Goal: Task Accomplishment & Management: Complete application form

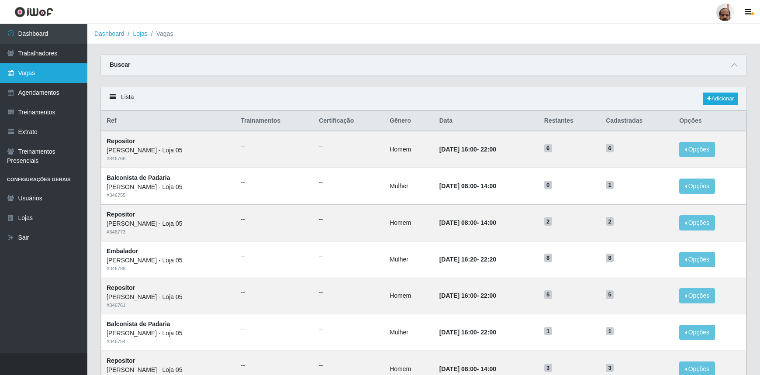
click at [24, 75] on link "Vagas" at bounding box center [43, 73] width 87 height 20
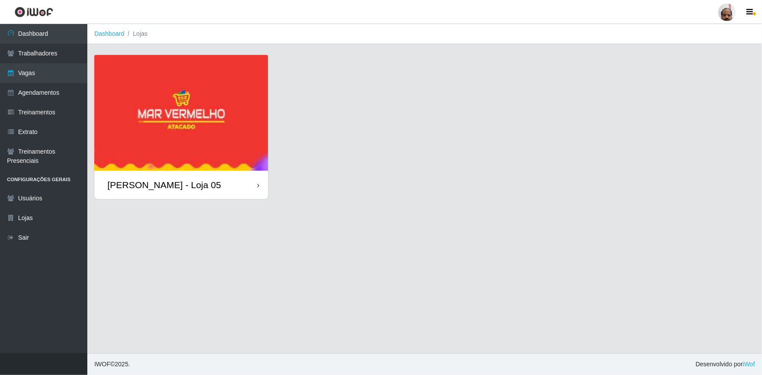
click at [185, 189] on div "[PERSON_NAME] - Loja 05" at bounding box center [164, 185] width 114 height 11
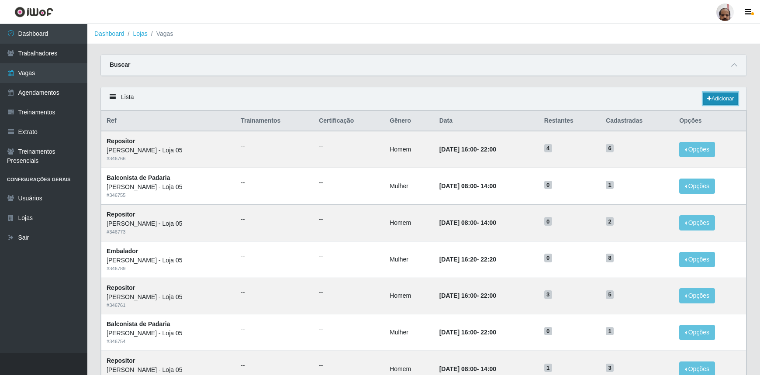
click at [722, 100] on link "Adicionar" at bounding box center [720, 99] width 35 height 12
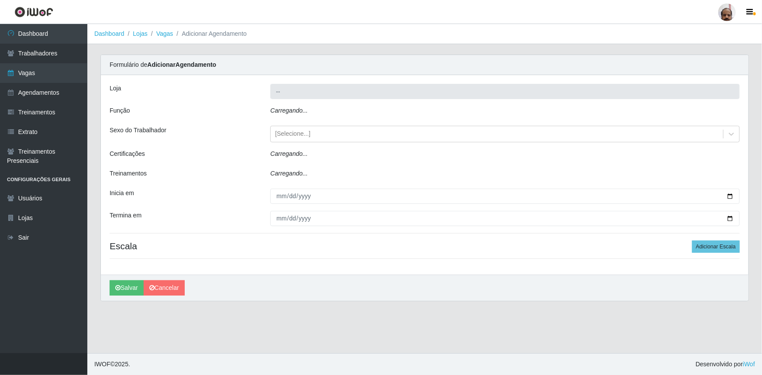
type input "[PERSON_NAME] - Loja 05"
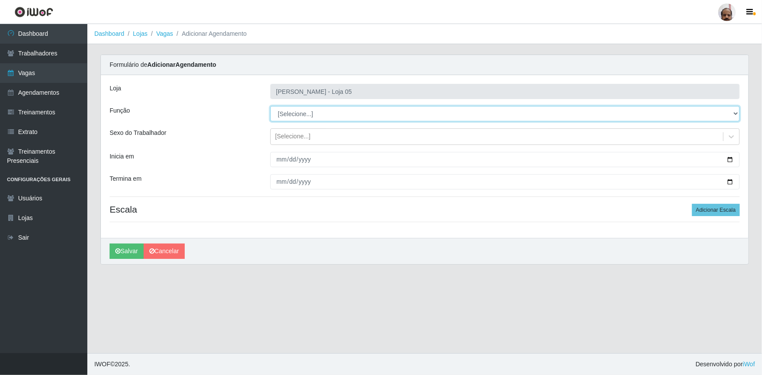
click at [736, 113] on select "[Selecione...] ASG ASG + ASG ++ Auxiliar de Depósito Auxiliar de Depósito + Aux…" at bounding box center [505, 113] width 470 height 15
select select "112"
click at [270, 106] on select "[Selecione...] ASG ASG + ASG ++ Auxiliar de Depósito Auxiliar de Depósito + Aux…" at bounding box center [505, 113] width 470 height 15
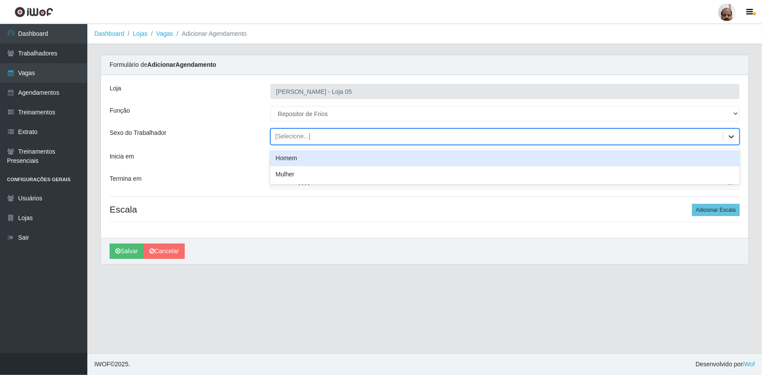
click at [731, 137] on icon at bounding box center [731, 136] width 5 height 3
click at [331, 162] on div "Homem" at bounding box center [505, 158] width 470 height 16
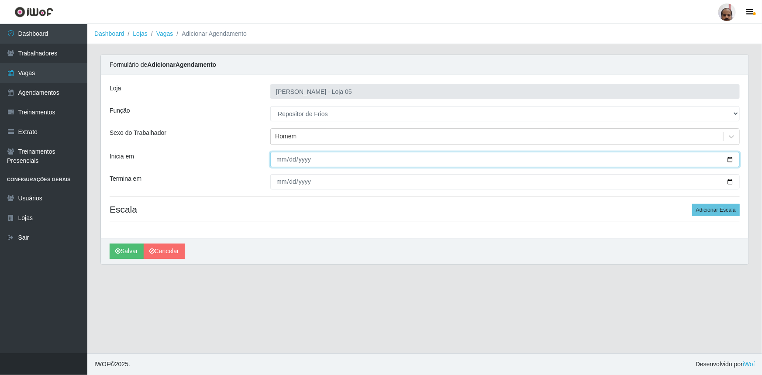
click at [732, 161] on input "Inicia em" at bounding box center [505, 159] width 470 height 15
type input "[DATE]"
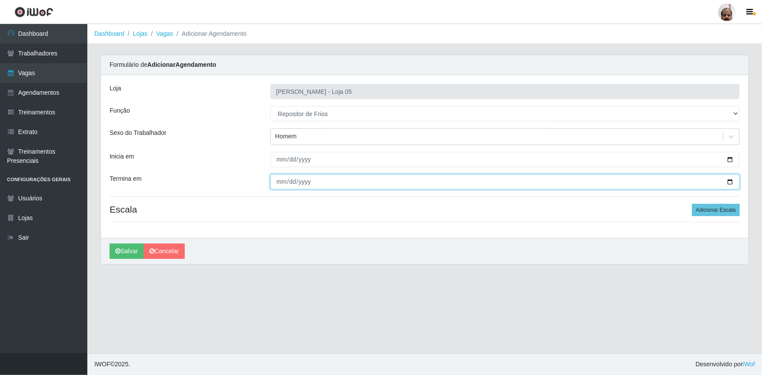
click at [733, 180] on input "Termina em" at bounding box center [505, 181] width 470 height 15
type input "[DATE]"
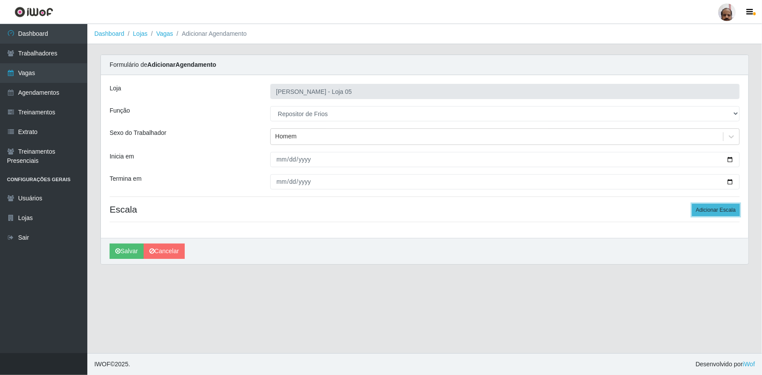
click at [715, 208] on button "Adicionar Escala" at bounding box center [716, 210] width 48 height 12
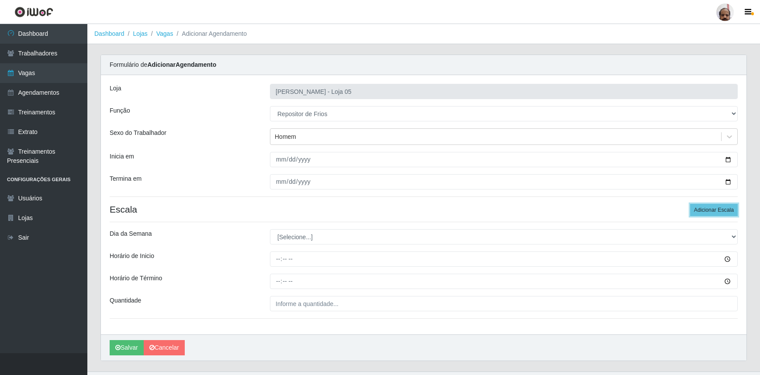
scroll to position [17, 0]
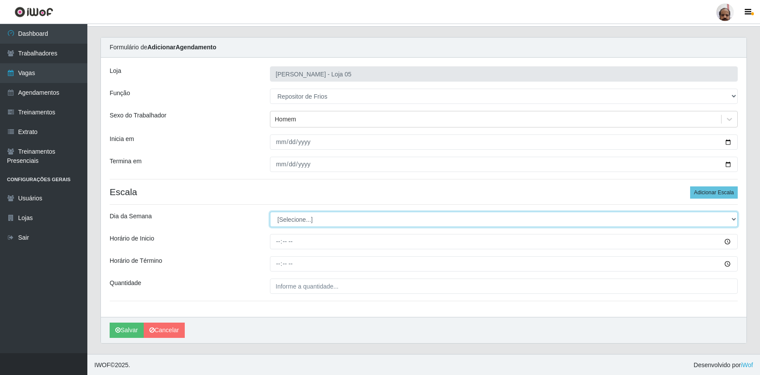
click at [733, 218] on select "[Selecione...] Segunda Terça Quarta Quinta Sexta Sábado Domingo" at bounding box center [504, 219] width 468 height 15
select select "1"
click at [270, 212] on select "[Selecione...] Segunda Terça Quarta Quinta Sexta Sábado Domingo" at bounding box center [504, 219] width 468 height 15
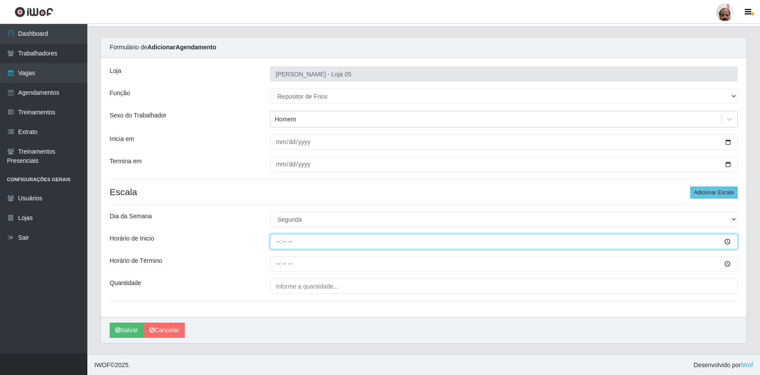
click at [280, 240] on input "Horário de Inicio" at bounding box center [504, 241] width 468 height 15
type input "08:00"
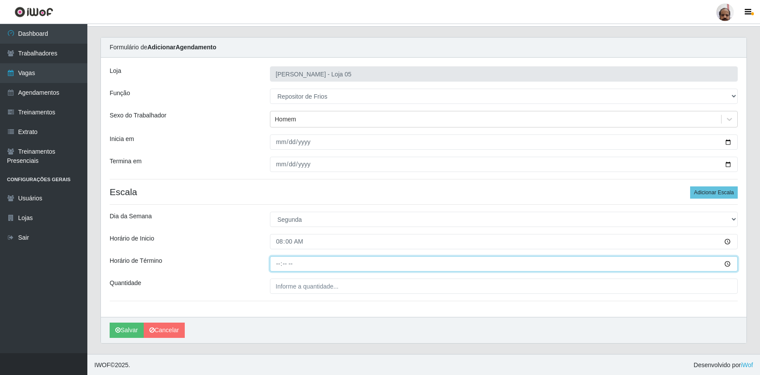
click at [275, 265] on input "Horário de Término" at bounding box center [504, 263] width 468 height 15
type input "14:00"
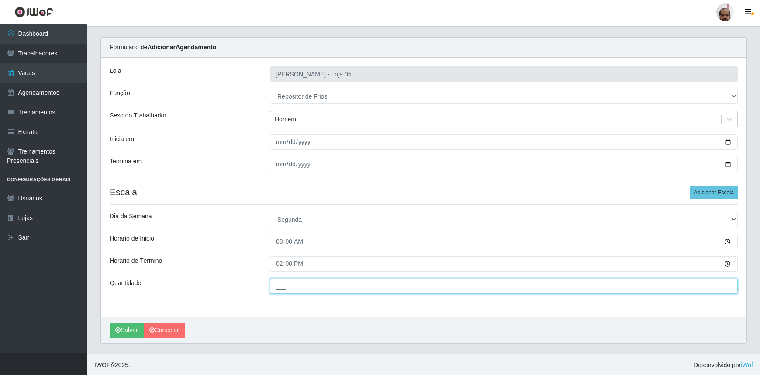
click at [277, 288] on input "___" at bounding box center [504, 286] width 468 height 15
type input "2__"
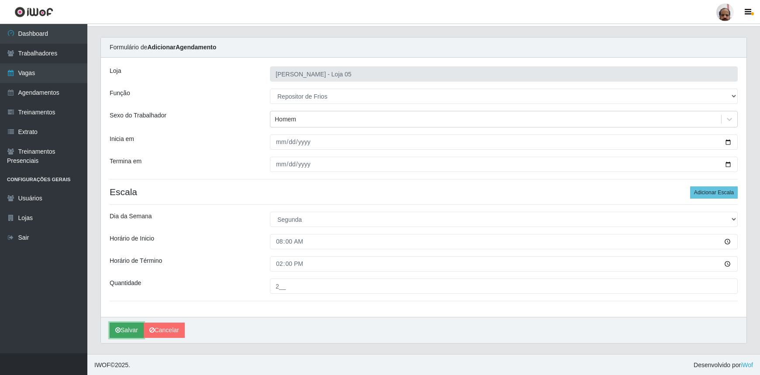
click at [135, 326] on button "Salvar" at bounding box center [127, 330] width 34 height 15
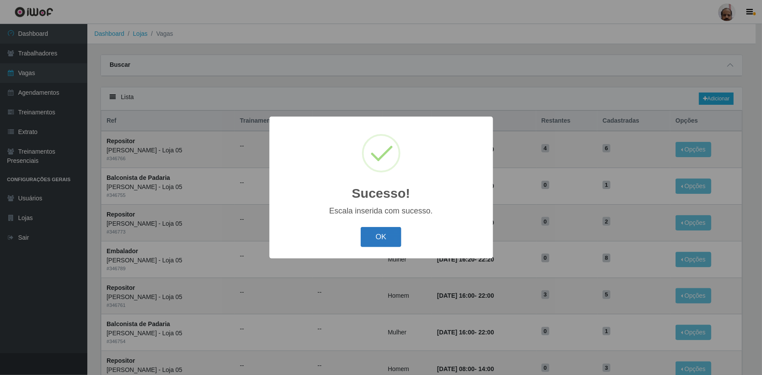
click at [390, 233] on button "OK" at bounding box center [381, 237] width 41 height 21
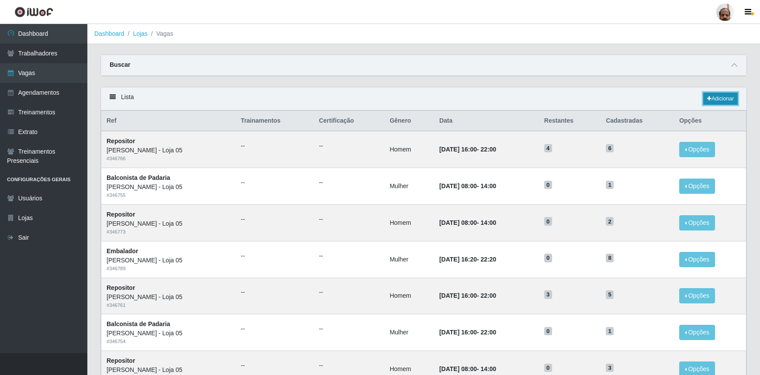
click at [725, 100] on link "Adicionar" at bounding box center [720, 99] width 35 height 12
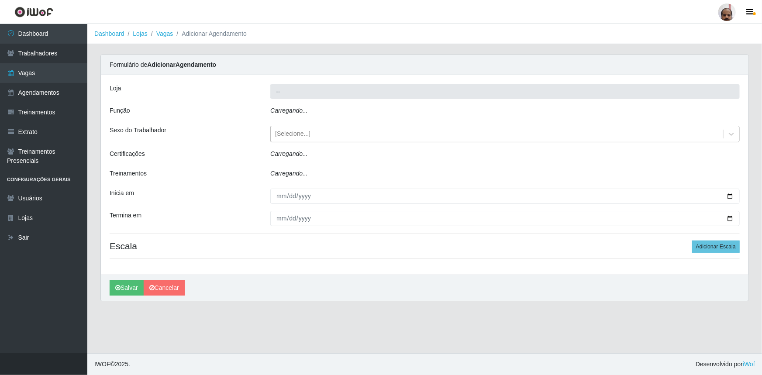
type input "[PERSON_NAME] - Loja 05"
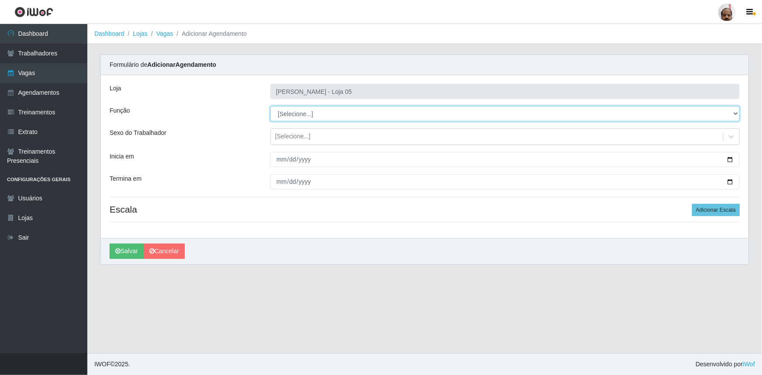
click at [738, 114] on select "[Selecione...] ASG ASG + ASG ++ Auxiliar de Depósito Auxiliar de Depósito + Aux…" at bounding box center [505, 113] width 470 height 15
select select "112"
click at [270, 106] on select "[Selecione...] ASG ASG + ASG ++ Auxiliar de Depósito Auxiliar de Depósito + Aux…" at bounding box center [505, 113] width 470 height 15
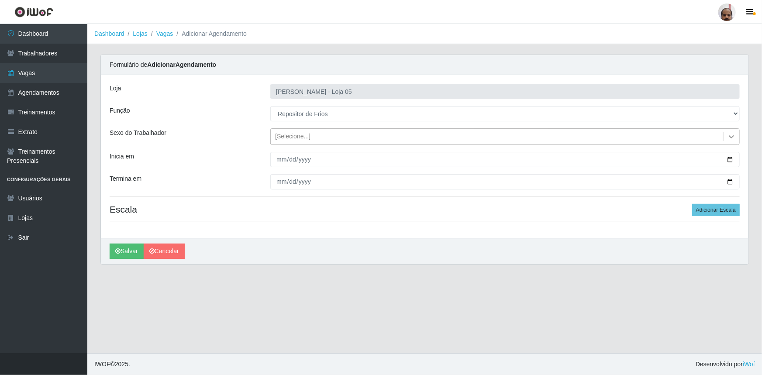
click at [734, 136] on icon at bounding box center [731, 136] width 9 height 9
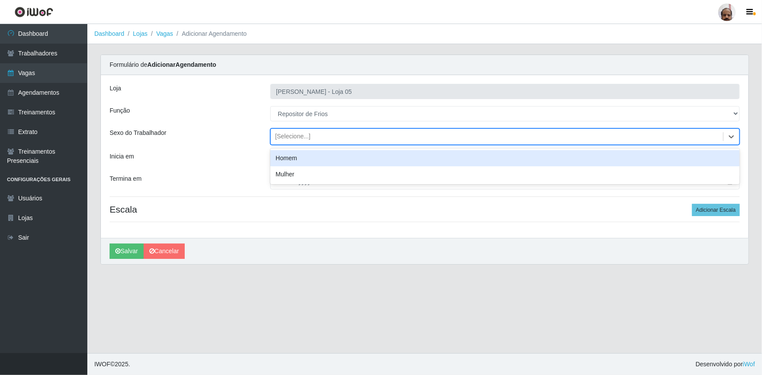
click at [299, 161] on div "Homem" at bounding box center [505, 158] width 470 height 16
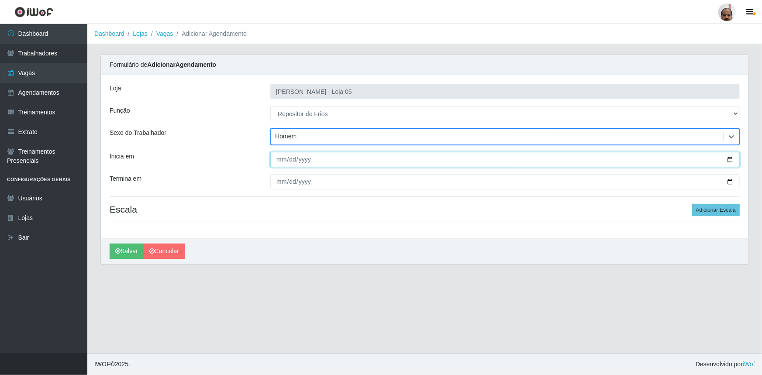
click at [727, 159] on input "Inicia em" at bounding box center [505, 159] width 470 height 15
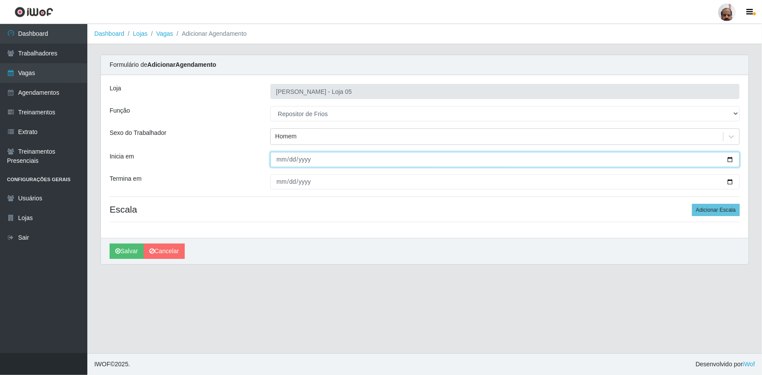
type input "[DATE]"
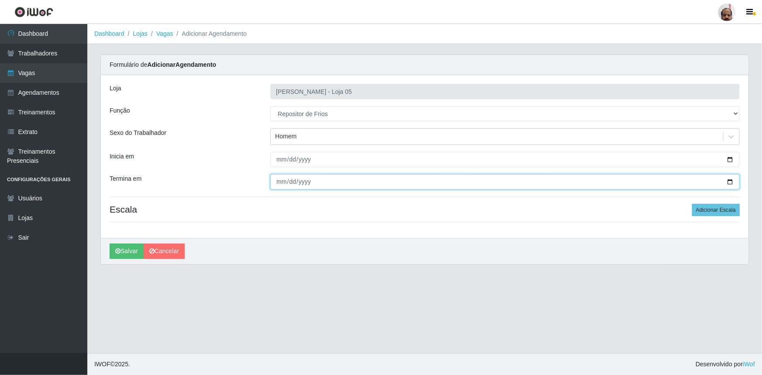
click at [731, 180] on input "Termina em" at bounding box center [505, 181] width 470 height 15
type input "[DATE]"
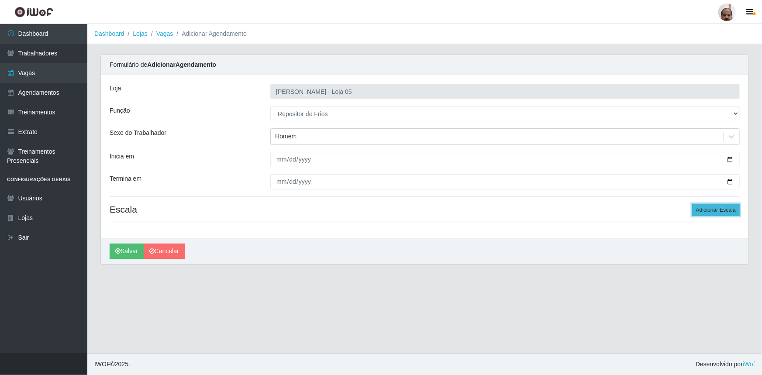
click at [716, 211] on button "Adicionar Escala" at bounding box center [716, 210] width 48 height 12
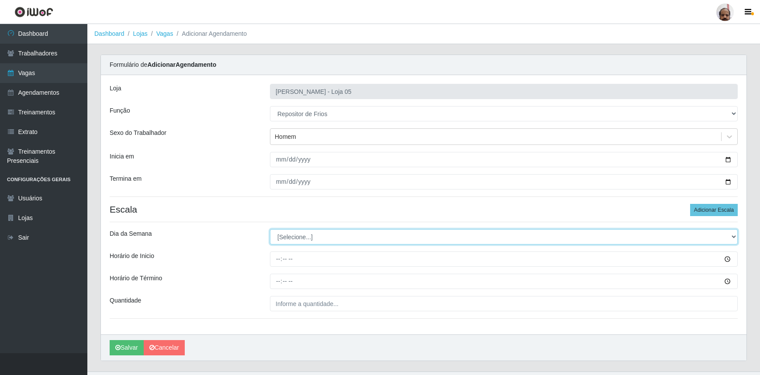
drag, startPoint x: 731, startPoint y: 235, endPoint x: 705, endPoint y: 242, distance: 26.3
click at [731, 235] on select "[Selecione...] Segunda Terça Quarta Quinta Sexta Sábado Domingo" at bounding box center [504, 236] width 468 height 15
select select "1"
click at [270, 229] on select "[Selecione...] Segunda Terça Quarta Quinta Sexta Sábado Domingo" at bounding box center [504, 236] width 468 height 15
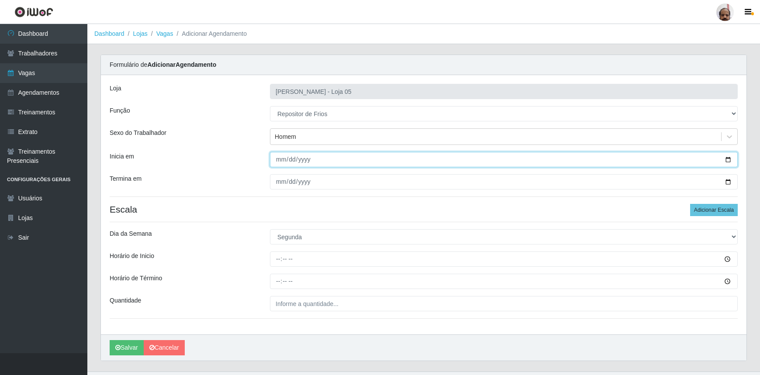
click at [729, 160] on input "[DATE]" at bounding box center [504, 159] width 468 height 15
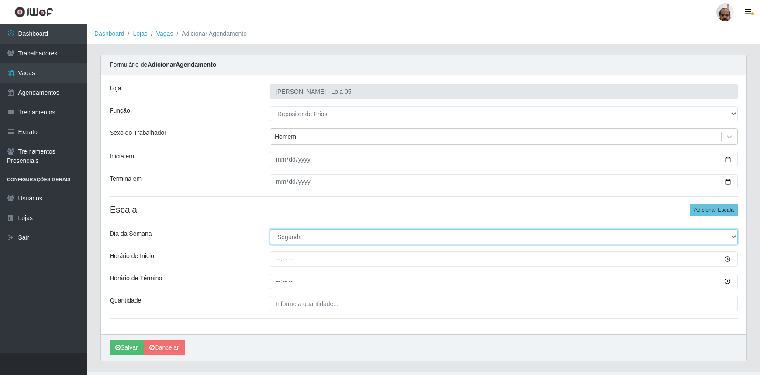
click at [733, 237] on select "[Selecione...] Segunda Terça Quarta Quinta Sexta Sábado Domingo" at bounding box center [504, 236] width 468 height 15
click at [270, 229] on select "[Selecione...] Segunda Terça Quarta Quinta Sexta Sábado Domingo" at bounding box center [504, 236] width 468 height 15
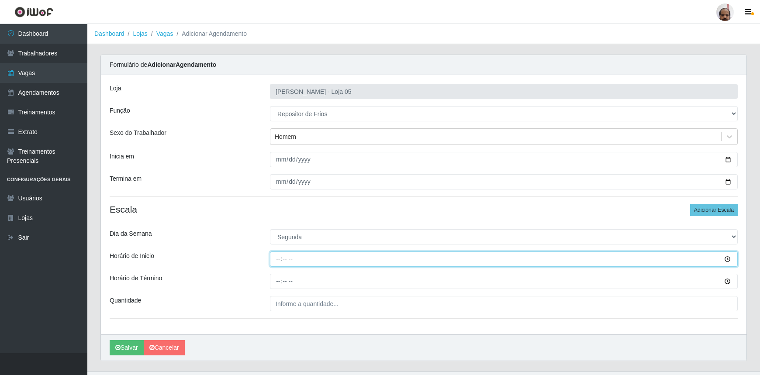
click at [274, 260] on input "Horário de Inicio" at bounding box center [504, 259] width 468 height 15
type input "16:00"
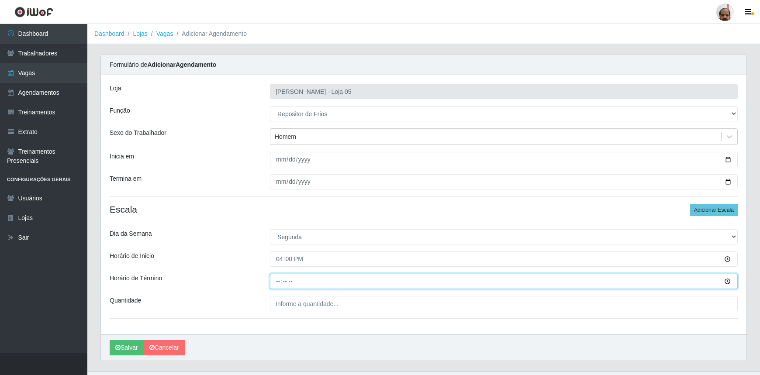
click at [278, 283] on input "Horário de Término" at bounding box center [504, 281] width 468 height 15
type input "22:00"
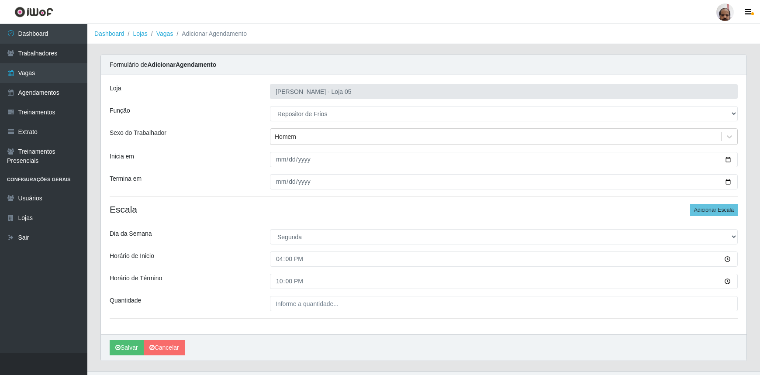
click at [280, 311] on div "Loja Mar Vermelho - Loja 05 Função [Selecione...] ASG ASG + ASG ++ Auxiliar de …" at bounding box center [424, 204] width 646 height 259
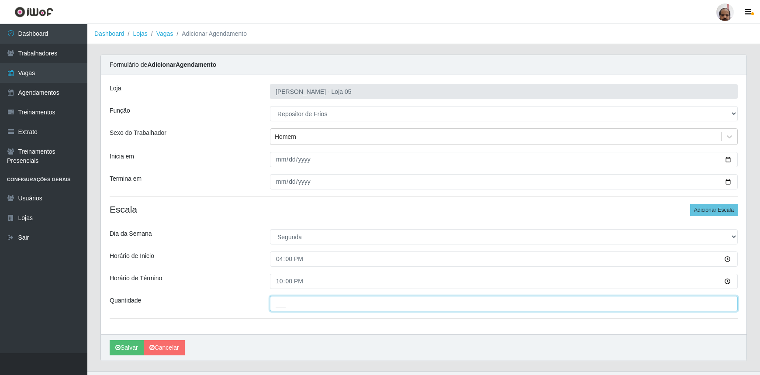
click at [280, 306] on input "___" at bounding box center [504, 303] width 468 height 15
type input "2__"
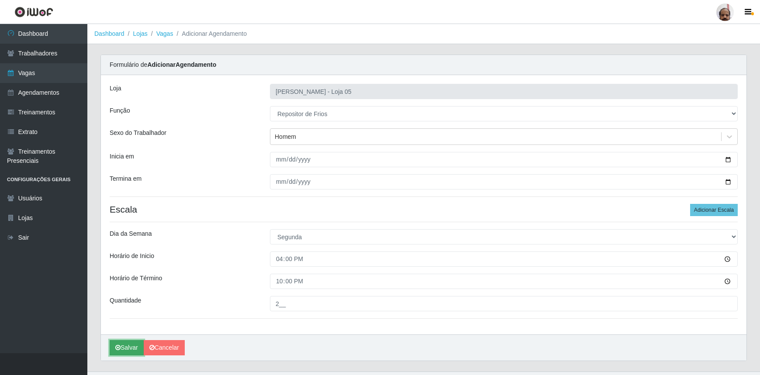
click at [127, 349] on button "Salvar" at bounding box center [127, 347] width 34 height 15
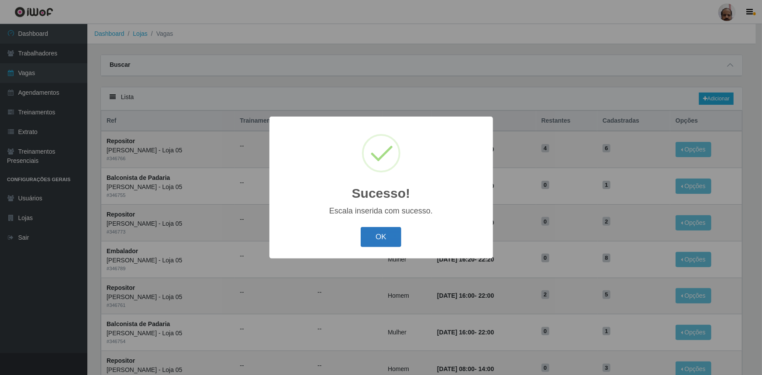
click at [397, 237] on button "OK" at bounding box center [381, 237] width 41 height 21
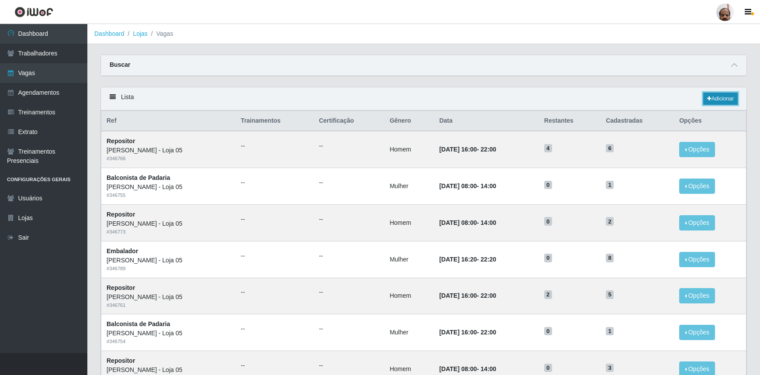
click at [728, 100] on link "Adicionar" at bounding box center [720, 99] width 35 height 12
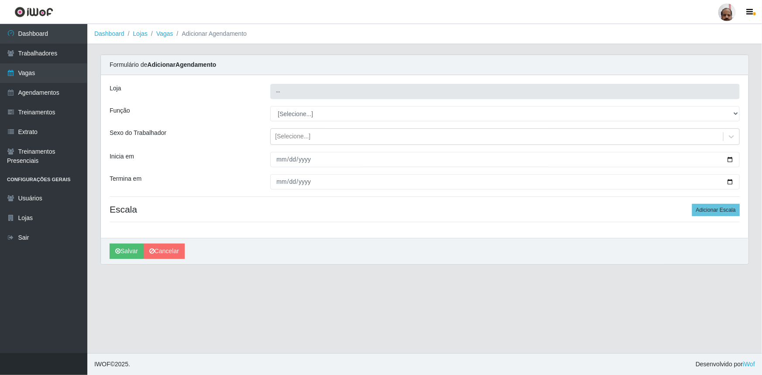
type input "[PERSON_NAME] - Loja 05"
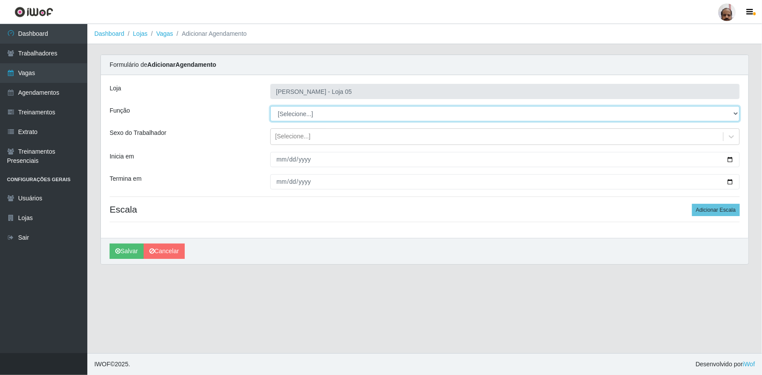
drag, startPoint x: 734, startPoint y: 114, endPoint x: 728, endPoint y: 116, distance: 6.5
click at [734, 114] on select "[Selecione...] ASG ASG + ASG ++ Auxiliar de Depósito Auxiliar de Depósito + Aux…" at bounding box center [505, 113] width 470 height 15
select select "112"
click at [270, 106] on select "[Selecione...] ASG ASG + ASG ++ Auxiliar de Depósito Auxiliar de Depósito + Aux…" at bounding box center [505, 113] width 470 height 15
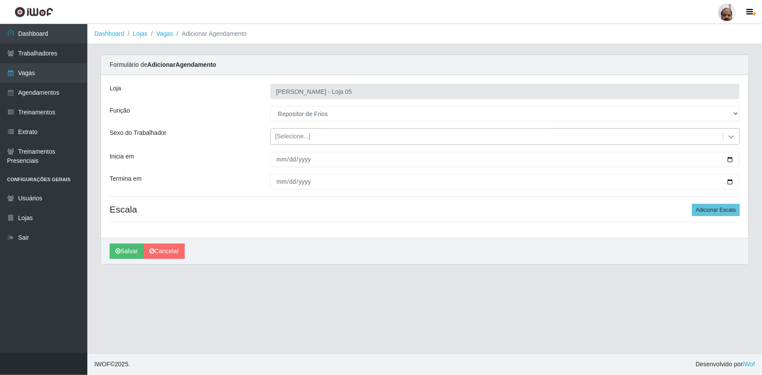
click at [731, 137] on icon at bounding box center [731, 136] width 5 height 3
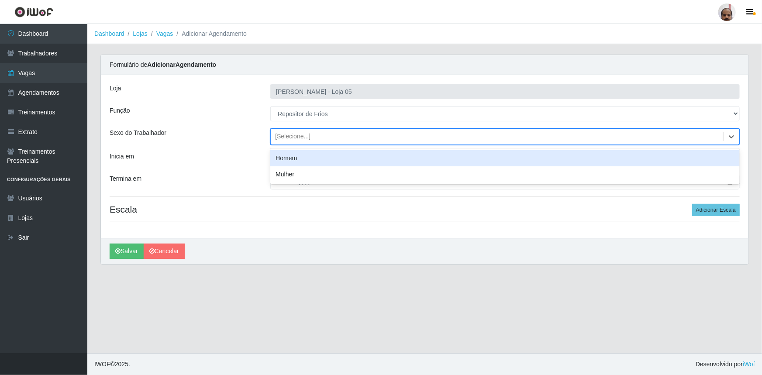
click at [284, 160] on div "Homem" at bounding box center [505, 158] width 470 height 16
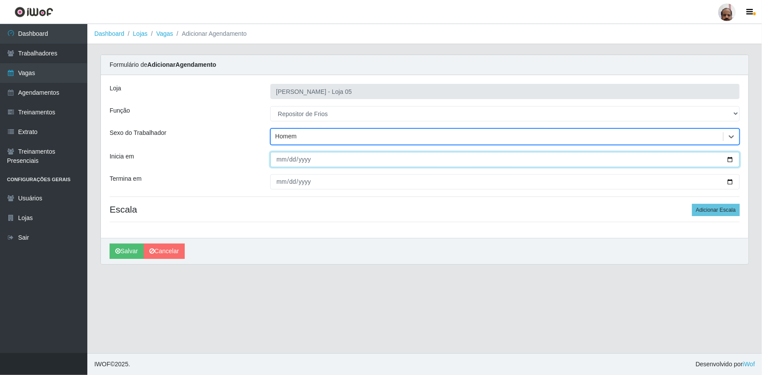
click at [730, 160] on input "Inicia em" at bounding box center [505, 159] width 470 height 15
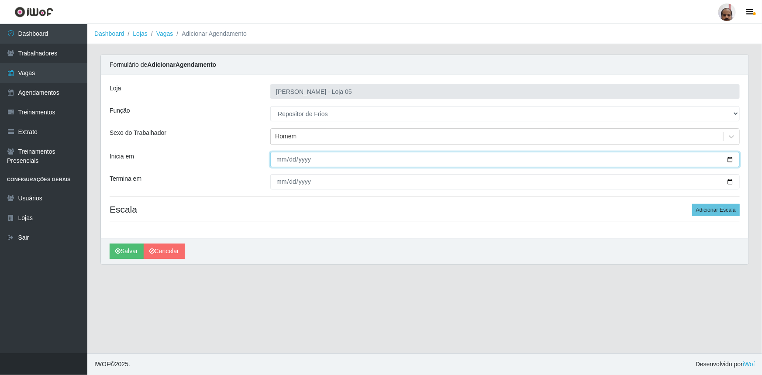
type input "[DATE]"
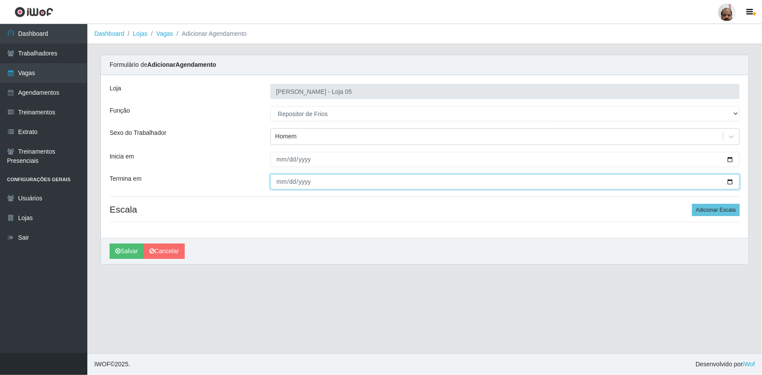
click at [730, 180] on input "Termina em" at bounding box center [505, 181] width 470 height 15
type input "[DATE]"
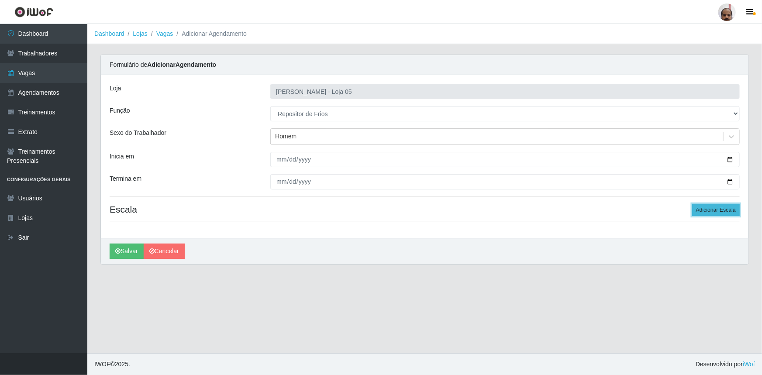
click at [721, 207] on button "Adicionar Escala" at bounding box center [716, 210] width 48 height 12
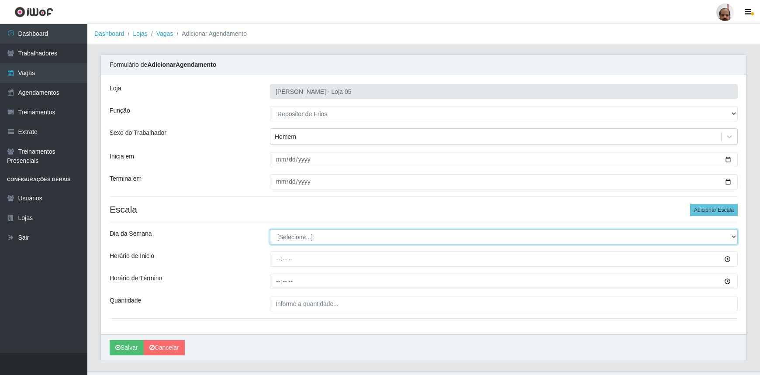
drag, startPoint x: 734, startPoint y: 235, endPoint x: 727, endPoint y: 241, distance: 9.0
click at [734, 235] on select "[Selecione...] Segunda Terça Quarta Quinta Sexta Sábado Domingo" at bounding box center [504, 236] width 468 height 15
select select "2"
click at [270, 229] on select "[Selecione...] Segunda Terça Quarta Quinta Sexta Sábado Domingo" at bounding box center [504, 236] width 468 height 15
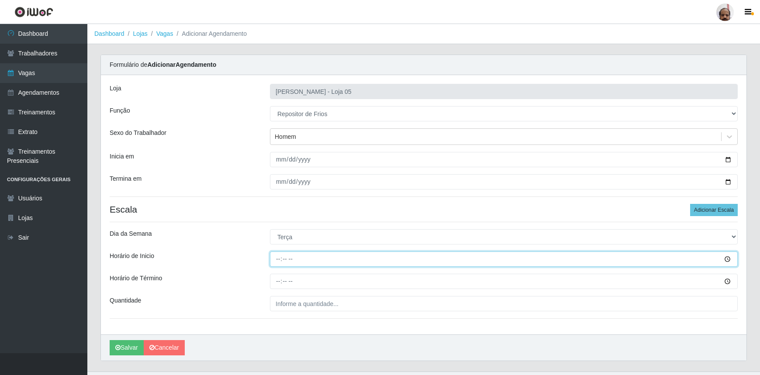
click at [276, 259] on input "Horário de Inicio" at bounding box center [504, 259] width 468 height 15
type input "08:00"
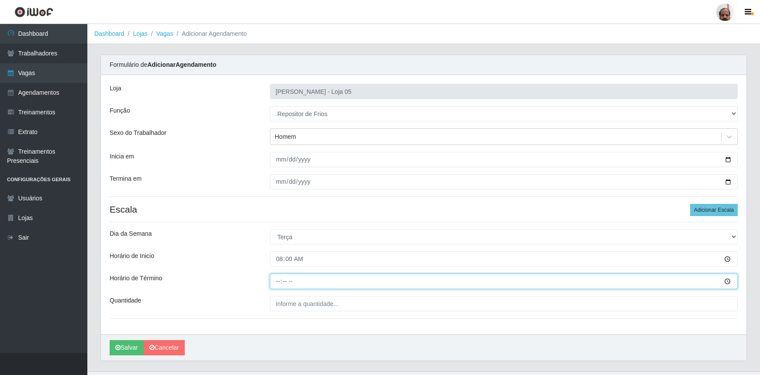
click at [275, 282] on input "Horário de Término" at bounding box center [504, 281] width 468 height 15
type input "14:00"
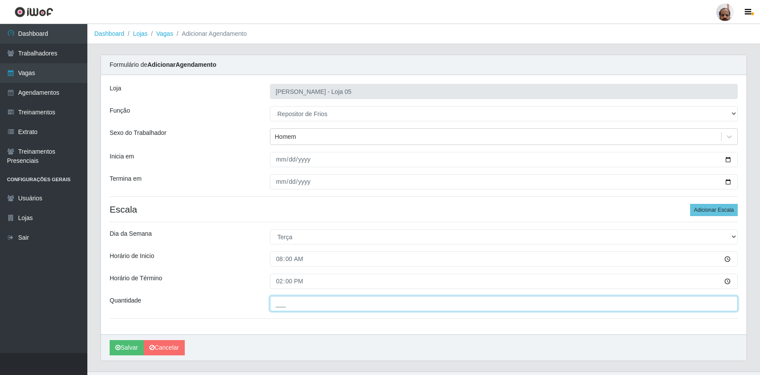
click at [281, 303] on input "___" at bounding box center [504, 303] width 468 height 15
type input "2__"
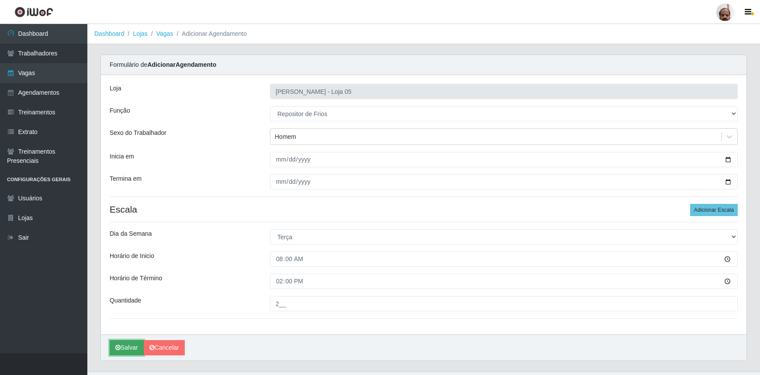
click at [134, 343] on button "Salvar" at bounding box center [127, 347] width 34 height 15
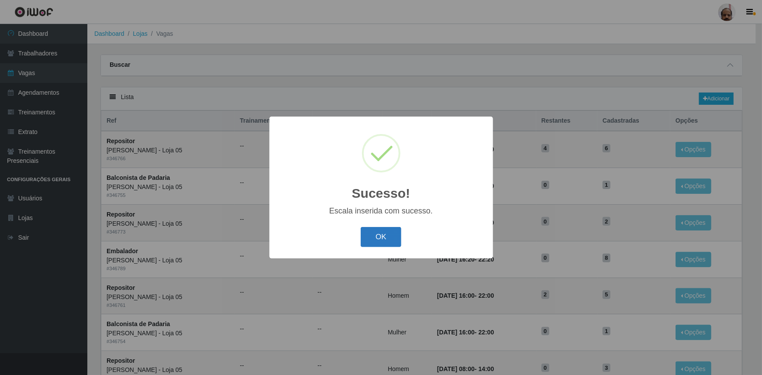
click at [396, 236] on button "OK" at bounding box center [381, 237] width 41 height 21
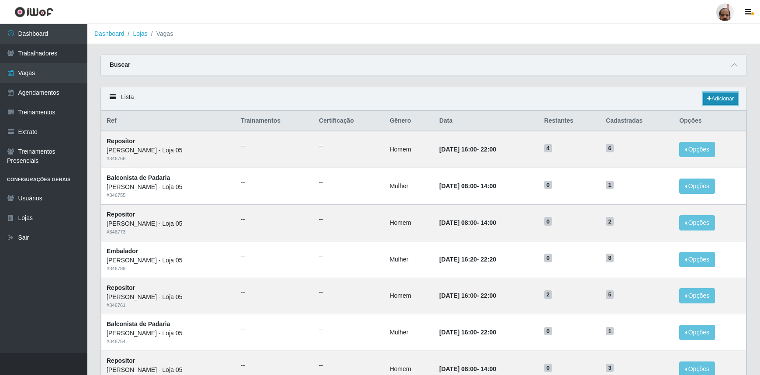
click at [721, 100] on link "Adicionar" at bounding box center [720, 99] width 35 height 12
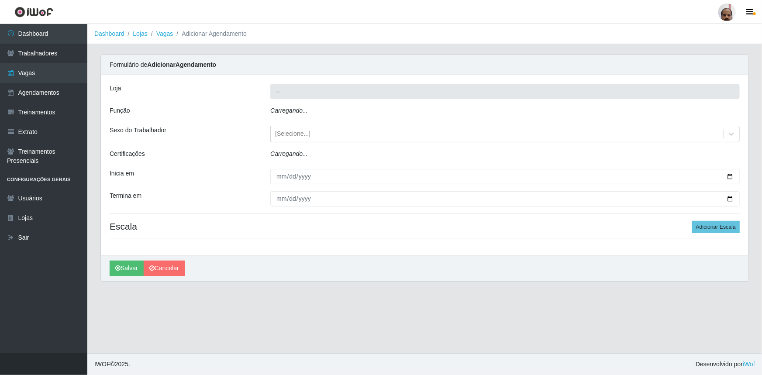
type input "[PERSON_NAME] - Loja 05"
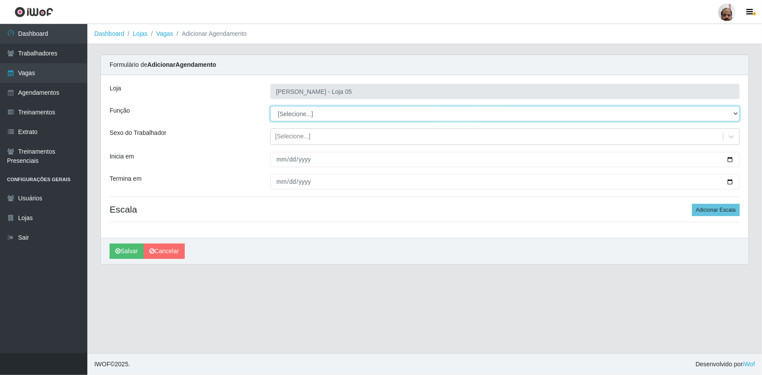
click at [736, 111] on select "[Selecione...] ASG ASG + ASG ++ Auxiliar de Depósito Auxiliar de Depósito + Aux…" at bounding box center [505, 113] width 470 height 15
select select "112"
click at [270, 106] on select "[Selecione...] ASG ASG + ASG ++ Auxiliar de Depósito Auxiliar de Depósito + Aux…" at bounding box center [505, 113] width 470 height 15
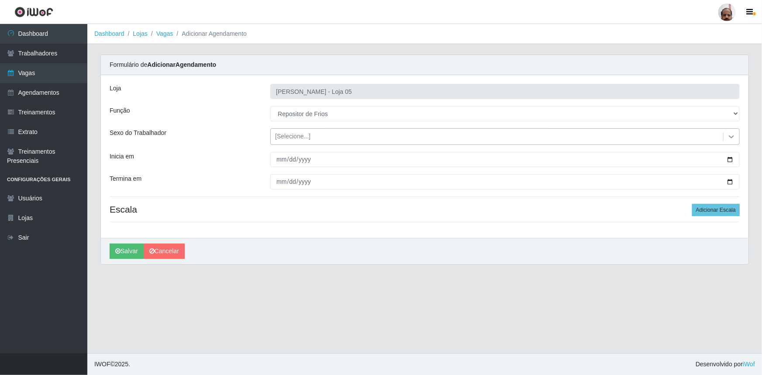
click at [732, 137] on icon at bounding box center [731, 136] width 5 height 3
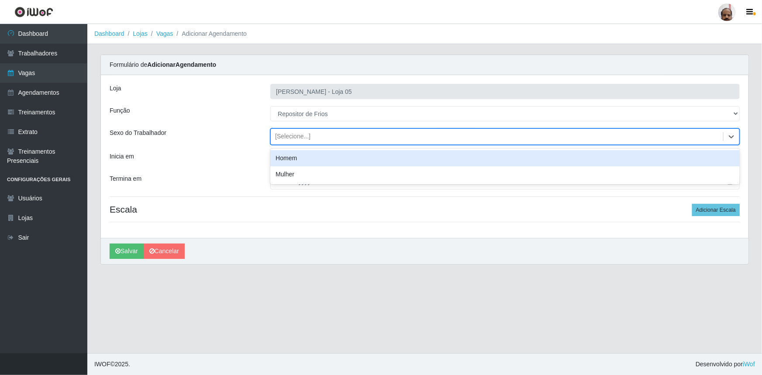
click at [345, 158] on div "Homem" at bounding box center [505, 158] width 470 height 16
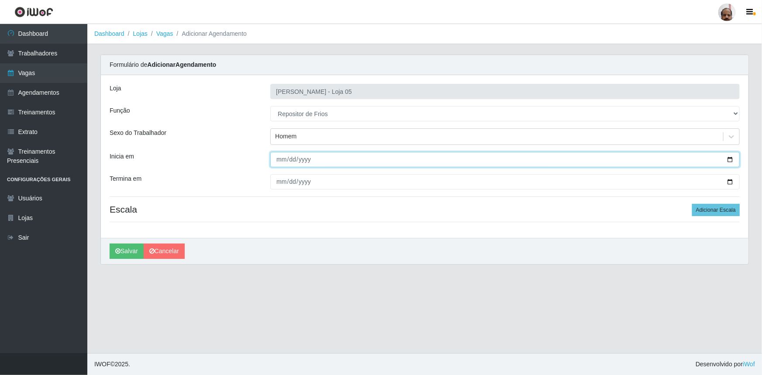
click at [733, 160] on input "Inicia em" at bounding box center [505, 159] width 470 height 15
type input "[DATE]"
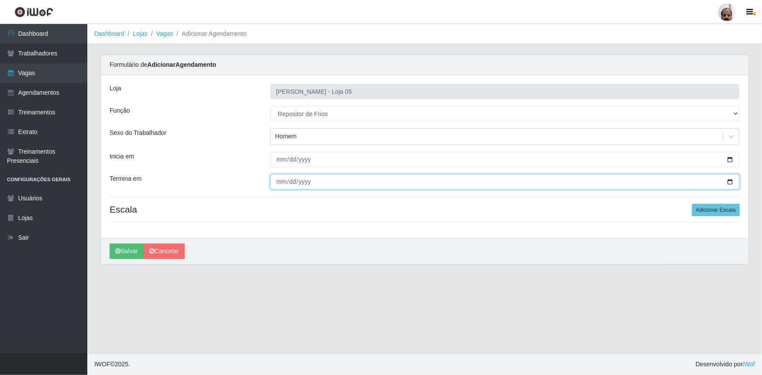
click at [727, 183] on input "Termina em" at bounding box center [505, 181] width 470 height 15
type input "[DATE]"
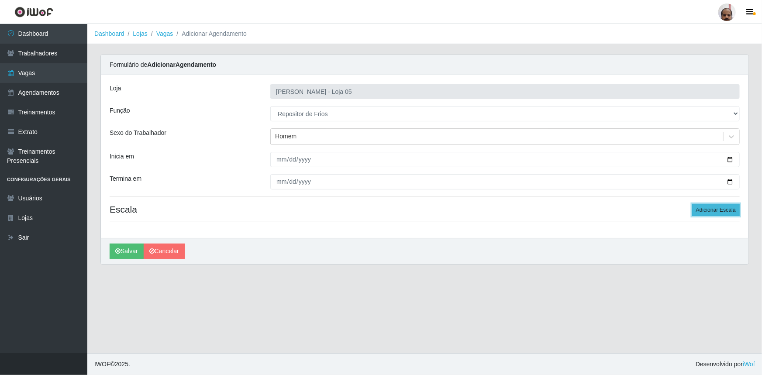
click at [729, 212] on button "Adicionar Escala" at bounding box center [716, 210] width 48 height 12
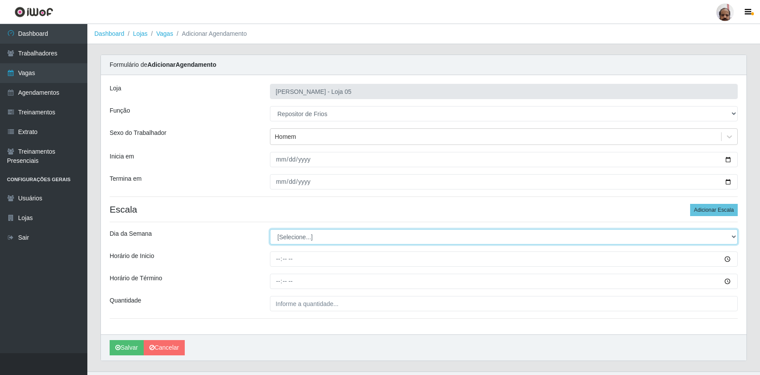
click at [732, 238] on select "[Selecione...] Segunda Terça Quarta Quinta Sexta Sábado Domingo" at bounding box center [504, 236] width 468 height 15
select select "2"
click at [270, 229] on select "[Selecione...] Segunda Terça Quarta Quinta Sexta Sábado Domingo" at bounding box center [504, 236] width 468 height 15
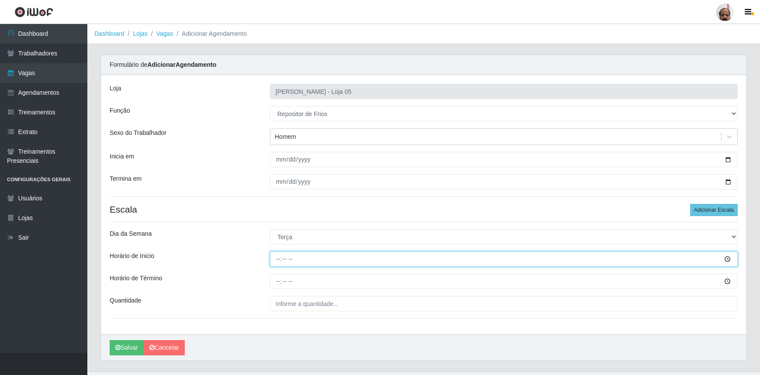
click at [274, 263] on input "Horário de Inicio" at bounding box center [504, 259] width 468 height 15
type input "16:00"
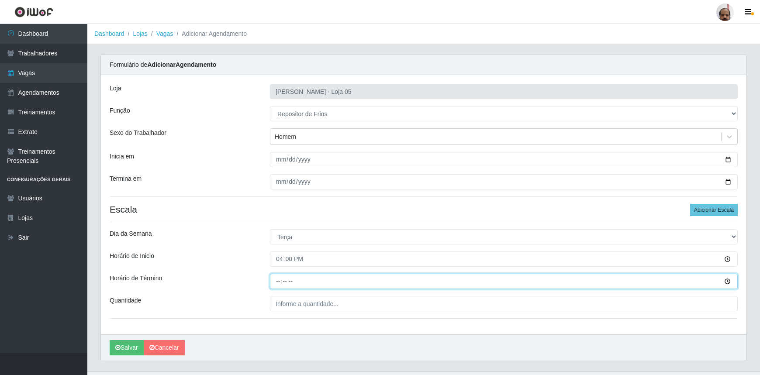
click at [276, 282] on input "Horário de Término" at bounding box center [504, 281] width 468 height 15
click at [276, 282] on input "20:00" at bounding box center [504, 281] width 468 height 15
type input "22:00"
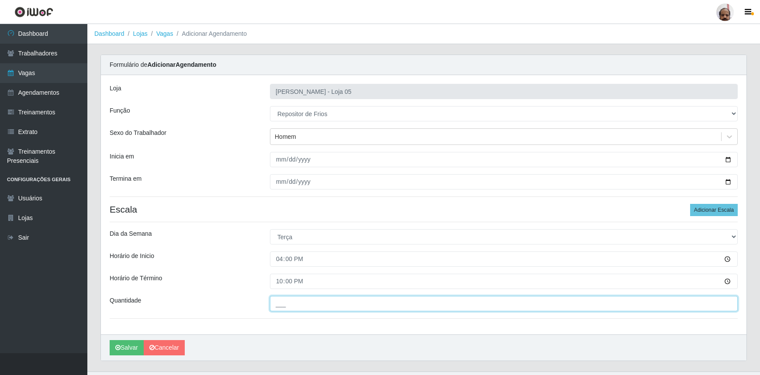
click at [279, 301] on input "___" at bounding box center [504, 303] width 468 height 15
type input "2__"
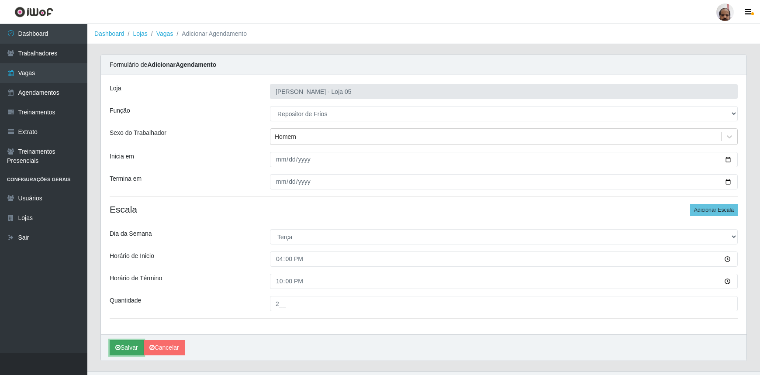
click at [127, 349] on button "Salvar" at bounding box center [127, 347] width 34 height 15
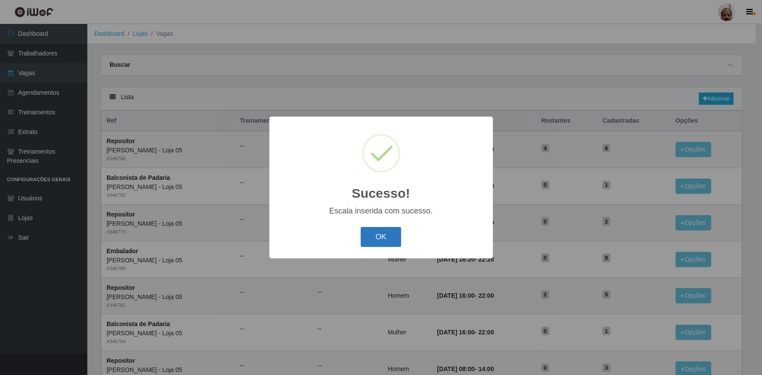
click at [391, 245] on button "OK" at bounding box center [381, 237] width 41 height 21
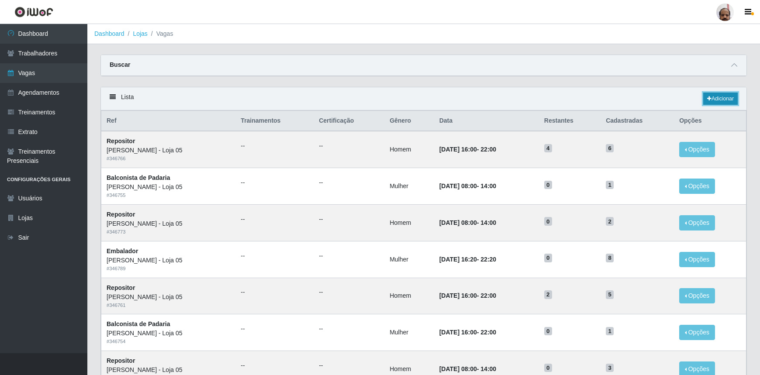
click at [735, 97] on link "Adicionar" at bounding box center [720, 99] width 35 height 12
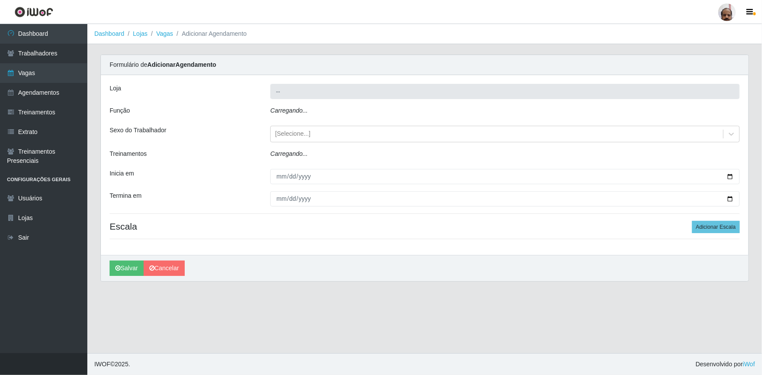
type input "[PERSON_NAME] - Loja 05"
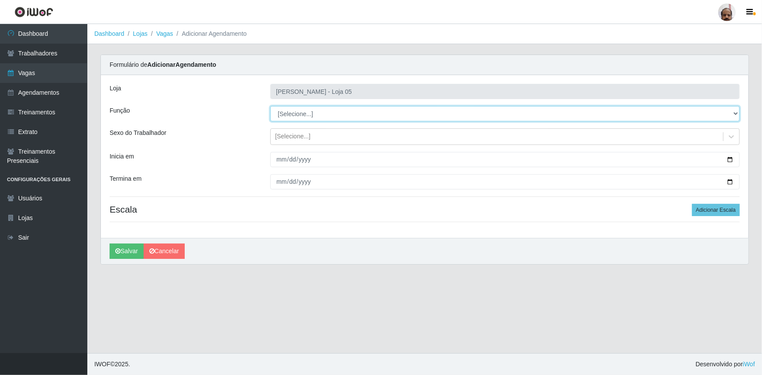
drag, startPoint x: 737, startPoint y: 113, endPoint x: 729, endPoint y: 120, distance: 10.5
click at [737, 113] on select "[Selecione...] ASG ASG + ASG ++ Auxiliar de Depósito Auxiliar de Depósito + Aux…" at bounding box center [505, 113] width 470 height 15
select select "112"
click at [270, 106] on select "[Selecione...] ASG ASG + ASG ++ Auxiliar de Depósito Auxiliar de Depósito + Aux…" at bounding box center [505, 113] width 470 height 15
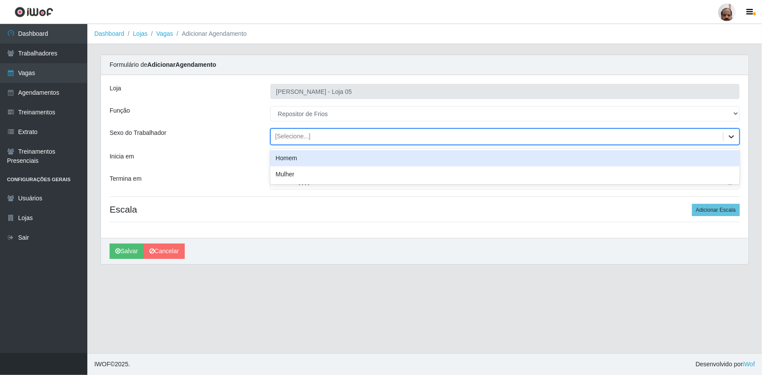
click at [731, 135] on icon at bounding box center [731, 136] width 9 height 9
click at [281, 161] on div "Homem" at bounding box center [505, 158] width 470 height 16
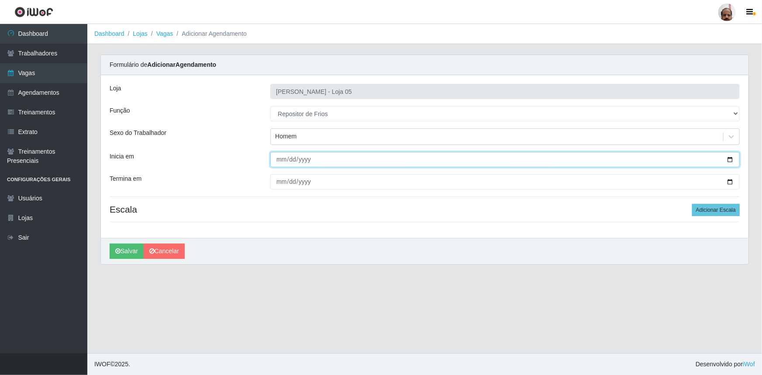
click at [731, 159] on input "Inicia em" at bounding box center [505, 159] width 470 height 15
type input "[DATE]"
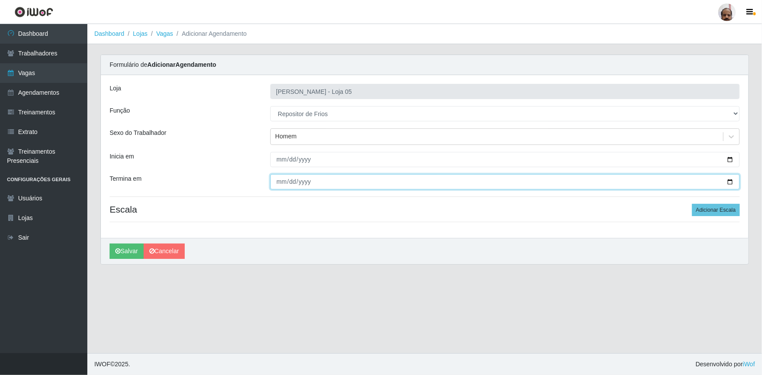
click at [728, 181] on input "Termina em" at bounding box center [505, 181] width 470 height 15
type input "[DATE]"
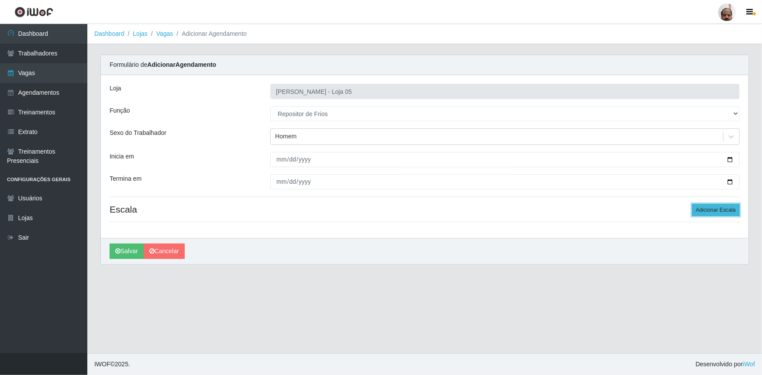
click at [736, 206] on button "Adicionar Escala" at bounding box center [716, 210] width 48 height 12
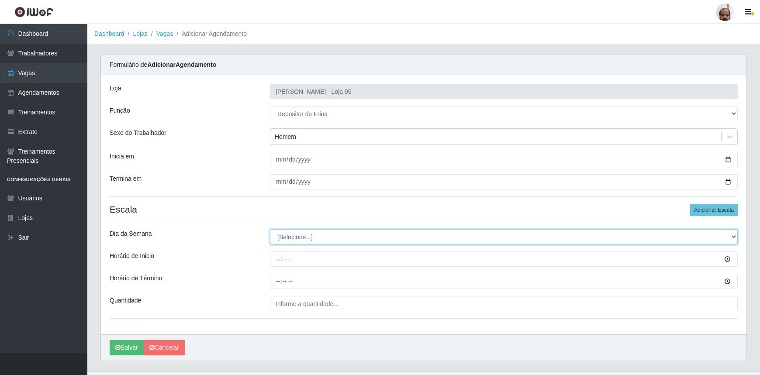
click at [732, 233] on select "[Selecione...] Segunda Terça Quarta Quinta Sexta Sábado Domingo" at bounding box center [504, 236] width 468 height 15
select select "3"
click at [270, 229] on select "[Selecione...] Segunda Terça Quarta Quinta Sexta Sábado Domingo" at bounding box center [504, 236] width 468 height 15
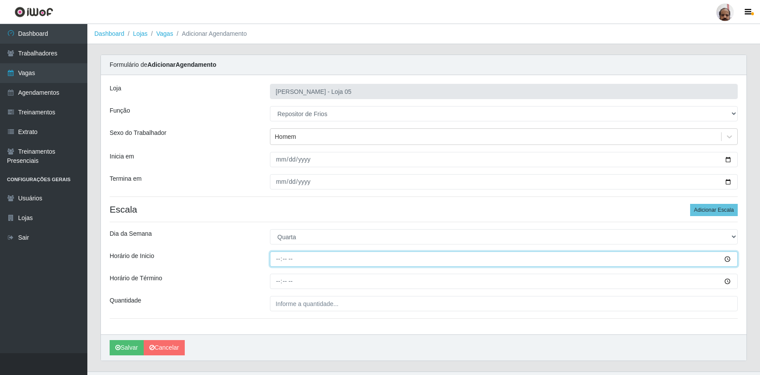
click at [279, 259] on input "Horário de Inicio" at bounding box center [504, 259] width 468 height 15
type input "08:00"
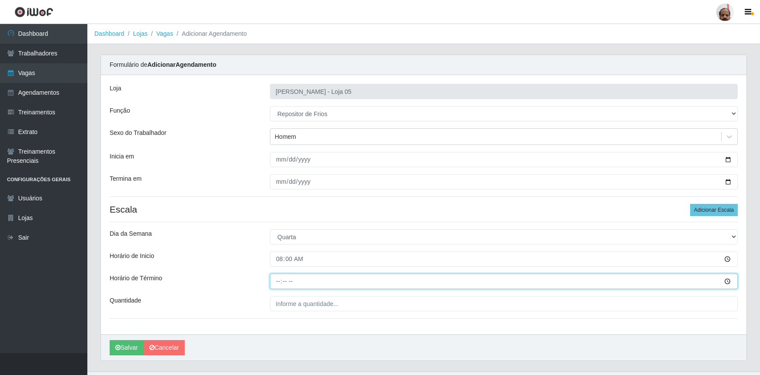
click at [275, 282] on input "Horário de Término" at bounding box center [504, 281] width 468 height 15
type input "14:00"
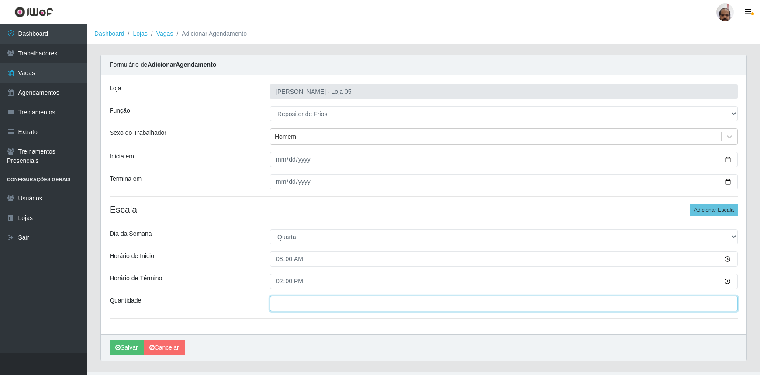
click at [277, 304] on input "___" at bounding box center [504, 303] width 468 height 15
type input "2__"
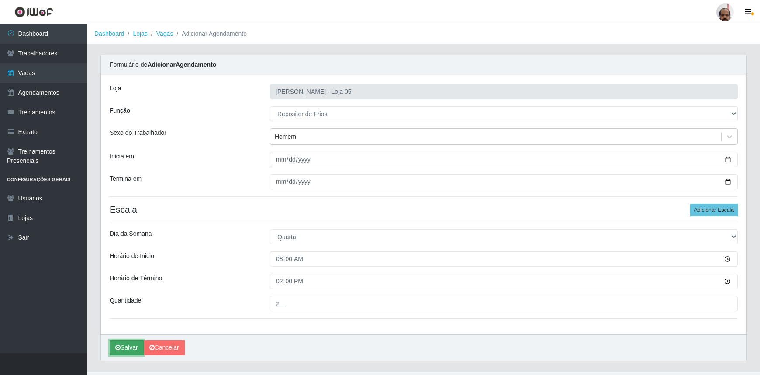
click at [135, 349] on button "Salvar" at bounding box center [127, 347] width 34 height 15
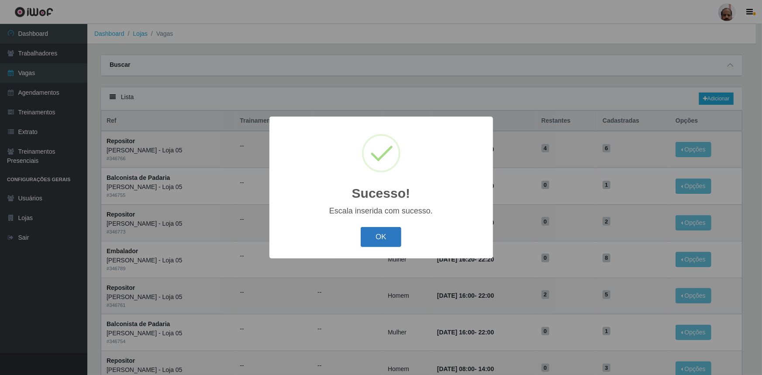
click at [394, 239] on button "OK" at bounding box center [381, 237] width 41 height 21
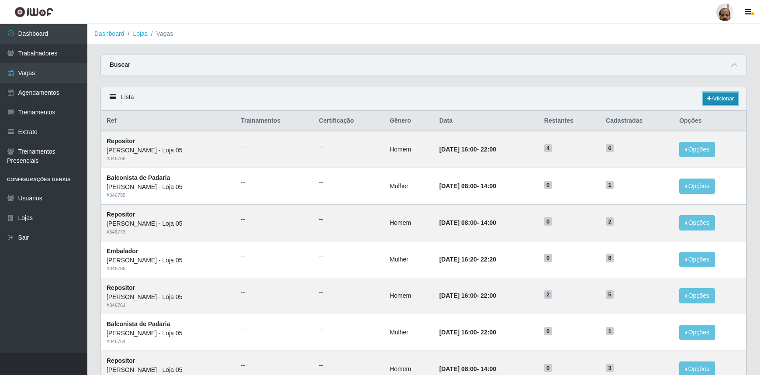
click at [726, 103] on link "Adicionar" at bounding box center [720, 99] width 35 height 12
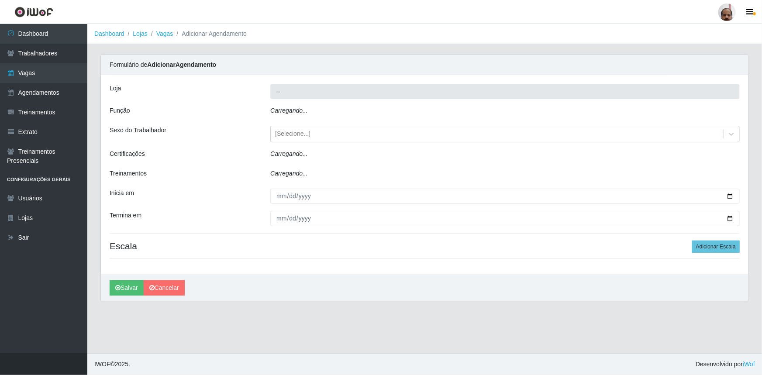
type input "[PERSON_NAME] - Loja 05"
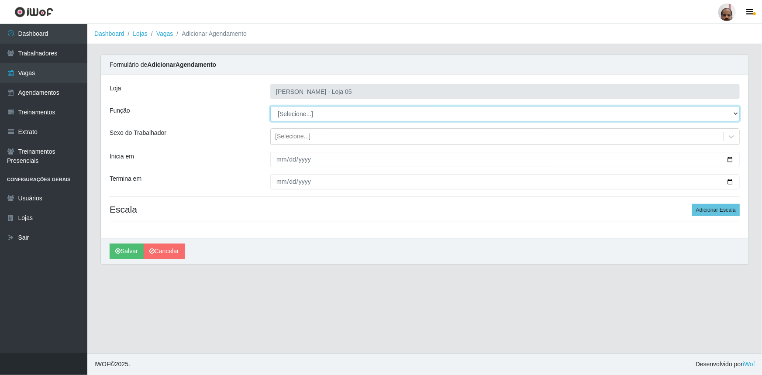
drag, startPoint x: 733, startPoint y: 114, endPoint x: 730, endPoint y: 119, distance: 5.7
click at [733, 114] on select "[Selecione...] ASG ASG + ASG ++ Auxiliar de Depósito Auxiliar de Depósito + Aux…" at bounding box center [505, 113] width 470 height 15
select select "112"
click at [270, 106] on select "[Selecione...] ASG ASG + ASG ++ Auxiliar de Depósito Auxiliar de Depósito + Aux…" at bounding box center [505, 113] width 470 height 15
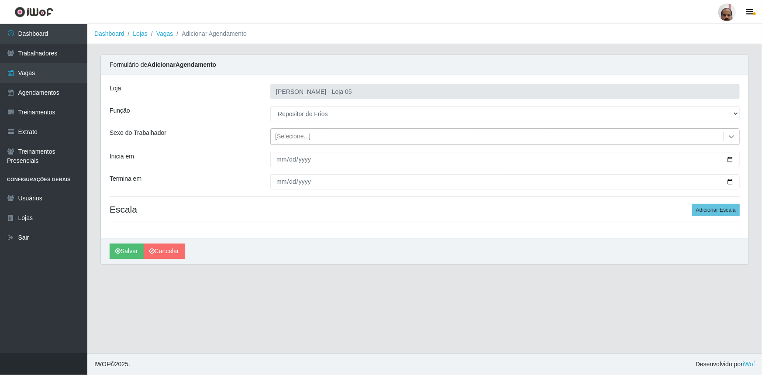
click at [727, 139] on icon at bounding box center [731, 136] width 9 height 9
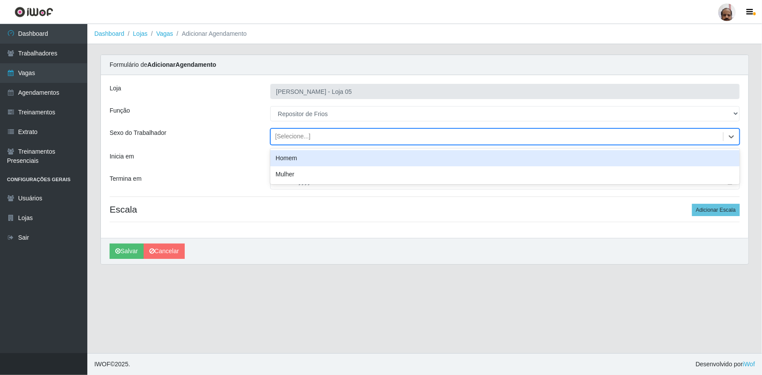
click at [325, 164] on div "Homem" at bounding box center [505, 158] width 470 height 16
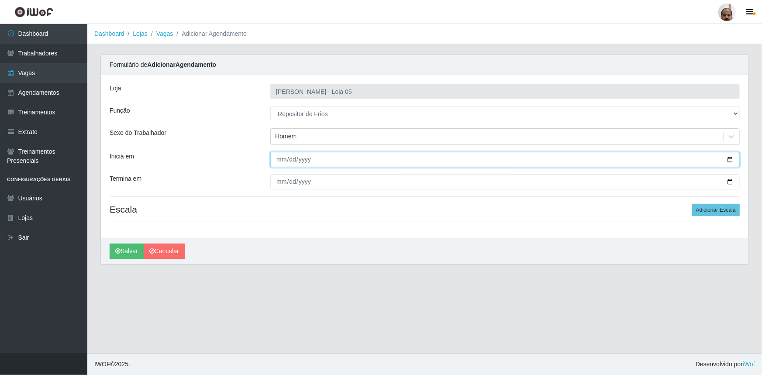
click at [729, 158] on input "Inicia em" at bounding box center [505, 159] width 470 height 15
type input "[DATE]"
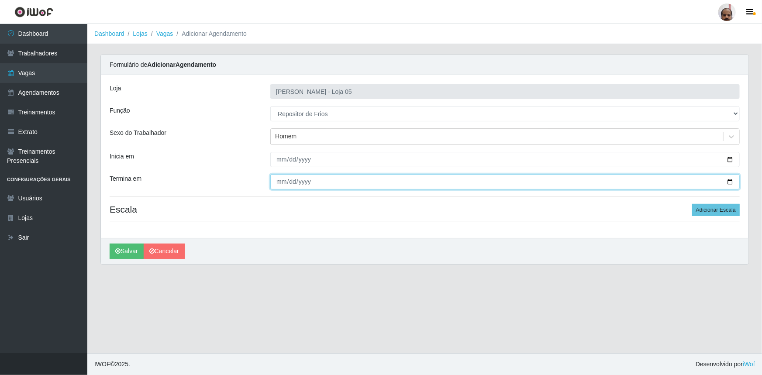
click at [730, 178] on input "Termina em" at bounding box center [505, 181] width 470 height 15
type input "[DATE]"
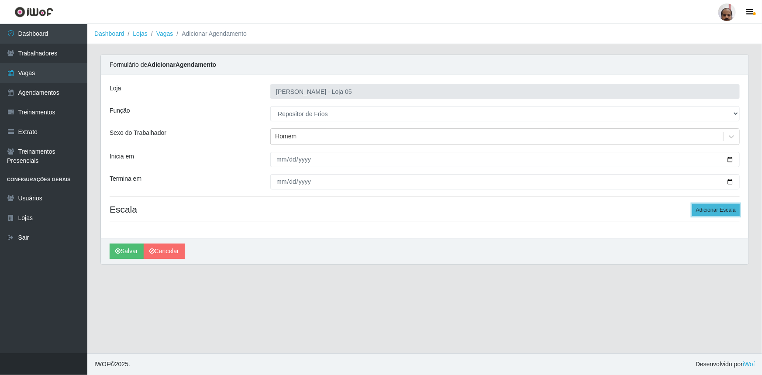
click at [734, 207] on button "Adicionar Escala" at bounding box center [716, 210] width 48 height 12
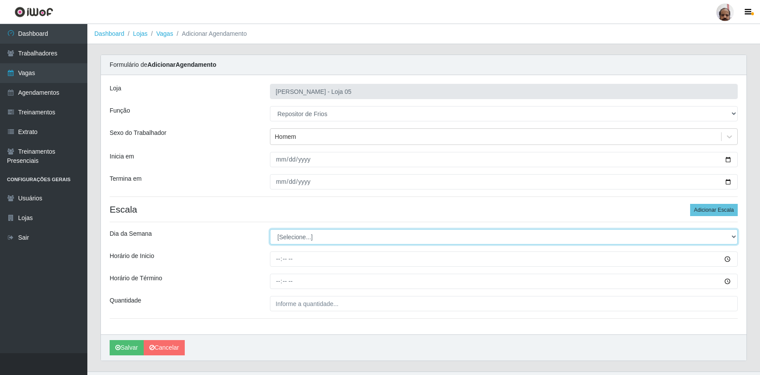
drag, startPoint x: 731, startPoint y: 233, endPoint x: 727, endPoint y: 243, distance: 11.0
click at [731, 233] on select "[Selecione...] Segunda Terça Quarta Quinta Sexta Sábado Domingo" at bounding box center [504, 236] width 468 height 15
select select "3"
click at [270, 229] on select "[Selecione...] Segunda Terça Quarta Quinta Sexta Sábado Domingo" at bounding box center [504, 236] width 468 height 15
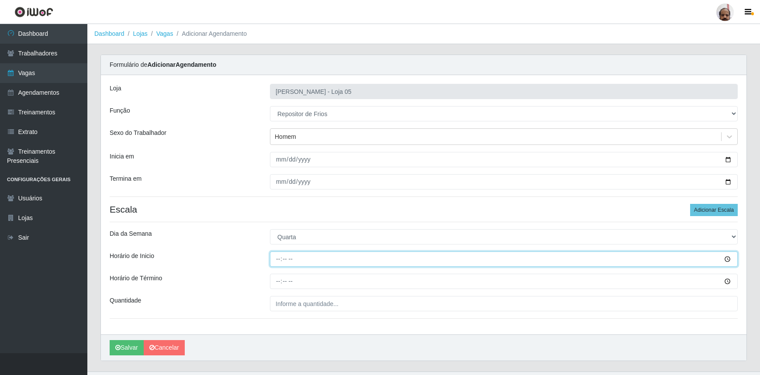
click at [274, 259] on input "Horário de Inicio" at bounding box center [504, 259] width 468 height 15
type input "16:00"
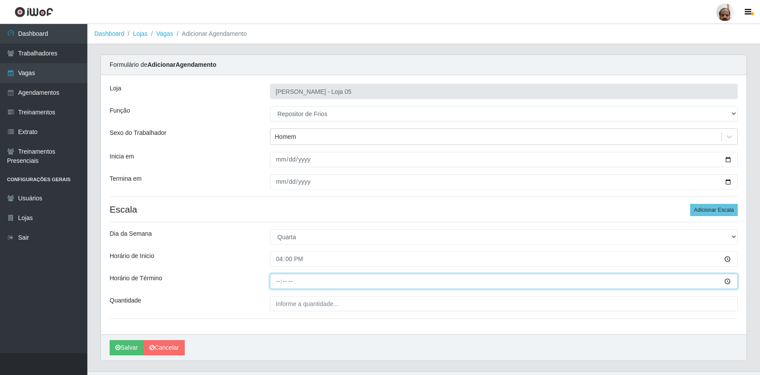
click at [277, 281] on input "Horário de Término" at bounding box center [504, 281] width 468 height 15
type input "22:00"
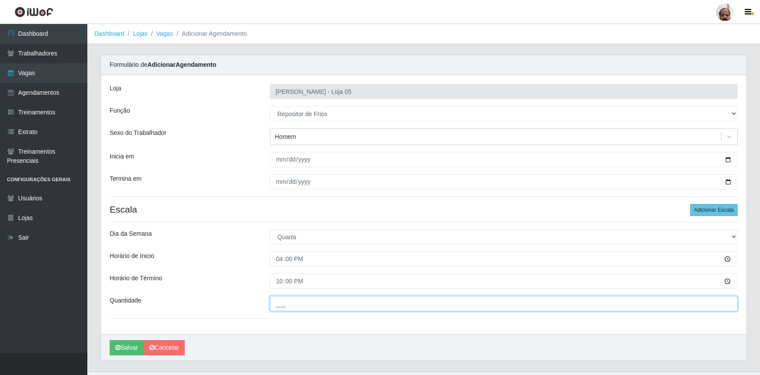
click at [276, 308] on input "___" at bounding box center [504, 303] width 468 height 15
type input "2__"
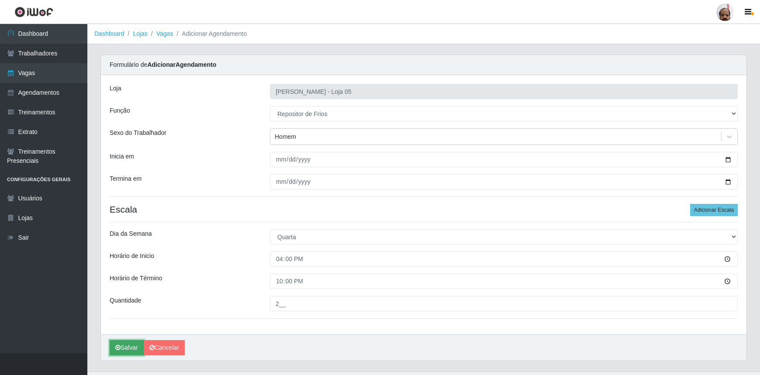
click at [135, 349] on button "Salvar" at bounding box center [127, 347] width 34 height 15
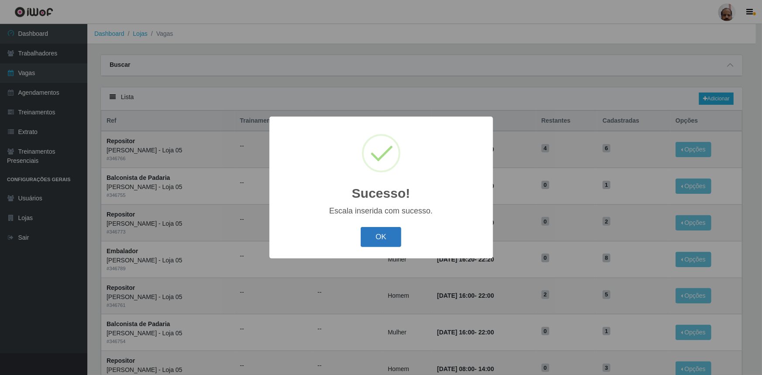
click at [389, 236] on button "OK" at bounding box center [381, 237] width 41 height 21
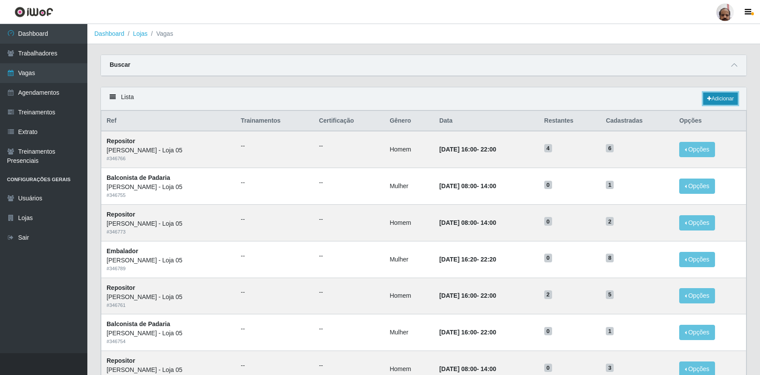
click at [726, 97] on link "Adicionar" at bounding box center [720, 99] width 35 height 12
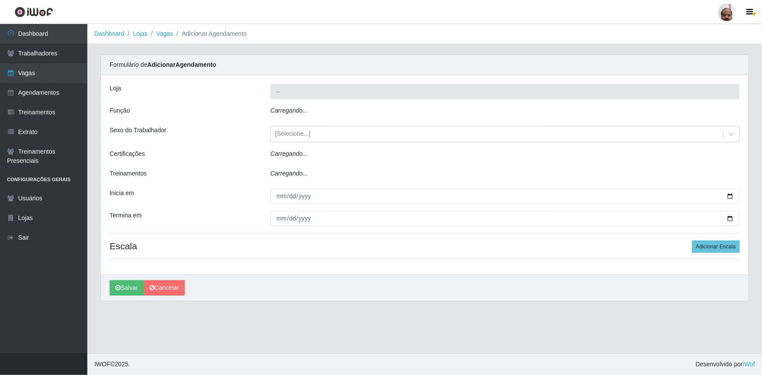
type input "[PERSON_NAME] - Loja 05"
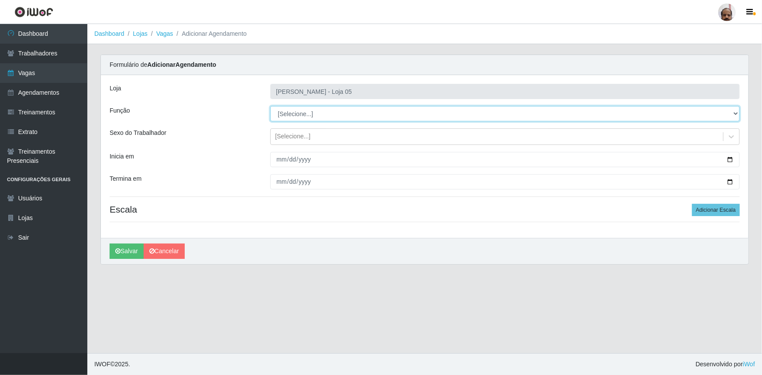
drag, startPoint x: 735, startPoint y: 112, endPoint x: 729, endPoint y: 117, distance: 7.2
click at [735, 112] on select "[Selecione...] ASG ASG + ASG ++ Auxiliar de Depósito Auxiliar de Depósito + Aux…" at bounding box center [505, 113] width 470 height 15
select select "112"
click at [270, 106] on select "[Selecione...] ASG ASG + ASG ++ Auxiliar de Depósito Auxiliar de Depósito + Aux…" at bounding box center [505, 113] width 470 height 15
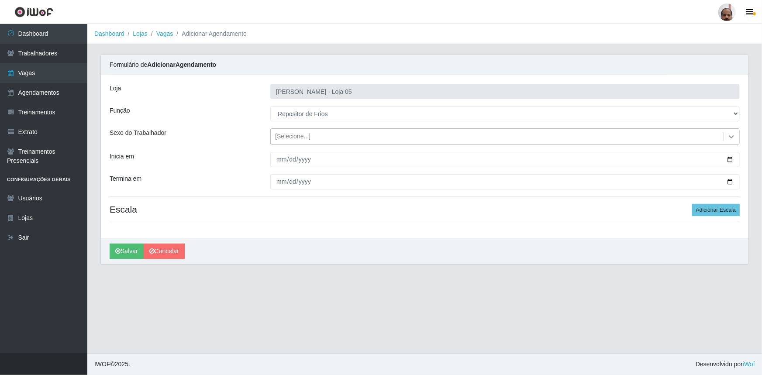
click at [732, 137] on icon at bounding box center [731, 136] width 5 height 3
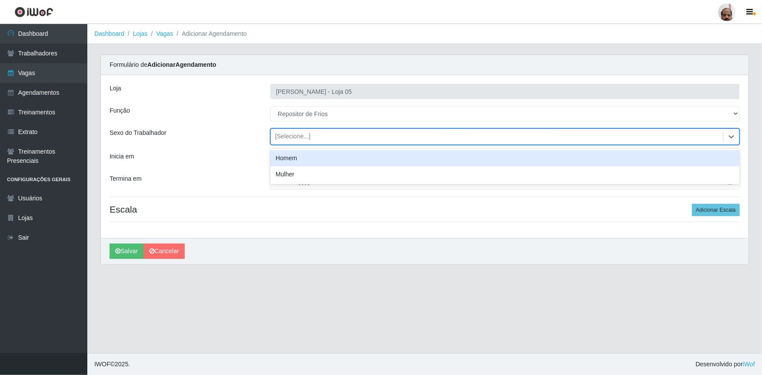
click at [332, 155] on div "Homem" at bounding box center [505, 158] width 470 height 16
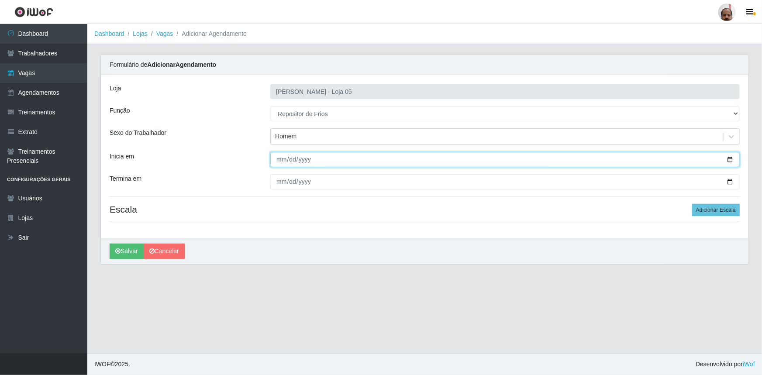
click at [732, 158] on input "Inicia em" at bounding box center [505, 159] width 470 height 15
type input "[DATE]"
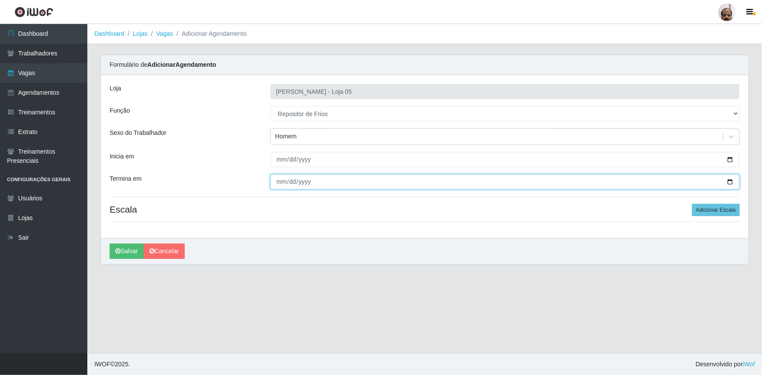
click at [732, 182] on input "Termina em" at bounding box center [505, 181] width 470 height 15
type input "[DATE]"
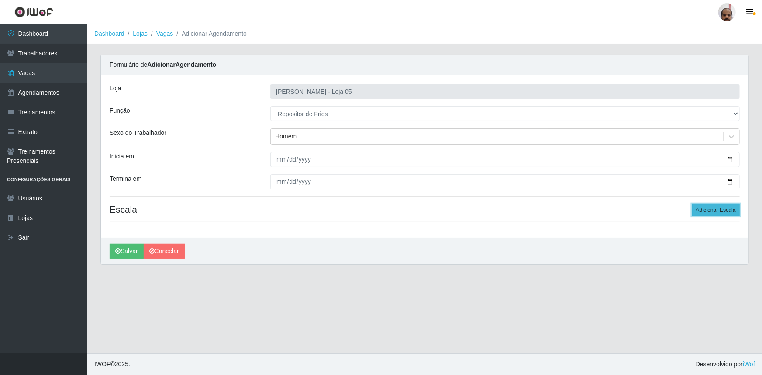
click at [725, 214] on button "Adicionar Escala" at bounding box center [716, 210] width 48 height 12
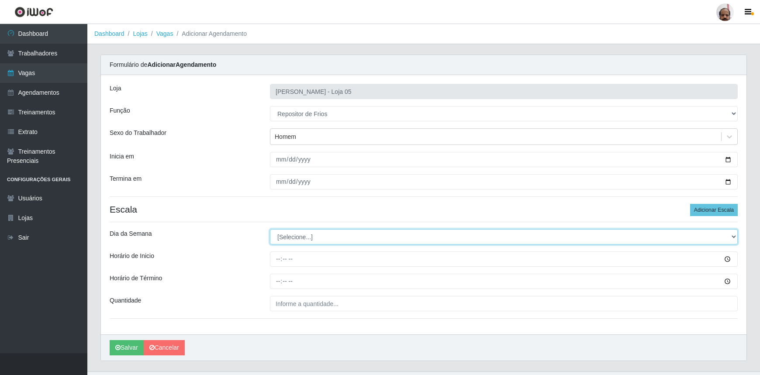
click at [733, 235] on select "[Selecione...] Segunda Terça Quarta Quinta Sexta Sábado Domingo" at bounding box center [504, 236] width 468 height 15
select select "3"
click at [270, 229] on select "[Selecione...] Segunda Terça Quarta Quinta Sexta Sábado Domingo" at bounding box center [504, 236] width 468 height 15
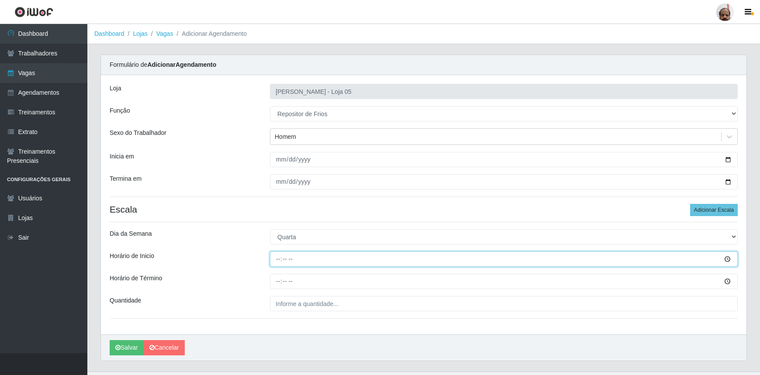
click at [277, 258] on input "Horário de Inicio" at bounding box center [504, 259] width 468 height 15
type input "16:00"
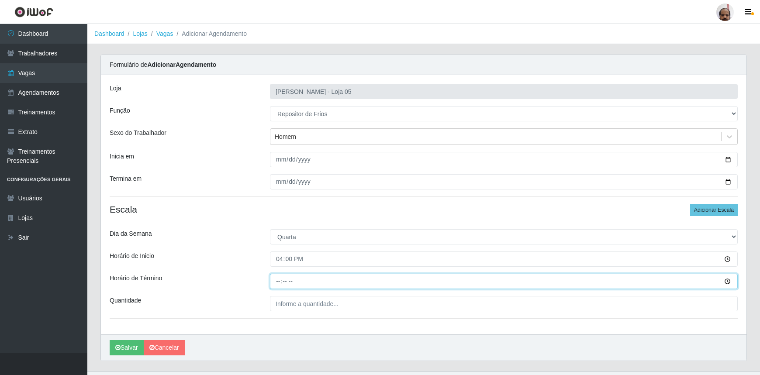
click at [277, 283] on input "Horário de Término" at bounding box center [504, 281] width 468 height 15
type input "22:00"
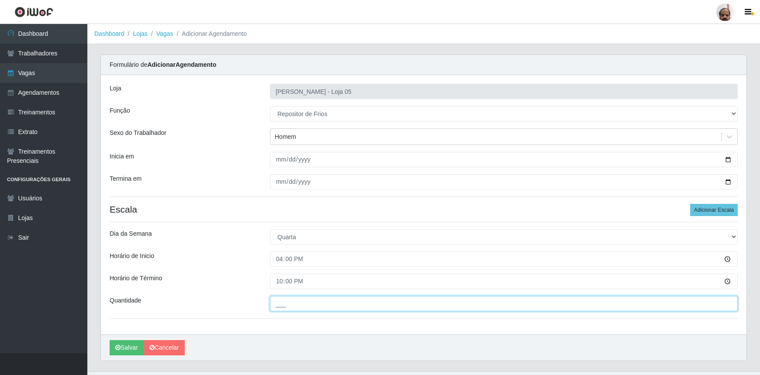
click at [279, 298] on input "___" at bounding box center [504, 303] width 468 height 15
type input "2__"
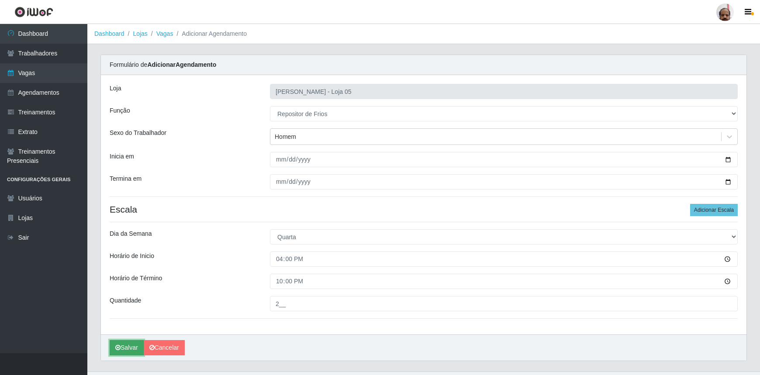
click at [127, 349] on button "Salvar" at bounding box center [127, 347] width 34 height 15
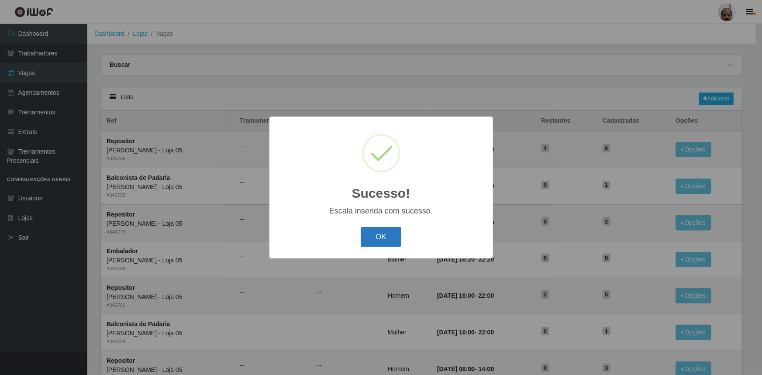
click at [398, 233] on button "OK" at bounding box center [381, 237] width 41 height 21
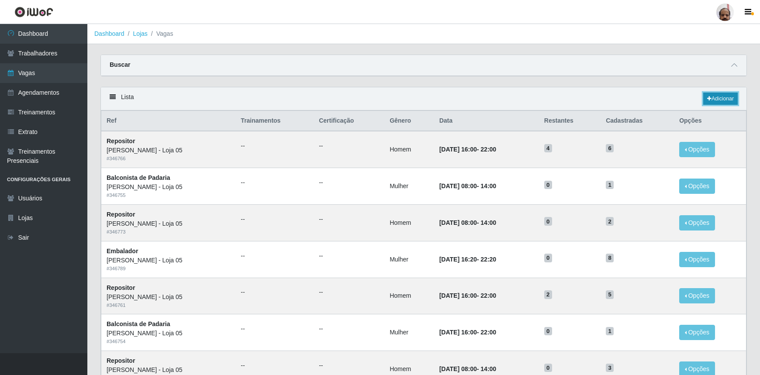
click at [729, 100] on link "Adicionar" at bounding box center [720, 99] width 35 height 12
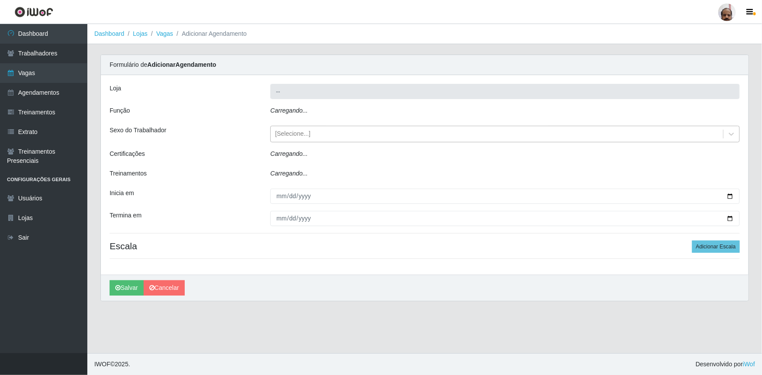
type input "[PERSON_NAME] - Loja 05"
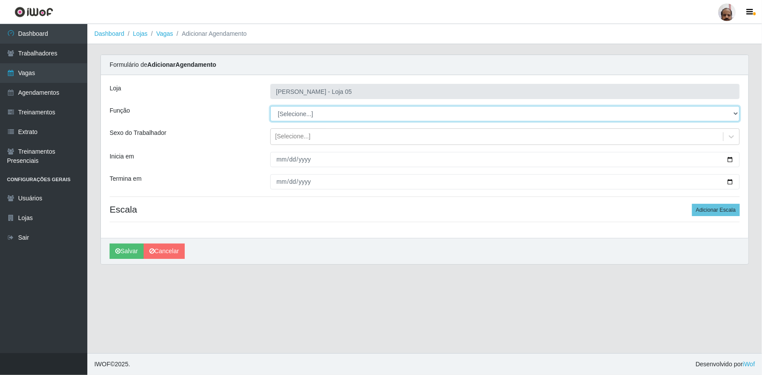
click at [736, 114] on select "[Selecione...] ASG ASG + ASG ++ Auxiliar de Depósito Auxiliar de Depósito + Aux…" at bounding box center [505, 113] width 470 height 15
select select "112"
click at [270, 106] on select "[Selecione...] ASG ASG + ASG ++ Auxiliar de Depósito Auxiliar de Depósito + Aux…" at bounding box center [505, 113] width 470 height 15
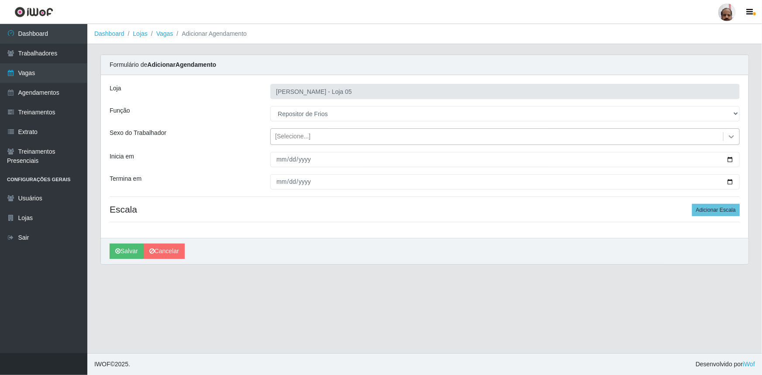
click at [730, 137] on icon at bounding box center [731, 136] width 9 height 9
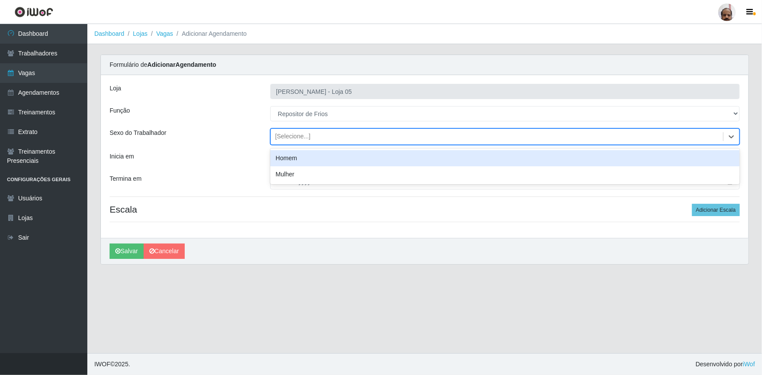
click at [297, 161] on div "Homem" at bounding box center [505, 158] width 470 height 16
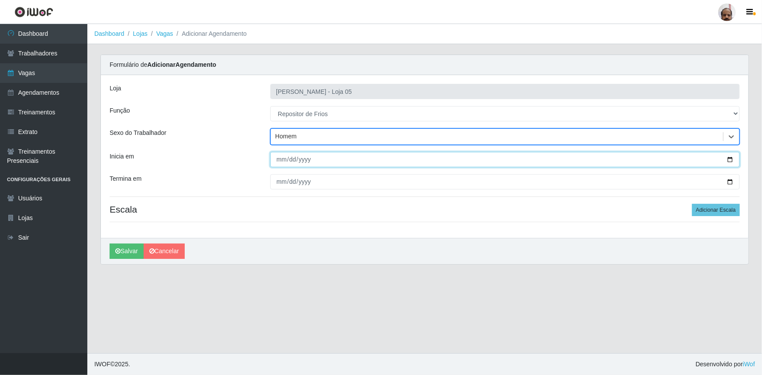
click at [729, 158] on input "Inicia em" at bounding box center [505, 159] width 470 height 15
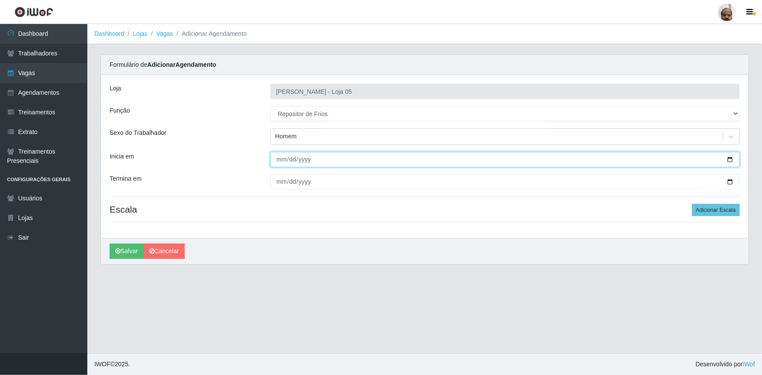
type input "[DATE]"
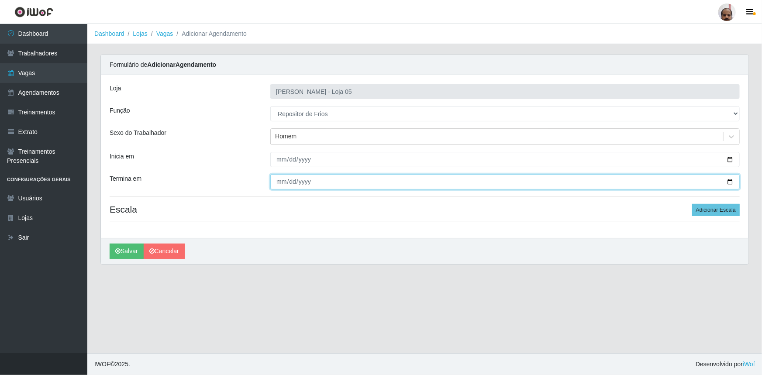
click at [731, 182] on input "Termina em" at bounding box center [505, 181] width 470 height 15
type input "[DATE]"
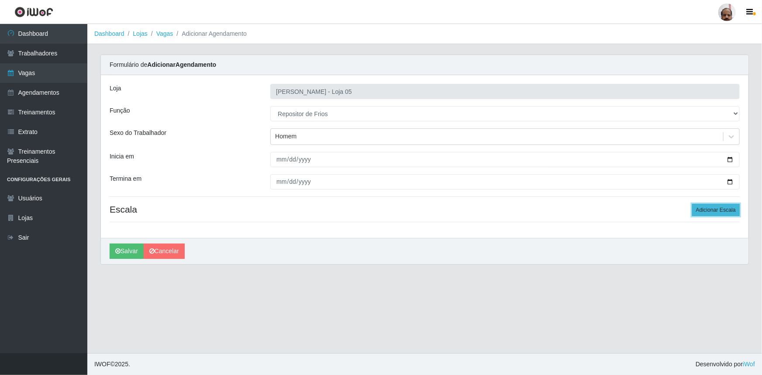
click at [725, 211] on button "Adicionar Escala" at bounding box center [716, 210] width 48 height 12
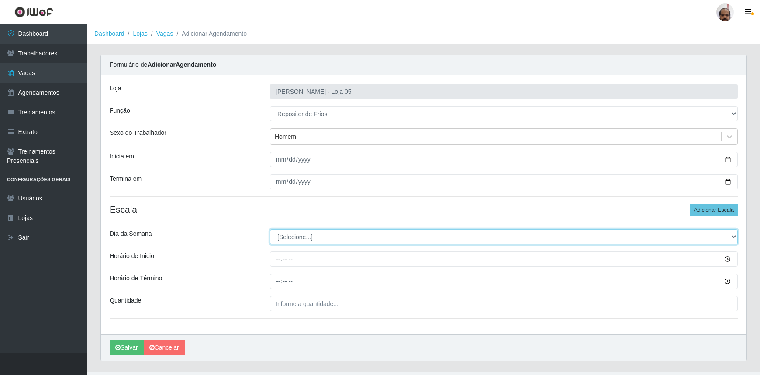
click at [734, 237] on select "[Selecione...] Segunda Terça Quarta Quinta Sexta Sábado Domingo" at bounding box center [504, 236] width 468 height 15
select select "4"
click at [270, 229] on select "[Selecione...] Segunda Terça Quarta Quinta Sexta Sábado Domingo" at bounding box center [504, 236] width 468 height 15
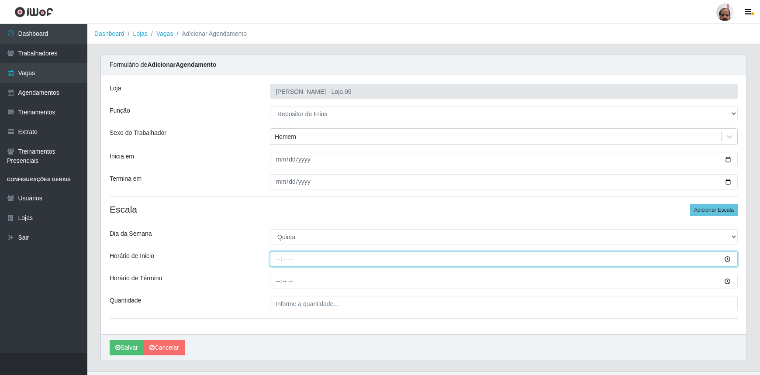
click at [276, 264] on input "Horário de Inicio" at bounding box center [504, 259] width 468 height 15
type input "08:00"
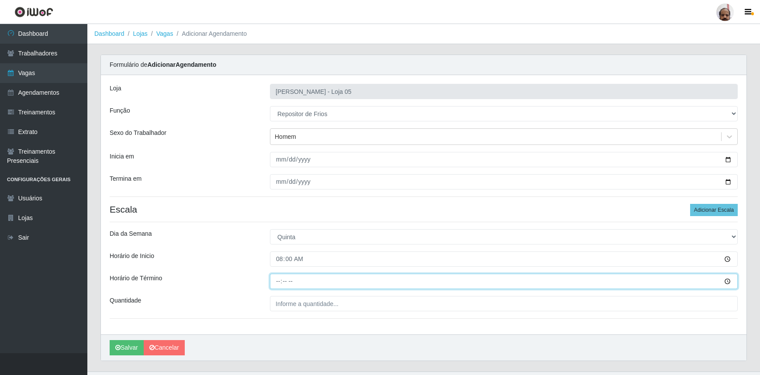
click at [276, 277] on input "Horário de Término" at bounding box center [504, 281] width 468 height 15
type input "14:00"
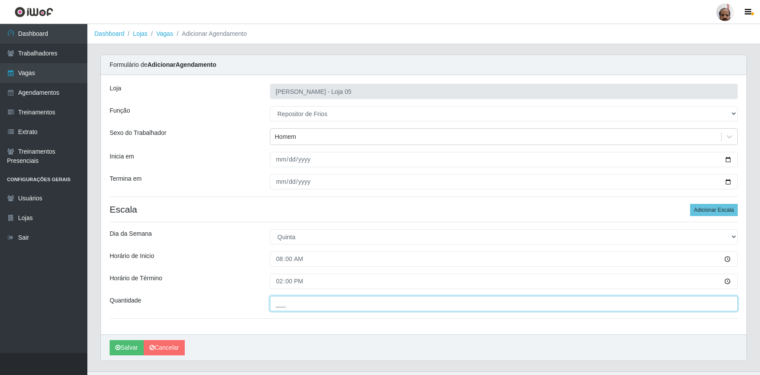
click at [276, 300] on input "___" at bounding box center [504, 303] width 468 height 15
type input "2__"
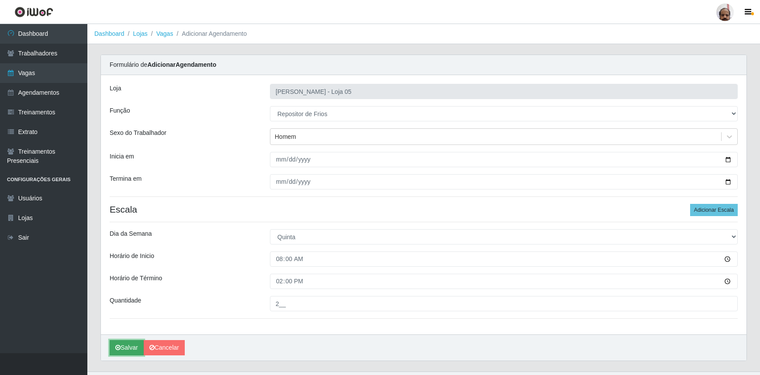
click at [129, 345] on button "Salvar" at bounding box center [127, 347] width 34 height 15
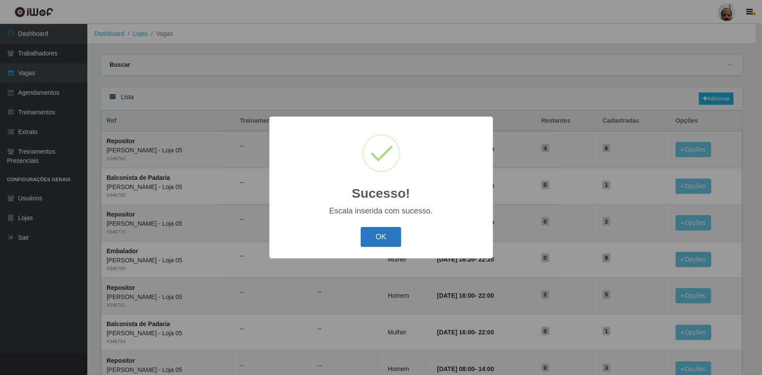
click at [387, 241] on button "OK" at bounding box center [381, 237] width 41 height 21
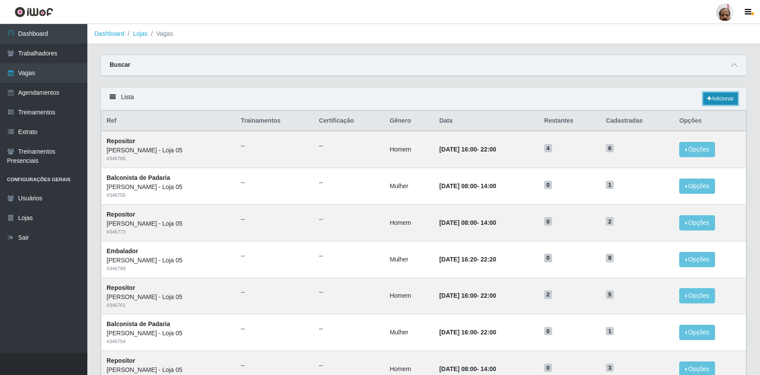
click at [724, 99] on link "Adicionar" at bounding box center [720, 99] width 35 height 12
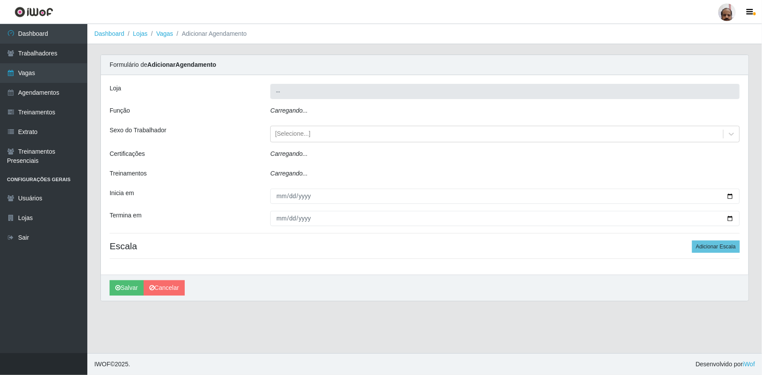
type input "[PERSON_NAME] - Loja 05"
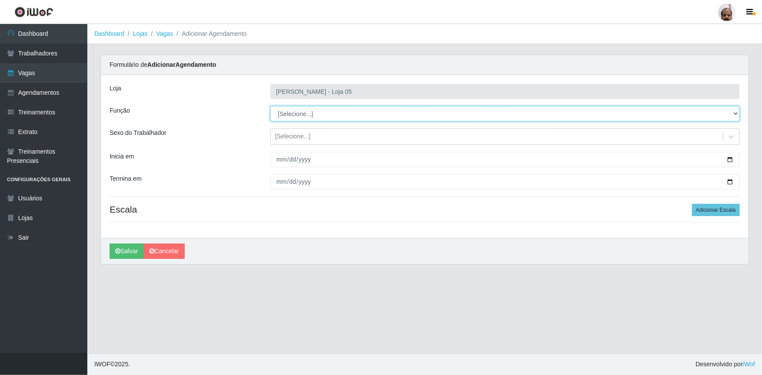
drag, startPoint x: 735, startPoint y: 112, endPoint x: 722, endPoint y: 120, distance: 14.9
click at [735, 112] on select "[Selecione...] ASG ASG + ASG ++ Auxiliar de Depósito Auxiliar de Depósito + Aux…" at bounding box center [505, 113] width 470 height 15
select select "24"
click at [270, 106] on select "[Selecione...] ASG ASG + ASG ++ Auxiliar de Depósito Auxiliar de Depósito + Aux…" at bounding box center [505, 113] width 470 height 15
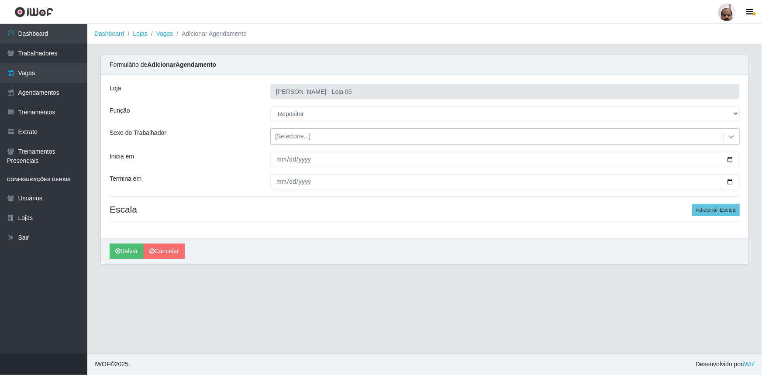
click at [730, 137] on icon at bounding box center [731, 136] width 9 height 9
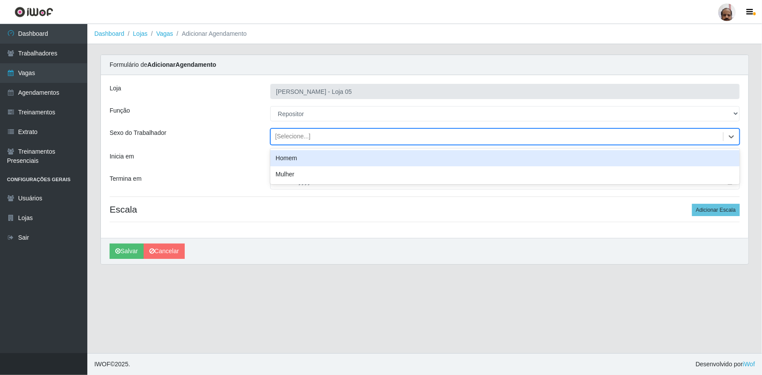
click at [381, 156] on div "Homem" at bounding box center [505, 158] width 470 height 16
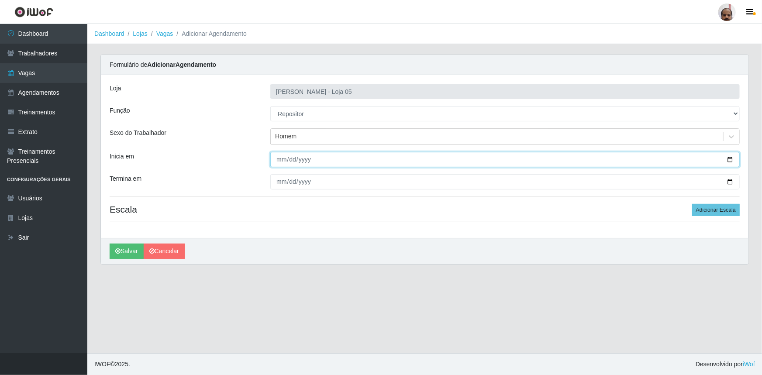
click at [730, 157] on input "Inicia em" at bounding box center [505, 159] width 470 height 15
type input "[DATE]"
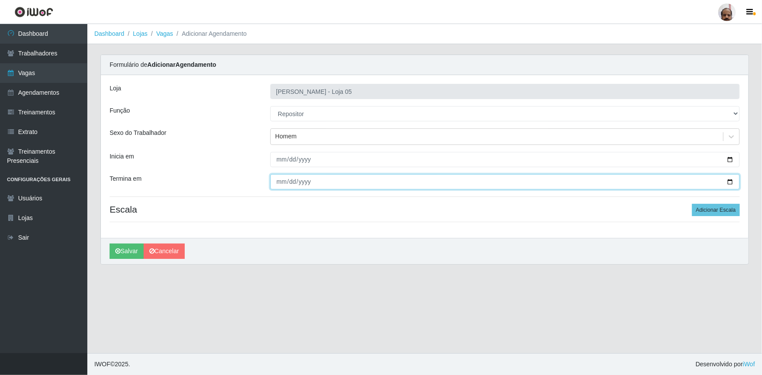
drag, startPoint x: 732, startPoint y: 183, endPoint x: 727, endPoint y: 186, distance: 5.5
click at [732, 183] on input "Termina em" at bounding box center [505, 181] width 470 height 15
type input "[DATE]"
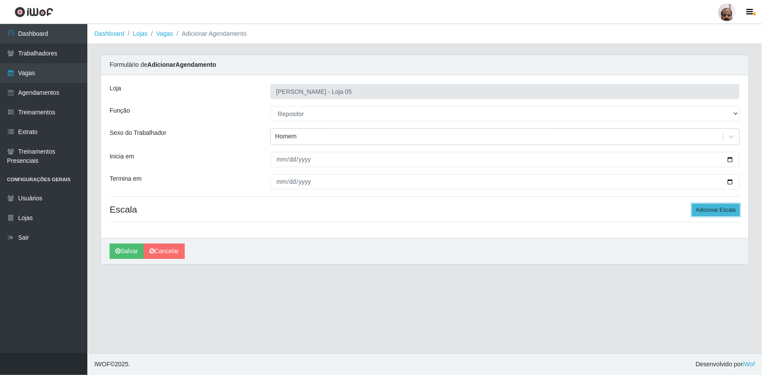
click at [729, 205] on button "Adicionar Escala" at bounding box center [716, 210] width 48 height 12
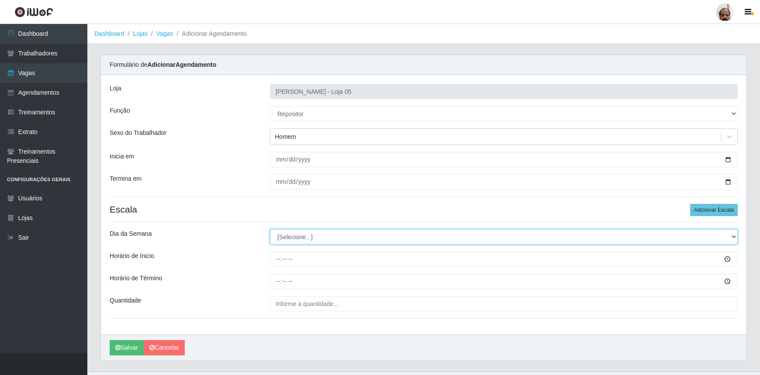
drag, startPoint x: 732, startPoint y: 235, endPoint x: 715, endPoint y: 244, distance: 19.3
click at [732, 235] on select "[Selecione...] Segunda Terça Quarta Quinta Sexta Sábado Domingo" at bounding box center [504, 236] width 468 height 15
select select "4"
click at [270, 229] on select "[Selecione...] Segunda Terça Quarta Quinta Sexta Sábado Domingo" at bounding box center [504, 236] width 468 height 15
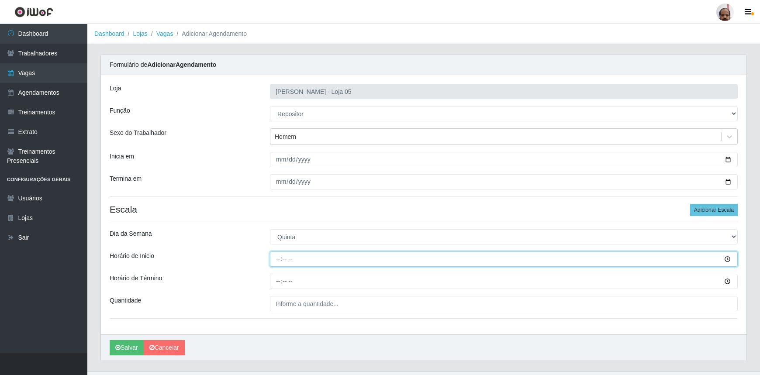
click at [275, 260] on input "Horário de Inicio" at bounding box center [504, 259] width 468 height 15
type input "16:00"
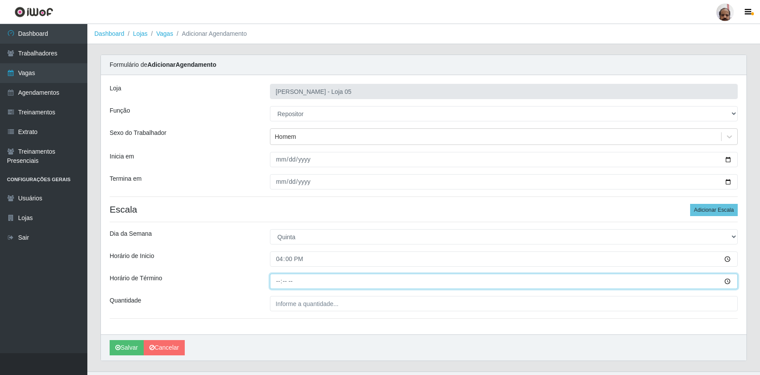
click at [276, 280] on input "Horário de Término" at bounding box center [504, 281] width 468 height 15
type input "22:00"
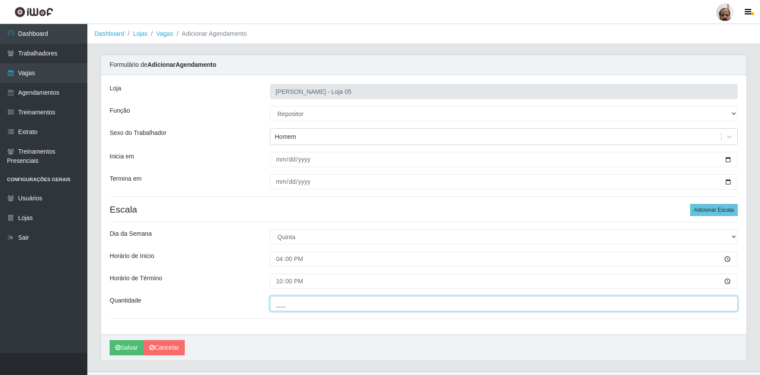
click at [277, 300] on input "___" at bounding box center [504, 303] width 468 height 15
type input "2__"
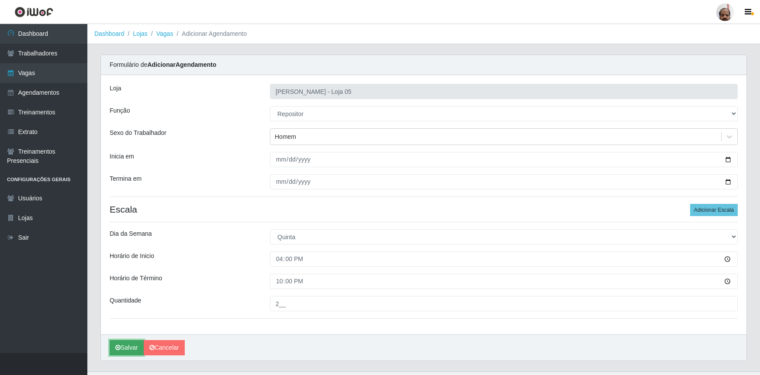
click at [130, 344] on button "Salvar" at bounding box center [127, 347] width 34 height 15
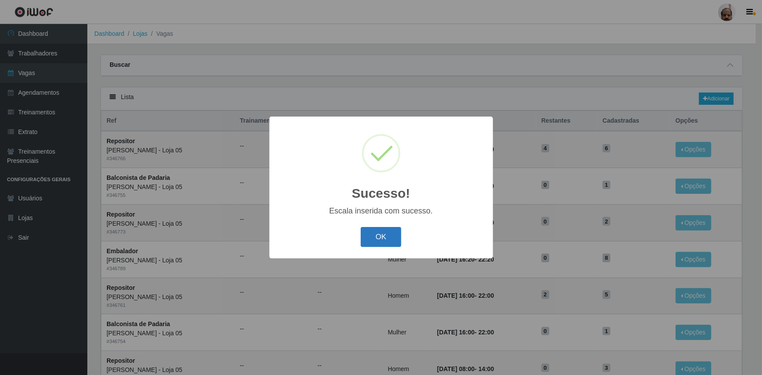
click at [386, 243] on button "OK" at bounding box center [381, 237] width 41 height 21
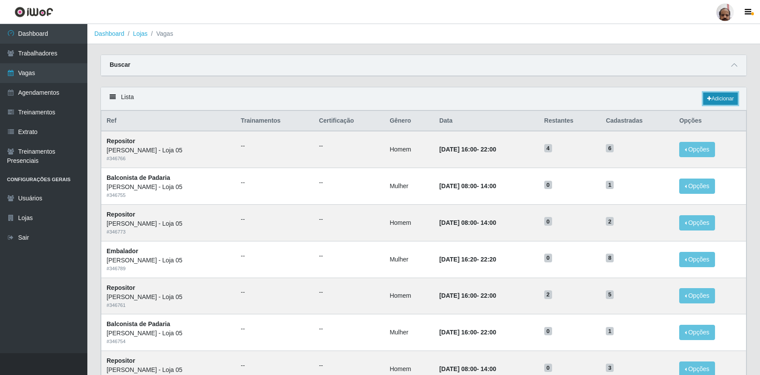
click at [734, 96] on link "Adicionar" at bounding box center [720, 99] width 35 height 12
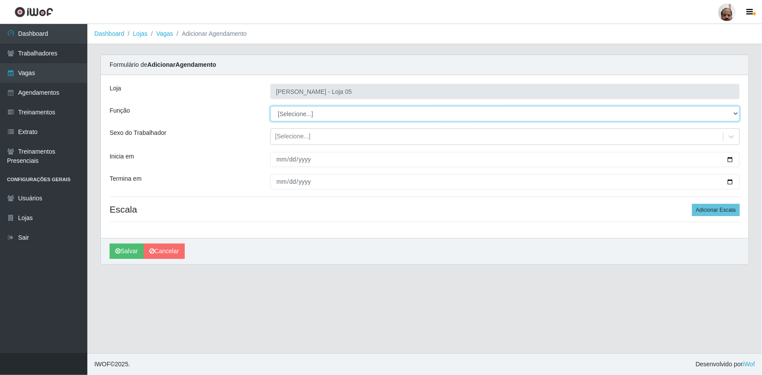
click at [736, 114] on select "[Selecione...] ASG ASG + ASG ++ Auxiliar de Depósito Auxiliar de Depósito + Aux…" at bounding box center [505, 113] width 470 height 15
select select "112"
click at [270, 106] on select "[Selecione...] ASG ASG + ASG ++ Auxiliar de Depósito Auxiliar de Depósito + Aux…" at bounding box center [505, 113] width 470 height 15
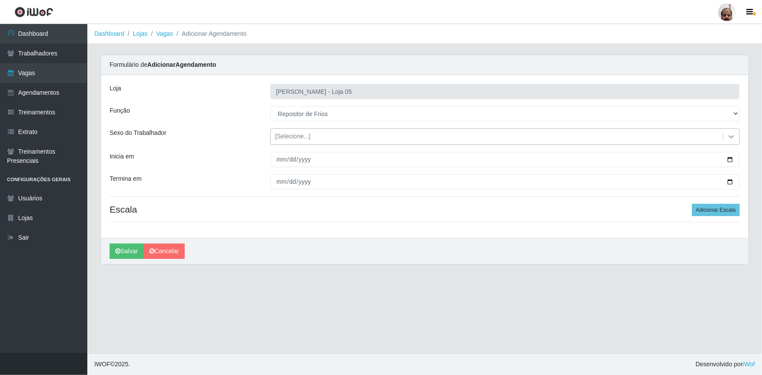
click at [730, 134] on icon at bounding box center [731, 136] width 9 height 9
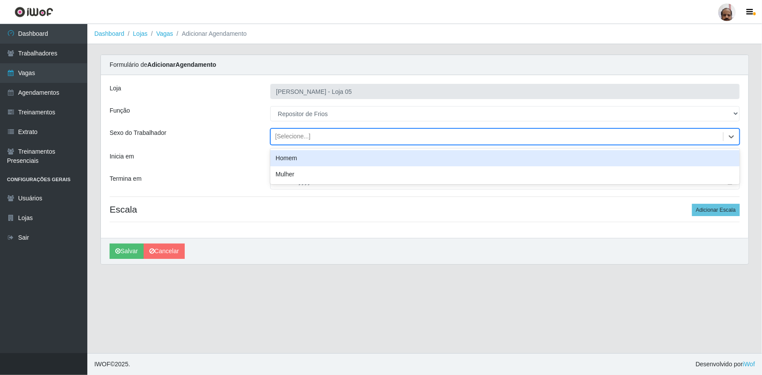
click at [345, 157] on div "Homem" at bounding box center [505, 158] width 470 height 16
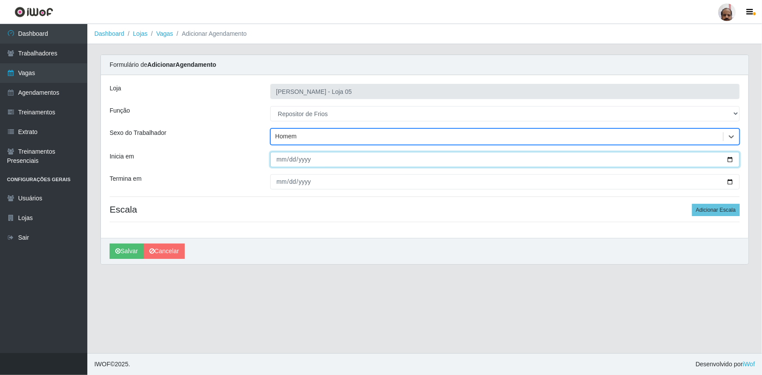
click at [731, 160] on input "Inicia em" at bounding box center [505, 159] width 470 height 15
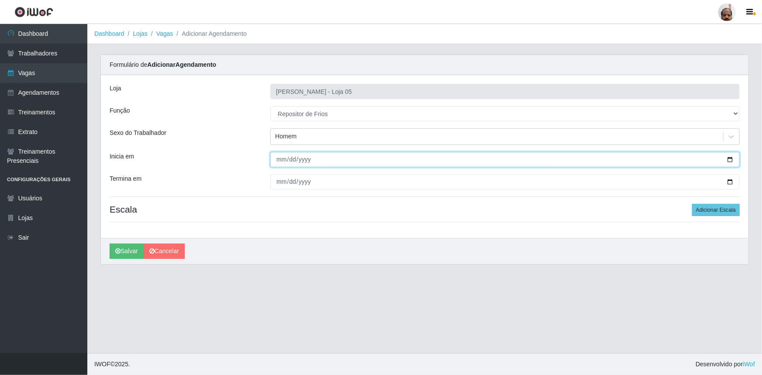
type input "[DATE]"
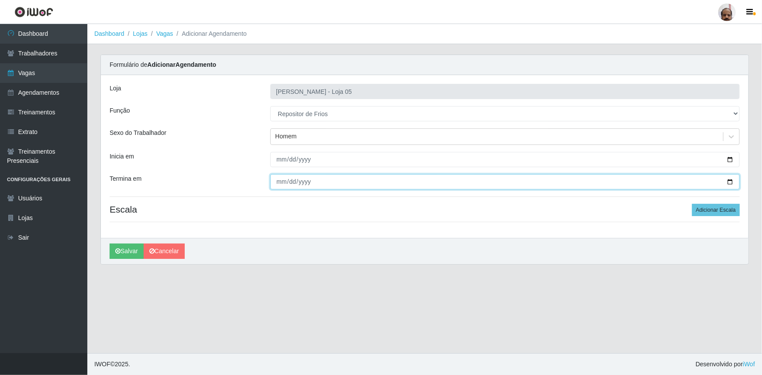
click at [728, 183] on input "Termina em" at bounding box center [505, 181] width 470 height 15
type input "[DATE]"
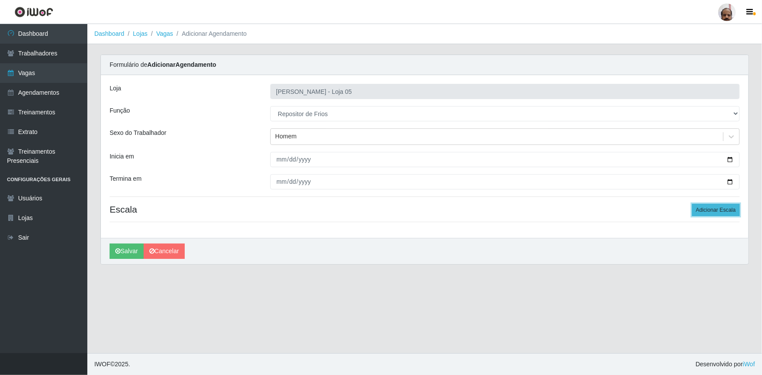
click at [716, 213] on button "Adicionar Escala" at bounding box center [716, 210] width 48 height 12
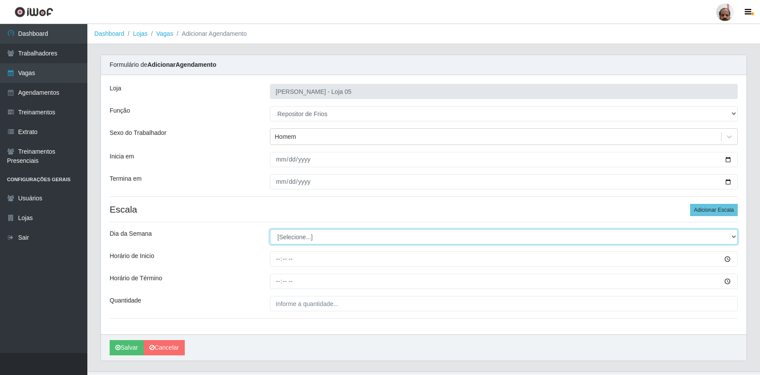
click at [734, 238] on select "[Selecione...] Segunda Terça Quarta Quinta Sexta Sábado Domingo" at bounding box center [504, 236] width 468 height 15
select select "5"
click at [270, 229] on select "[Selecione...] Segunda Terça Quarta Quinta Sexta Sábado Domingo" at bounding box center [504, 236] width 468 height 15
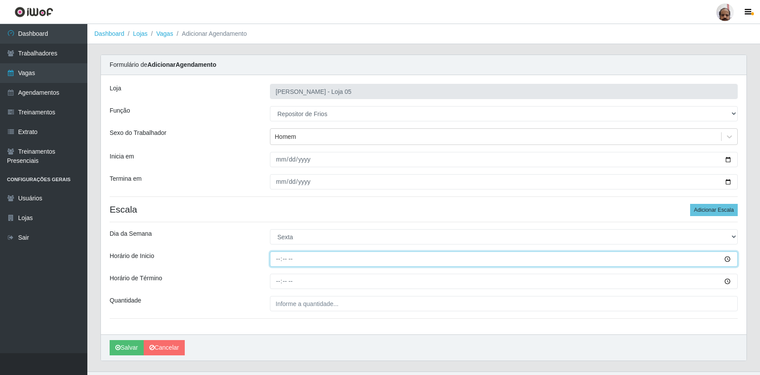
click at [275, 258] on input "Horário de Inicio" at bounding box center [504, 259] width 468 height 15
type input "08:00"
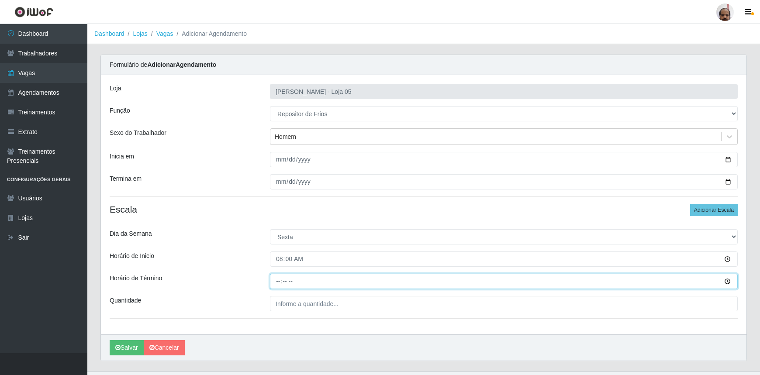
click at [278, 281] on input "Horário de Término" at bounding box center [504, 281] width 468 height 15
type input "14:00"
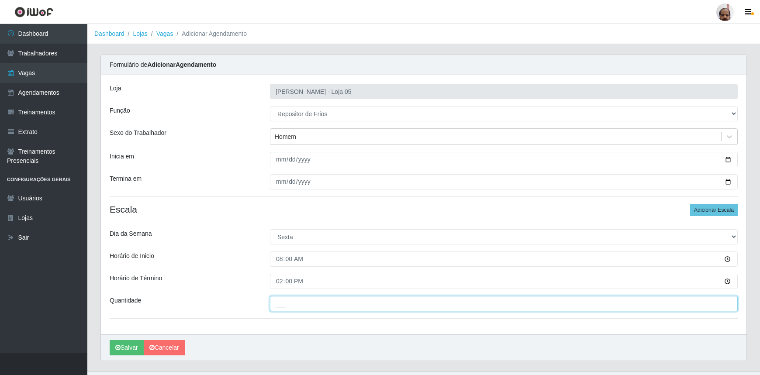
click at [278, 301] on input "___" at bounding box center [504, 303] width 468 height 15
type input "2__"
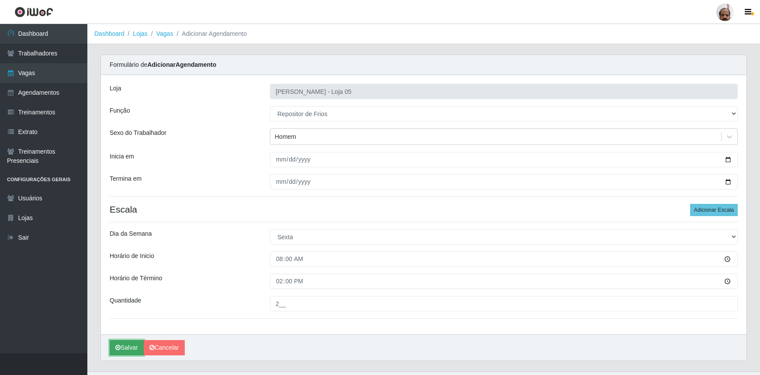
click at [126, 350] on button "Salvar" at bounding box center [127, 347] width 34 height 15
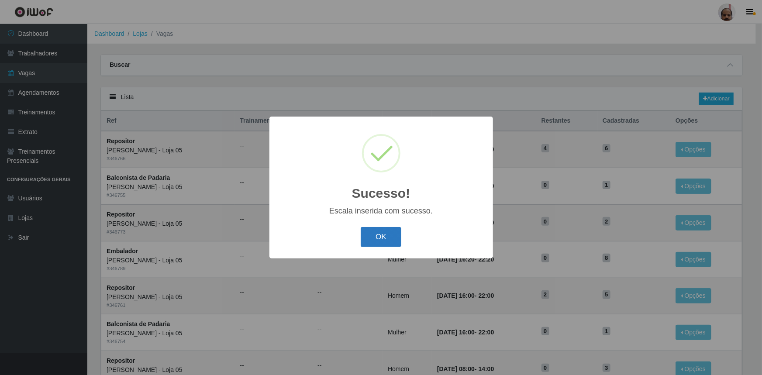
click at [388, 242] on button "OK" at bounding box center [381, 237] width 41 height 21
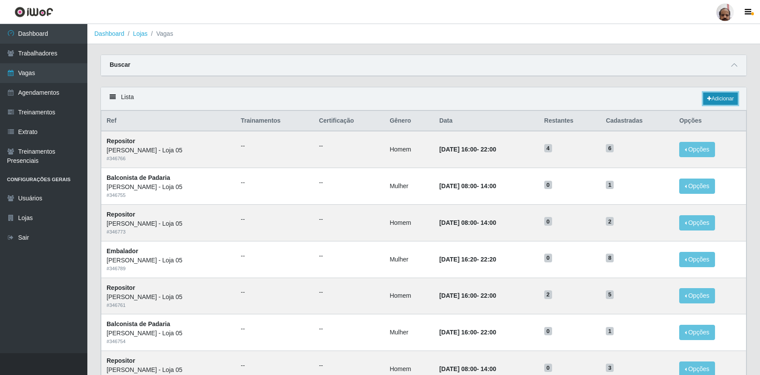
click at [730, 99] on link "Adicionar" at bounding box center [720, 99] width 35 height 12
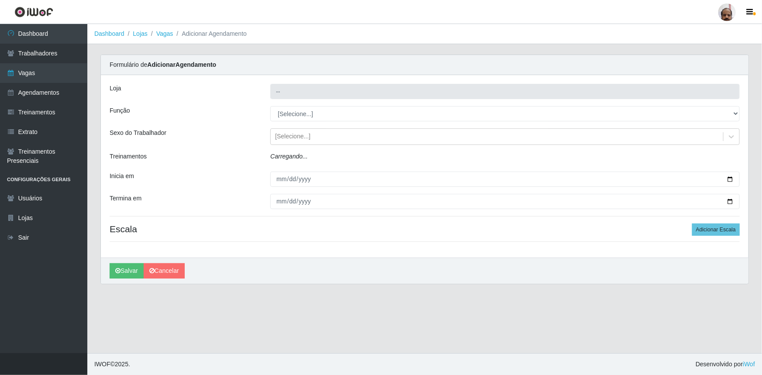
type input "[PERSON_NAME] - Loja 05"
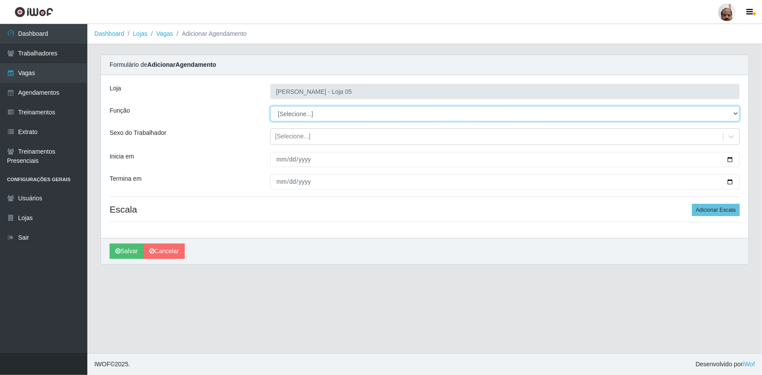
click at [737, 116] on select "[Selecione...] ASG ASG + ASG ++ Auxiliar de Depósito Auxiliar de Depósito + Aux…" at bounding box center [505, 113] width 470 height 15
select select "112"
click at [270, 106] on select "[Selecione...] ASG ASG + ASG ++ Auxiliar de Depósito Auxiliar de Depósito + Aux…" at bounding box center [505, 113] width 470 height 15
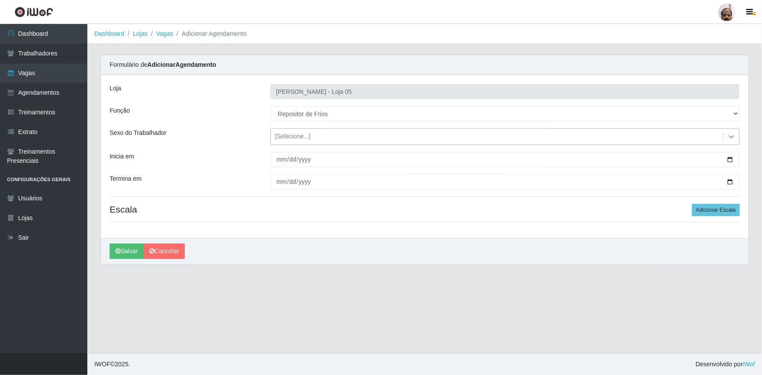
click at [734, 137] on icon at bounding box center [731, 136] width 9 height 9
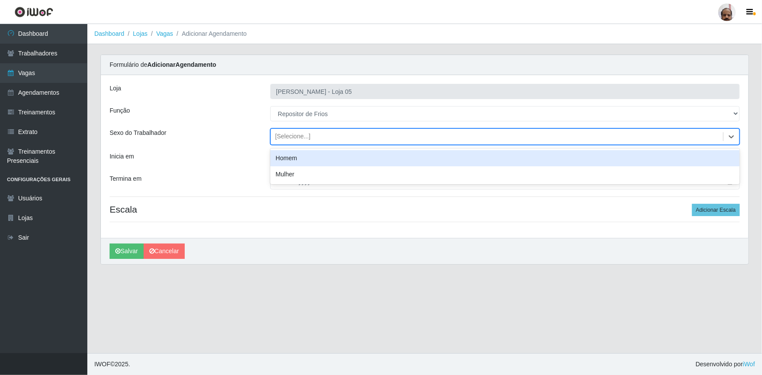
click at [314, 162] on div "Homem" at bounding box center [505, 158] width 470 height 16
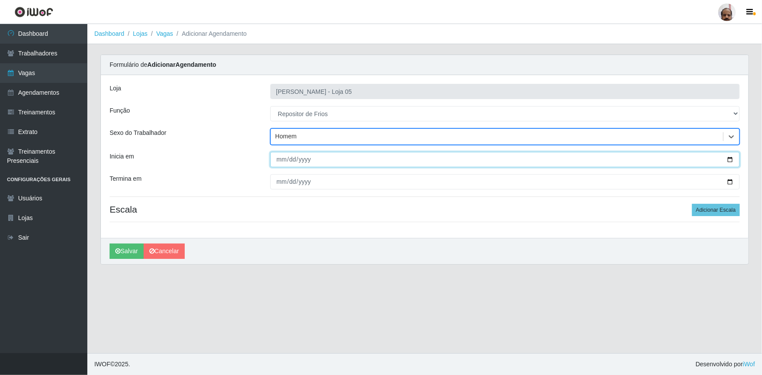
click at [729, 158] on input "Inicia em" at bounding box center [505, 159] width 470 height 15
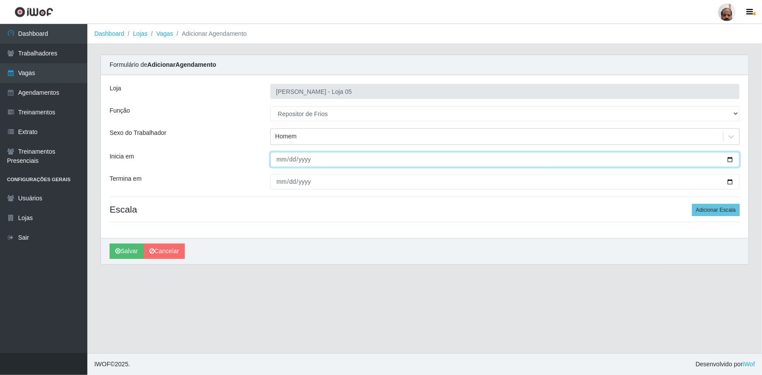
type input "[DATE]"
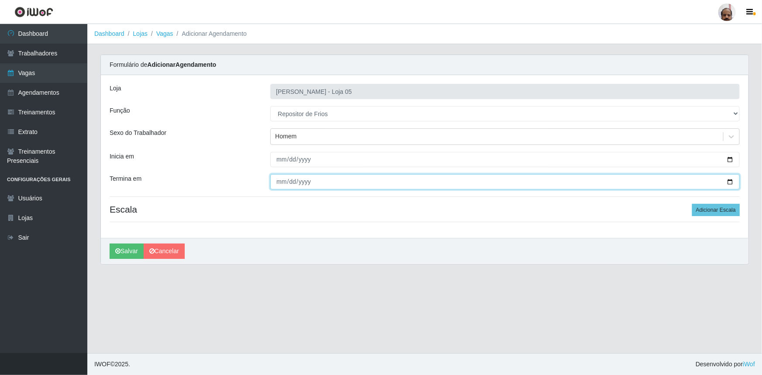
click at [731, 183] on input "Termina em" at bounding box center [505, 181] width 470 height 15
type input "[DATE]"
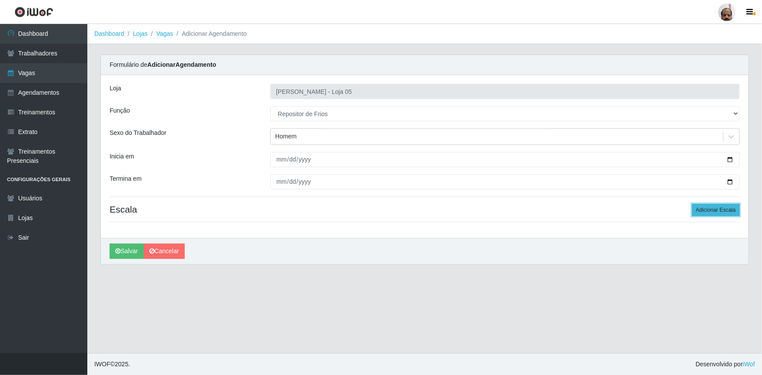
click at [727, 208] on button "Adicionar Escala" at bounding box center [716, 210] width 48 height 12
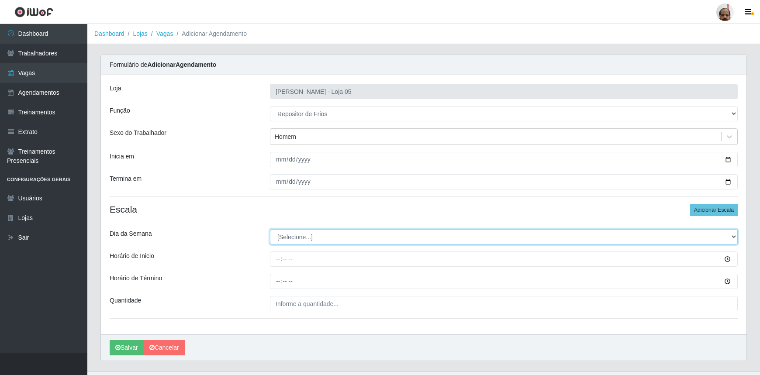
click at [733, 235] on select "[Selecione...] Segunda Terça Quarta Quinta Sexta Sábado Domingo" at bounding box center [504, 236] width 468 height 15
select select "6"
click at [270, 229] on select "[Selecione...] Segunda Terça Quarta Quinta Sexta Sábado Domingo" at bounding box center [504, 236] width 468 height 15
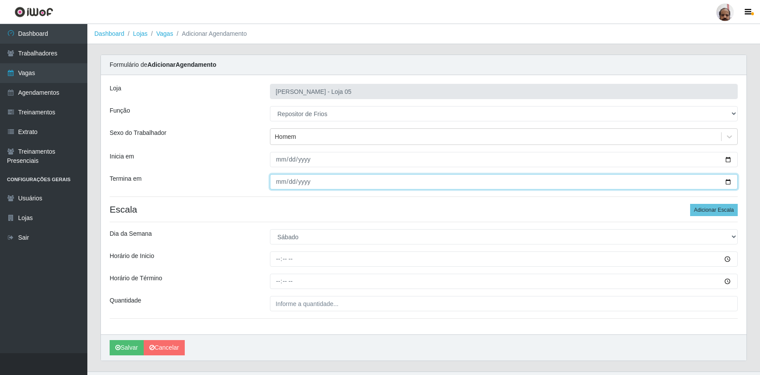
click at [726, 180] on input "[DATE]" at bounding box center [504, 181] width 468 height 15
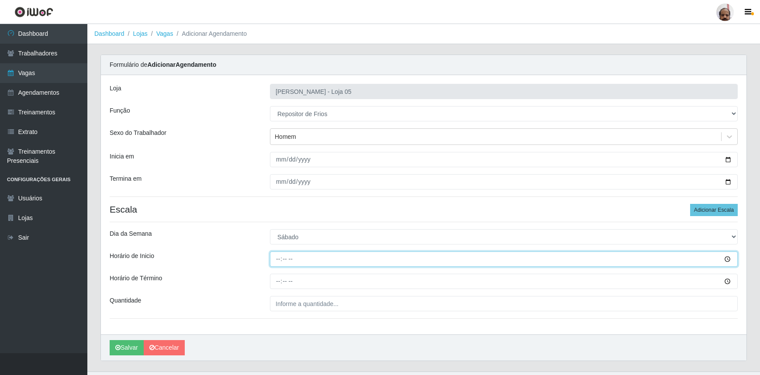
click at [276, 260] on input "Horário de Inicio" at bounding box center [504, 259] width 468 height 15
type input "08:00"
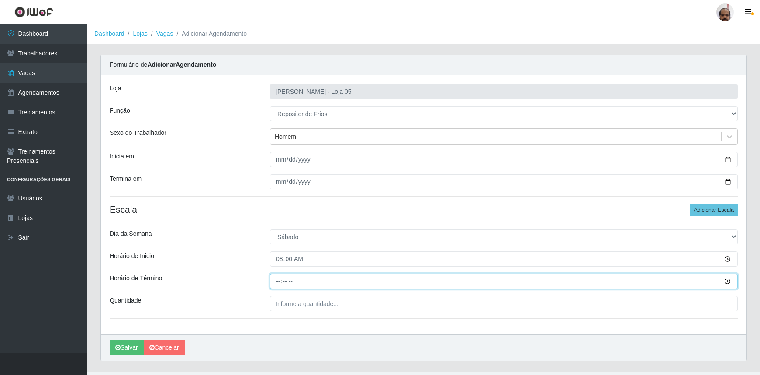
click at [279, 283] on input "Horário de Término" at bounding box center [504, 281] width 468 height 15
type input "14:00"
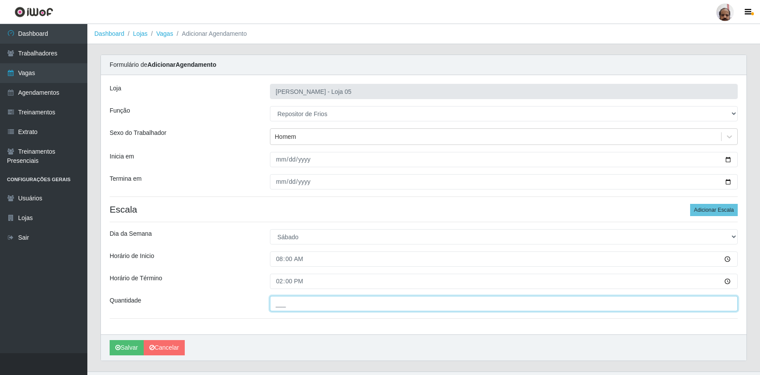
click at [278, 305] on input "___" at bounding box center [504, 303] width 468 height 15
type input "2__"
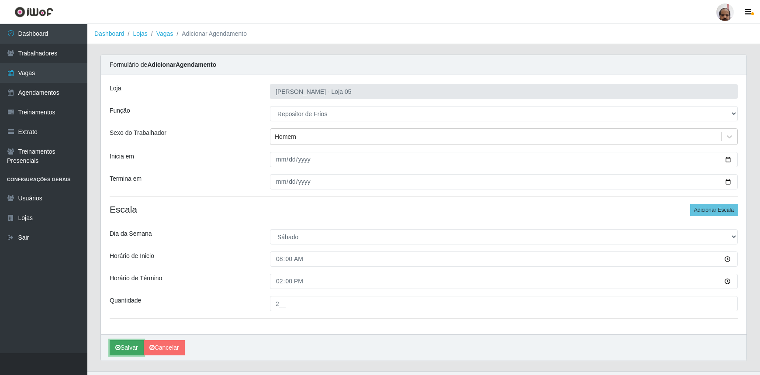
click at [131, 347] on button "Salvar" at bounding box center [127, 347] width 34 height 15
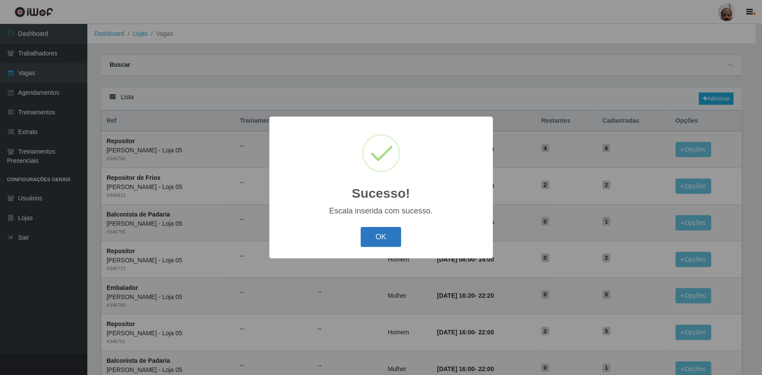
click at [388, 246] on button "OK" at bounding box center [381, 237] width 41 height 21
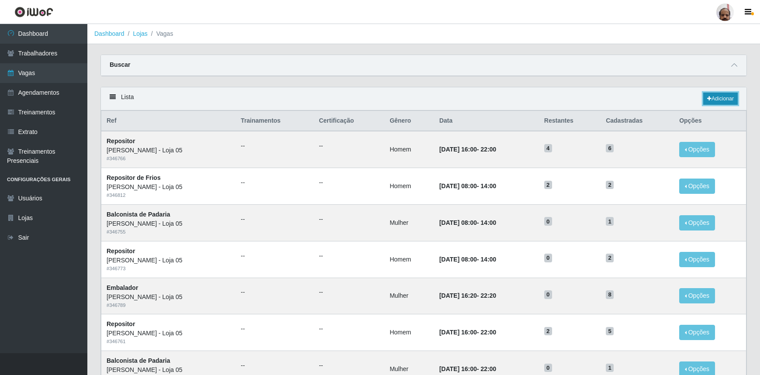
click at [719, 102] on link "Adicionar" at bounding box center [720, 99] width 35 height 12
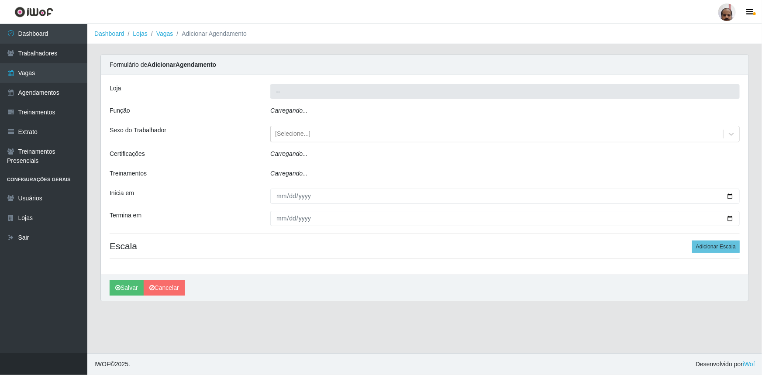
type input "[PERSON_NAME] - Loja 05"
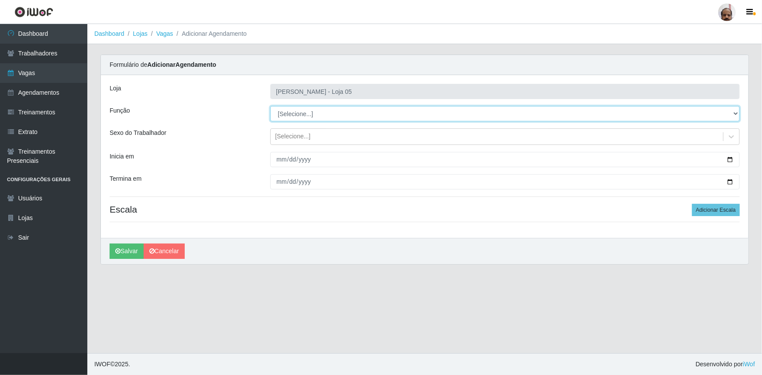
drag, startPoint x: 734, startPoint y: 113, endPoint x: 724, endPoint y: 117, distance: 10.8
click at [734, 113] on select "[Selecione...] ASG ASG + ASG ++ Auxiliar de Depósito Auxiliar de Depósito + Aux…" at bounding box center [505, 113] width 470 height 15
select select "112"
click at [270, 106] on select "[Selecione...] ASG ASG + ASG ++ Auxiliar de Depósito Auxiliar de Depósito + Aux…" at bounding box center [505, 113] width 470 height 15
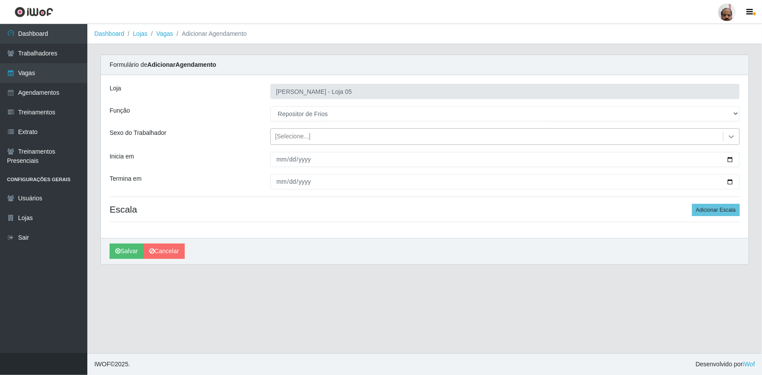
click at [731, 137] on icon at bounding box center [731, 136] width 5 height 3
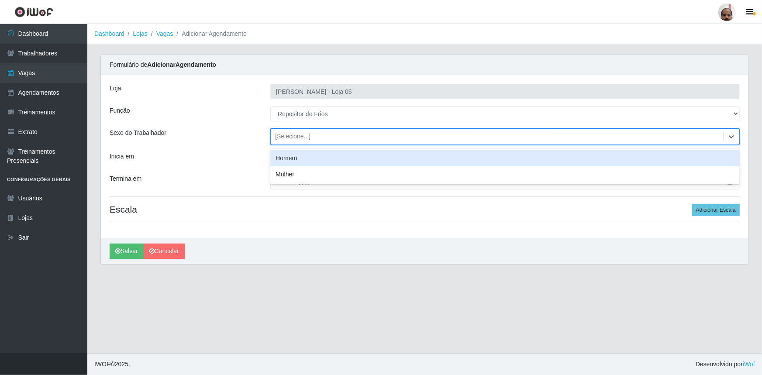
click at [300, 157] on div "Homem" at bounding box center [505, 158] width 470 height 16
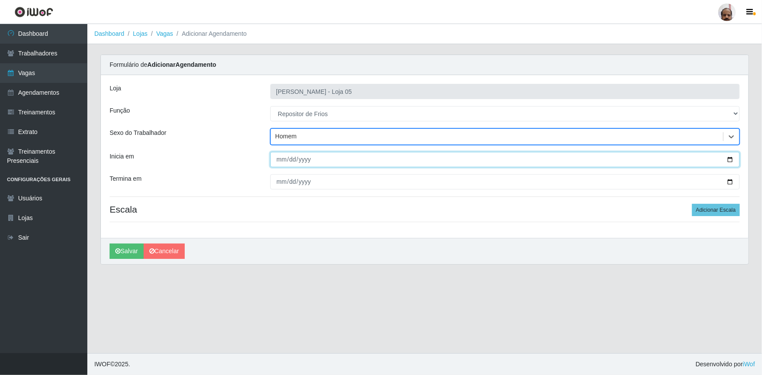
click at [732, 159] on input "Inicia em" at bounding box center [505, 159] width 470 height 15
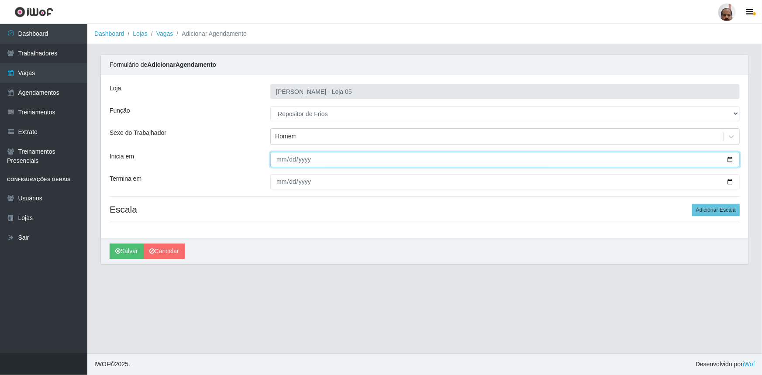
type input "[DATE]"
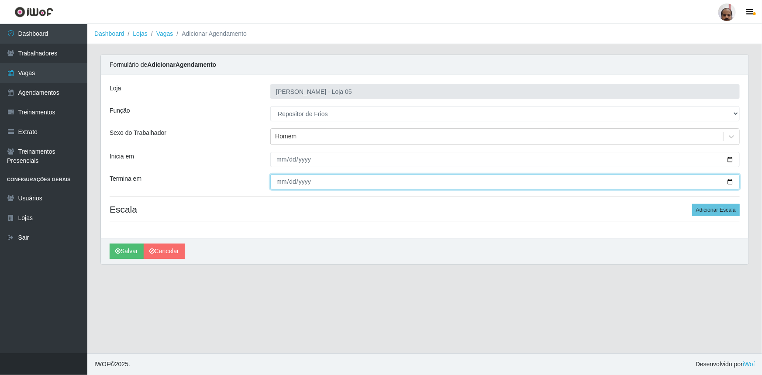
click at [732, 183] on input "Termina em" at bounding box center [505, 181] width 470 height 15
type input "[DATE]"
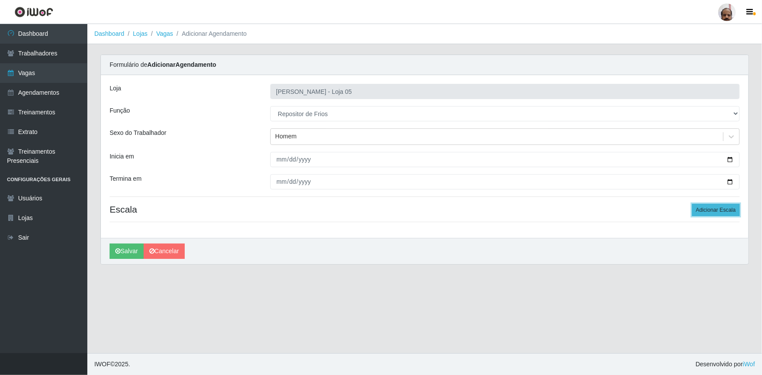
click at [723, 210] on button "Adicionar Escala" at bounding box center [716, 210] width 48 height 12
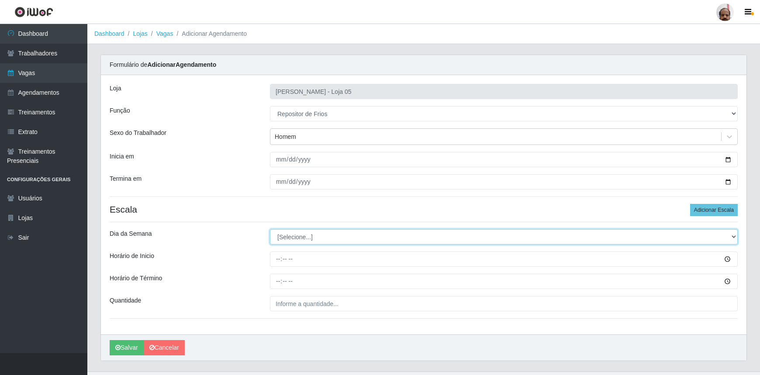
click at [732, 236] on select "[Selecione...] Segunda Terça Quarta Quinta Sexta Sábado Domingo" at bounding box center [504, 236] width 468 height 15
select select "6"
click at [270, 229] on select "[Selecione...] Segunda Terça Quarta Quinta Sexta Sábado Domingo" at bounding box center [504, 236] width 468 height 15
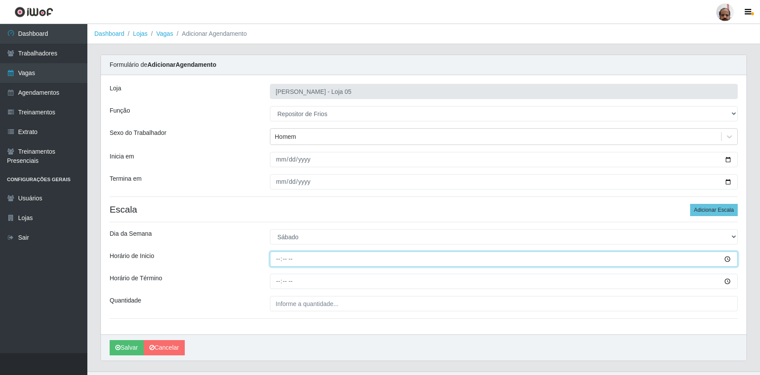
click at [272, 259] on input "Horário de Inicio" at bounding box center [504, 259] width 468 height 15
type input "16:00"
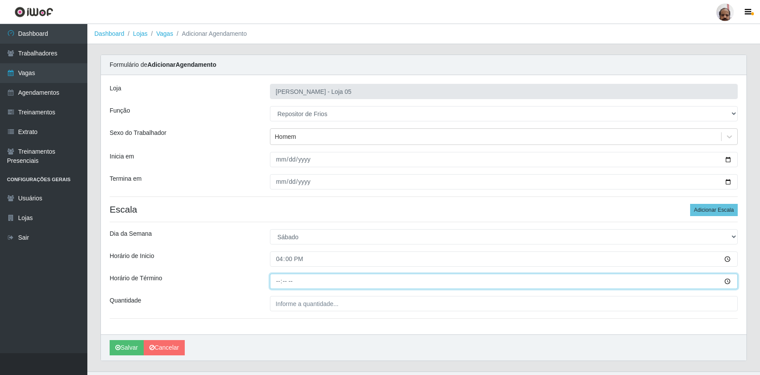
click at [280, 280] on input "Horário de Término" at bounding box center [504, 281] width 468 height 15
type input "22:00"
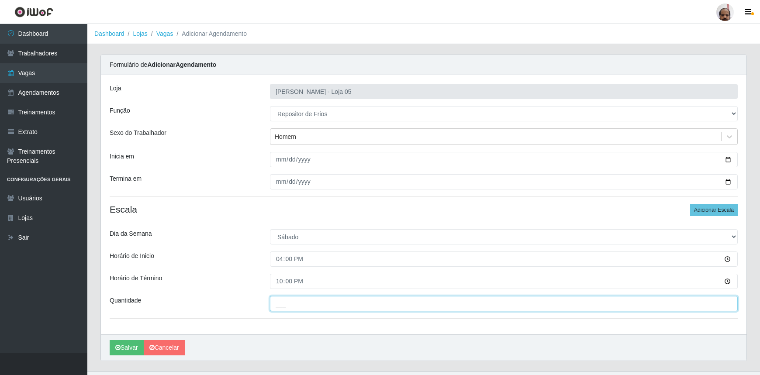
click at [276, 307] on input "___" at bounding box center [504, 303] width 468 height 15
type input "2__"
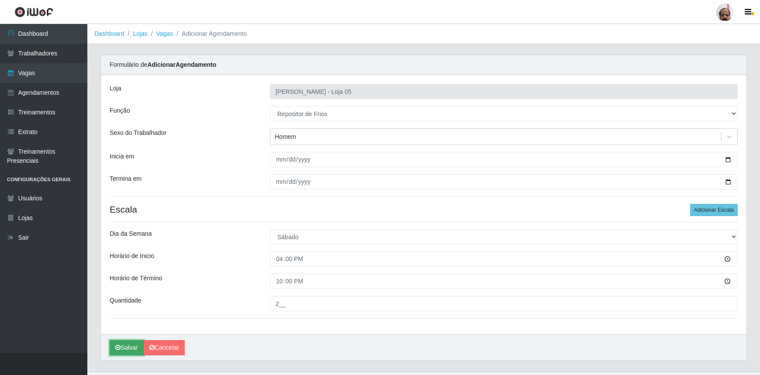
click at [136, 351] on button "Salvar" at bounding box center [127, 347] width 34 height 15
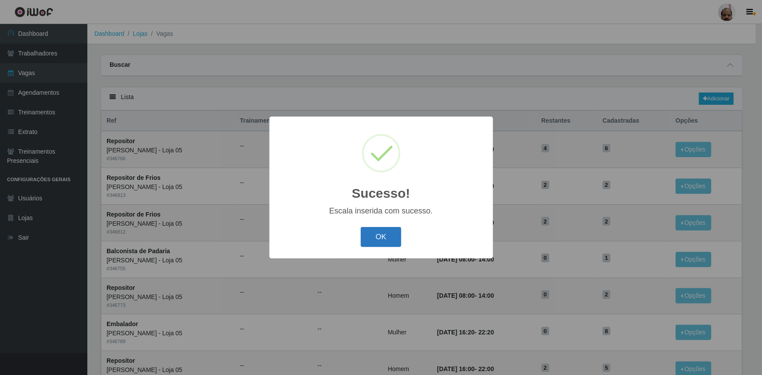
click at [394, 240] on button "OK" at bounding box center [381, 237] width 41 height 21
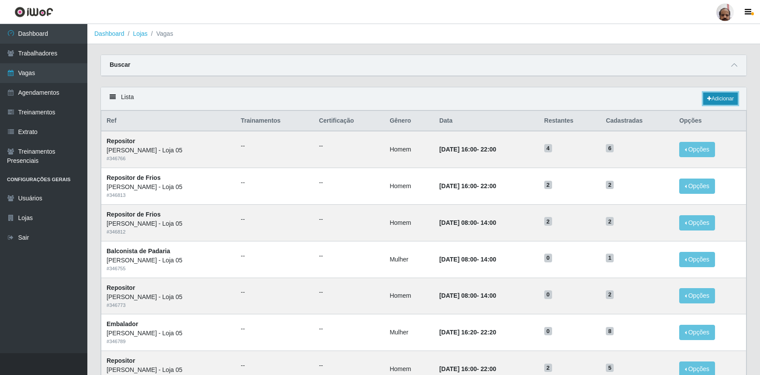
click at [724, 100] on link "Adicionar" at bounding box center [720, 99] width 35 height 12
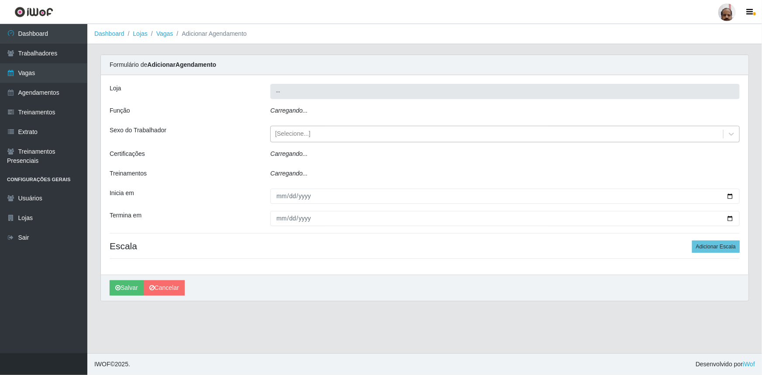
type input "[PERSON_NAME] - Loja 05"
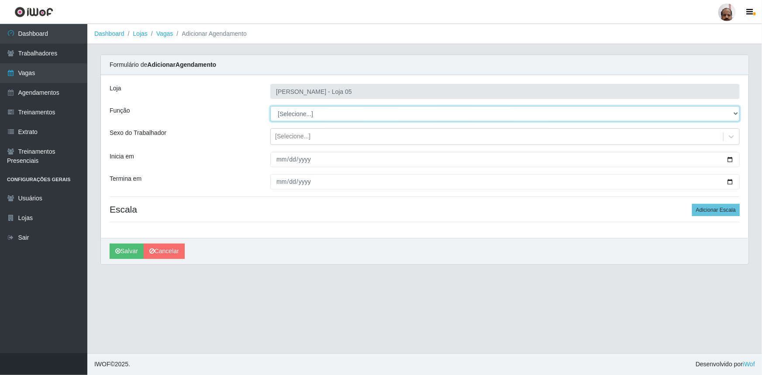
drag, startPoint x: 736, startPoint y: 112, endPoint x: 731, endPoint y: 115, distance: 5.9
click at [736, 112] on select "[Selecione...] ASG ASG + ASG ++ Auxiliar de Depósito Auxiliar de Depósito + Aux…" at bounding box center [505, 113] width 470 height 15
select select "112"
click at [270, 106] on select "[Selecione...] ASG ASG + ASG ++ Auxiliar de Depósito Auxiliar de Depósito + Aux…" at bounding box center [505, 113] width 470 height 15
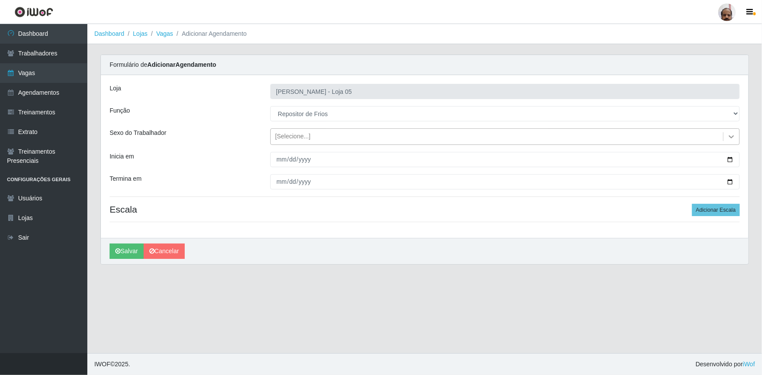
click at [732, 136] on icon at bounding box center [731, 136] width 9 height 9
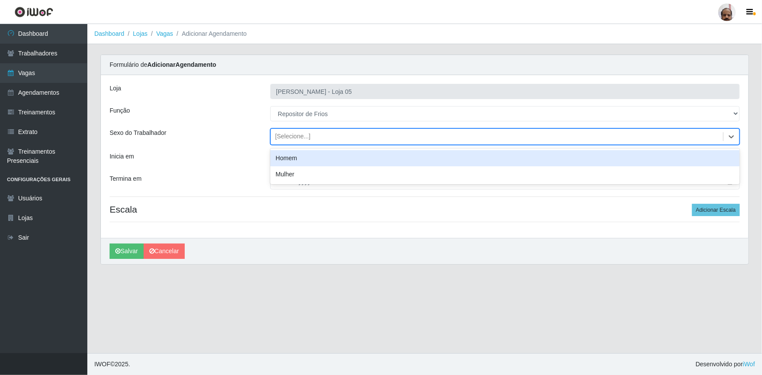
click at [309, 156] on div "Homem" at bounding box center [505, 158] width 470 height 16
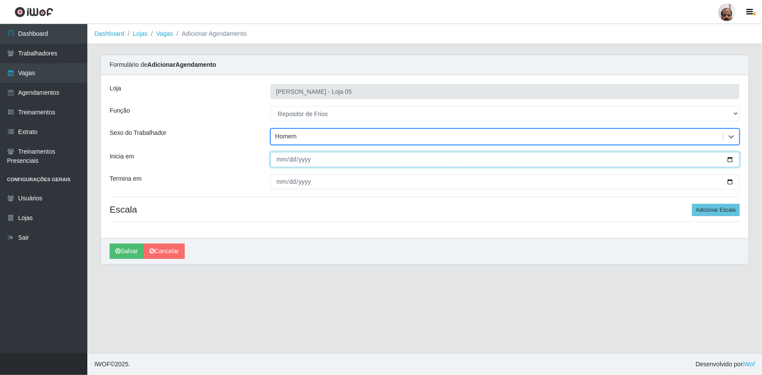
click at [729, 159] on input "Inicia em" at bounding box center [505, 159] width 470 height 15
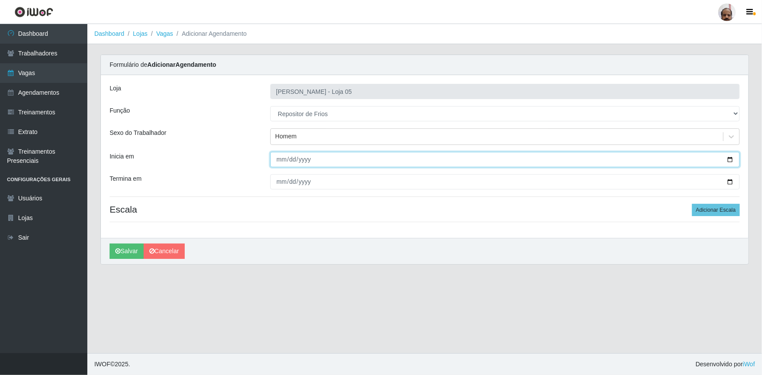
type input "[DATE]"
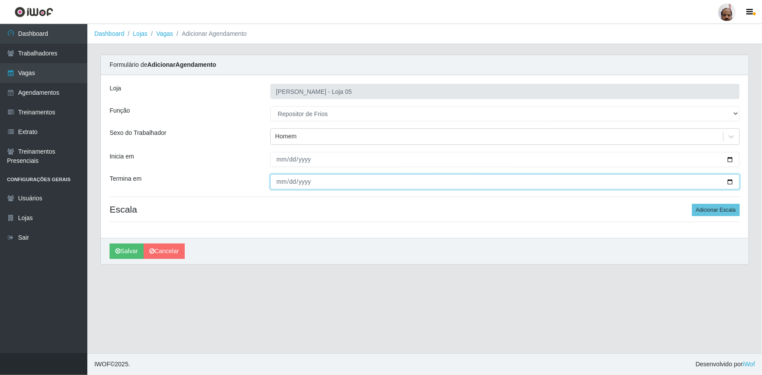
click at [728, 182] on input "Termina em" at bounding box center [505, 181] width 470 height 15
type input "[DATE]"
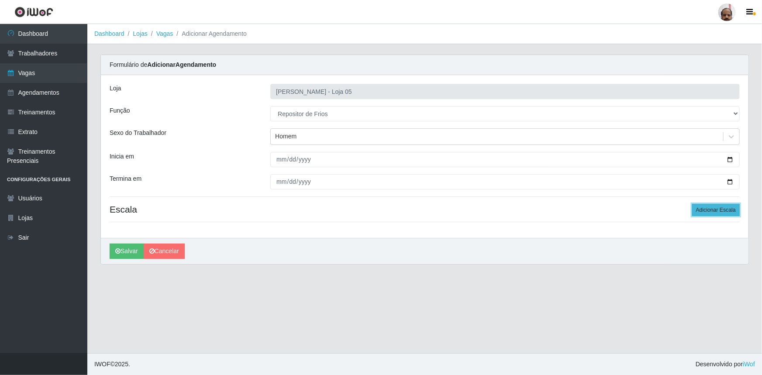
click at [736, 210] on button "Adicionar Escala" at bounding box center [716, 210] width 48 height 12
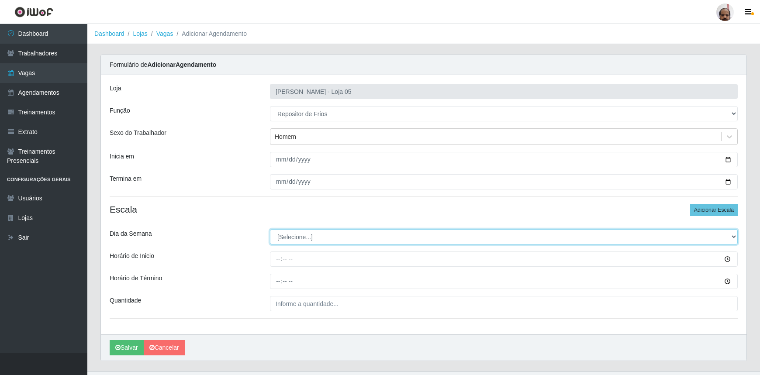
click at [735, 237] on select "[Selecione...] Segunda Terça Quarta Quinta Sexta Sábado Domingo" at bounding box center [504, 236] width 468 height 15
select select "0"
click at [270, 229] on select "[Selecione...] Segunda Terça Quarta Quinta Sexta Sábado Domingo" at bounding box center [504, 236] width 468 height 15
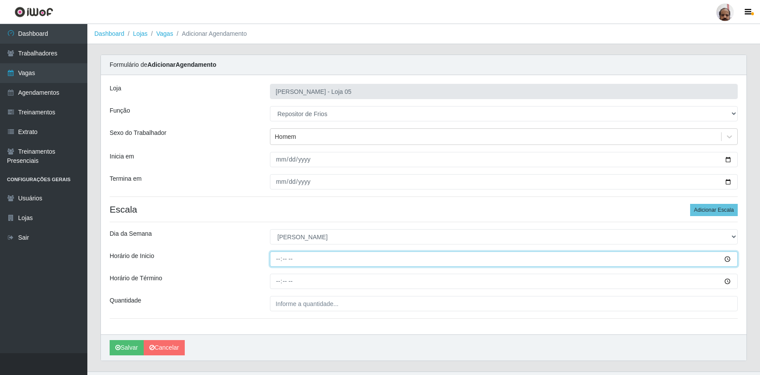
click at [275, 256] on input "Horário de Inicio" at bounding box center [504, 259] width 468 height 15
type input "08:00"
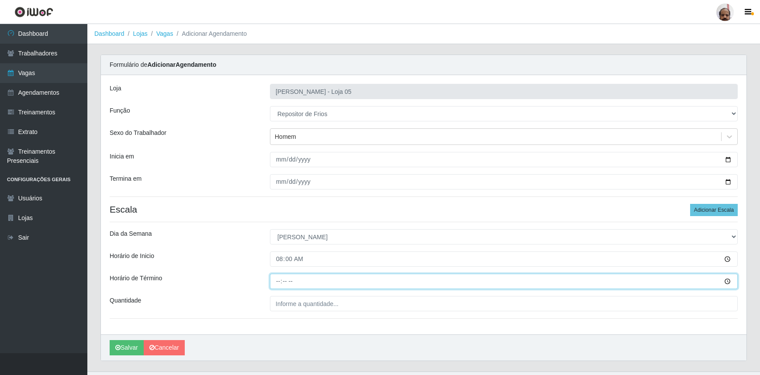
click at [278, 283] on input "Horário de Término" at bounding box center [504, 281] width 468 height 15
type input "14:00"
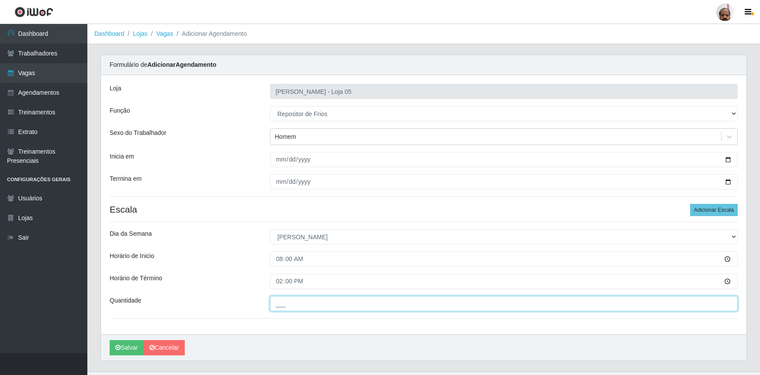
click at [276, 298] on input "___" at bounding box center [504, 303] width 468 height 15
type input "2__"
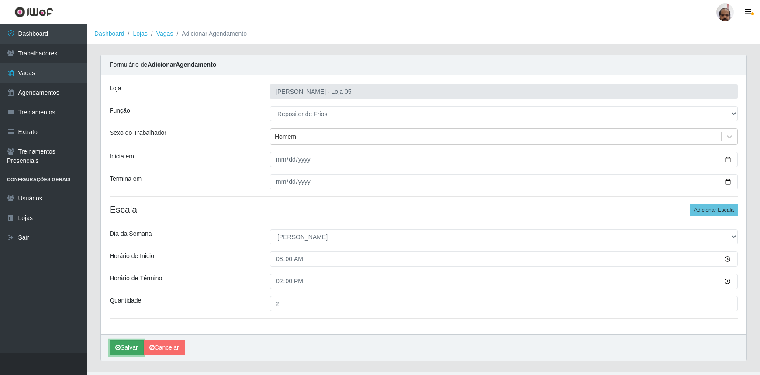
click at [133, 348] on button "Salvar" at bounding box center [127, 347] width 34 height 15
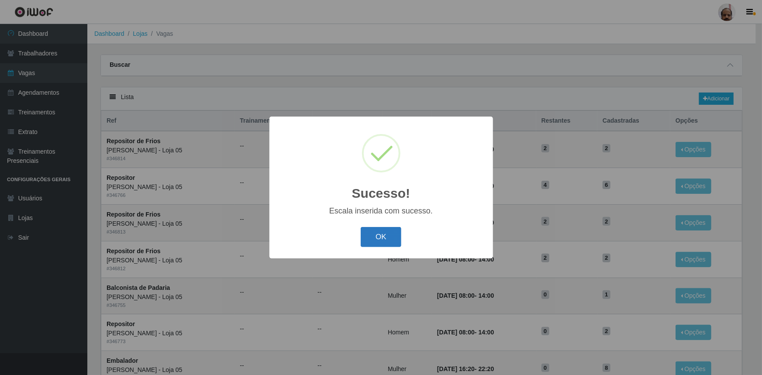
click at [388, 244] on button "OK" at bounding box center [381, 237] width 41 height 21
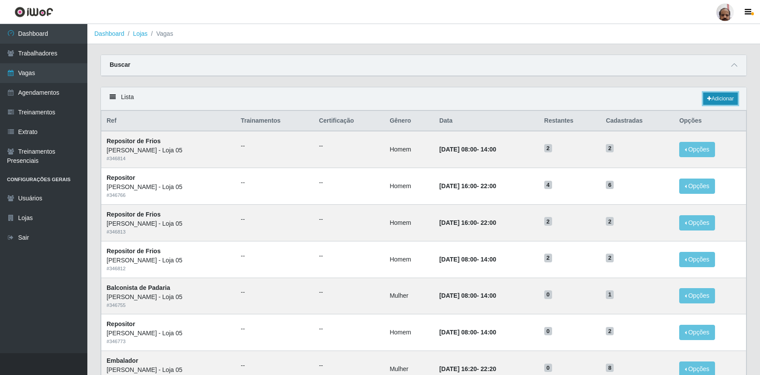
click at [721, 100] on link "Adicionar" at bounding box center [720, 99] width 35 height 12
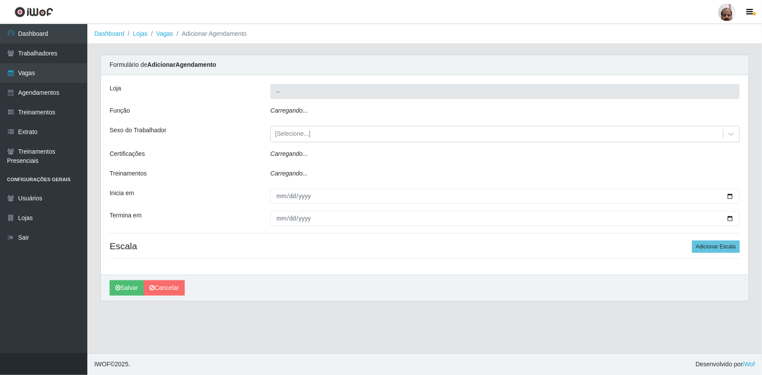
type input "[PERSON_NAME] - Loja 05"
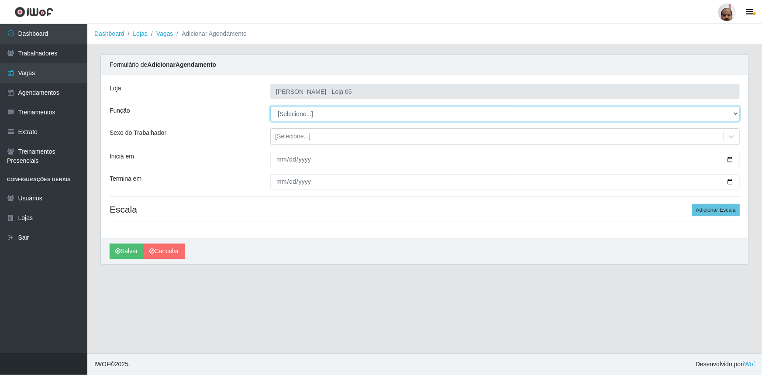
click at [736, 114] on select "[Selecione...] ASG ASG + ASG ++ Auxiliar de Depósito Auxiliar de Depósito + Aux…" at bounding box center [505, 113] width 470 height 15
select select "112"
click at [270, 106] on select "[Selecione...] ASG ASG + ASG ++ Auxiliar de Depósito Auxiliar de Depósito + Aux…" at bounding box center [505, 113] width 470 height 15
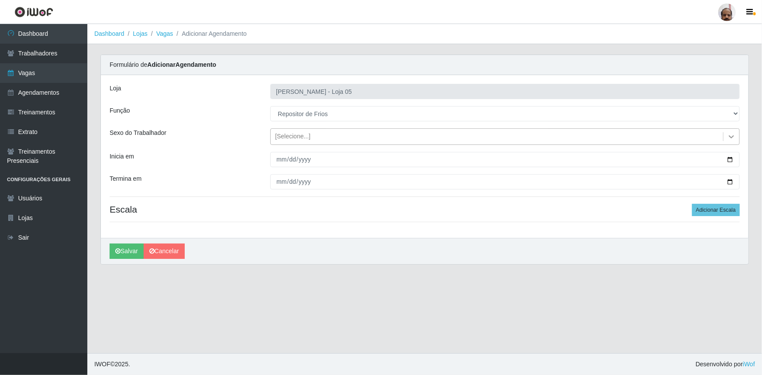
click at [732, 135] on icon at bounding box center [731, 136] width 9 height 9
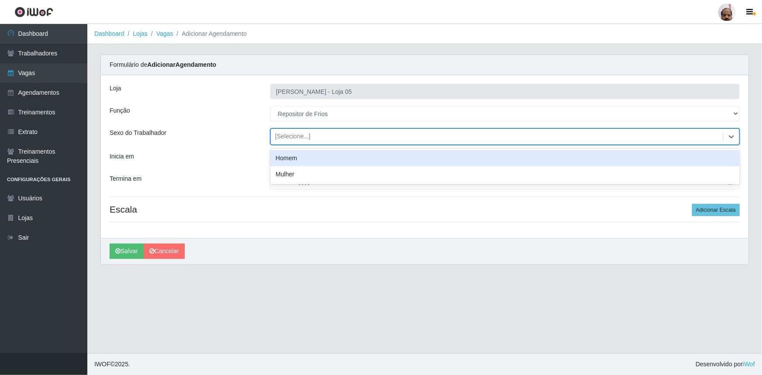
click at [295, 160] on div "Homem" at bounding box center [505, 158] width 470 height 16
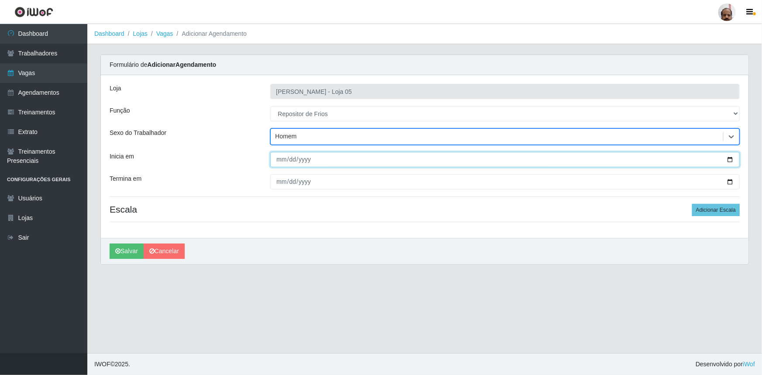
click at [730, 161] on input "Inicia em" at bounding box center [505, 159] width 470 height 15
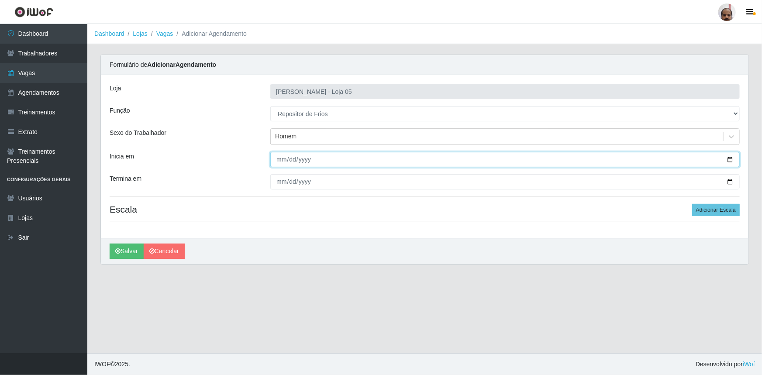
type input "[DATE]"
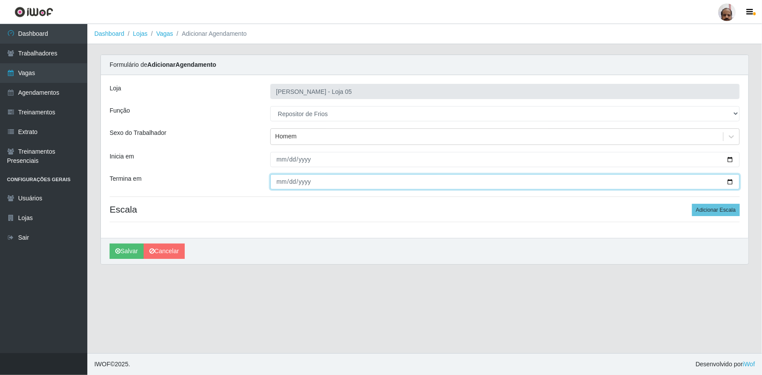
click at [730, 183] on input "Termina em" at bounding box center [505, 181] width 470 height 15
type input "[DATE]"
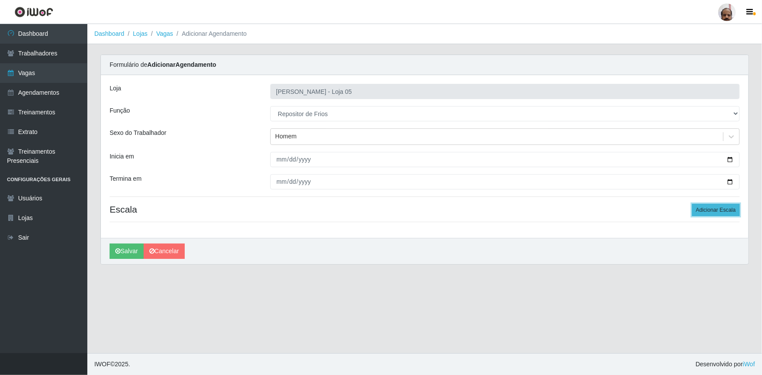
click at [722, 209] on button "Adicionar Escala" at bounding box center [716, 210] width 48 height 12
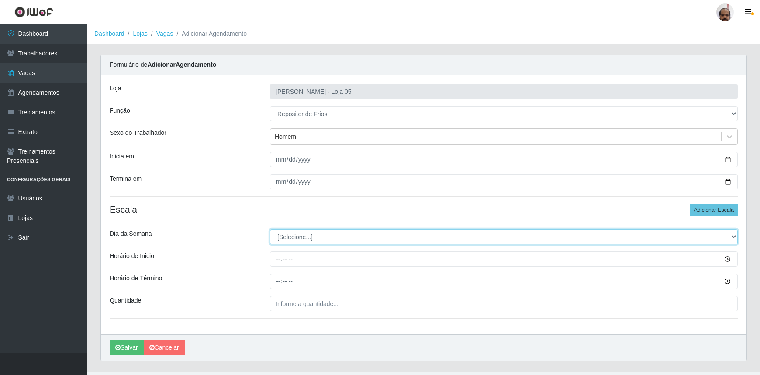
click at [732, 234] on select "[Selecione...] Segunda Terça Quarta Quinta Sexta Sábado Domingo" at bounding box center [504, 236] width 468 height 15
select select "0"
click at [270, 229] on select "[Selecione...] Segunda Terça Quarta Quinta Sexta Sábado Domingo" at bounding box center [504, 236] width 468 height 15
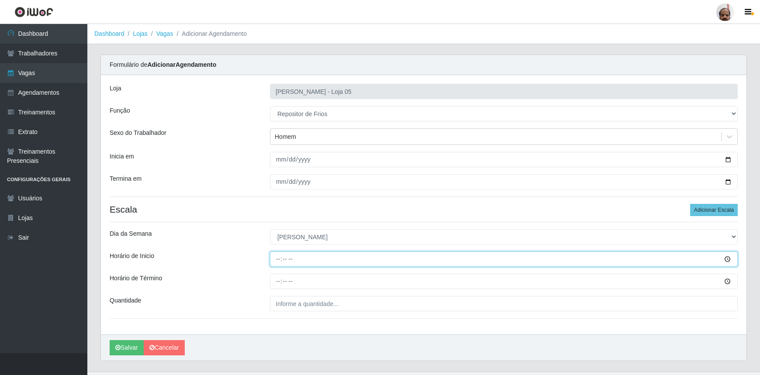
click at [276, 258] on input "Horário de Inicio" at bounding box center [504, 259] width 468 height 15
type input "13:00"
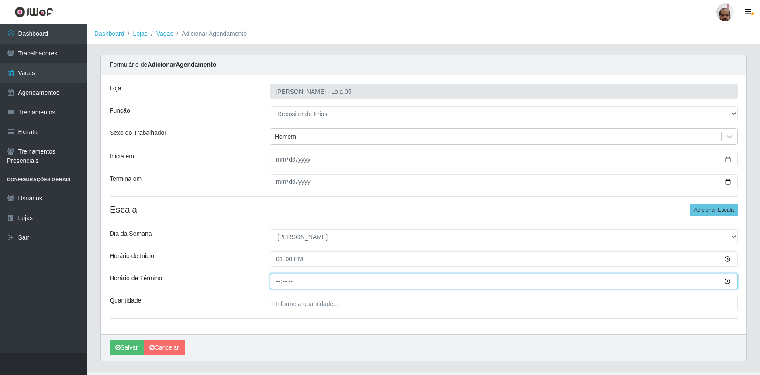
click at [275, 280] on input "Horário de Término" at bounding box center [504, 281] width 468 height 15
type input "19:00"
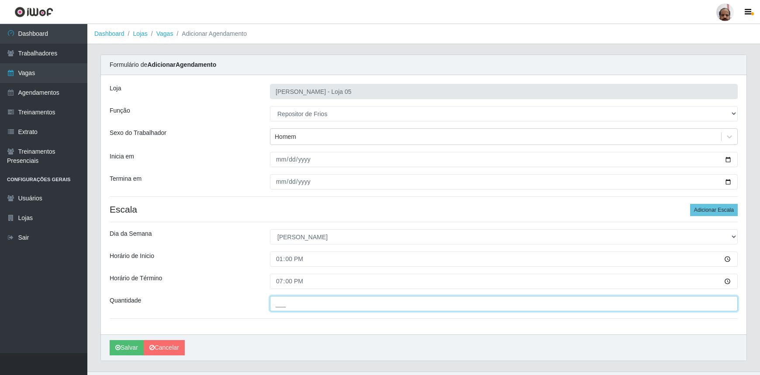
click at [276, 306] on input "___" at bounding box center [504, 303] width 468 height 15
type input "2__"
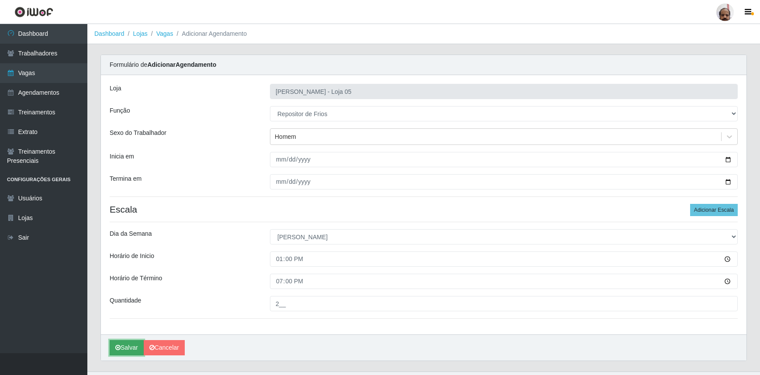
click at [128, 343] on button "Salvar" at bounding box center [127, 347] width 34 height 15
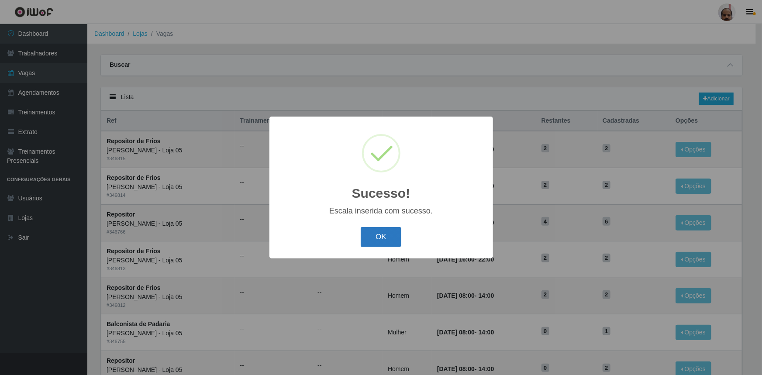
click at [391, 242] on button "OK" at bounding box center [381, 237] width 41 height 21
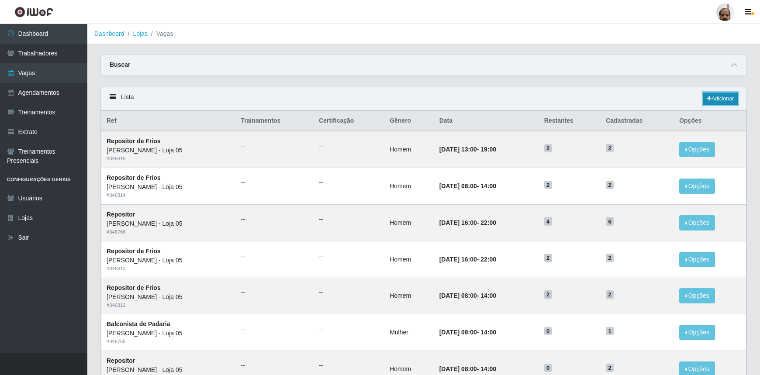
click at [731, 96] on link "Adicionar" at bounding box center [720, 99] width 35 height 12
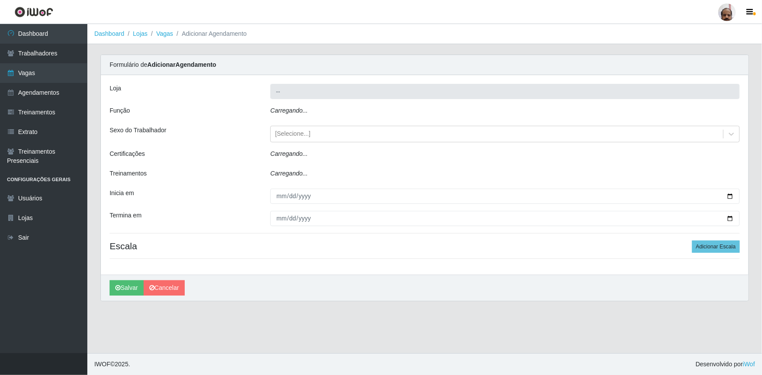
type input "[PERSON_NAME] - Loja 05"
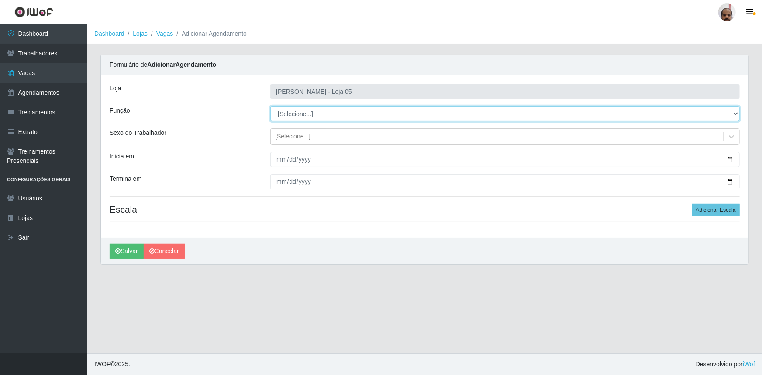
drag, startPoint x: 737, startPoint y: 114, endPoint x: 725, endPoint y: 118, distance: 13.5
click at [737, 114] on select "[Selecione...] ASG ASG + ASG ++ Auxiliar de Depósito Auxiliar de Depósito + Aux…" at bounding box center [505, 113] width 470 height 15
select select "118"
click at [270, 106] on select "[Selecione...] ASG ASG + ASG ++ Auxiliar de Depósito Auxiliar de Depósito + Aux…" at bounding box center [505, 113] width 470 height 15
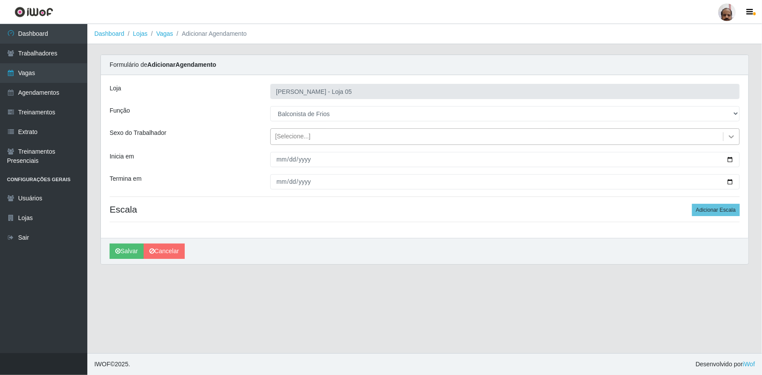
click at [728, 134] on icon at bounding box center [731, 136] width 9 height 9
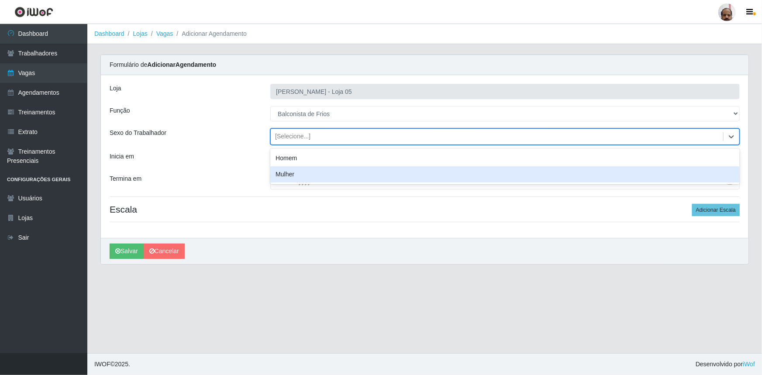
click at [352, 172] on div "Mulher" at bounding box center [505, 174] width 470 height 16
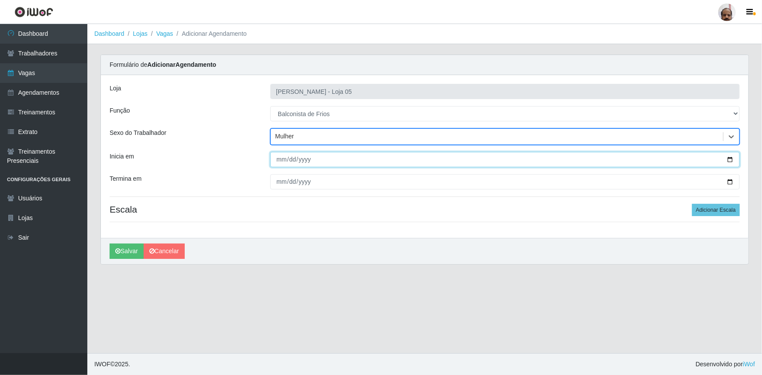
click at [731, 160] on input "Inicia em" at bounding box center [505, 159] width 470 height 15
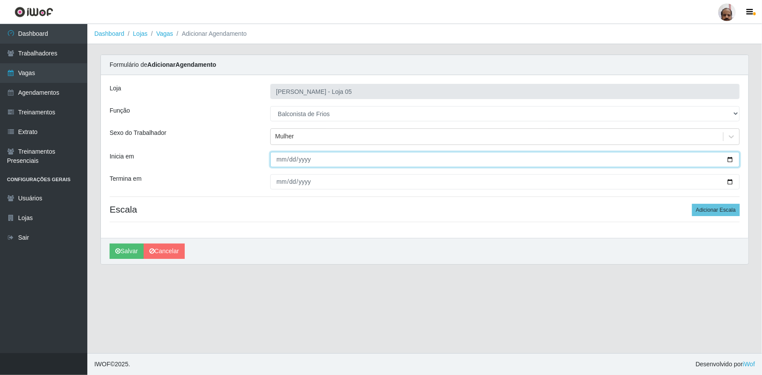
type input "[DATE]"
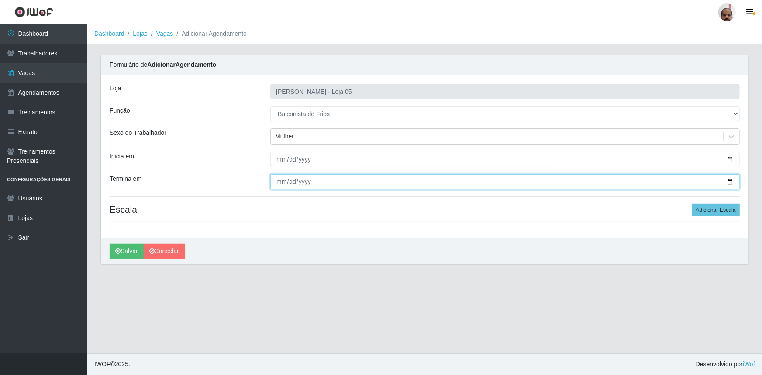
click at [733, 181] on input "Termina em" at bounding box center [505, 181] width 470 height 15
type input "[DATE]"
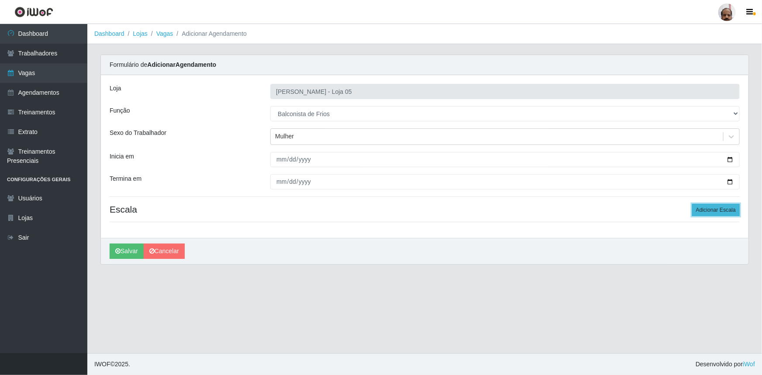
click at [731, 212] on button "Adicionar Escala" at bounding box center [716, 210] width 48 height 12
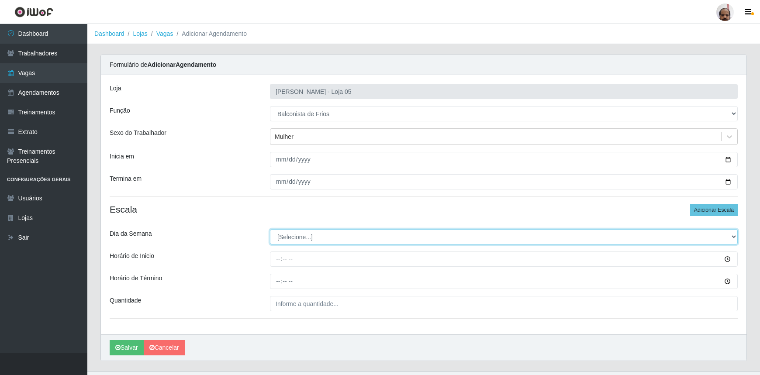
click at [733, 237] on select "[Selecione...] Segunda Terça Quarta Quinta Sexta Sábado Domingo" at bounding box center [504, 236] width 468 height 15
select select "1"
click at [270, 229] on select "[Selecione...] Segunda Terça Quarta Quinta Sexta Sábado Domingo" at bounding box center [504, 236] width 468 height 15
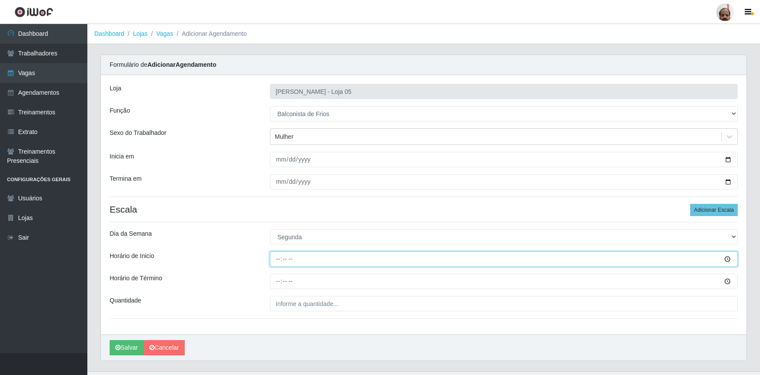
click at [277, 260] on input "Horário de Inicio" at bounding box center [504, 259] width 468 height 15
type input "08:00"
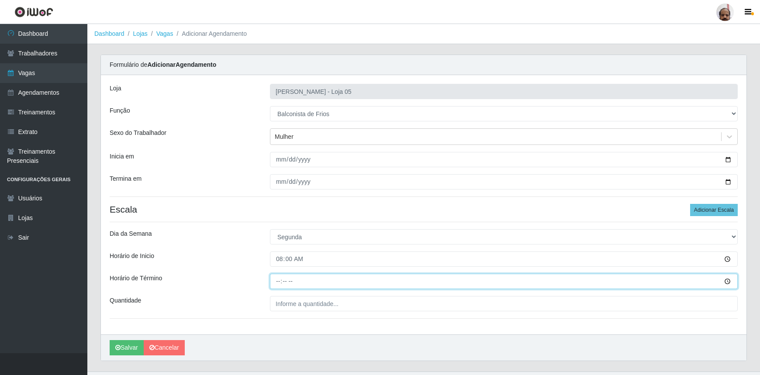
click at [279, 282] on input "Horário de Término" at bounding box center [504, 281] width 468 height 15
type input "14:00"
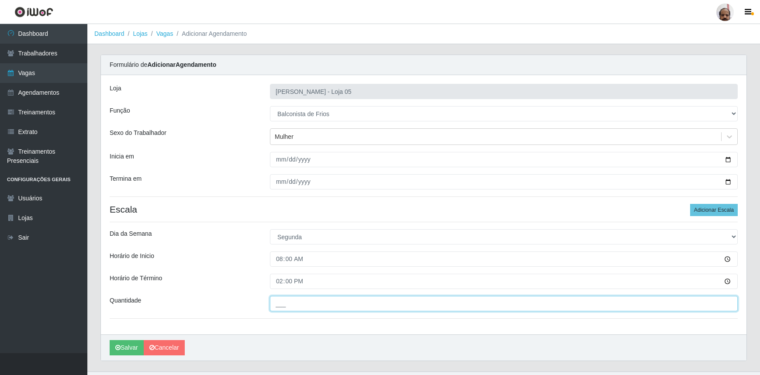
click at [284, 306] on input "___" at bounding box center [504, 303] width 468 height 15
type input "2__"
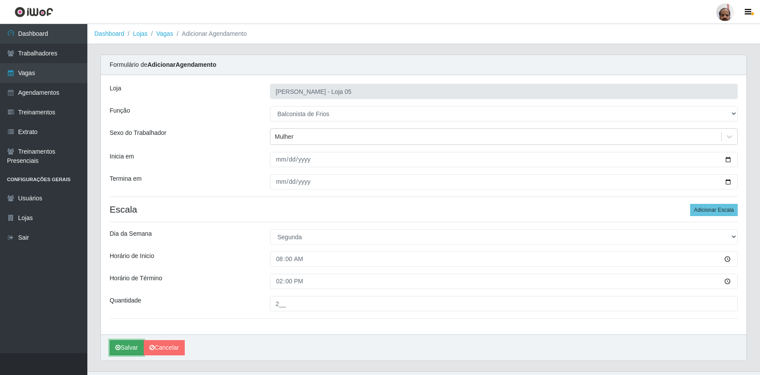
click at [138, 347] on button "Salvar" at bounding box center [127, 347] width 34 height 15
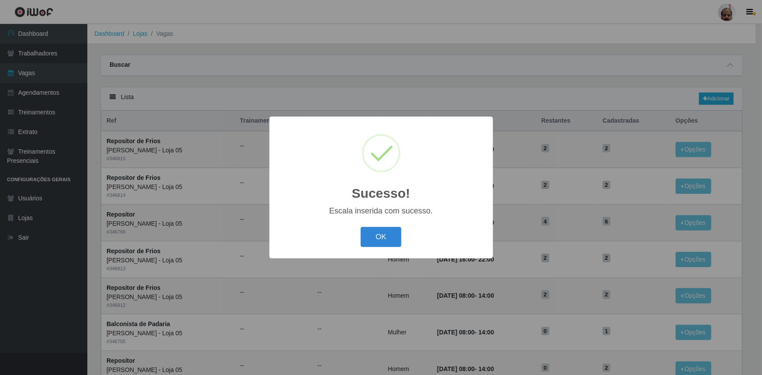
click at [393, 238] on button "OK" at bounding box center [381, 237] width 41 height 21
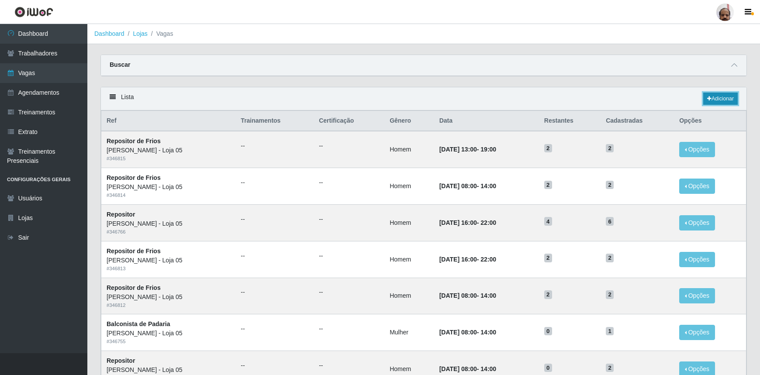
click at [724, 98] on link "Adicionar" at bounding box center [720, 99] width 35 height 12
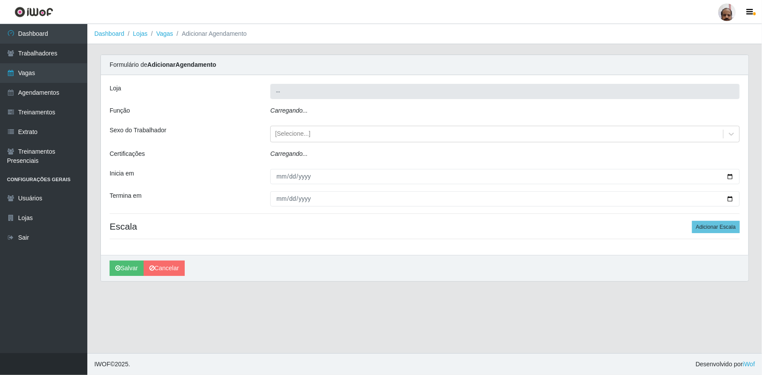
type input "[PERSON_NAME] - Loja 05"
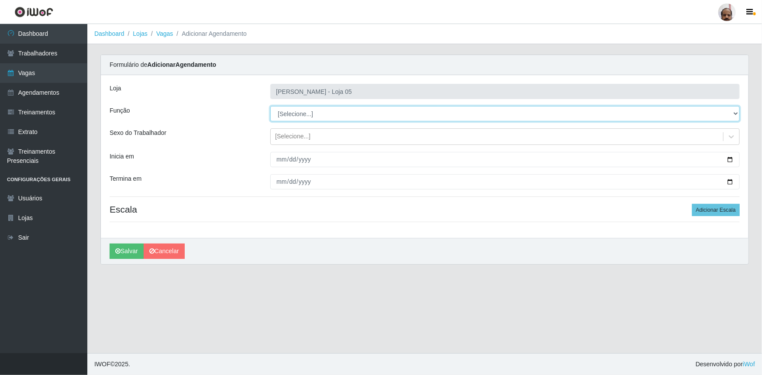
drag, startPoint x: 736, startPoint y: 114, endPoint x: 691, endPoint y: 119, distance: 45.3
click at [736, 114] on select "[Selecione...] ASG ASG + ASG ++ Auxiliar de Depósito Auxiliar de Depósito + Aux…" at bounding box center [505, 113] width 470 height 15
select select "118"
click at [270, 106] on select "[Selecione...] ASG ASG + ASG ++ Auxiliar de Depósito Auxiliar de Depósito + Aux…" at bounding box center [505, 113] width 470 height 15
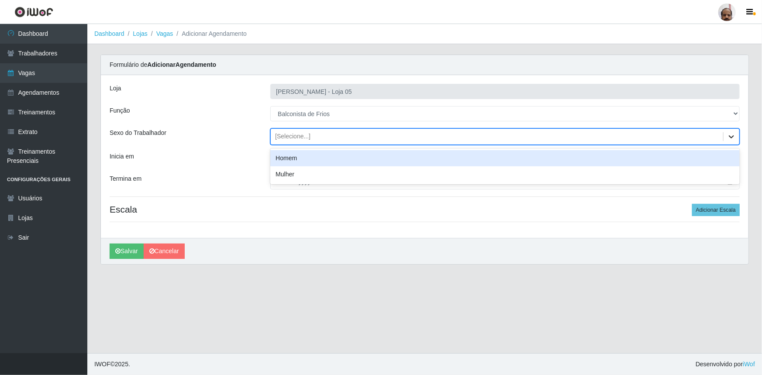
click at [732, 137] on icon at bounding box center [731, 136] width 9 height 9
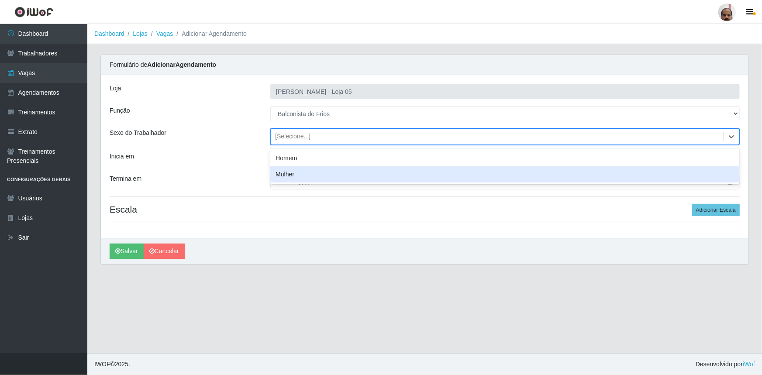
click at [295, 180] on div "Mulher" at bounding box center [505, 174] width 470 height 16
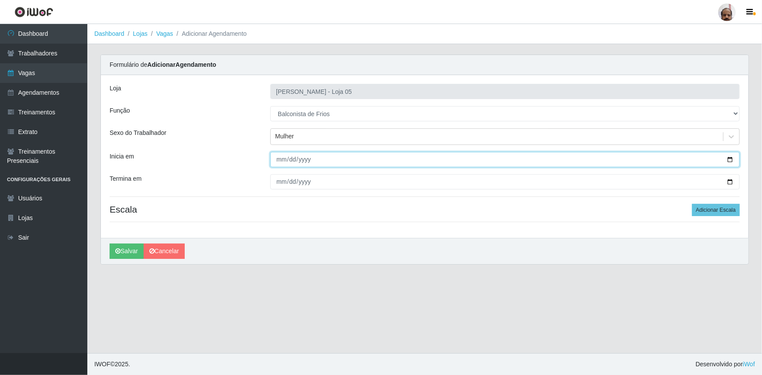
click at [729, 159] on input "Inicia em" at bounding box center [505, 159] width 470 height 15
type input "[DATE]"
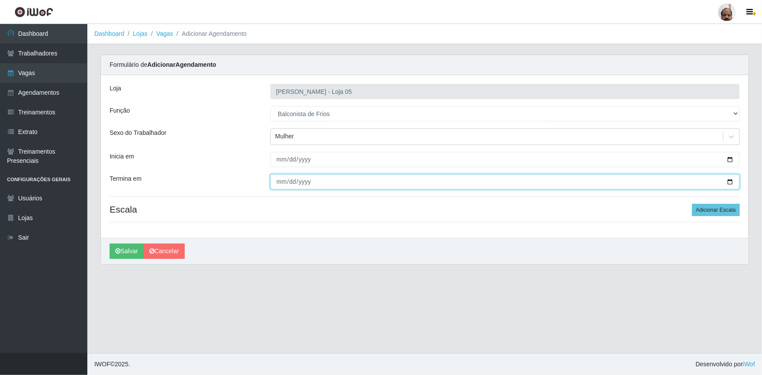
click at [729, 180] on input "Termina em" at bounding box center [505, 181] width 470 height 15
type input "[DATE]"
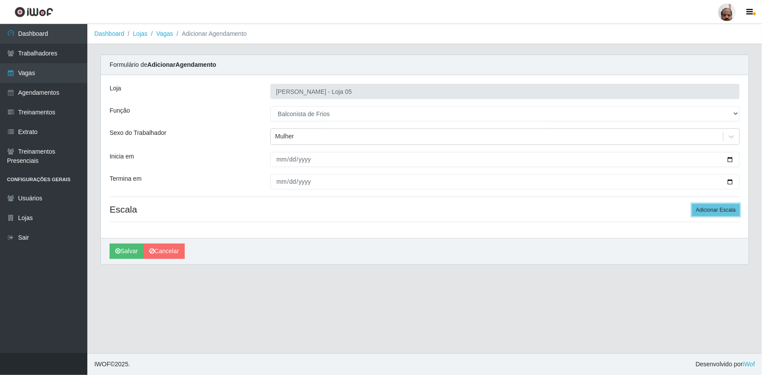
drag, startPoint x: 727, startPoint y: 211, endPoint x: 711, endPoint y: 225, distance: 20.8
click at [727, 211] on button "Adicionar Escala" at bounding box center [716, 210] width 48 height 12
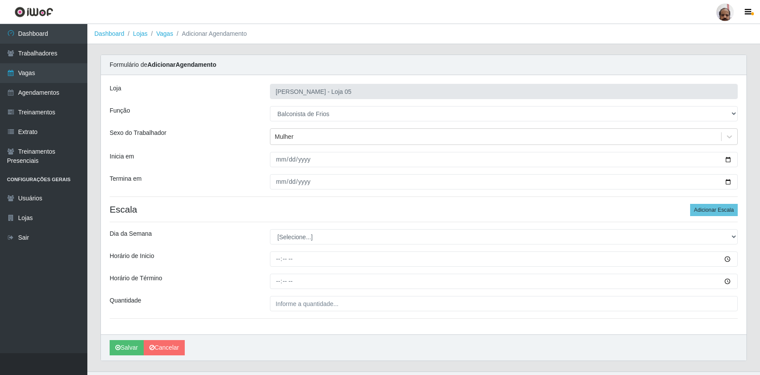
click at [37, 308] on ul "Dashboard Trabalhadores Vagas Agendamentos Treinamentos Extrato Treinamentos Pr…" at bounding box center [43, 188] width 87 height 329
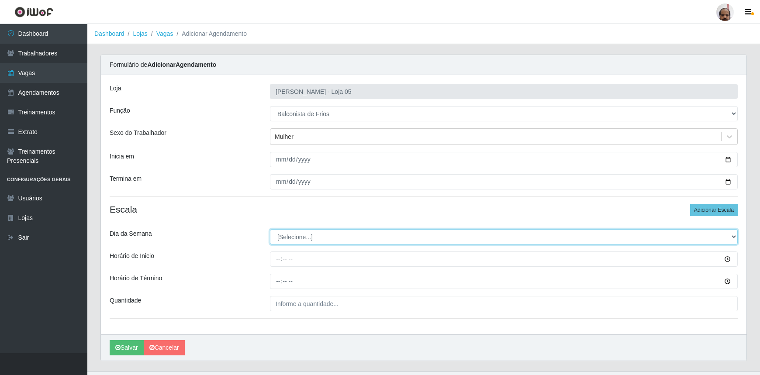
click at [733, 239] on select "[Selecione...] Segunda Terça Quarta Quinta Sexta Sábado Domingo" at bounding box center [504, 236] width 468 height 15
select select "1"
click at [270, 229] on select "[Selecione...] Segunda Terça Quarta Quinta Sexta Sábado Domingo" at bounding box center [504, 236] width 468 height 15
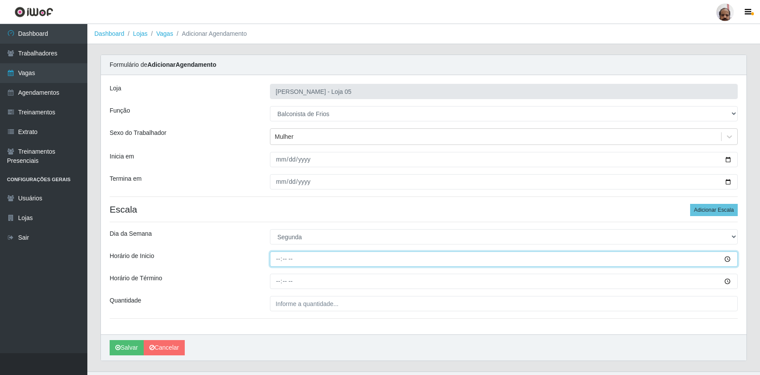
click at [276, 261] on input "Horário de Inicio" at bounding box center [504, 259] width 468 height 15
type input "16:00"
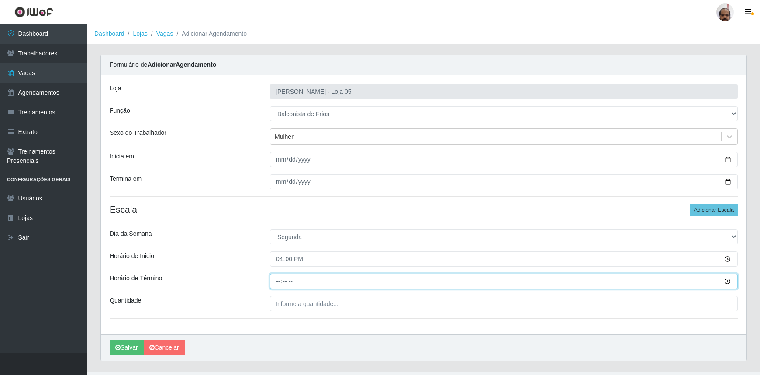
click at [276, 280] on input "Horário de Término" at bounding box center [504, 281] width 468 height 15
type input "22:00"
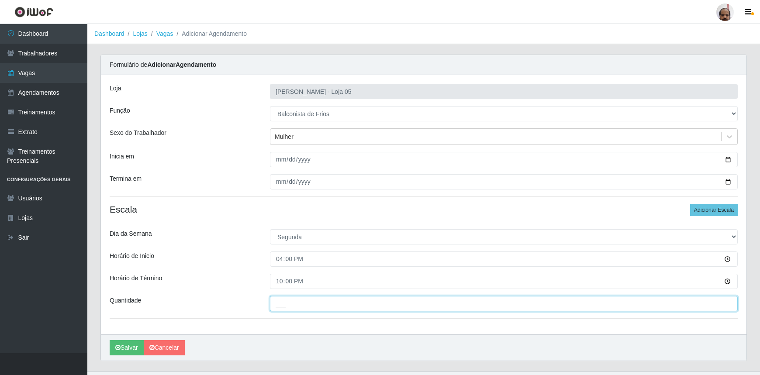
click at [276, 303] on input "___" at bounding box center [504, 303] width 468 height 15
type input "2__"
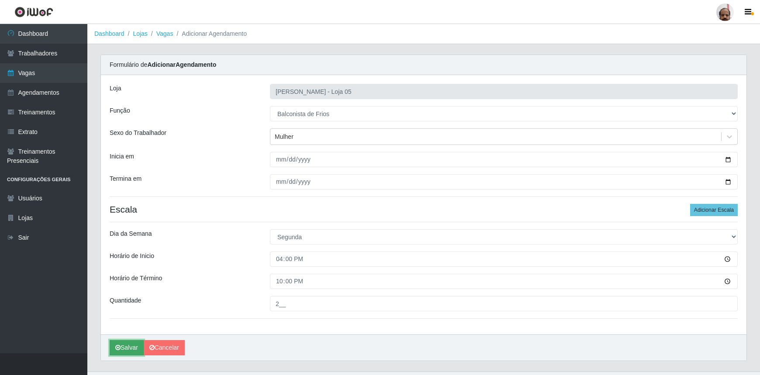
click at [128, 350] on button "Salvar" at bounding box center [127, 347] width 34 height 15
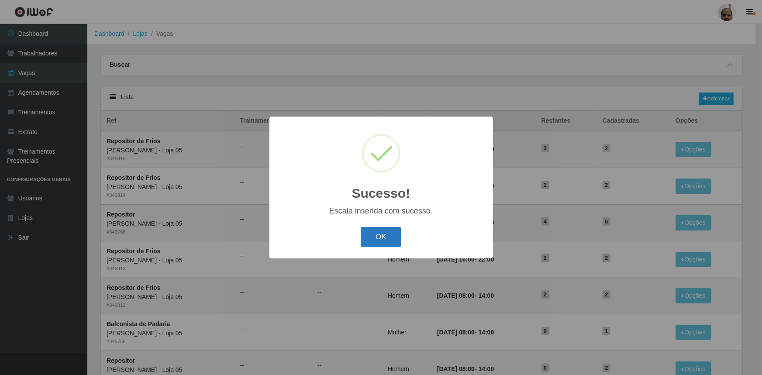
click at [390, 241] on button "OK" at bounding box center [381, 237] width 41 height 21
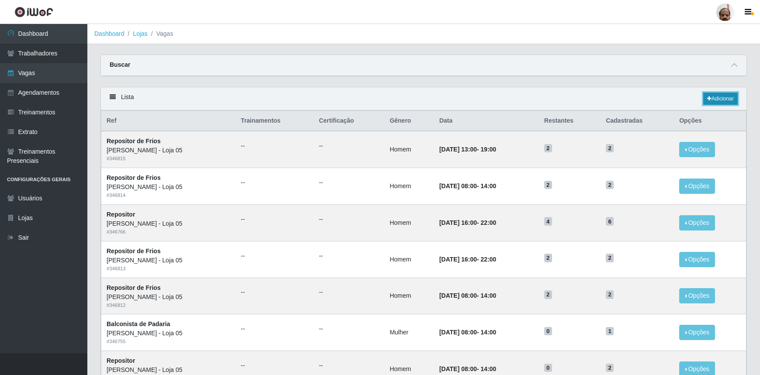
click at [732, 96] on link "Adicionar" at bounding box center [720, 99] width 35 height 12
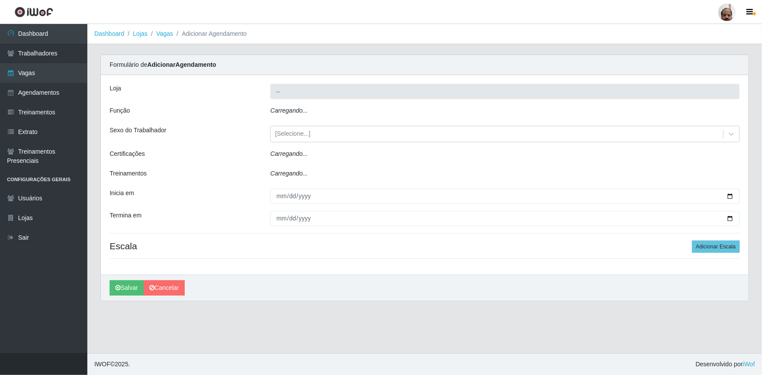
type input "[PERSON_NAME] - Loja 05"
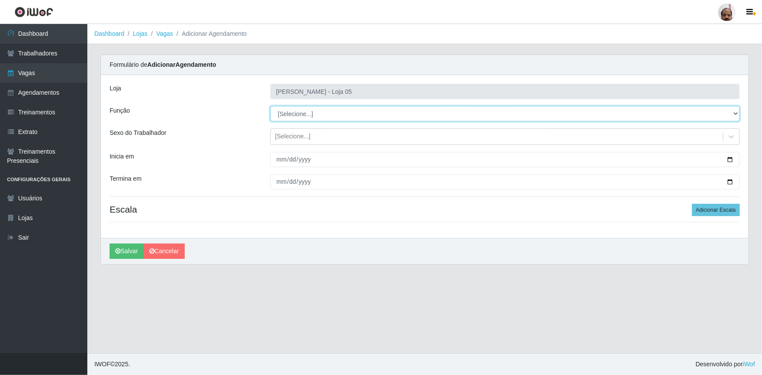
click at [735, 114] on select "[Selecione...] ASG ASG + ASG ++ Auxiliar de Depósito Auxiliar de Depósito + Aux…" at bounding box center [505, 113] width 470 height 15
select select "118"
click at [270, 106] on select "[Selecione...] ASG ASG + ASG ++ Auxiliar de Depósito Auxiliar de Depósito + Aux…" at bounding box center [505, 113] width 470 height 15
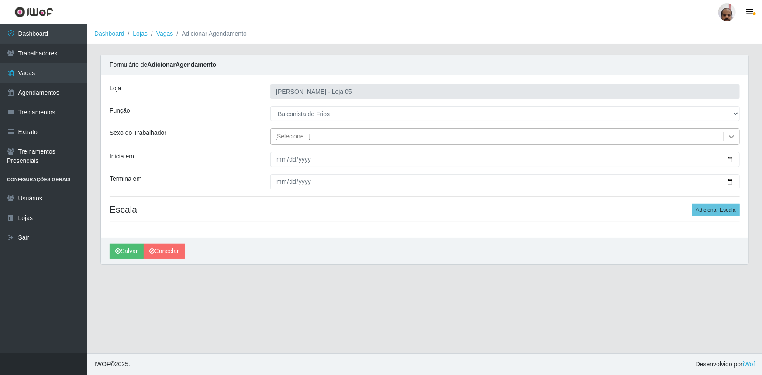
click at [733, 135] on icon at bounding box center [731, 136] width 5 height 3
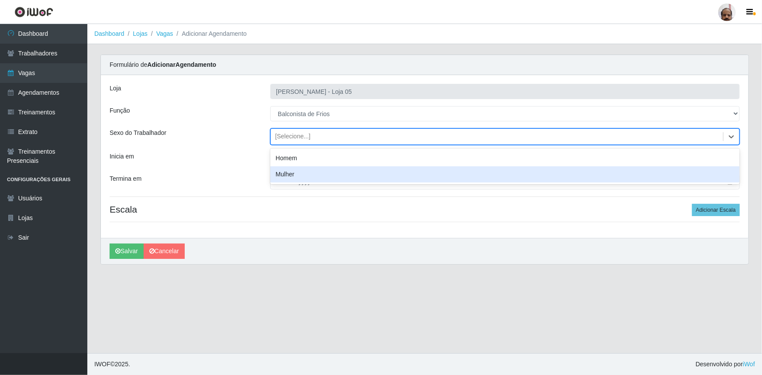
click at [283, 175] on div "Mulher" at bounding box center [505, 174] width 470 height 16
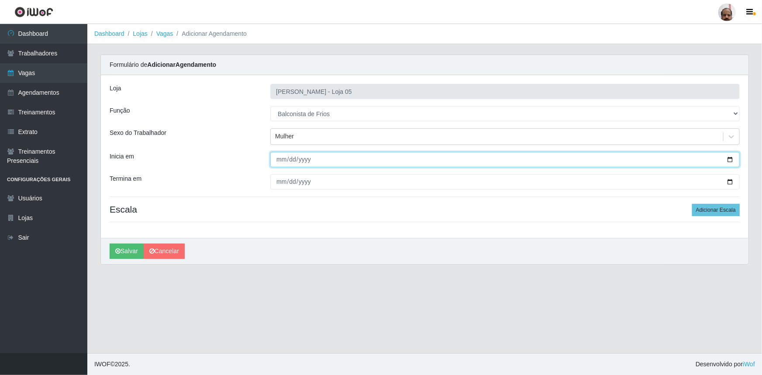
click at [730, 161] on input "Inicia em" at bounding box center [505, 159] width 470 height 15
type input "[DATE]"
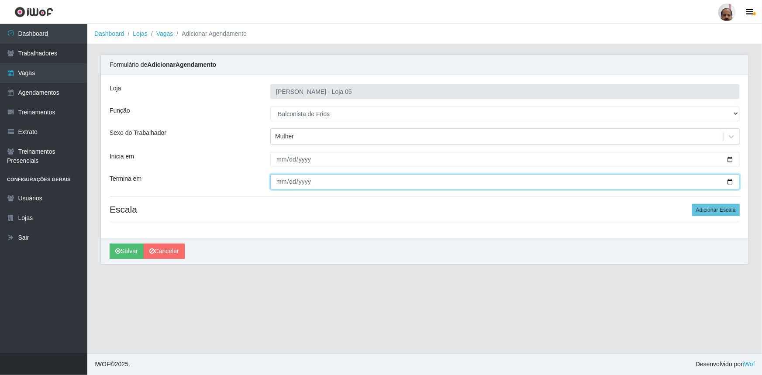
click at [730, 176] on input "Termina em" at bounding box center [505, 181] width 470 height 15
click at [732, 183] on input "Termina em" at bounding box center [505, 181] width 470 height 15
type input "[DATE]"
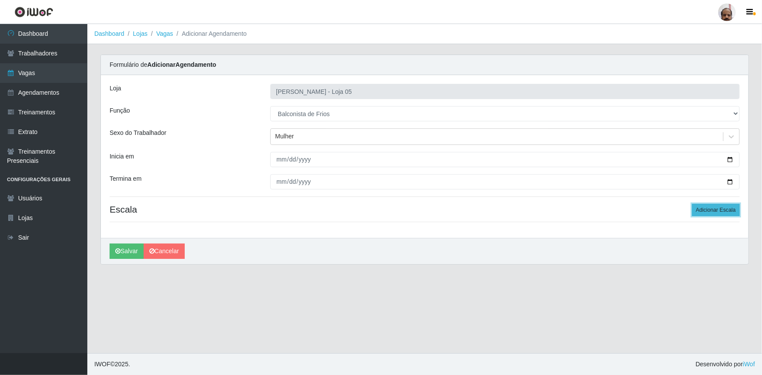
click at [716, 214] on button "Adicionar Escala" at bounding box center [716, 210] width 48 height 12
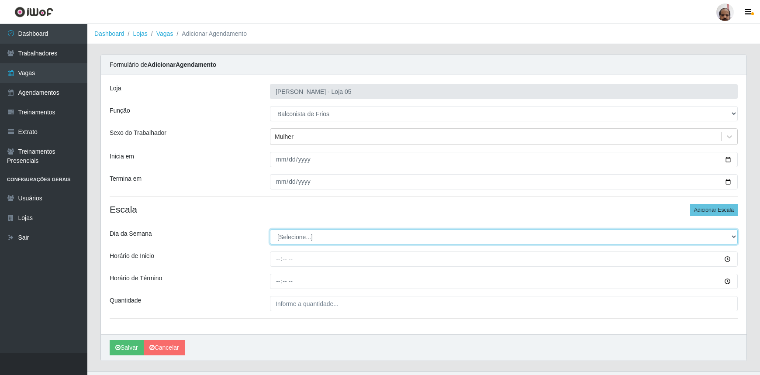
click at [734, 238] on select "[Selecione...] Segunda Terça Quarta Quinta Sexta Sábado Domingo" at bounding box center [504, 236] width 468 height 15
select select "2"
click at [270, 229] on select "[Selecione...] Segunda Terça Quarta Quinta Sexta Sábado Domingo" at bounding box center [504, 236] width 468 height 15
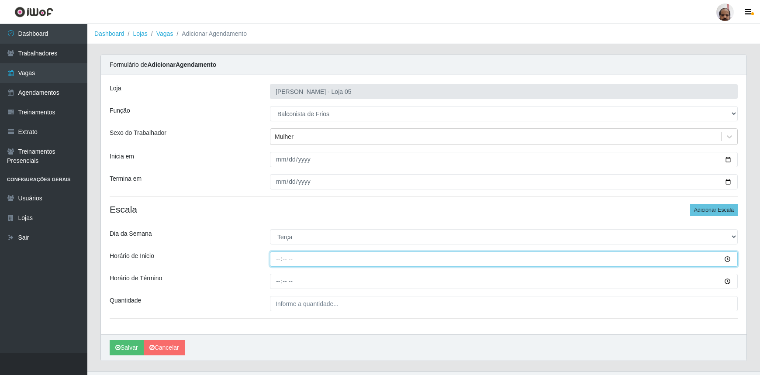
click at [277, 260] on input "Horário de Inicio" at bounding box center [504, 259] width 468 height 15
type input "08:00"
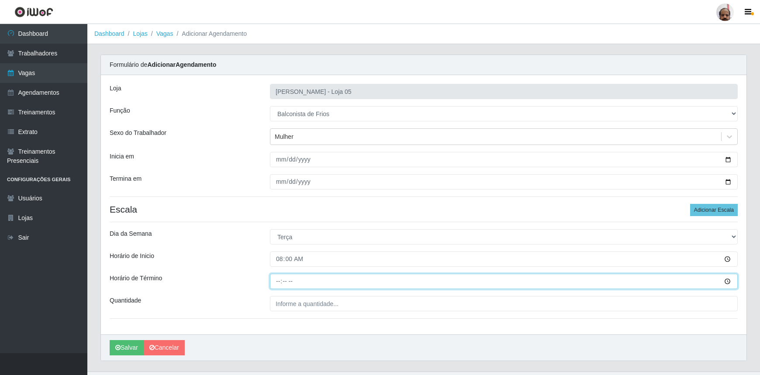
click at [276, 281] on input "Horário de Término" at bounding box center [504, 281] width 468 height 15
type input "14:00"
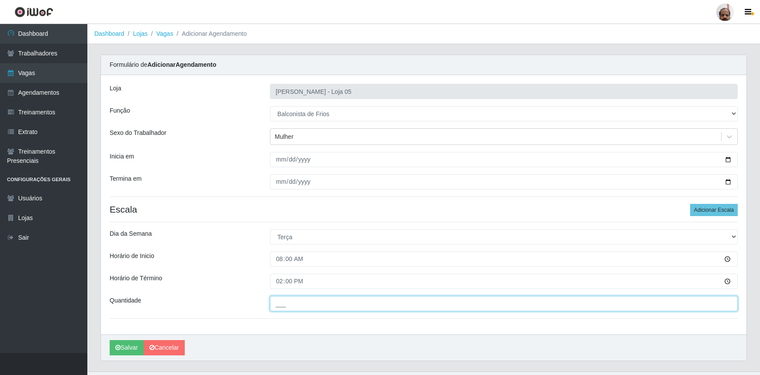
click at [280, 307] on input "___" at bounding box center [504, 303] width 468 height 15
type input "2__"
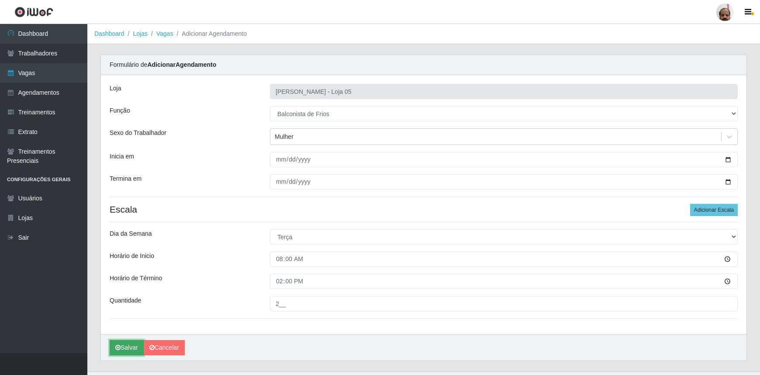
click at [132, 345] on button "Salvar" at bounding box center [127, 347] width 34 height 15
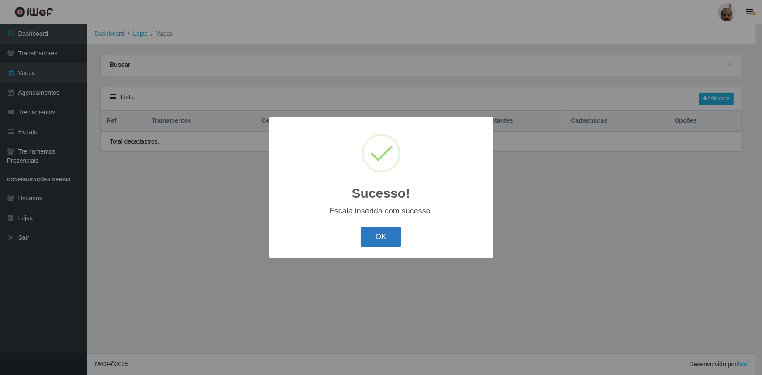
click at [384, 235] on button "OK" at bounding box center [381, 237] width 41 height 21
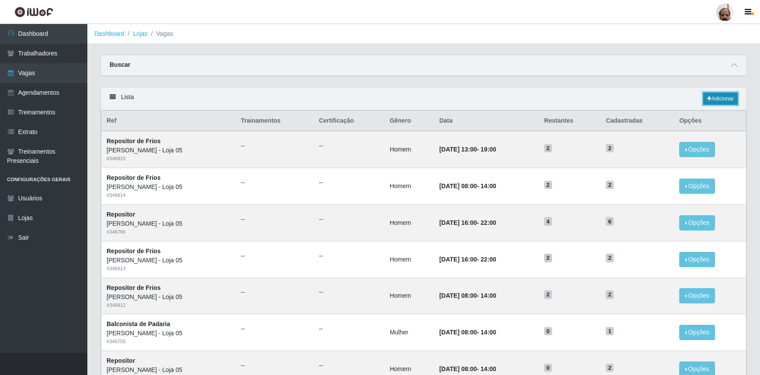
click at [721, 96] on link "Adicionar" at bounding box center [720, 99] width 35 height 12
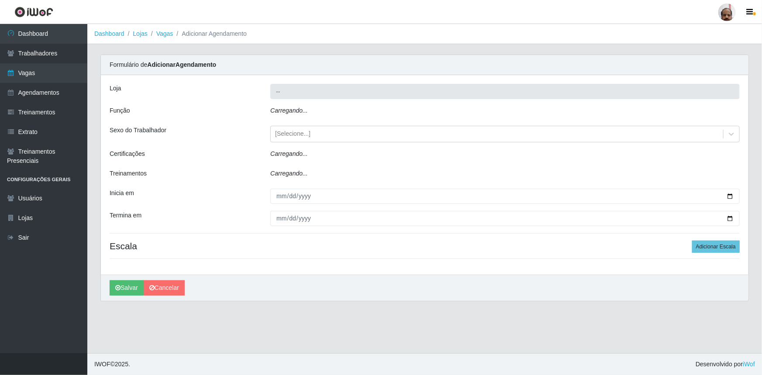
type input "[PERSON_NAME] - Loja 05"
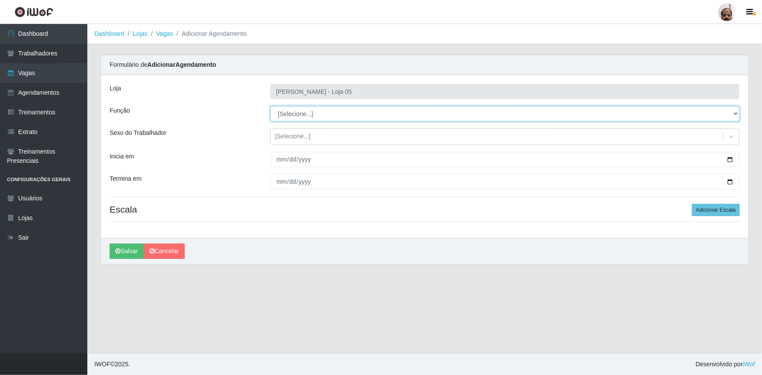
drag, startPoint x: 738, startPoint y: 114, endPoint x: 704, endPoint y: 118, distance: 33.9
click at [738, 114] on select "[Selecione...] ASG ASG + ASG ++ Auxiliar de Depósito Auxiliar de Depósito + Aux…" at bounding box center [505, 113] width 470 height 15
select select "118"
click at [270, 106] on select "[Selecione...] ASG ASG + ASG ++ Auxiliar de Depósito Auxiliar de Depósito + Aux…" at bounding box center [505, 113] width 470 height 15
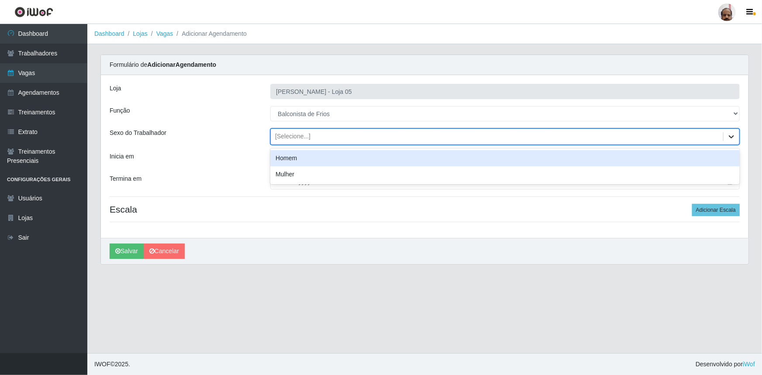
click at [733, 136] on icon at bounding box center [731, 136] width 5 height 3
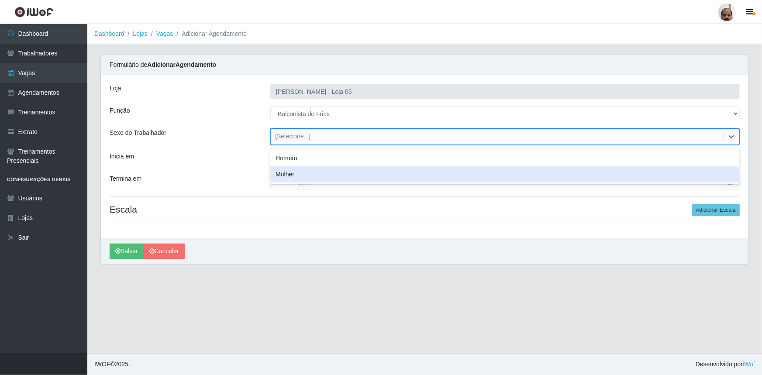
click at [281, 175] on div "Mulher" at bounding box center [505, 174] width 470 height 16
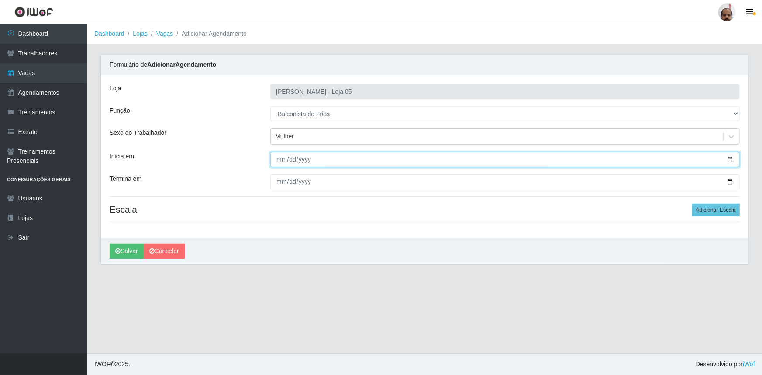
click at [733, 159] on input "Inicia em" at bounding box center [505, 159] width 470 height 15
type input "[DATE]"
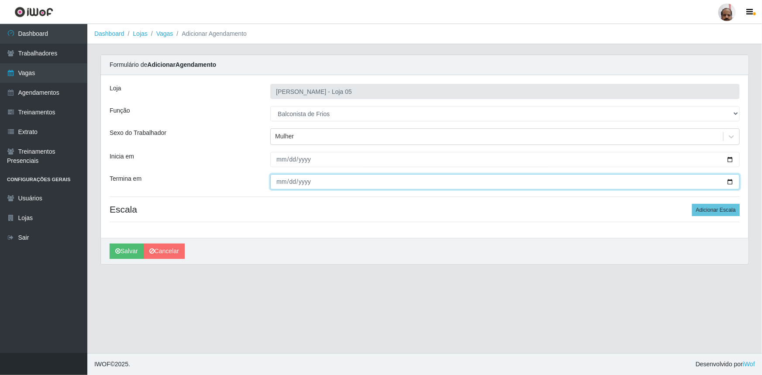
click at [732, 182] on input "Termina em" at bounding box center [505, 181] width 470 height 15
type input "[DATE]"
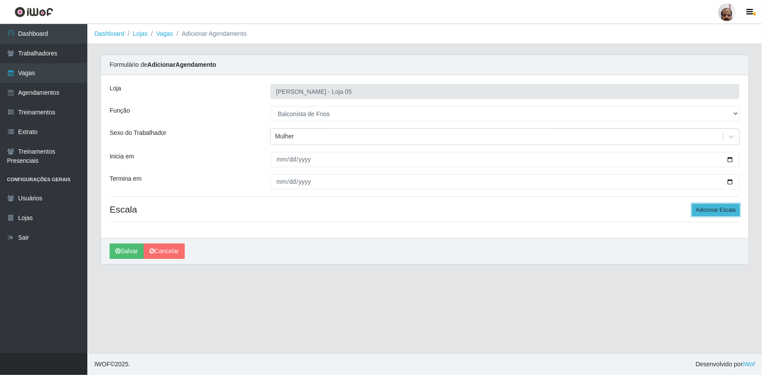
click at [708, 207] on button "Adicionar Escala" at bounding box center [716, 210] width 48 height 12
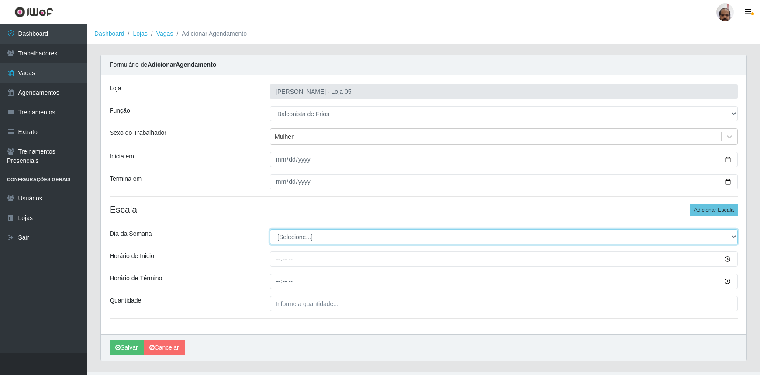
drag, startPoint x: 732, startPoint y: 238, endPoint x: 723, endPoint y: 243, distance: 10.0
click at [732, 238] on select "[Selecione...] Segunda Terça Quarta Quinta Sexta Sábado Domingo" at bounding box center [504, 236] width 468 height 15
select select "2"
click at [270, 229] on select "[Selecione...] Segunda Terça Quarta Quinta Sexta Sábado Domingo" at bounding box center [504, 236] width 468 height 15
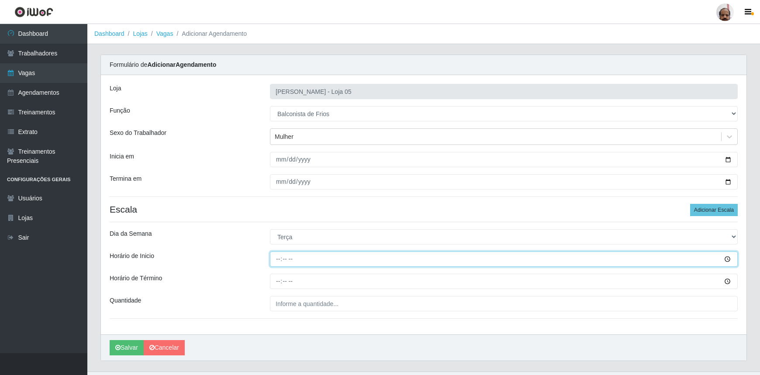
click at [276, 261] on input "Horário de Inicio" at bounding box center [504, 259] width 468 height 15
type input "16:00"
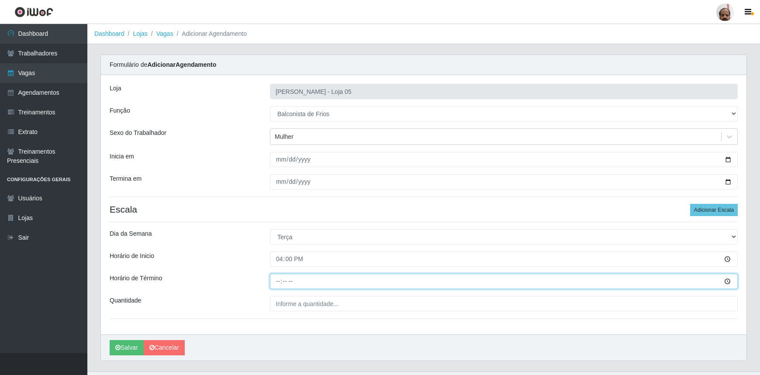
click at [279, 281] on input "Horário de Término" at bounding box center [504, 281] width 468 height 15
type input "22:00"
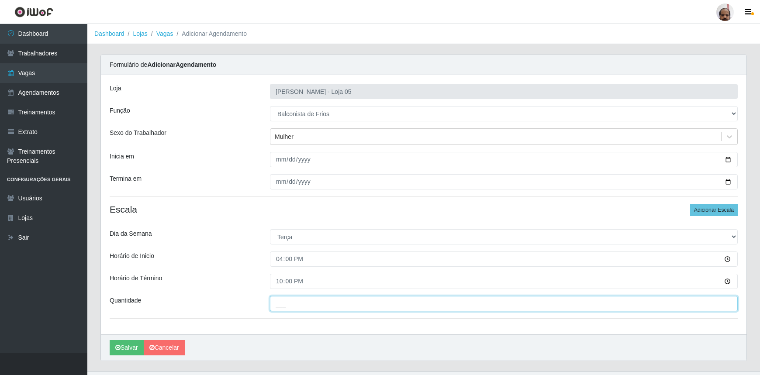
click at [279, 301] on input "___" at bounding box center [504, 303] width 468 height 15
type input "2__"
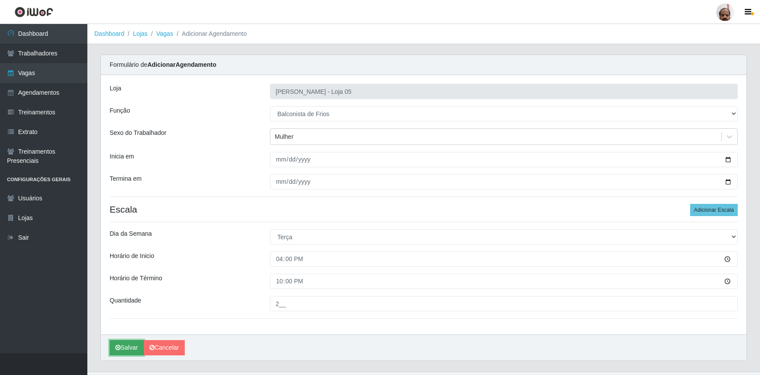
click at [126, 347] on button "Salvar" at bounding box center [127, 347] width 34 height 15
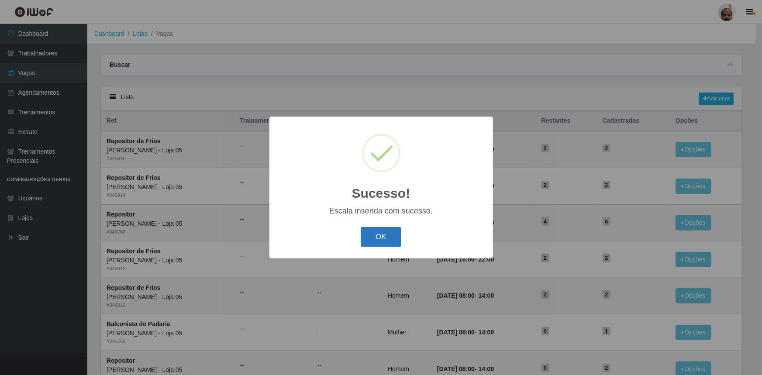
click at [393, 237] on button "OK" at bounding box center [381, 237] width 41 height 21
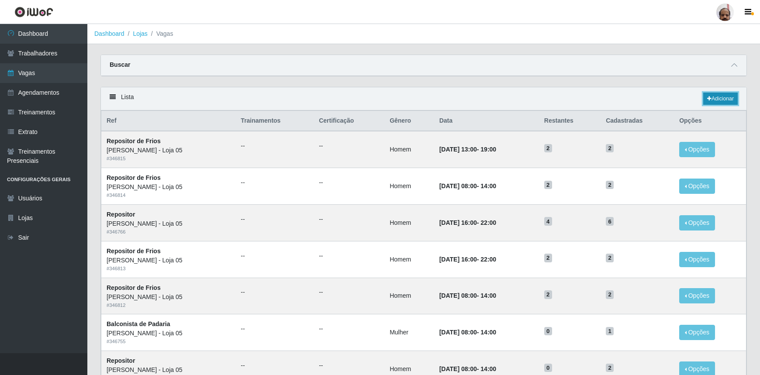
click at [727, 97] on link "Adicionar" at bounding box center [720, 99] width 35 height 12
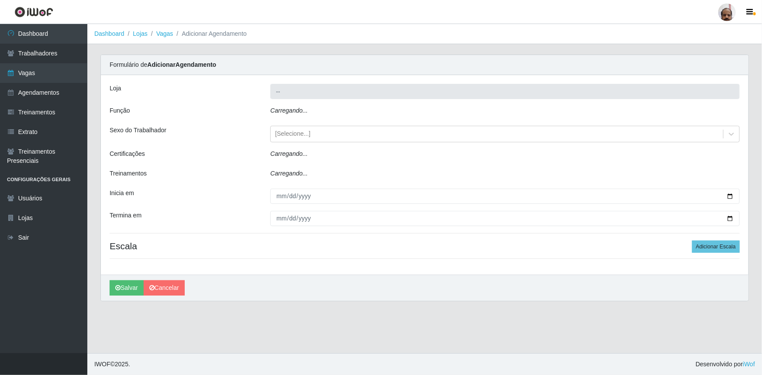
type input "[PERSON_NAME] - Loja 05"
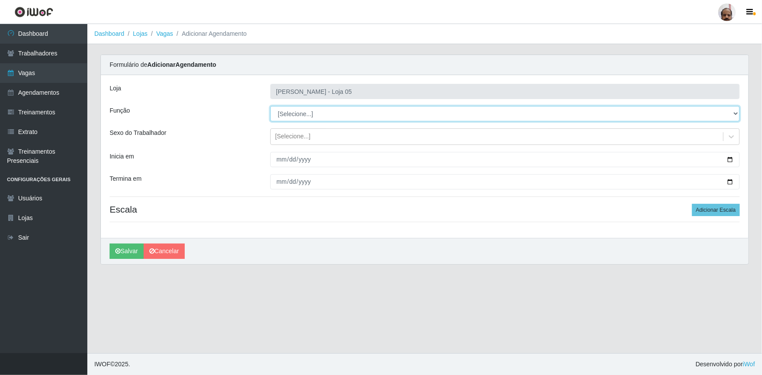
drag, startPoint x: 736, startPoint y: 114, endPoint x: 721, endPoint y: 120, distance: 16.5
click at [736, 114] on select "[Selecione...] ASG ASG + ASG ++ Auxiliar de Depósito Auxiliar de Depósito + Aux…" at bounding box center [505, 113] width 470 height 15
select select "118"
click at [270, 106] on select "[Selecione...] ASG ASG + ASG ++ Auxiliar de Depósito Auxiliar de Depósito + Aux…" at bounding box center [505, 113] width 470 height 15
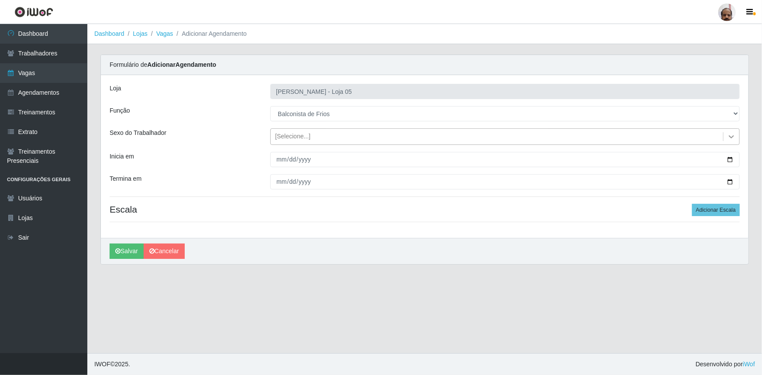
click at [732, 138] on icon at bounding box center [731, 136] width 9 height 9
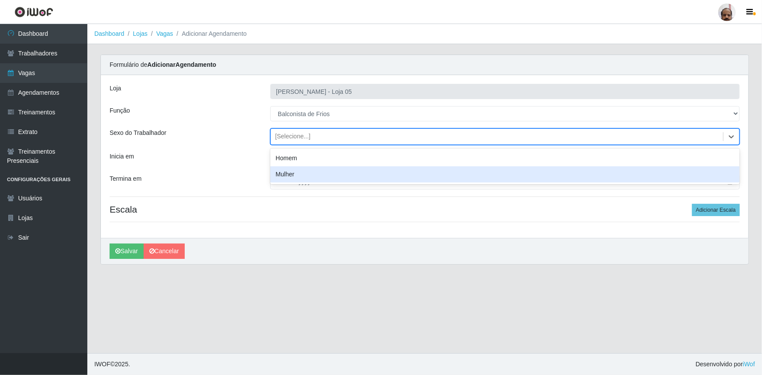
click at [372, 178] on div "Mulher" at bounding box center [505, 174] width 470 height 16
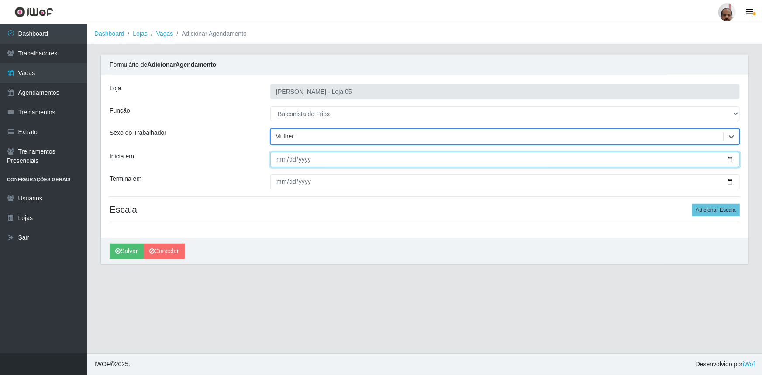
click at [730, 160] on input "Inicia em" at bounding box center [505, 159] width 470 height 15
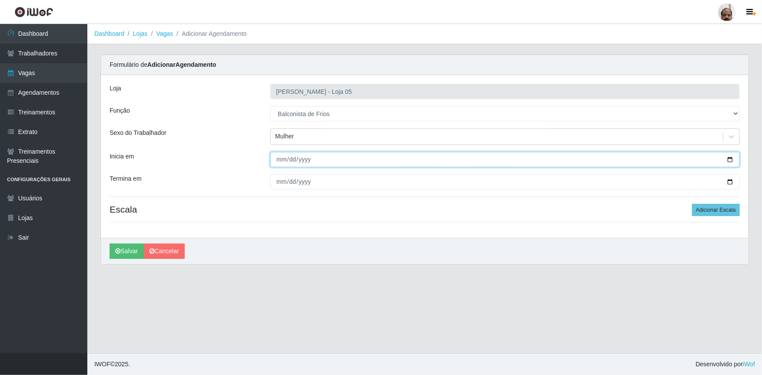
type input "[DATE]"
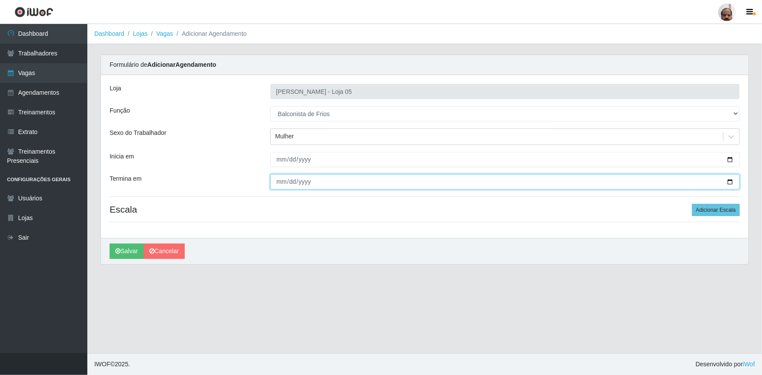
click at [732, 181] on input "Termina em" at bounding box center [505, 181] width 470 height 15
type input "[DATE]"
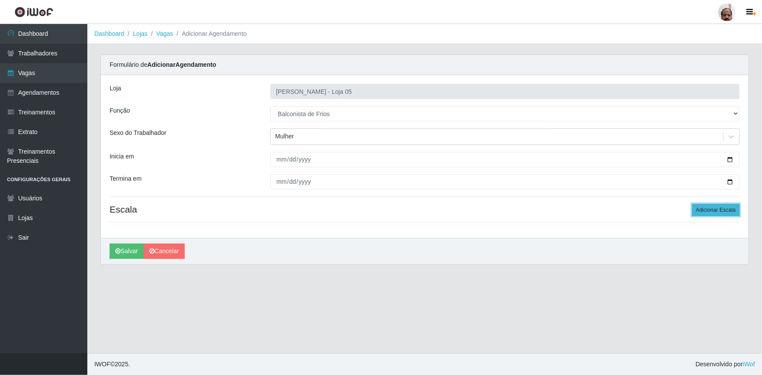
click at [723, 209] on button "Adicionar Escala" at bounding box center [716, 210] width 48 height 12
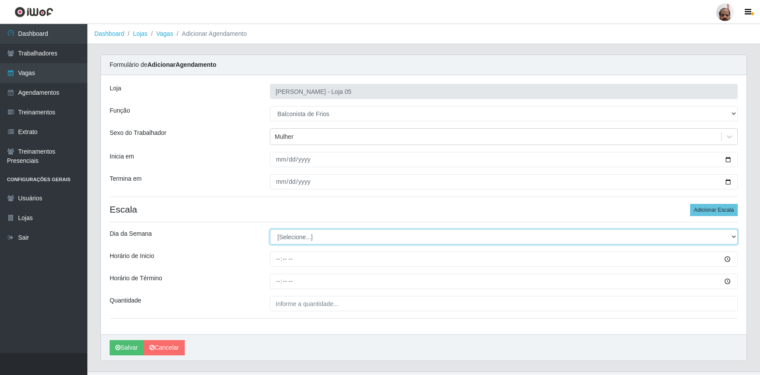
click at [731, 235] on select "[Selecione...] Segunda Terça Quarta Quinta Sexta Sábado Domingo" at bounding box center [504, 236] width 468 height 15
select select "3"
click at [270, 229] on select "[Selecione...] Segunda Terça Quarta Quinta Sexta Sábado Domingo" at bounding box center [504, 236] width 468 height 15
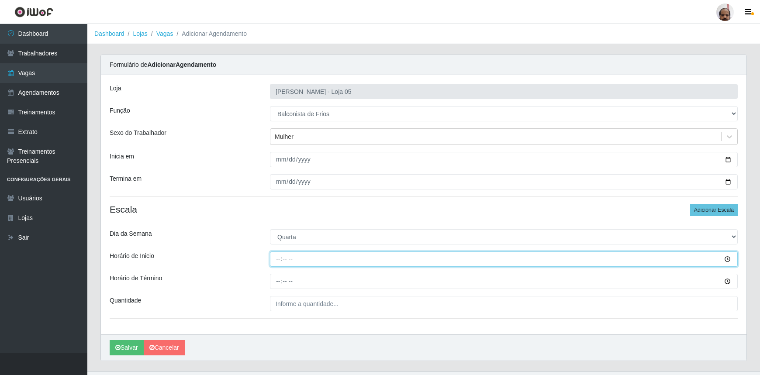
click at [271, 256] on input "Horário de Inicio" at bounding box center [504, 259] width 468 height 15
type input "08:00"
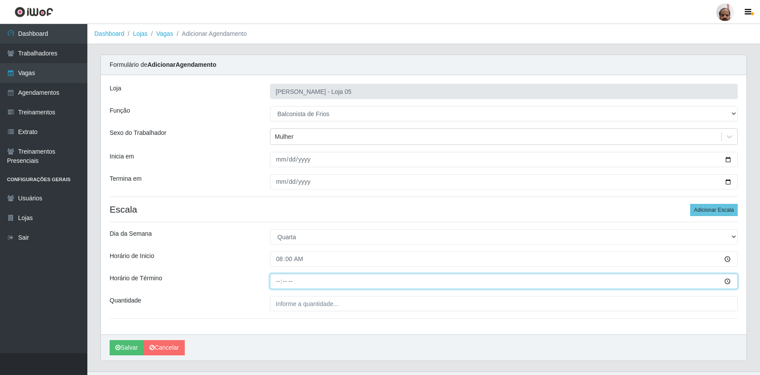
click at [274, 282] on input "Horário de Término" at bounding box center [504, 281] width 468 height 15
type input "14:00"
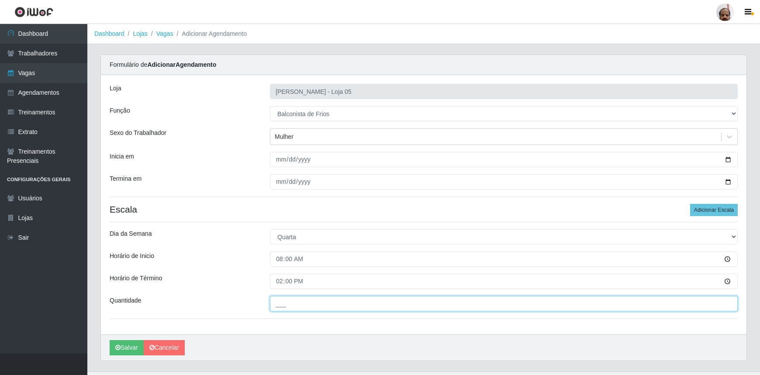
click at [279, 307] on input "___" at bounding box center [504, 303] width 468 height 15
type input "2__"
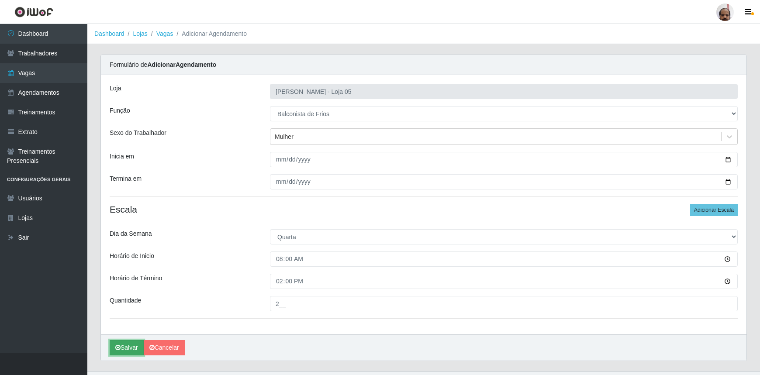
click at [124, 350] on button "Salvar" at bounding box center [127, 347] width 34 height 15
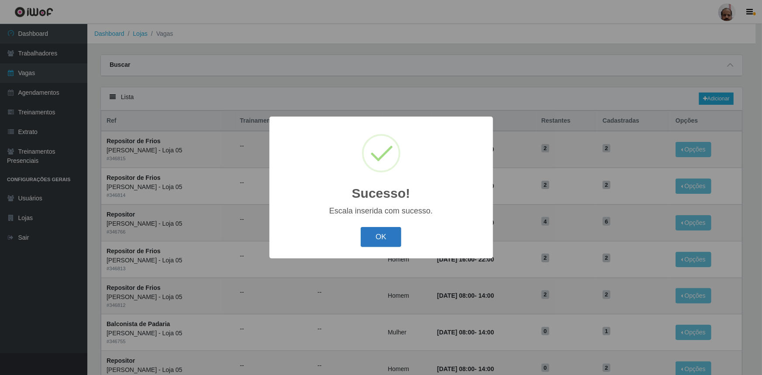
click at [397, 242] on button "OK" at bounding box center [381, 237] width 41 height 21
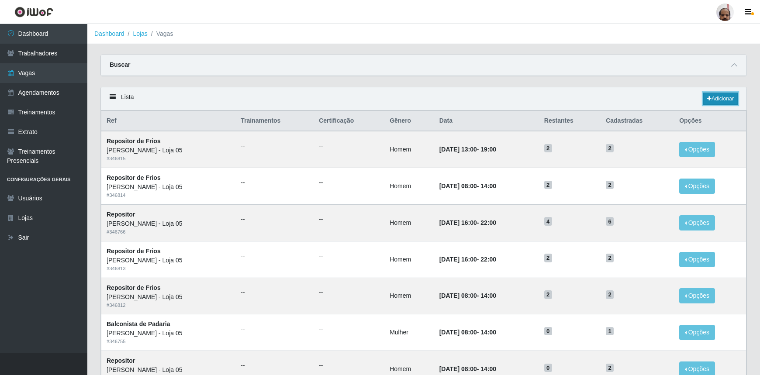
click at [727, 97] on link "Adicionar" at bounding box center [720, 99] width 35 height 12
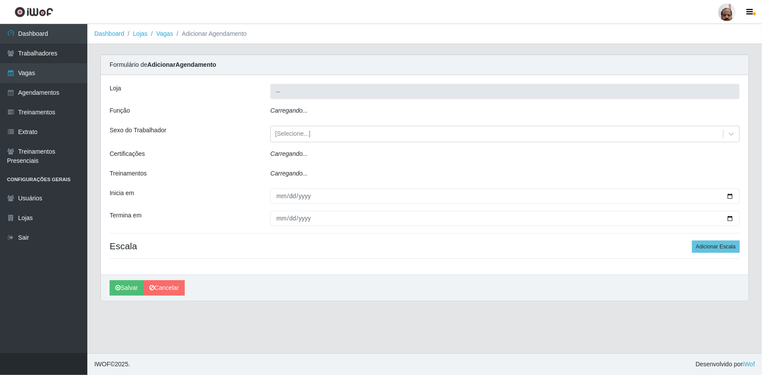
type input "[PERSON_NAME] - Loja 05"
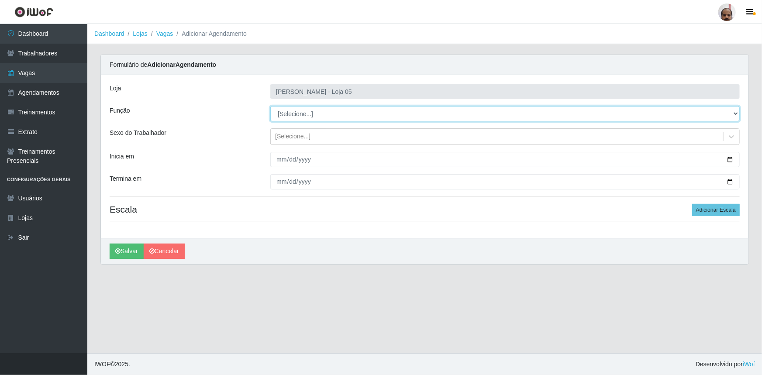
click at [736, 113] on select "[Selecione...] ASG ASG + ASG ++ Auxiliar de Depósito Auxiliar de Depósito + Aux…" at bounding box center [505, 113] width 470 height 15
select select "118"
click at [270, 106] on select "[Selecione...] ASG ASG + ASG ++ Auxiliar de Depósito Auxiliar de Depósito + Aux…" at bounding box center [505, 113] width 470 height 15
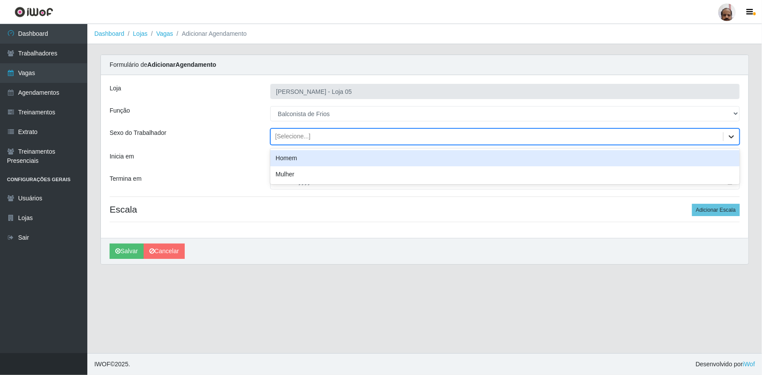
click at [730, 134] on icon at bounding box center [731, 136] width 9 height 9
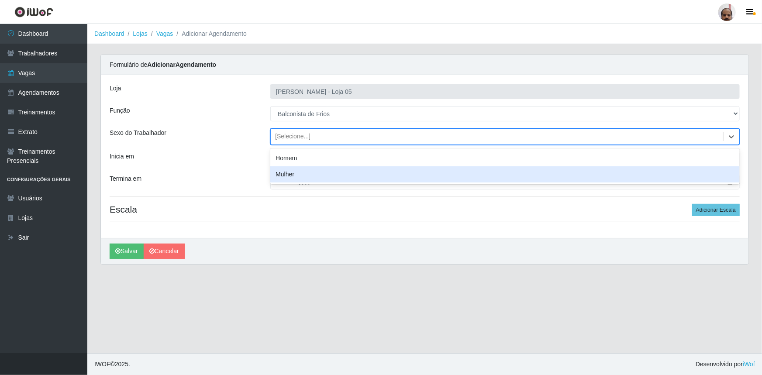
click at [282, 176] on div "Mulher" at bounding box center [505, 174] width 470 height 16
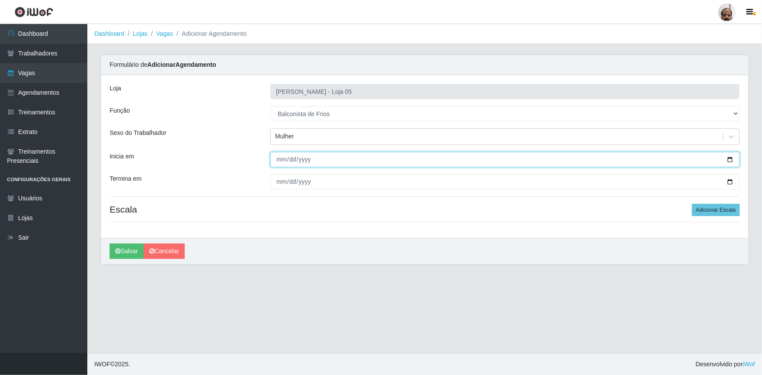
click at [732, 161] on input "Inicia em" at bounding box center [505, 159] width 470 height 15
type input "[DATE]"
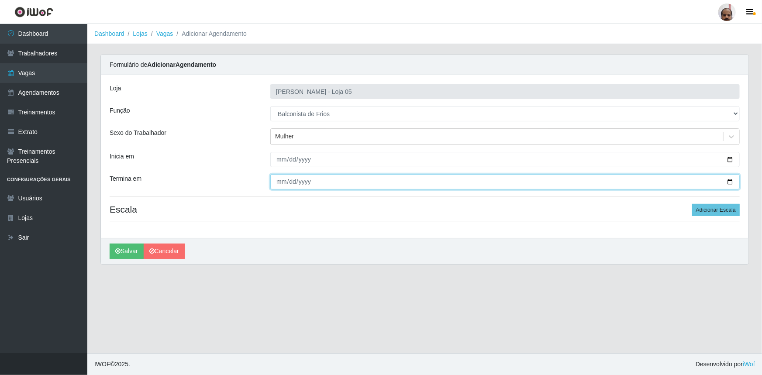
drag, startPoint x: 733, startPoint y: 182, endPoint x: 713, endPoint y: 187, distance: 20.5
click at [732, 182] on input "Termina em" at bounding box center [505, 181] width 470 height 15
type input "[DATE]"
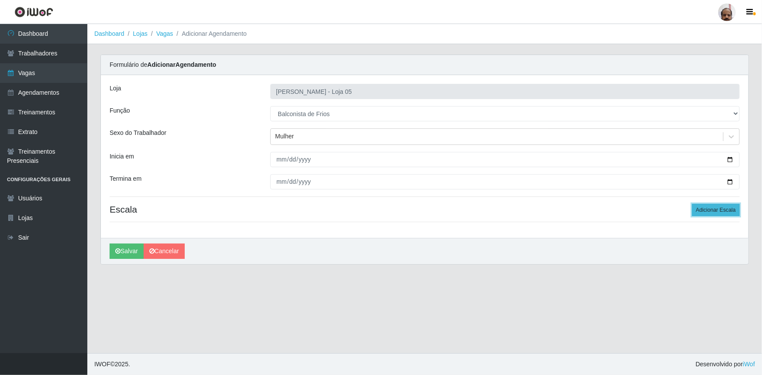
click at [713, 211] on button "Adicionar Escala" at bounding box center [716, 210] width 48 height 12
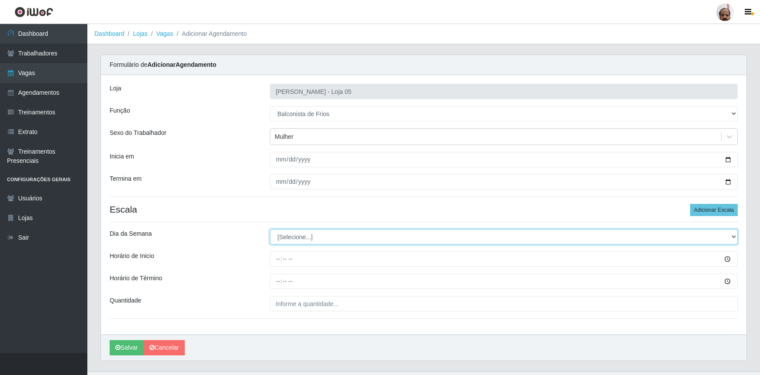
click at [733, 236] on select "[Selecione...] Segunda Terça Quarta Quinta Sexta Sábado Domingo" at bounding box center [504, 236] width 468 height 15
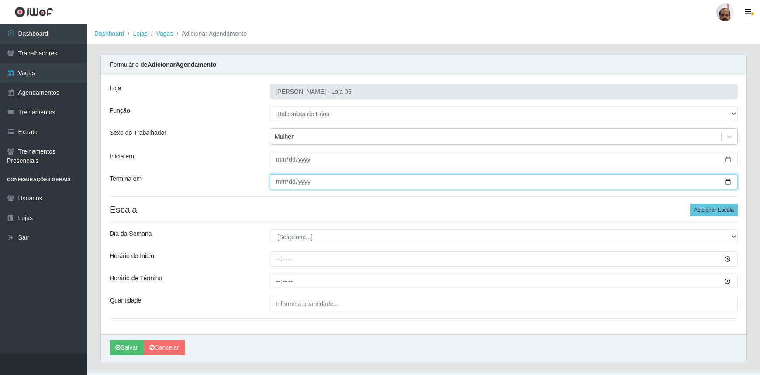
click at [730, 183] on input "[DATE]" at bounding box center [504, 181] width 468 height 15
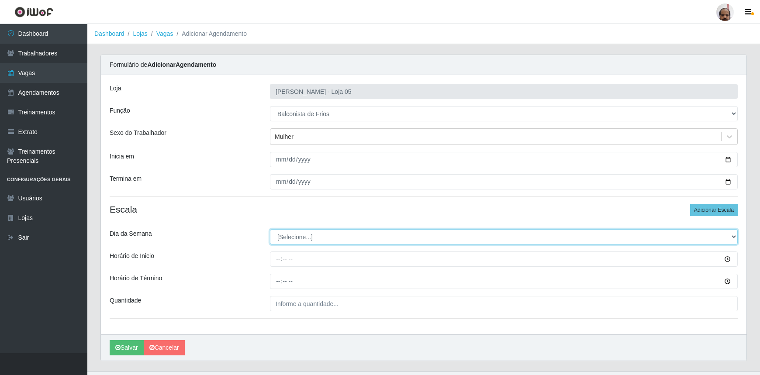
drag, startPoint x: 733, startPoint y: 239, endPoint x: 708, endPoint y: 241, distance: 24.9
click at [733, 239] on select "[Selecione...] Segunda Terça Quarta Quinta Sexta Sábado Domingo" at bounding box center [504, 236] width 468 height 15
select select "3"
click at [270, 229] on select "[Selecione...] Segunda Terça Quarta Quinta Sexta Sábado Domingo" at bounding box center [504, 236] width 468 height 15
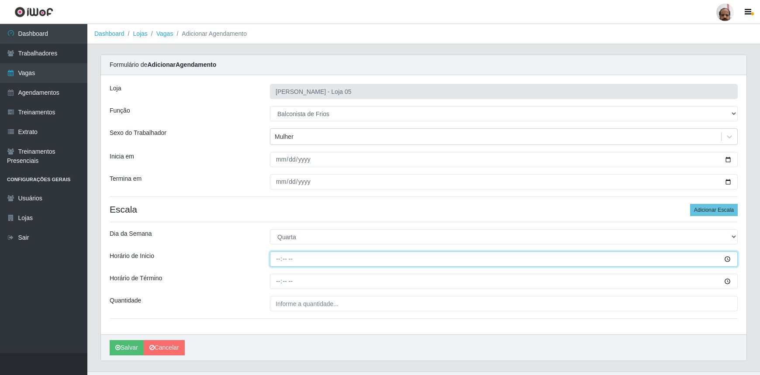
click at [277, 262] on input "Horário de Inicio" at bounding box center [504, 259] width 468 height 15
type input "16:00"
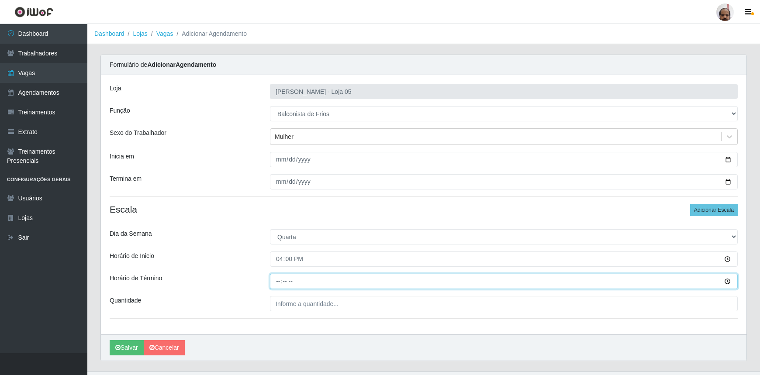
click at [275, 280] on input "Horário de Término" at bounding box center [504, 281] width 468 height 15
type input "22:00"
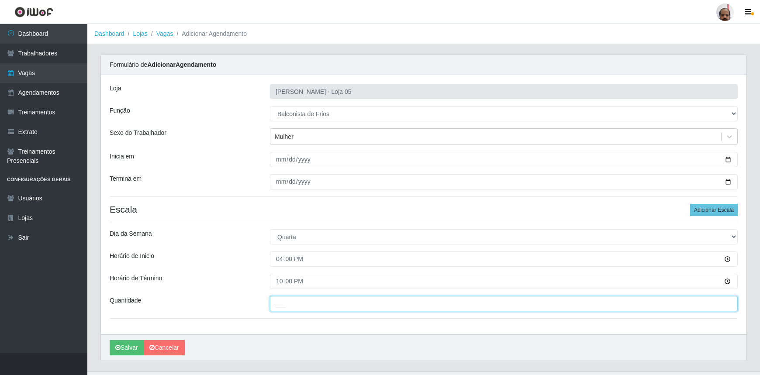
click at [280, 306] on input "___" at bounding box center [504, 303] width 468 height 15
type input "2__"
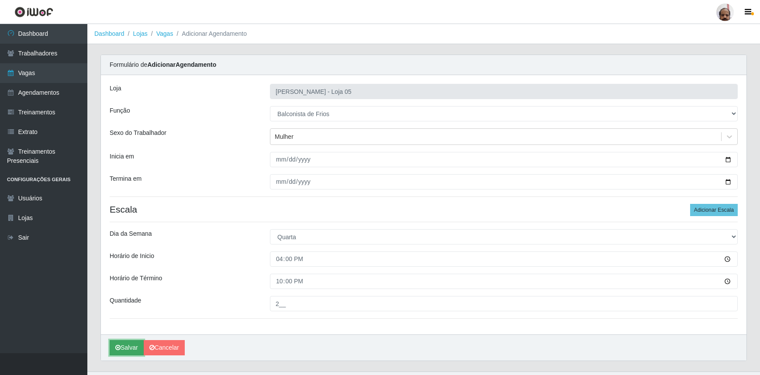
click at [136, 350] on button "Salvar" at bounding box center [127, 347] width 34 height 15
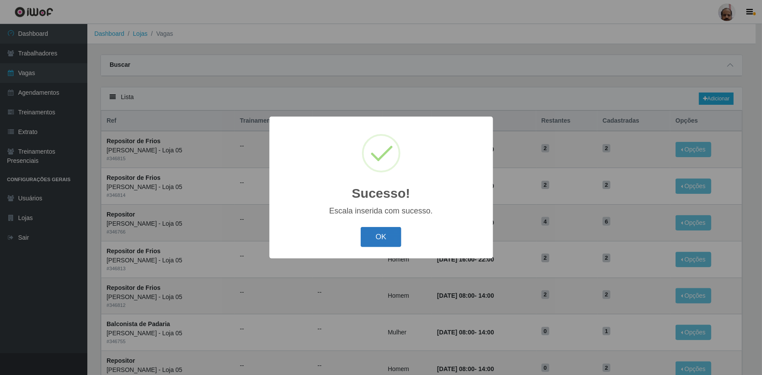
click at [396, 228] on button "OK" at bounding box center [381, 237] width 41 height 21
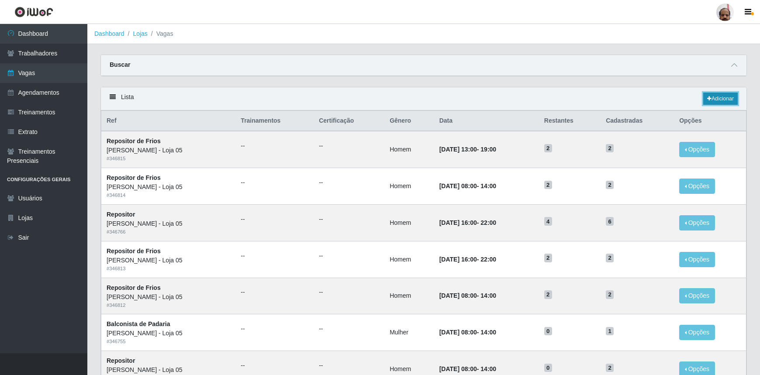
click at [733, 98] on link "Adicionar" at bounding box center [720, 99] width 35 height 12
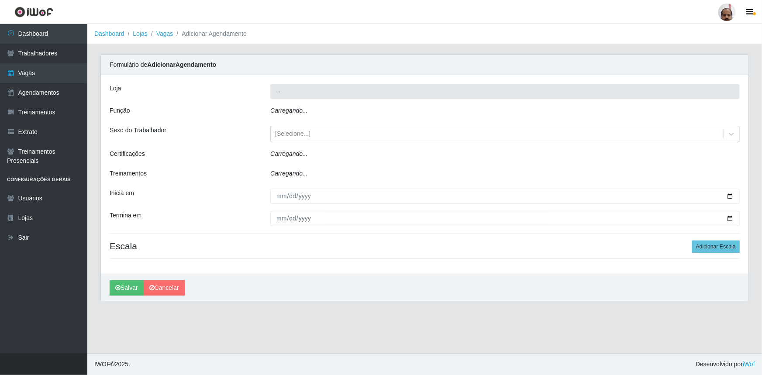
type input "[PERSON_NAME] - Loja 05"
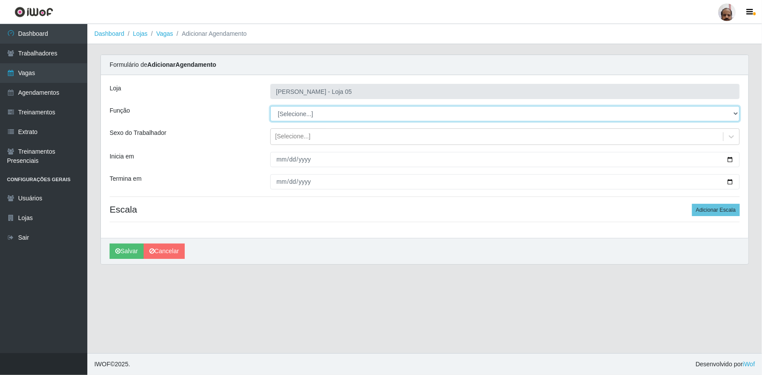
click at [738, 115] on select "[Selecione...] ASG ASG + ASG ++ Auxiliar de Depósito Auxiliar de Depósito + Aux…" at bounding box center [505, 113] width 470 height 15
select select "118"
click at [270, 106] on select "[Selecione...] ASG ASG + ASG ++ Auxiliar de Depósito Auxiliar de Depósito + Aux…" at bounding box center [505, 113] width 470 height 15
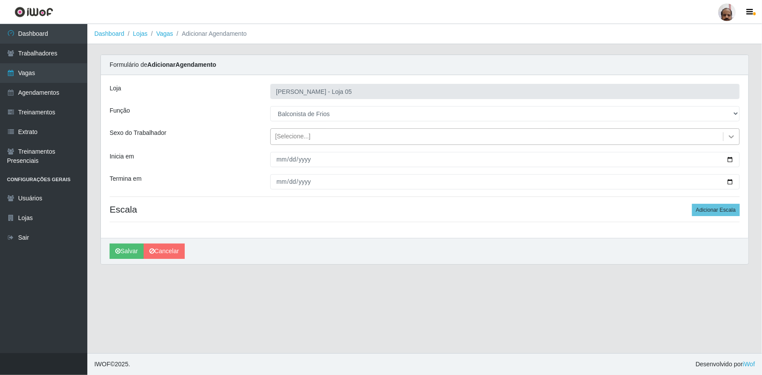
click at [733, 135] on icon at bounding box center [731, 136] width 5 height 3
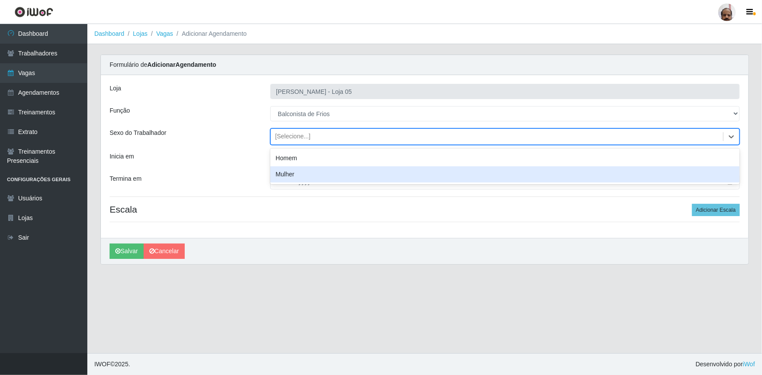
click at [272, 176] on div "Mulher" at bounding box center [505, 174] width 470 height 16
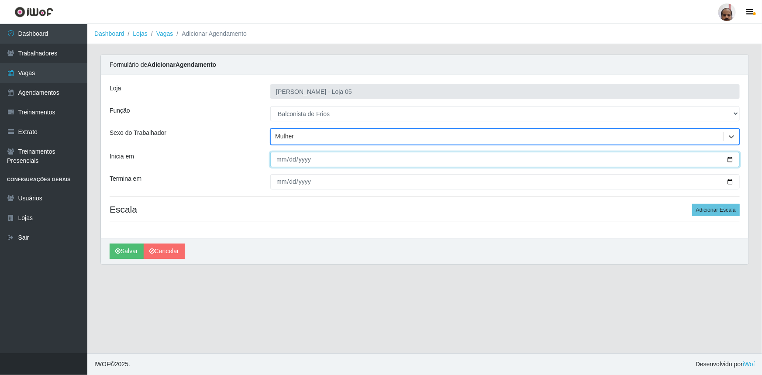
click at [729, 158] on input "Inicia em" at bounding box center [505, 159] width 470 height 15
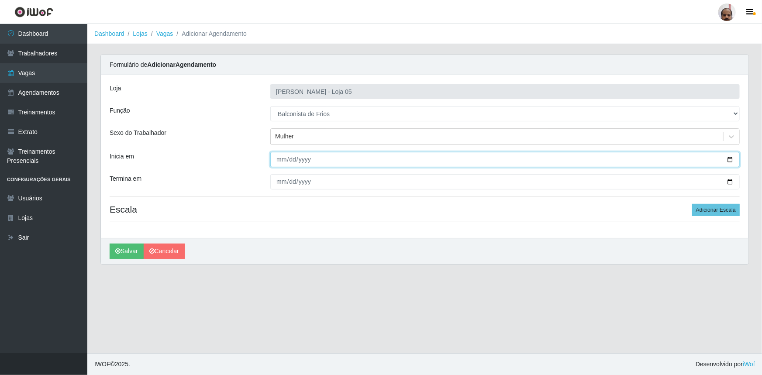
type input "[DATE]"
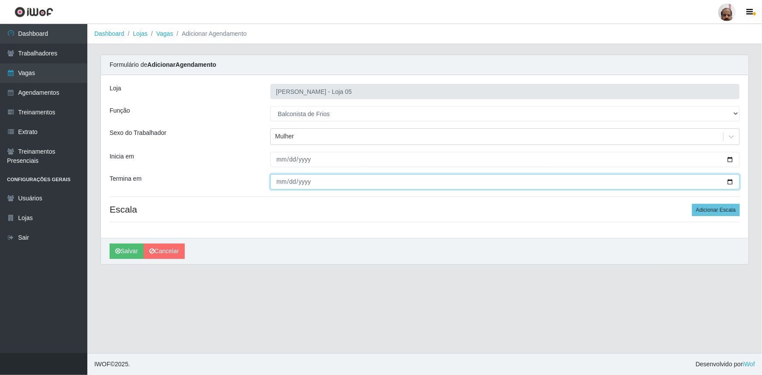
click at [729, 183] on input "Termina em" at bounding box center [505, 181] width 470 height 15
type input "[DATE]"
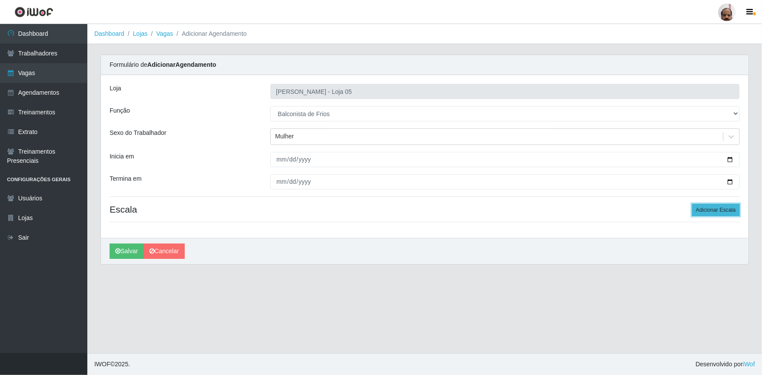
click at [711, 211] on button "Adicionar Escala" at bounding box center [716, 210] width 48 height 12
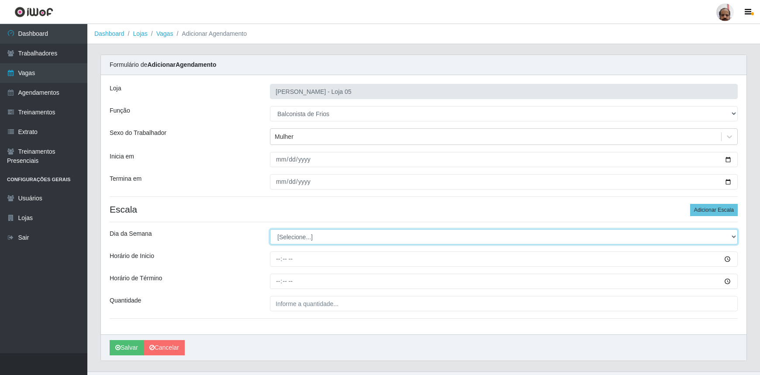
click at [733, 233] on select "[Selecione...] Segunda Terça Quarta Quinta Sexta Sábado Domingo" at bounding box center [504, 236] width 468 height 15
select select "4"
click at [270, 229] on select "[Selecione...] Segunda Terça Quarta Quinta Sexta Sábado Domingo" at bounding box center [504, 236] width 468 height 15
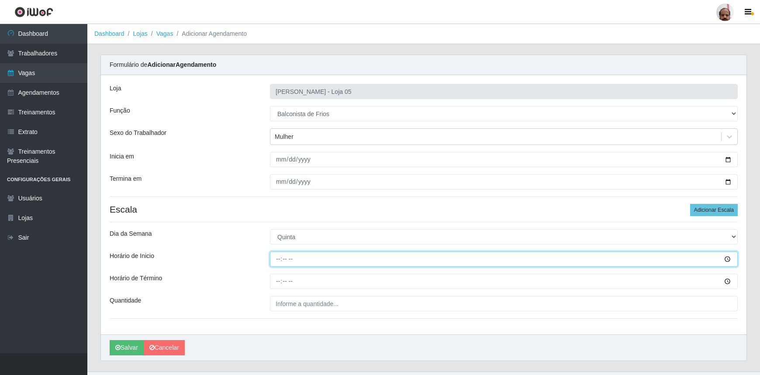
click at [275, 259] on input "Horário de Inicio" at bounding box center [504, 259] width 468 height 15
type input "08:00"
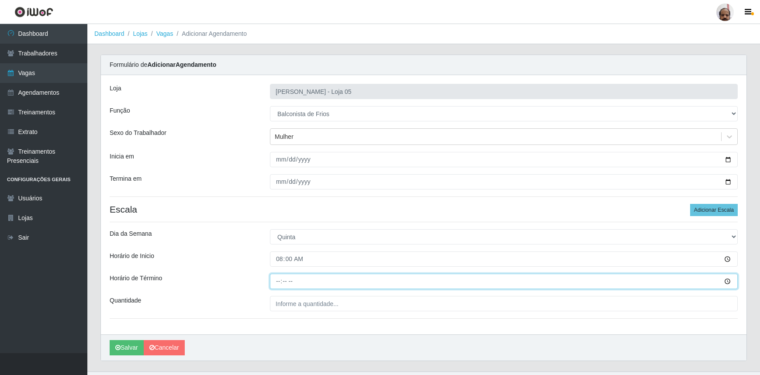
click at [276, 278] on input "Horário de Término" at bounding box center [504, 281] width 468 height 15
type input "14:00"
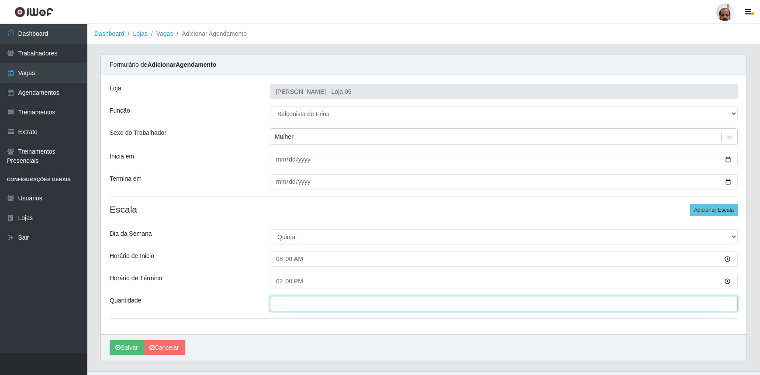
click at [300, 302] on input "___" at bounding box center [504, 303] width 468 height 15
type input "2__"
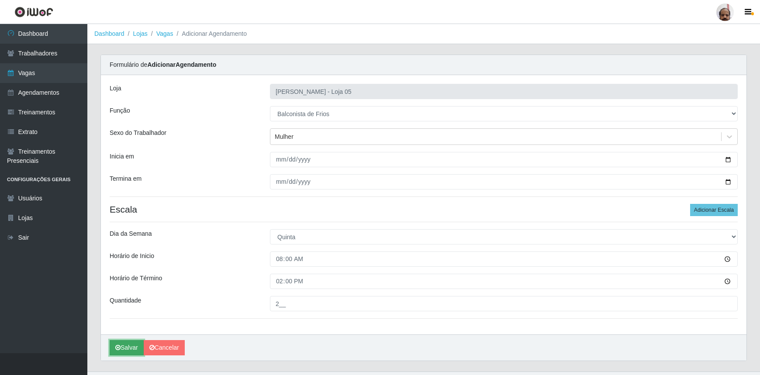
click at [134, 349] on button "Salvar" at bounding box center [127, 347] width 34 height 15
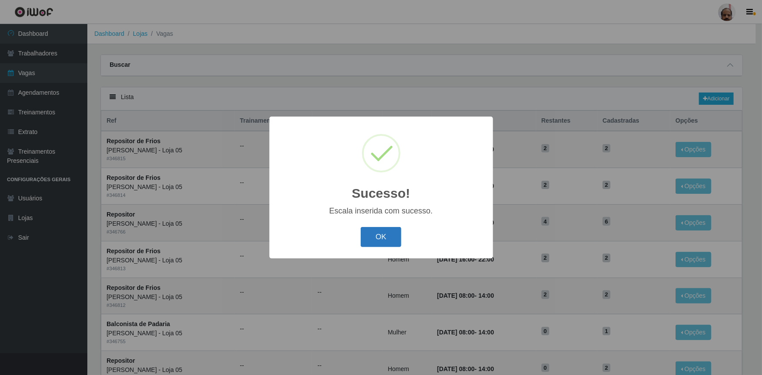
click at [399, 239] on button "OK" at bounding box center [381, 237] width 41 height 21
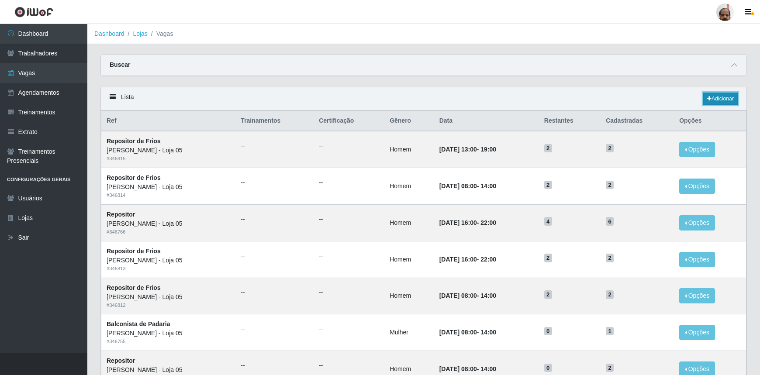
click at [721, 98] on link "Adicionar" at bounding box center [720, 99] width 35 height 12
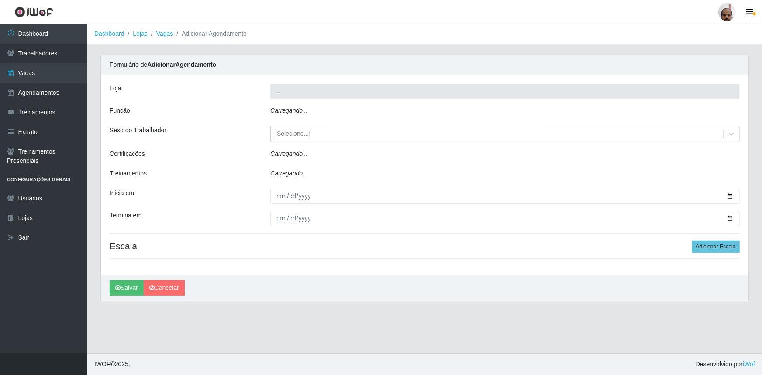
type input "[PERSON_NAME] - Loja 05"
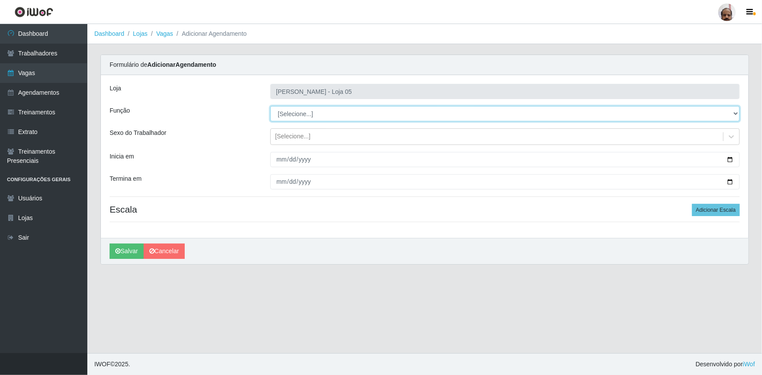
click at [736, 114] on select "[Selecione...] ASG ASG + ASG ++ Auxiliar de Depósito Auxiliar de Depósito + Aux…" at bounding box center [505, 113] width 470 height 15
select select "118"
click at [270, 106] on select "[Selecione...] ASG ASG + ASG ++ Auxiliar de Depósito Auxiliar de Depósito + Aux…" at bounding box center [505, 113] width 470 height 15
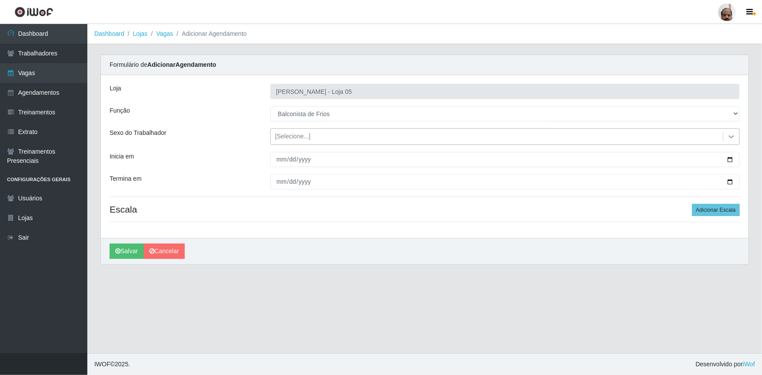
click at [732, 136] on icon at bounding box center [731, 136] width 9 height 9
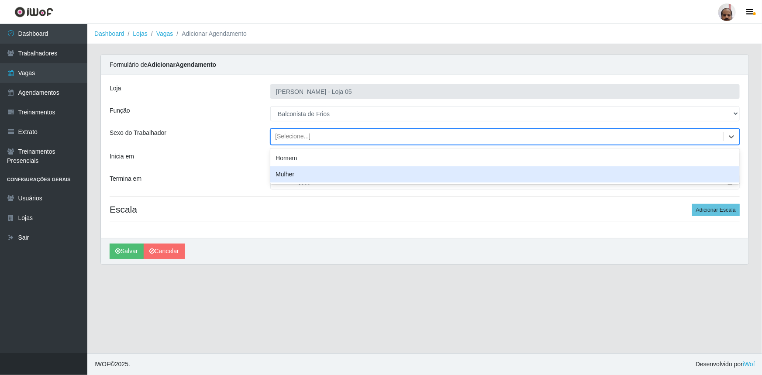
click at [297, 174] on div "Mulher" at bounding box center [505, 174] width 470 height 16
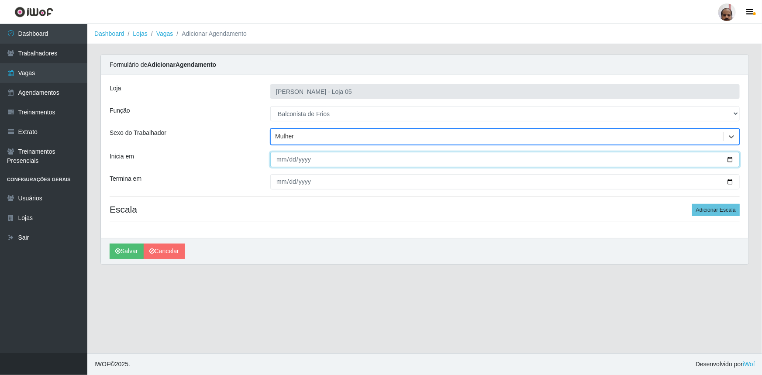
click at [731, 159] on input "Inicia em" at bounding box center [505, 159] width 470 height 15
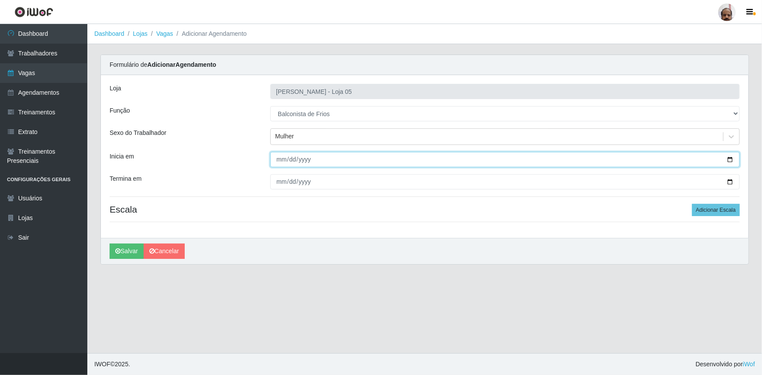
type input "[DATE]"
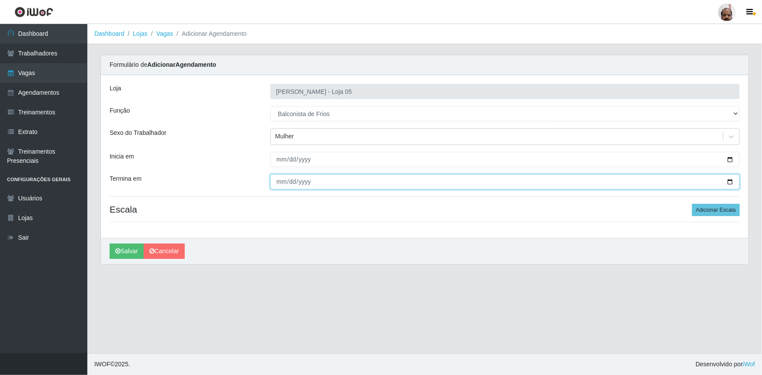
click at [730, 181] on input "Termina em" at bounding box center [505, 181] width 470 height 15
type input "[DATE]"
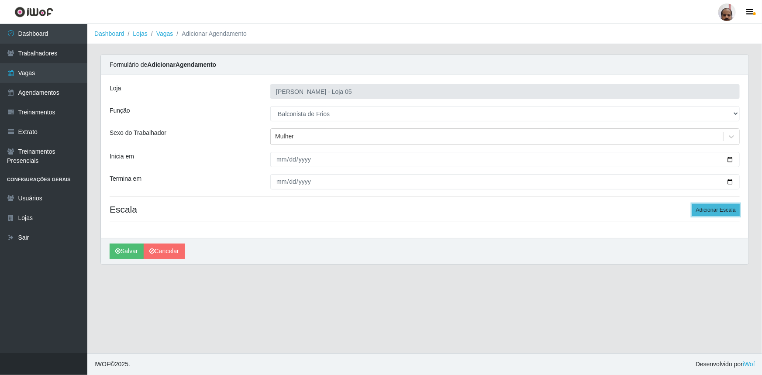
click at [712, 205] on button "Adicionar Escala" at bounding box center [716, 210] width 48 height 12
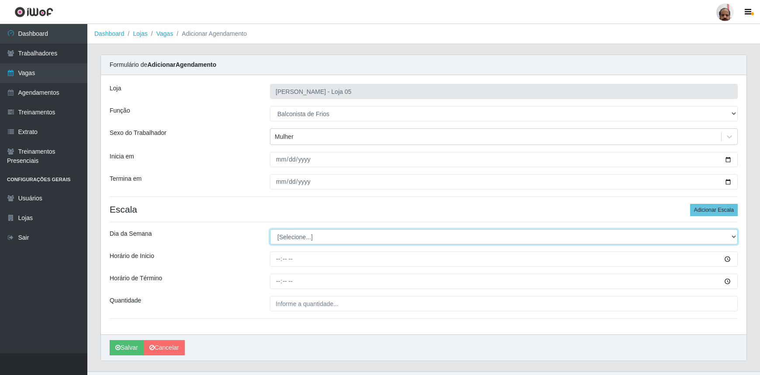
click at [734, 235] on select "[Selecione...] Segunda Terça Quarta Quinta Sexta Sábado Domingo" at bounding box center [504, 236] width 468 height 15
select select "4"
click at [270, 229] on select "[Selecione...] Segunda Terça Quarta Quinta Sexta Sábado Domingo" at bounding box center [504, 236] width 468 height 15
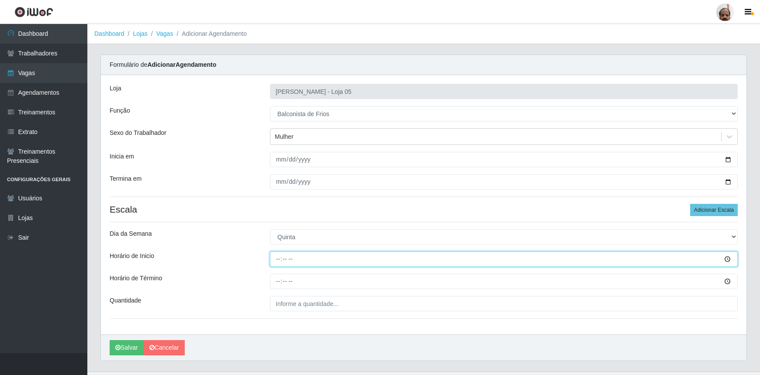
click at [275, 262] on input "Horário de Inicio" at bounding box center [504, 259] width 468 height 15
type input "16:00"
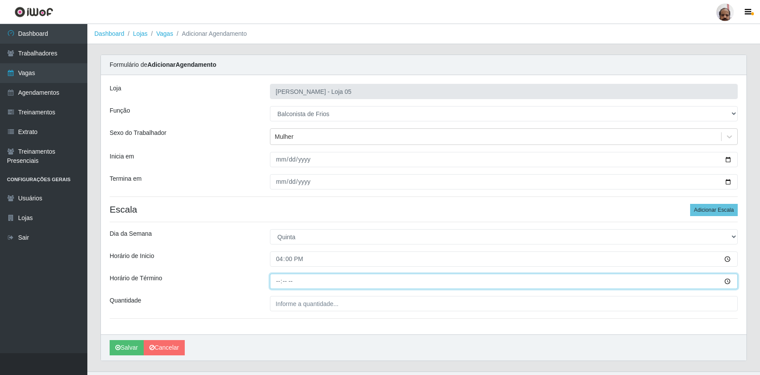
click at [276, 280] on input "Horário de Término" at bounding box center [504, 281] width 468 height 15
type input "22:00"
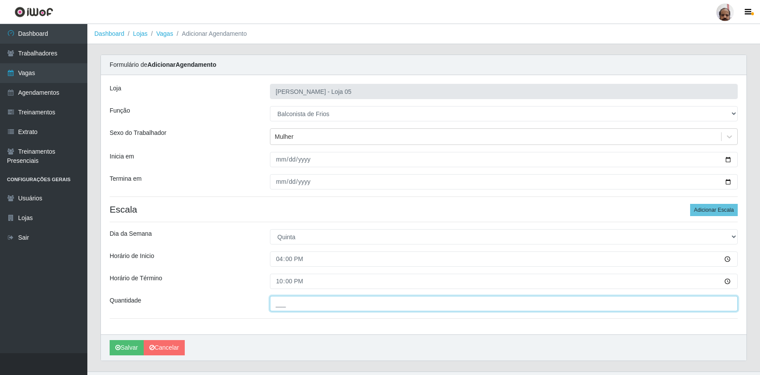
click at [275, 302] on input "___" at bounding box center [504, 303] width 468 height 15
type input "2__"
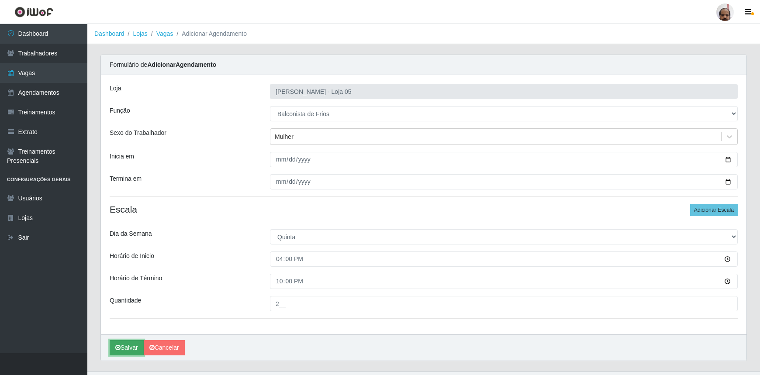
click at [123, 347] on button "Salvar" at bounding box center [127, 347] width 34 height 15
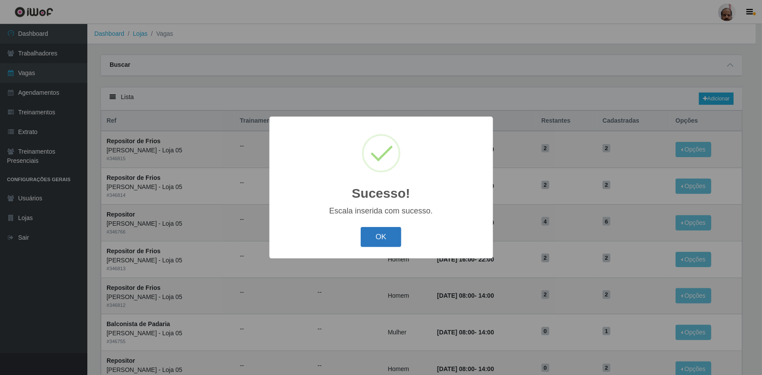
click at [388, 231] on button "OK" at bounding box center [381, 237] width 41 height 21
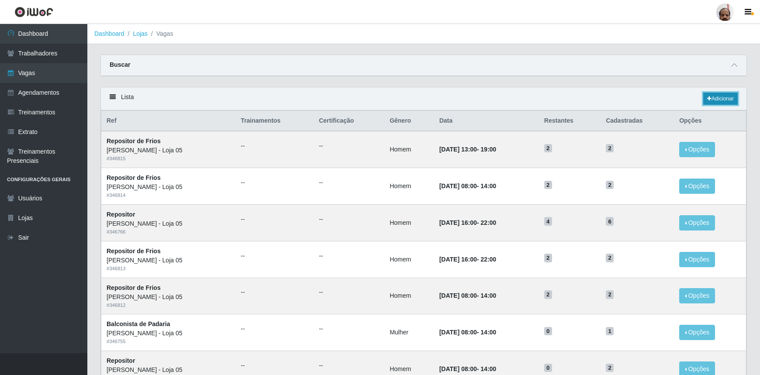
click at [728, 97] on link "Adicionar" at bounding box center [720, 99] width 35 height 12
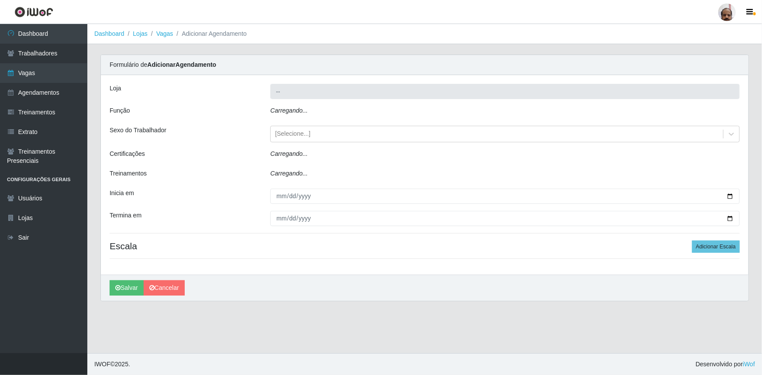
type input "[PERSON_NAME] - Loja 05"
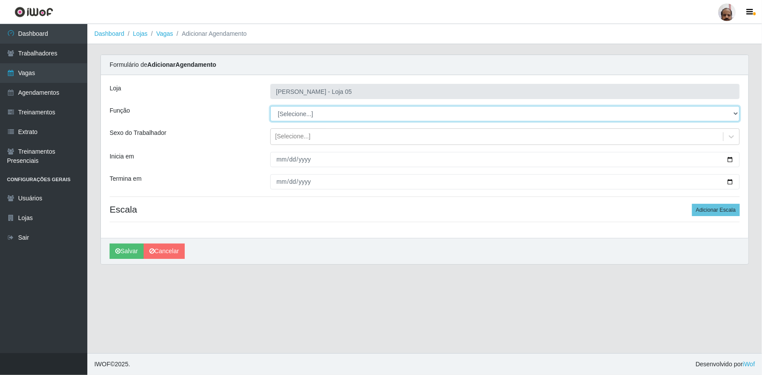
drag, startPoint x: 734, startPoint y: 113, endPoint x: 731, endPoint y: 118, distance: 5.9
click at [734, 113] on select "[Selecione...] ASG ASG + ASG ++ Auxiliar de Depósito Auxiliar de Depósito + Aux…" at bounding box center [505, 113] width 470 height 15
select select "118"
click at [270, 106] on select "[Selecione...] ASG ASG + ASG ++ Auxiliar de Depósito Auxiliar de Depósito + Aux…" at bounding box center [505, 113] width 470 height 15
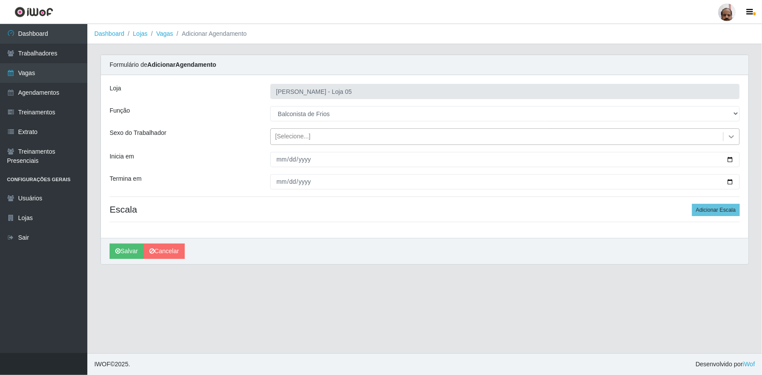
click at [732, 137] on icon at bounding box center [731, 136] width 5 height 3
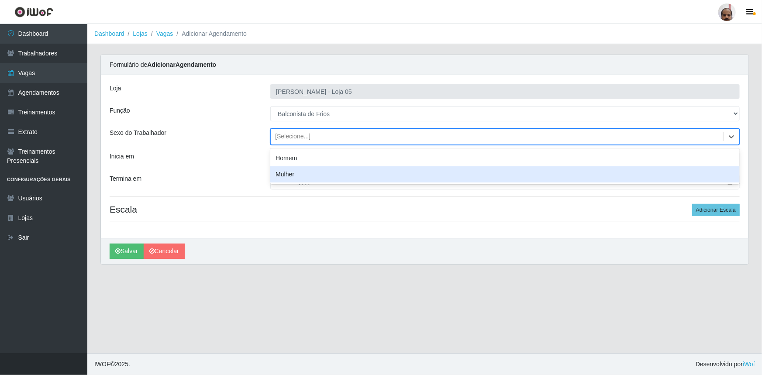
click at [325, 180] on div "Mulher" at bounding box center [505, 174] width 470 height 16
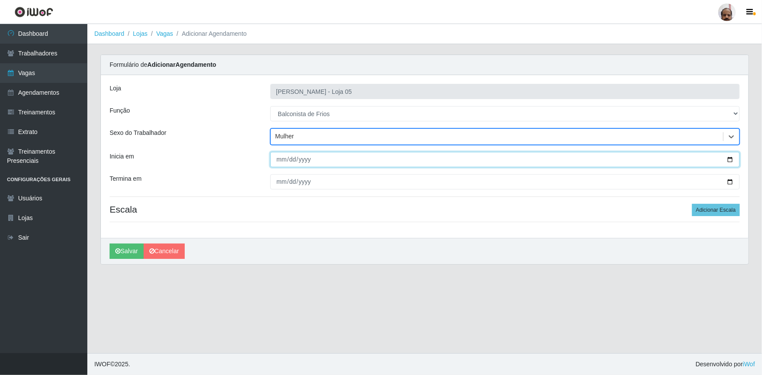
click at [733, 159] on input "Inicia em" at bounding box center [505, 159] width 470 height 15
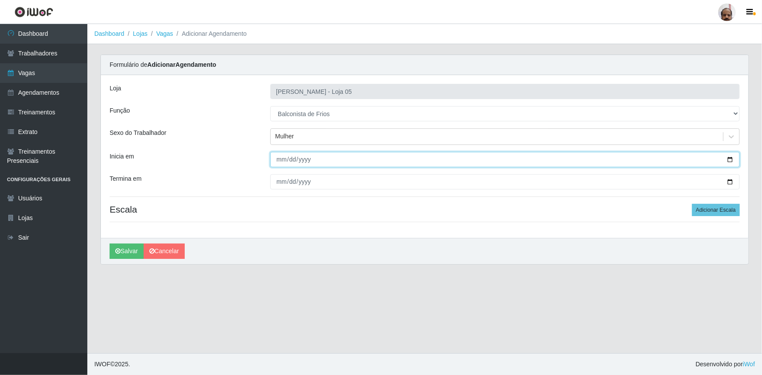
type input "[DATE]"
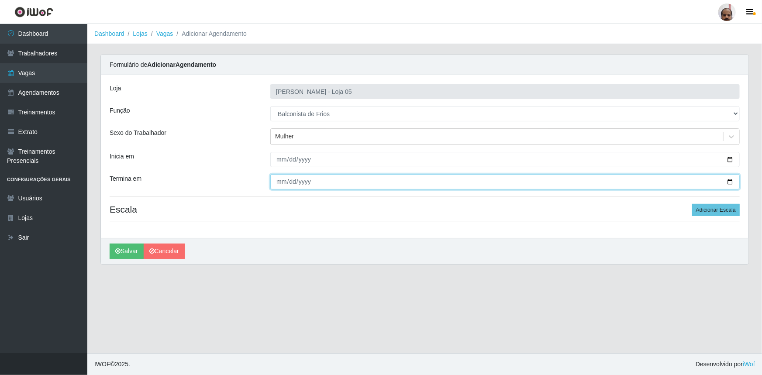
click at [733, 180] on input "Termina em" at bounding box center [505, 181] width 470 height 15
type input "[DATE]"
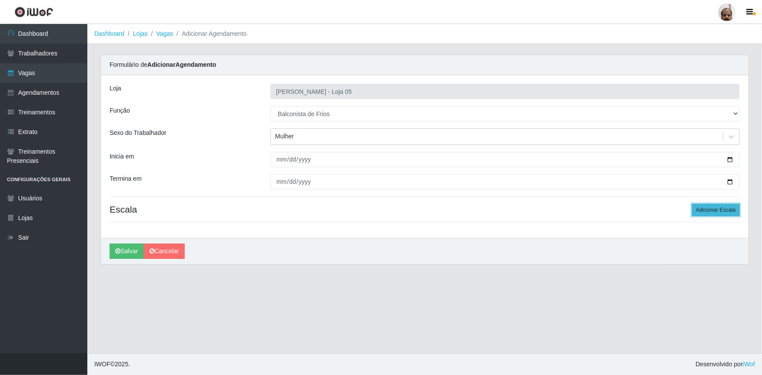
click at [723, 209] on button "Adicionar Escala" at bounding box center [716, 210] width 48 height 12
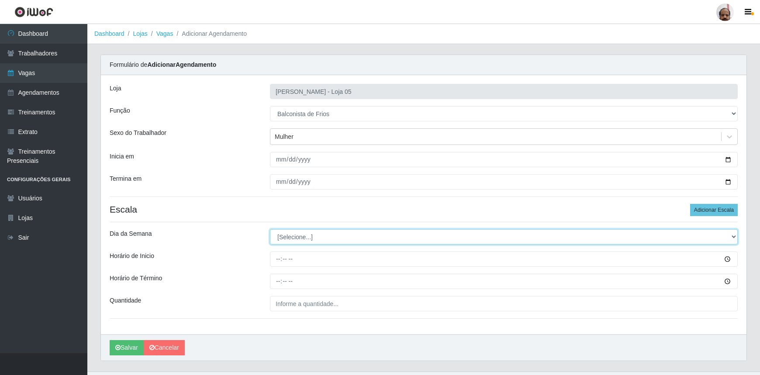
click at [734, 237] on select "[Selecione...] Segunda Terça Quarta Quinta Sexta Sábado Domingo" at bounding box center [504, 236] width 468 height 15
select select "5"
click at [270, 229] on select "[Selecione...] Segunda Terça Quarta Quinta Sexta Sábado Domingo" at bounding box center [504, 236] width 468 height 15
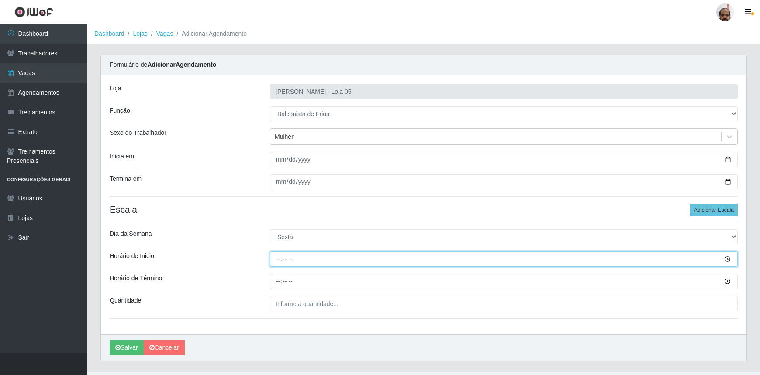
click at [274, 259] on input "Horário de Inicio" at bounding box center [504, 259] width 468 height 15
type input "08:00"
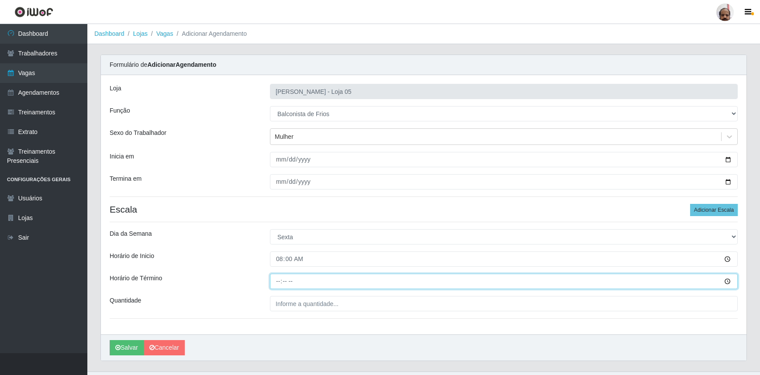
click at [280, 281] on input "Horário de Término" at bounding box center [504, 281] width 468 height 15
type input "14:00"
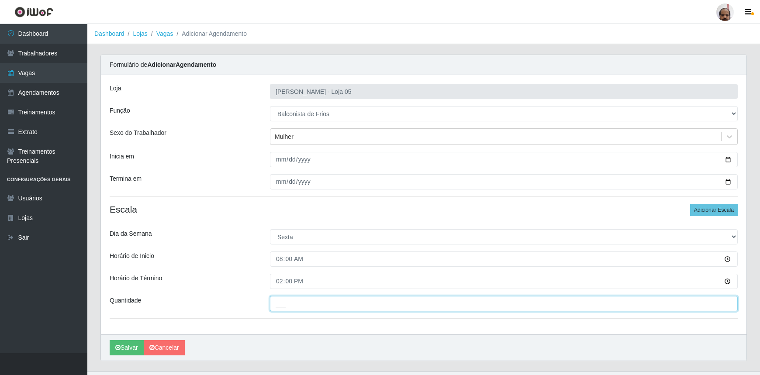
click at [275, 307] on input "___" at bounding box center [504, 303] width 468 height 15
type input "2__"
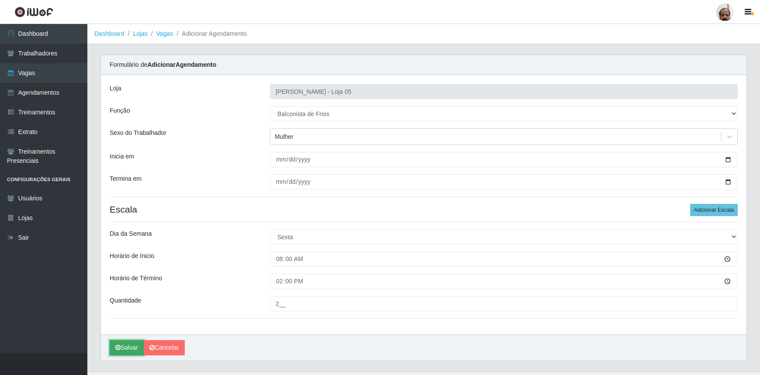
click at [134, 347] on button "Salvar" at bounding box center [127, 347] width 34 height 15
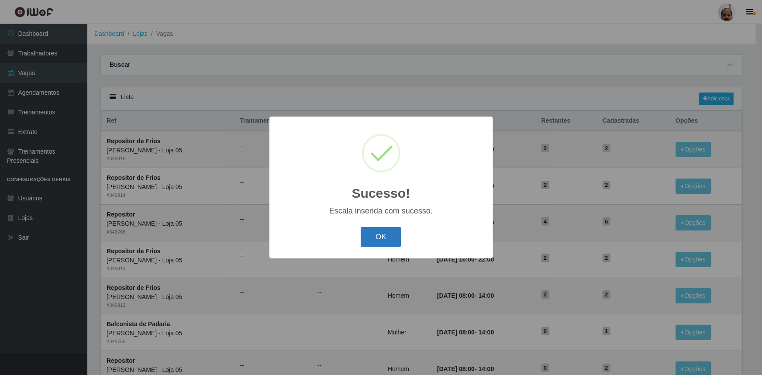
click at [385, 239] on button "OK" at bounding box center [381, 237] width 41 height 21
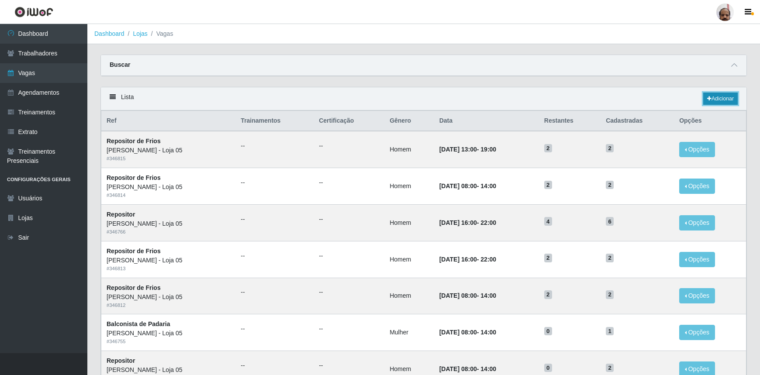
click at [736, 97] on link "Adicionar" at bounding box center [720, 99] width 35 height 12
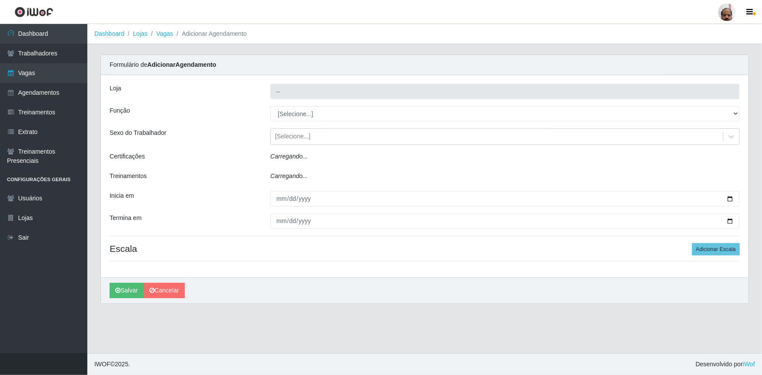
type input "[PERSON_NAME] - Loja 05"
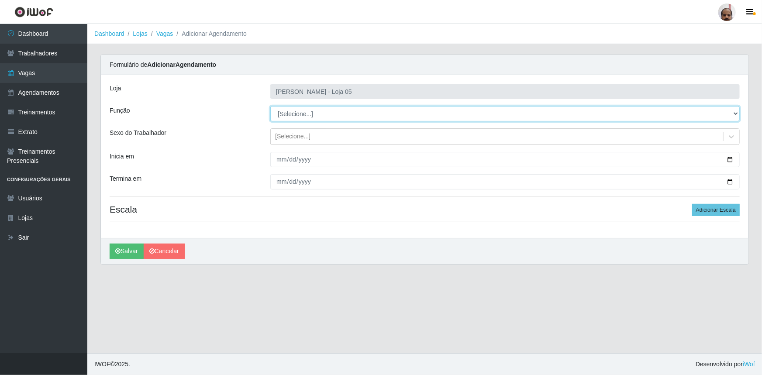
click at [736, 112] on select "[Selecione...] ASG ASG + ASG ++ Auxiliar de Depósito Auxiliar de Depósito + Aux…" at bounding box center [505, 113] width 470 height 15
select select "118"
click at [270, 106] on select "[Selecione...] ASG ASG + ASG ++ Auxiliar de Depósito Auxiliar de Depósito + Aux…" at bounding box center [505, 113] width 470 height 15
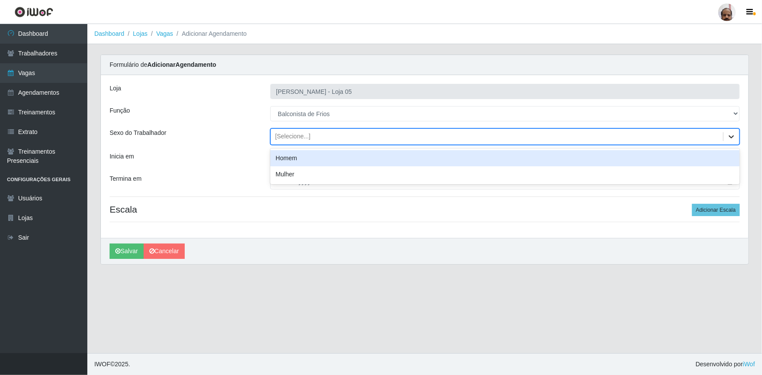
click at [734, 136] on icon at bounding box center [731, 136] width 5 height 3
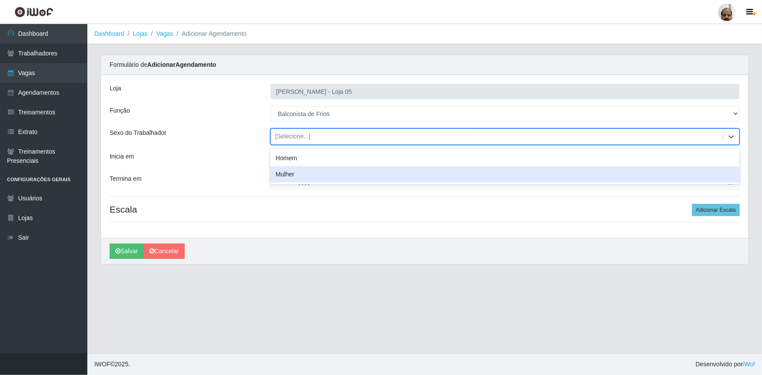
click at [291, 175] on div "Mulher" at bounding box center [505, 174] width 470 height 16
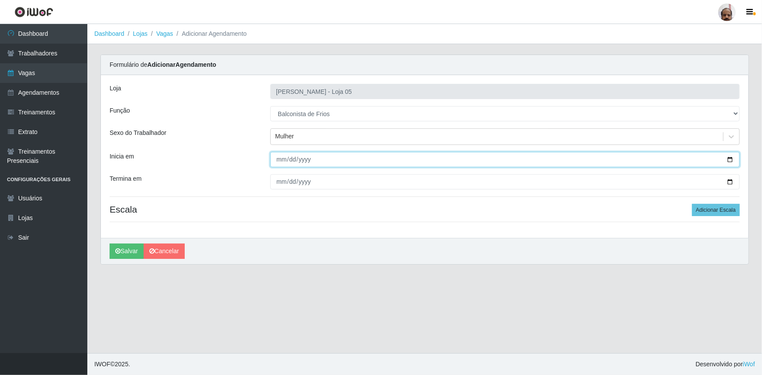
click at [726, 159] on input "Inicia em" at bounding box center [505, 159] width 470 height 15
click at [729, 157] on input "Inicia em" at bounding box center [505, 159] width 470 height 15
type input "[DATE]"
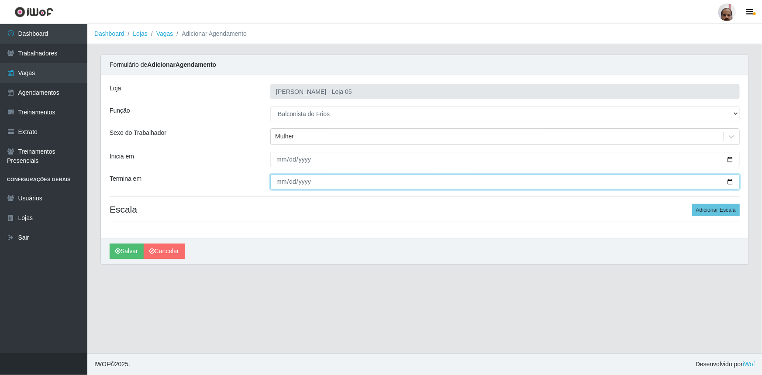
click at [731, 181] on input "Termina em" at bounding box center [505, 181] width 470 height 15
type input "[DATE]"
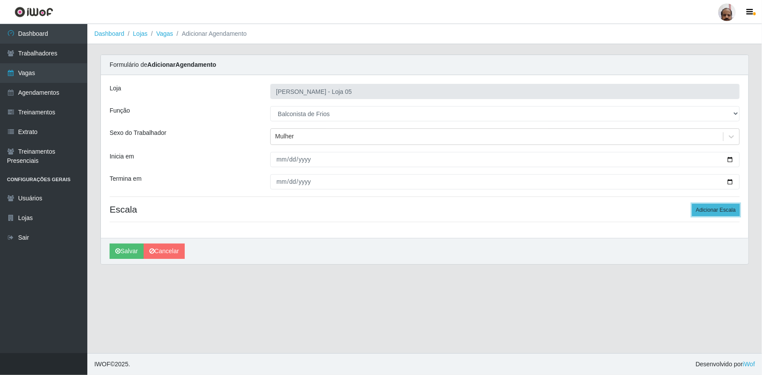
click at [730, 210] on button "Adicionar Escala" at bounding box center [716, 210] width 48 height 12
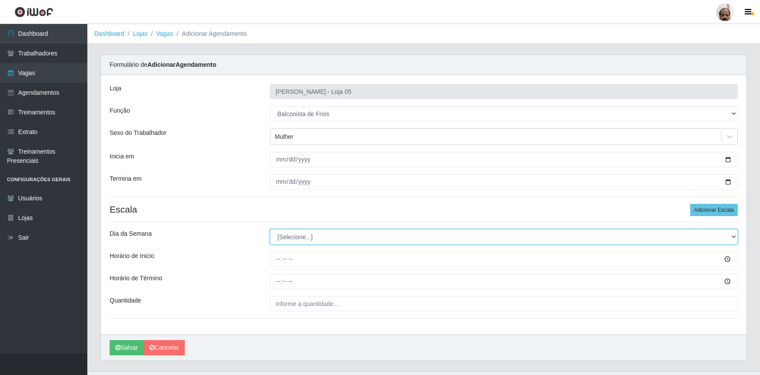
click at [725, 238] on select "[Selecione...] Segunda Terça Quarta Quinta Sexta Sábado Domingo" at bounding box center [504, 236] width 468 height 15
select select "5"
click at [270, 229] on select "[Selecione...] Segunda Terça Quarta Quinta Sexta Sábado Domingo" at bounding box center [504, 236] width 468 height 15
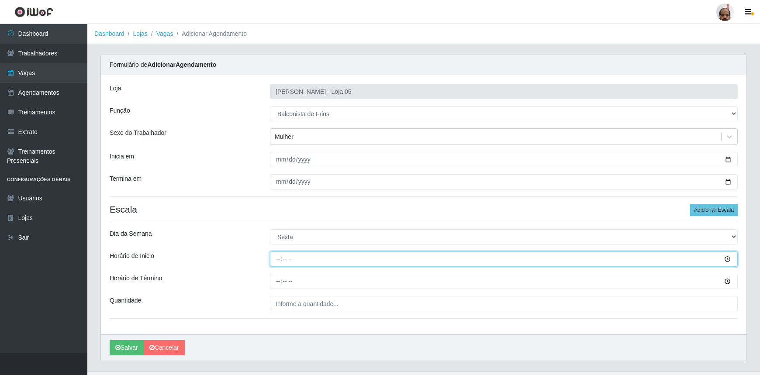
click at [276, 259] on input "Horário de Inicio" at bounding box center [504, 259] width 468 height 15
type input "16:00"
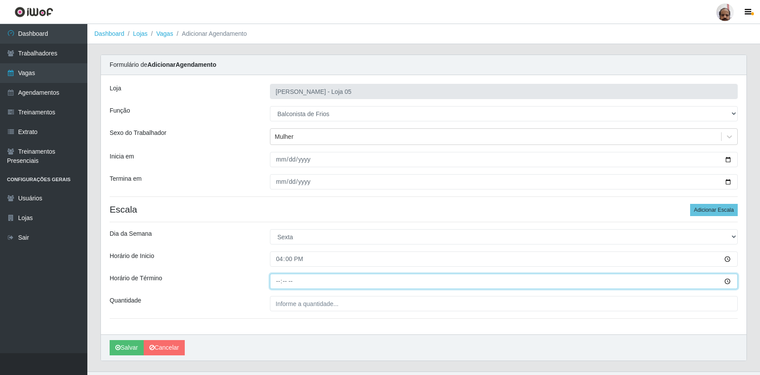
click at [278, 281] on input "Horário de Término" at bounding box center [504, 281] width 468 height 15
type input "22:00"
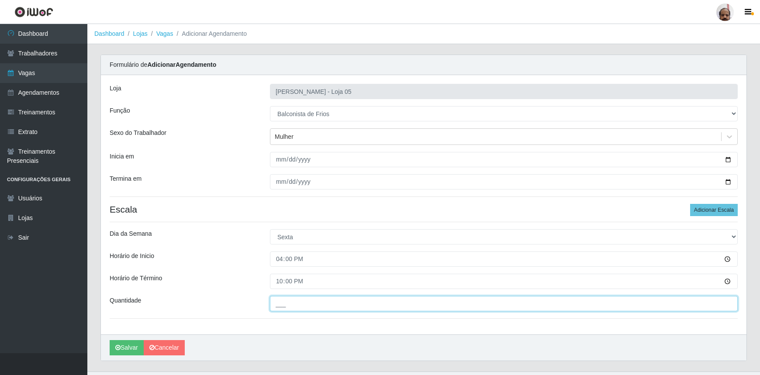
click at [280, 300] on input "___" at bounding box center [504, 303] width 468 height 15
type input "2__"
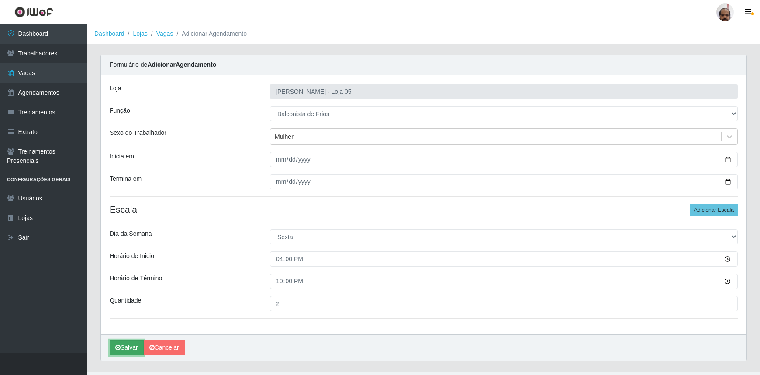
click at [134, 350] on button "Salvar" at bounding box center [127, 347] width 34 height 15
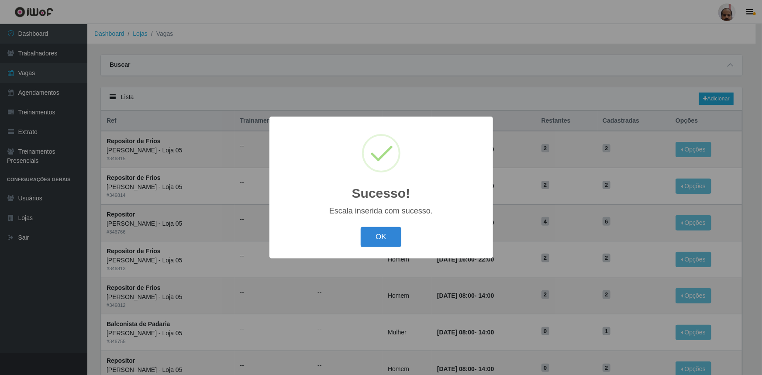
click at [404, 236] on div "OK Cancel" at bounding box center [381, 237] width 206 height 25
click at [397, 238] on button "OK" at bounding box center [381, 237] width 41 height 21
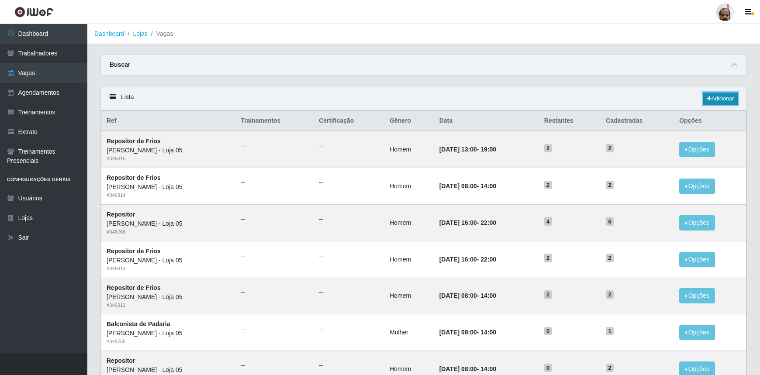
click at [722, 99] on link "Adicionar" at bounding box center [720, 99] width 35 height 12
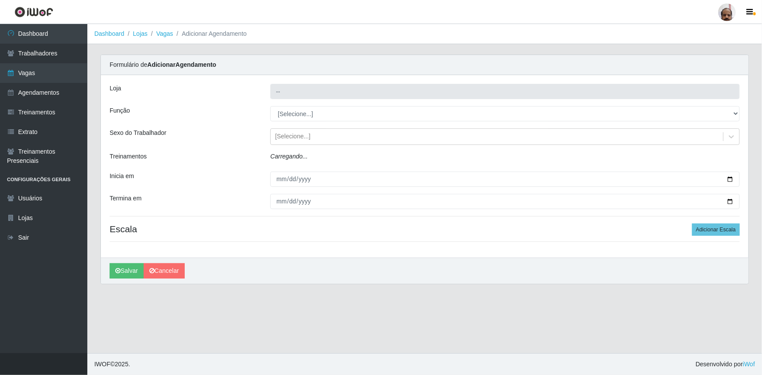
type input "[PERSON_NAME] - Loja 05"
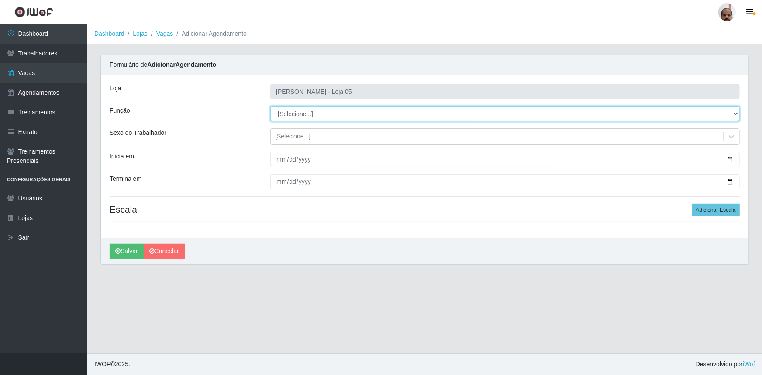
click at [735, 112] on select "[Selecione...] ASG ASG + ASG ++ Auxiliar de Depósito Auxiliar de Depósito + Aux…" at bounding box center [505, 113] width 470 height 15
select select "118"
click at [270, 106] on select "[Selecione...] ASG ASG + ASG ++ Auxiliar de Depósito Auxiliar de Depósito + Aux…" at bounding box center [505, 113] width 470 height 15
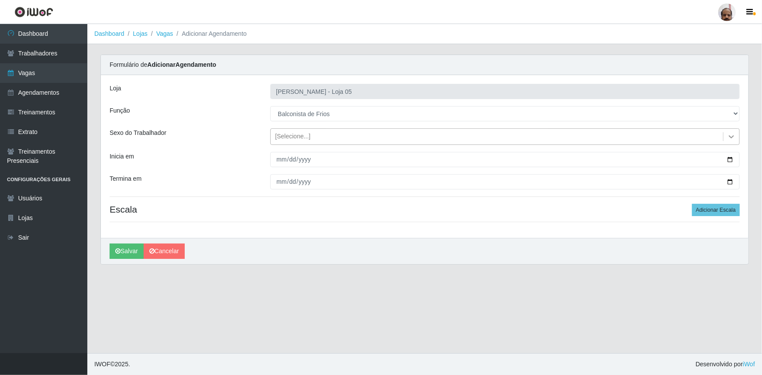
click at [733, 138] on icon at bounding box center [731, 136] width 9 height 9
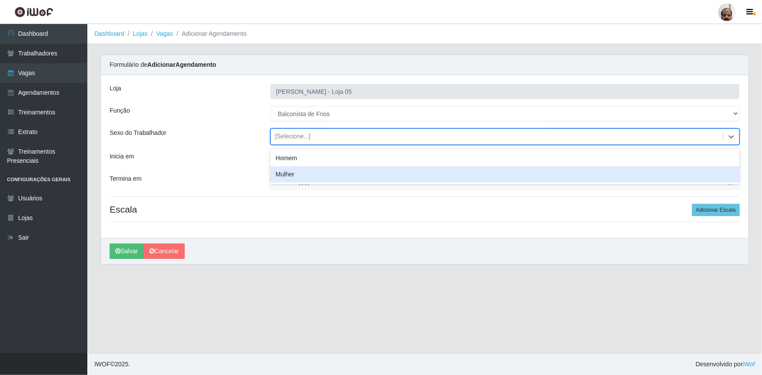
click at [323, 173] on div "Mulher" at bounding box center [505, 174] width 470 height 16
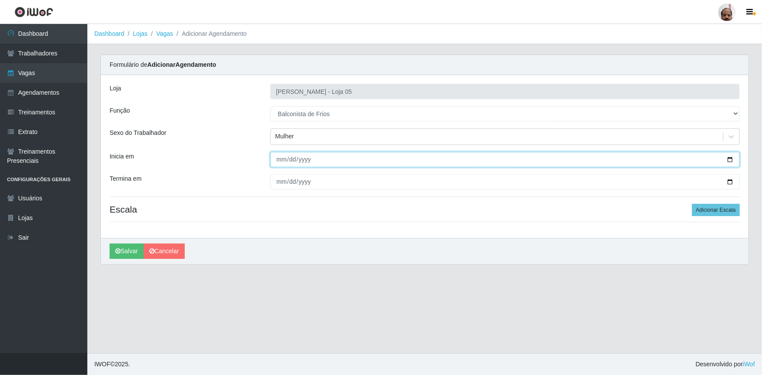
click at [729, 157] on input "Inicia em" at bounding box center [505, 159] width 470 height 15
type input "[DATE]"
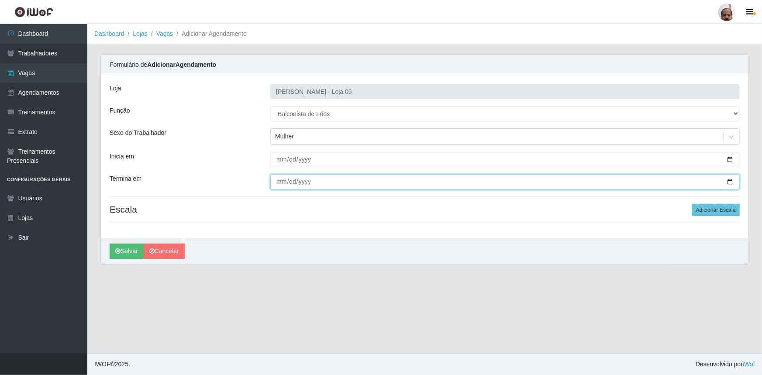
drag, startPoint x: 730, startPoint y: 182, endPoint x: 716, endPoint y: 187, distance: 14.4
click at [730, 182] on input "Termina em" at bounding box center [505, 181] width 470 height 15
type input "[DATE]"
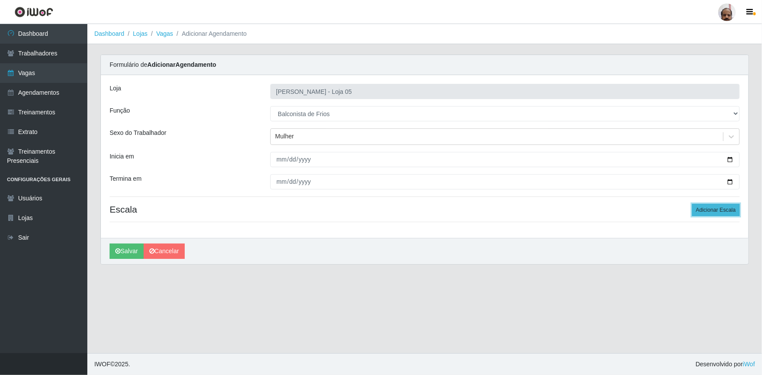
click at [710, 211] on button "Adicionar Escala" at bounding box center [716, 210] width 48 height 12
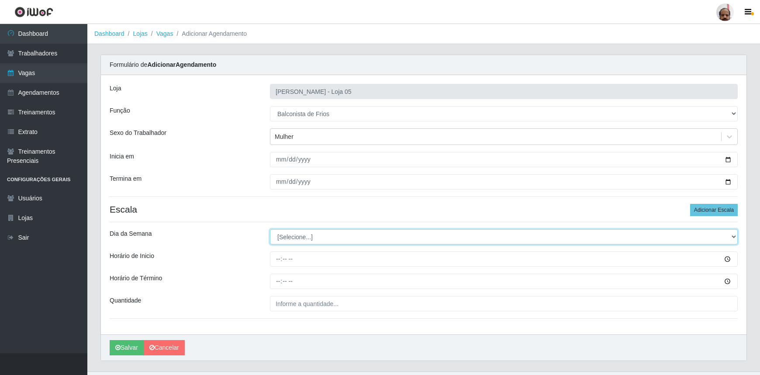
click at [734, 235] on select "[Selecione...] Segunda Terça Quarta Quinta Sexta Sábado Domingo" at bounding box center [504, 236] width 468 height 15
select select "6"
click at [270, 229] on select "[Selecione...] Segunda Terça Quarta Quinta Sexta Sábado Domingo" at bounding box center [504, 236] width 468 height 15
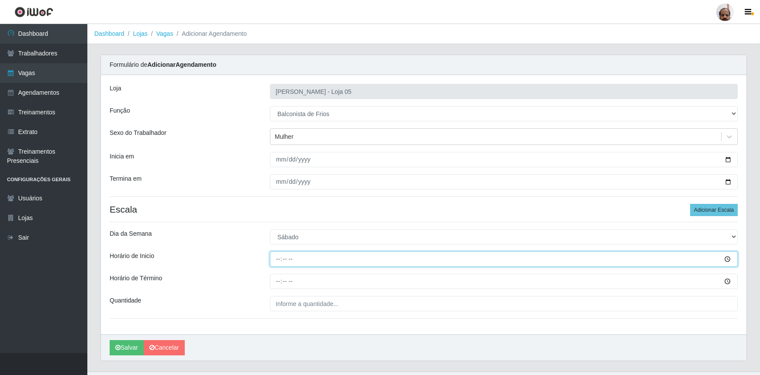
click at [278, 261] on input "Horário de Inicio" at bounding box center [504, 259] width 468 height 15
type input "08:00"
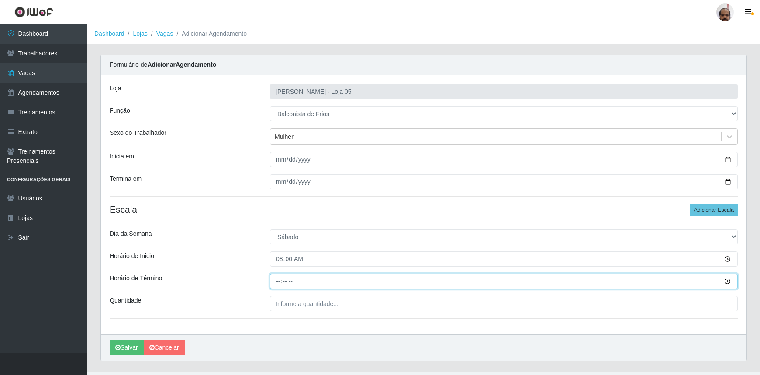
click at [278, 282] on input "Horário de Término" at bounding box center [504, 281] width 468 height 15
type input "14:00"
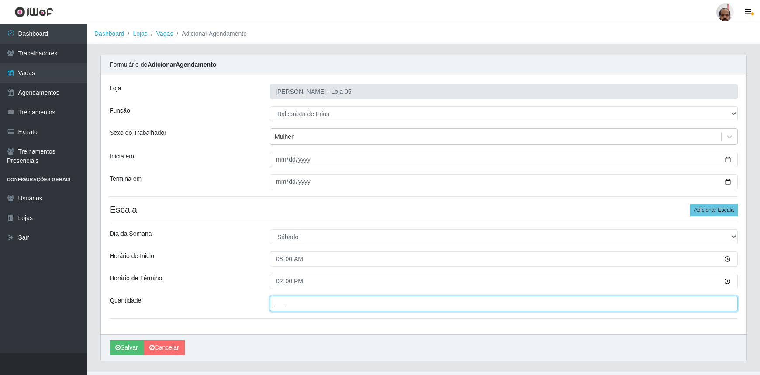
click at [278, 300] on input "___" at bounding box center [504, 303] width 468 height 15
type input "2__"
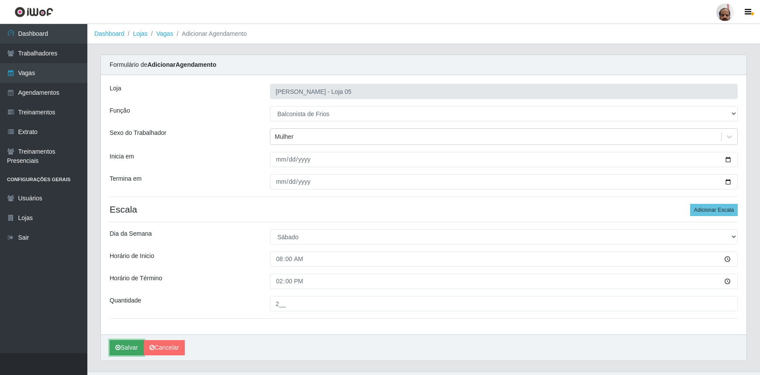
click at [133, 347] on button "Salvar" at bounding box center [127, 347] width 34 height 15
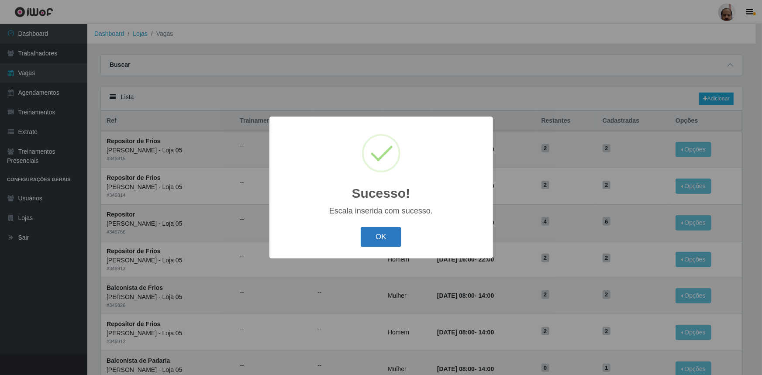
click at [399, 245] on button "OK" at bounding box center [381, 237] width 41 height 21
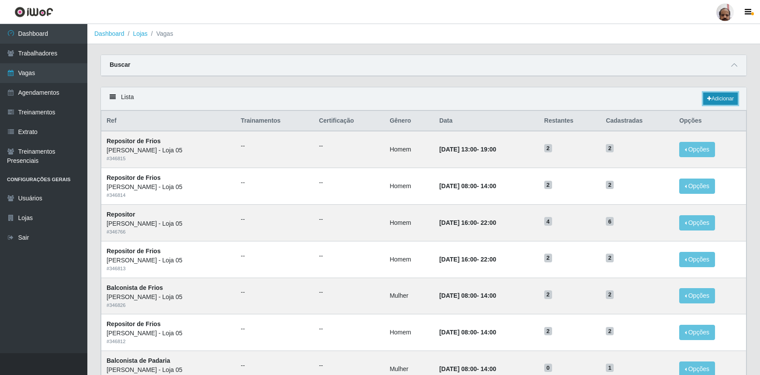
click at [726, 100] on link "Adicionar" at bounding box center [720, 99] width 35 height 12
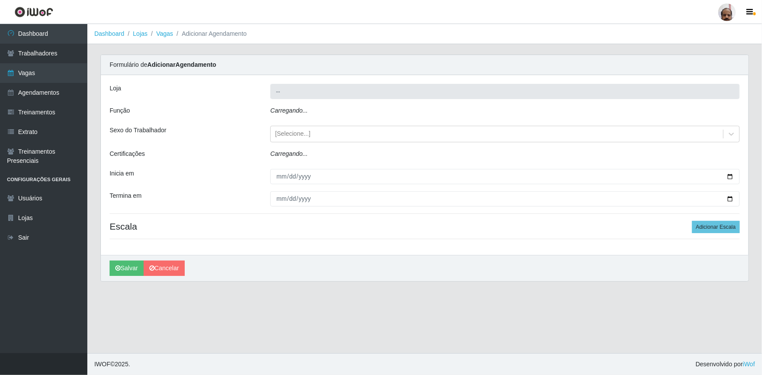
type input "[PERSON_NAME] - Loja 05"
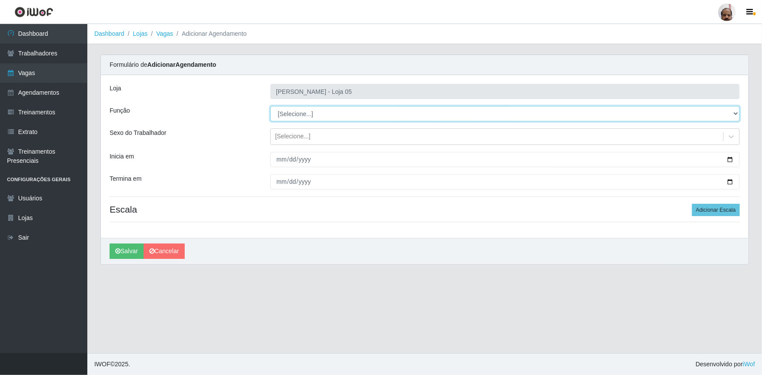
click at [733, 115] on select "[Selecione...] ASG ASG + ASG ++ Auxiliar de Depósito Auxiliar de Depósito + Aux…" at bounding box center [505, 113] width 470 height 15
click at [270, 106] on select "[Selecione...] ASG ASG + ASG ++ Auxiliar de Depósito Auxiliar de Depósito + Aux…" at bounding box center [505, 113] width 470 height 15
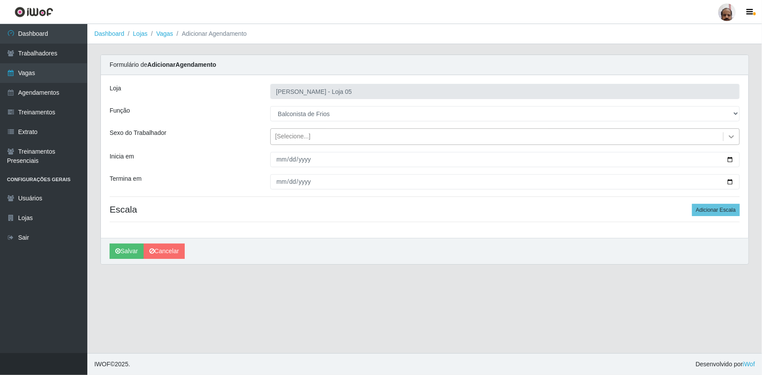
click at [734, 135] on icon at bounding box center [731, 136] width 9 height 9
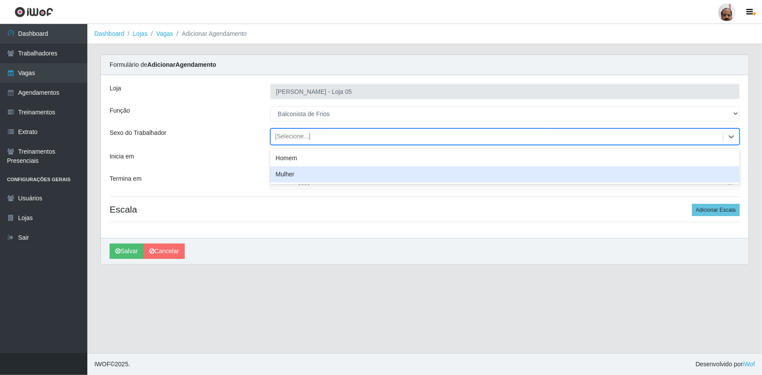
click at [315, 179] on div "Mulher" at bounding box center [505, 174] width 470 height 16
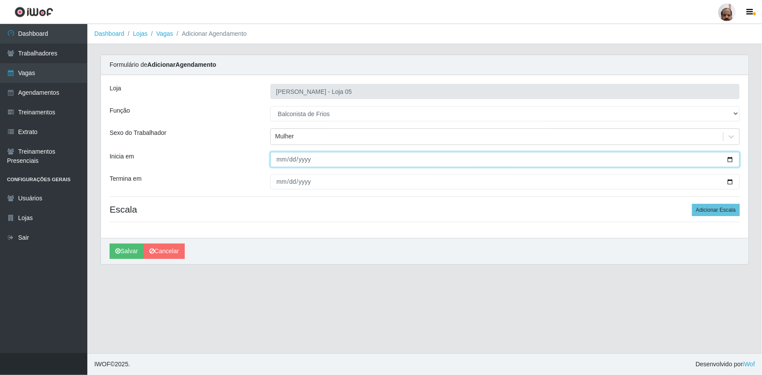
click at [728, 159] on input "Inicia em" at bounding box center [505, 159] width 470 height 15
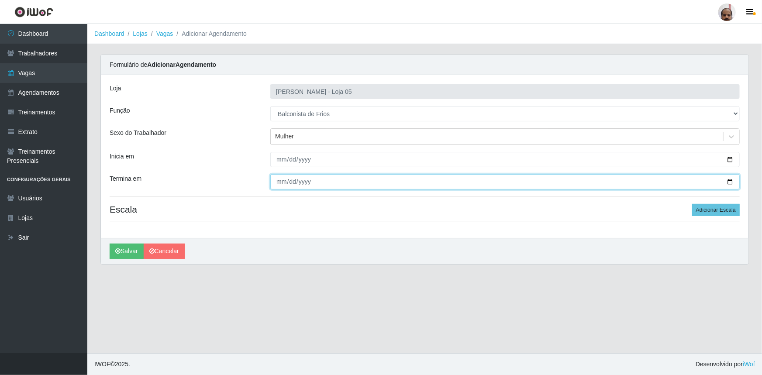
click at [730, 183] on input "Termina em" at bounding box center [505, 181] width 470 height 15
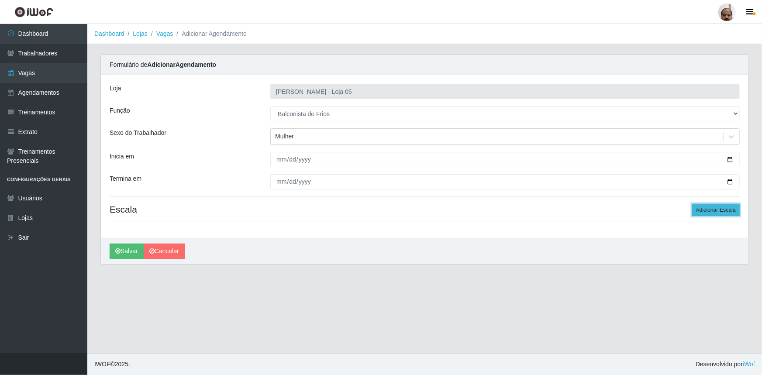
click at [714, 208] on button "Adicionar Escala" at bounding box center [716, 210] width 48 height 12
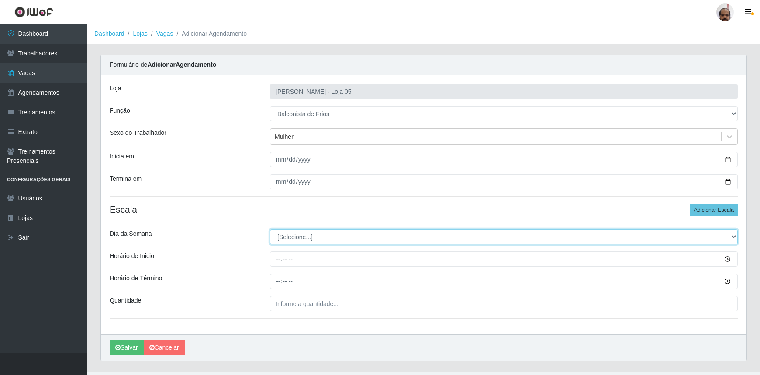
click at [733, 235] on select "[Selecione...] Segunda Terça Quarta Quinta Sexta Sábado Domingo" at bounding box center [504, 236] width 468 height 15
click at [270, 229] on select "[Selecione...] Segunda Terça Quarta Quinta Sexta Sábado Domingo" at bounding box center [504, 236] width 468 height 15
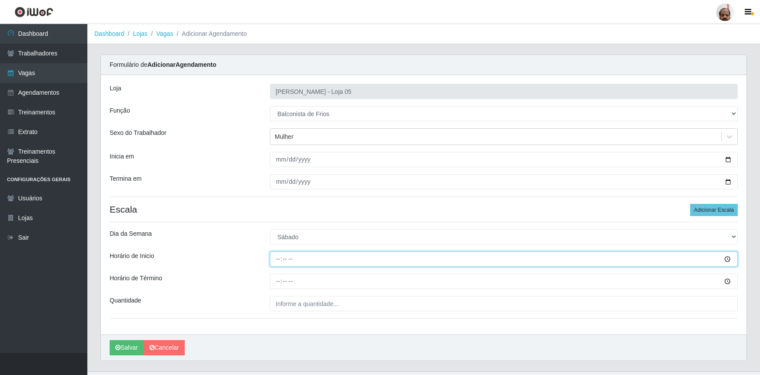
click at [276, 261] on input "Horário de Inicio" at bounding box center [504, 259] width 468 height 15
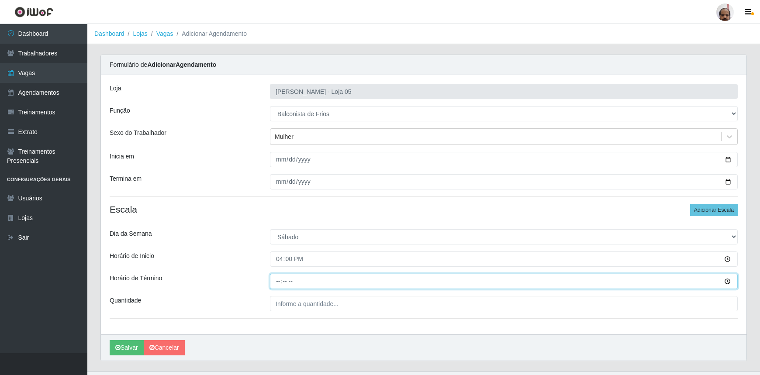
click at [276, 280] on input "Horário de Término" at bounding box center [504, 281] width 468 height 15
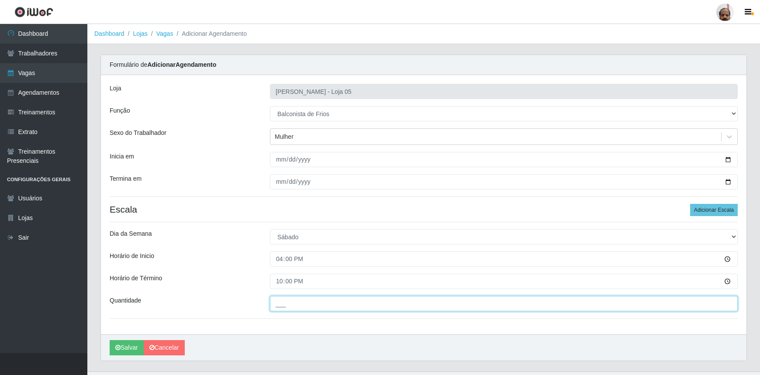
click at [284, 304] on input "___" at bounding box center [504, 303] width 468 height 15
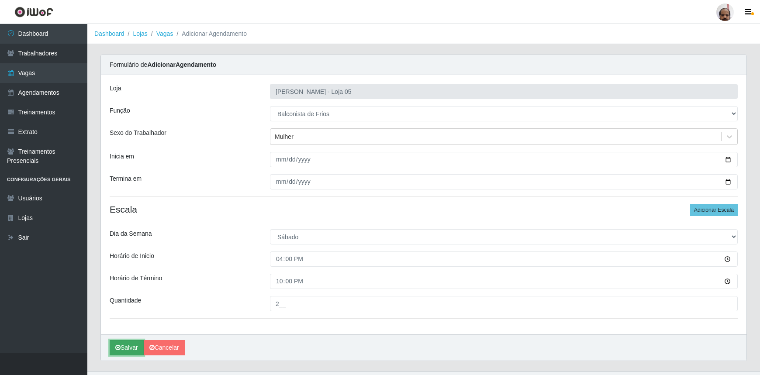
click at [132, 349] on button "Salvar" at bounding box center [127, 347] width 34 height 15
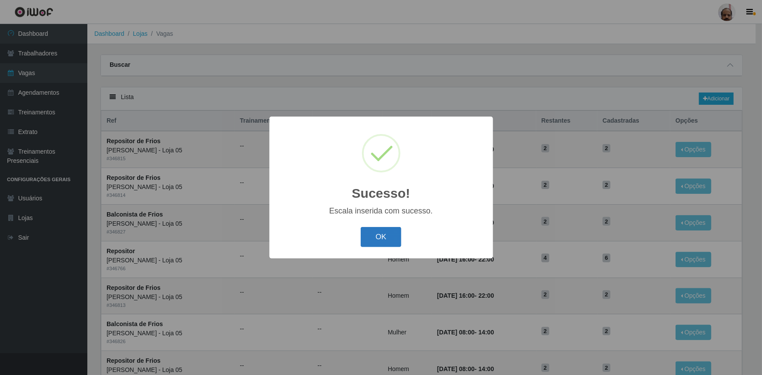
click at [393, 241] on button "OK" at bounding box center [381, 237] width 41 height 21
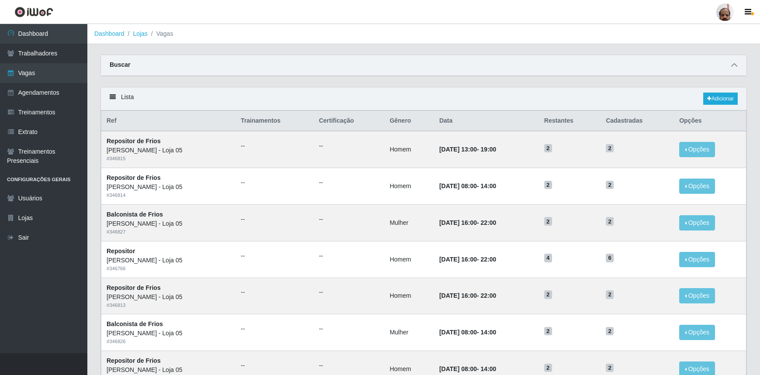
click at [733, 68] on icon at bounding box center [734, 65] width 6 height 6
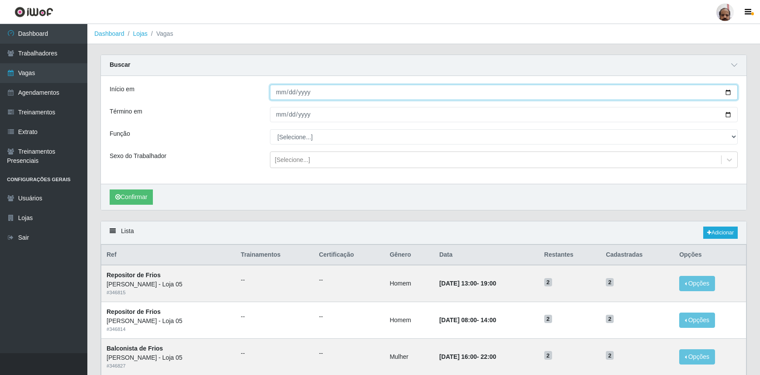
click at [729, 93] on input "Início em" at bounding box center [504, 92] width 468 height 15
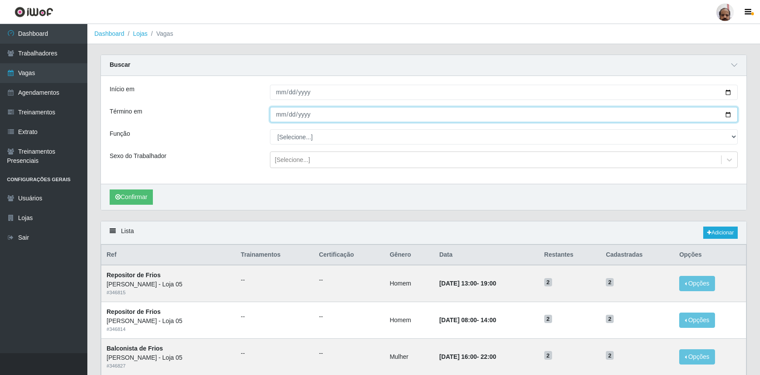
click at [730, 117] on input "Término em" at bounding box center [504, 114] width 468 height 15
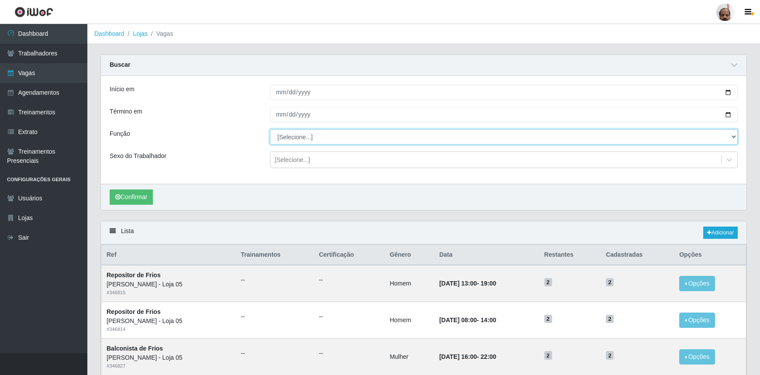
click at [733, 136] on select "[Selecione...] ASG ASG + ASG ++ Auxiliar de Depósito Auxiliar de Depósito + Aux…" at bounding box center [504, 136] width 468 height 15
click at [270, 129] on select "[Selecione...] ASG ASG + ASG ++ Auxiliar de Depósito Auxiliar de Depósito + Aux…" at bounding box center [504, 136] width 468 height 15
click at [728, 162] on icon at bounding box center [729, 159] width 9 height 9
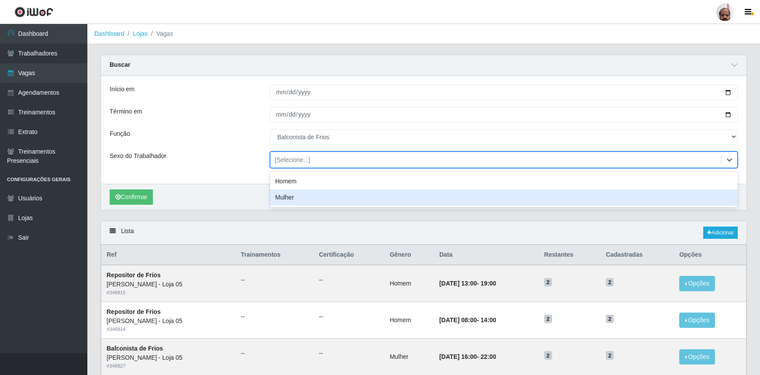
click at [308, 202] on div "Mulher" at bounding box center [504, 198] width 468 height 16
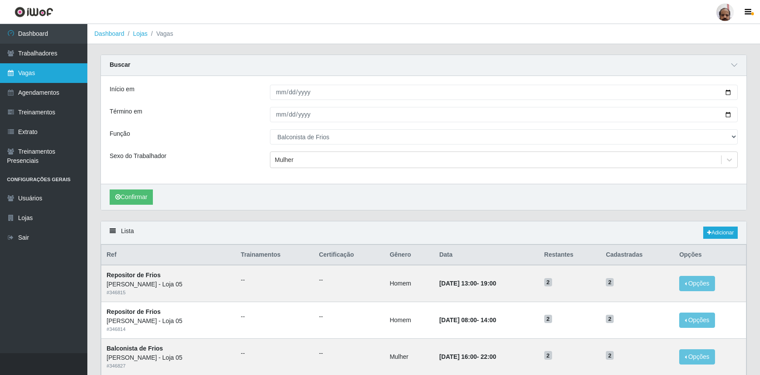
click at [24, 76] on link "Vagas" at bounding box center [43, 73] width 87 height 20
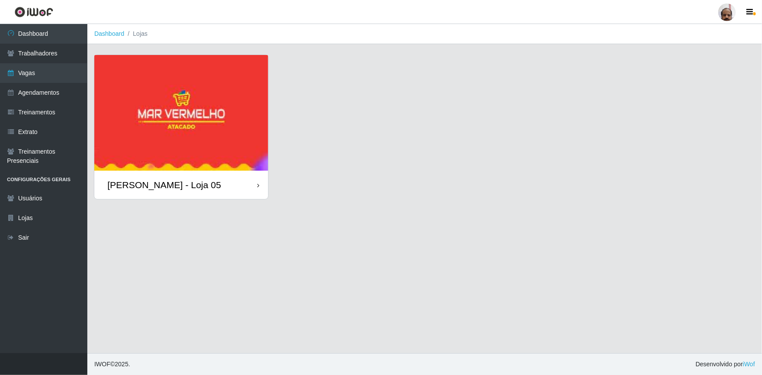
click at [196, 183] on div "[PERSON_NAME] - Loja 05" at bounding box center [164, 185] width 114 height 11
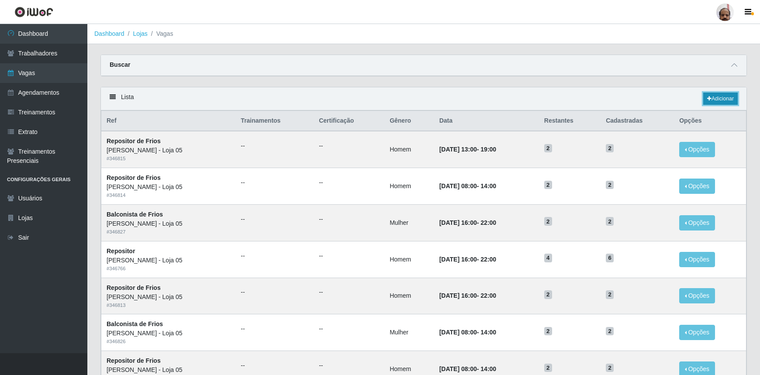
click at [722, 98] on link "Adicionar" at bounding box center [720, 99] width 35 height 12
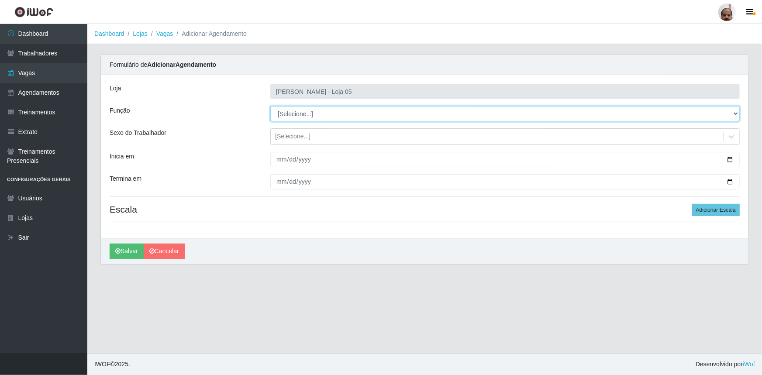
drag, startPoint x: 735, startPoint y: 114, endPoint x: 697, endPoint y: 118, distance: 37.8
click at [735, 114] on select "[Selecione...] ASG ASG + ASG ++ Auxiliar de Depósito Auxiliar de Depósito + Aux…" at bounding box center [505, 113] width 470 height 15
click at [270, 106] on select "[Selecione...] ASG ASG + ASG ++ Auxiliar de Depósito Auxiliar de Depósito + Aux…" at bounding box center [505, 113] width 470 height 15
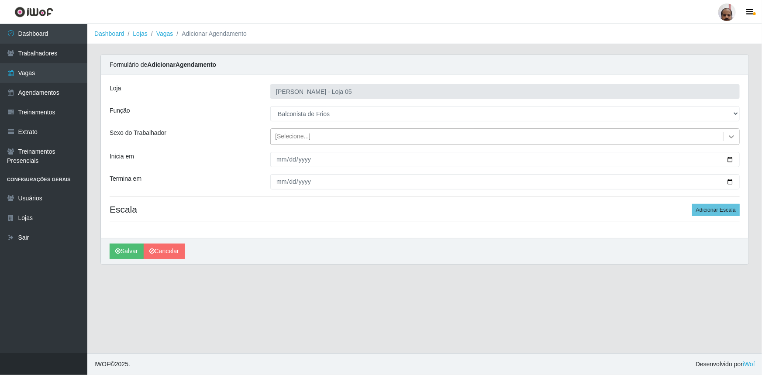
click at [730, 139] on icon at bounding box center [731, 136] width 9 height 9
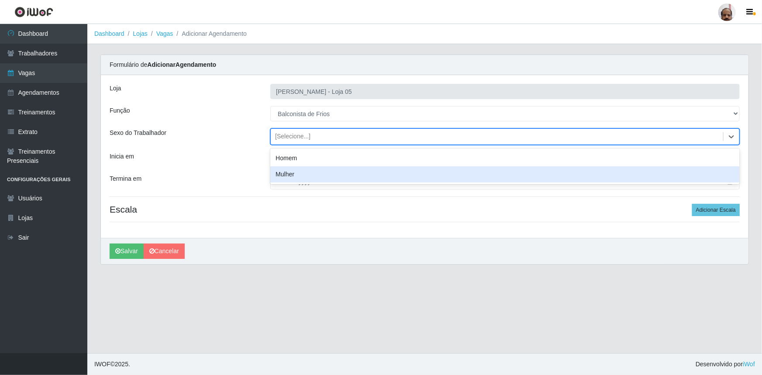
click at [308, 172] on div "Mulher" at bounding box center [505, 174] width 470 height 16
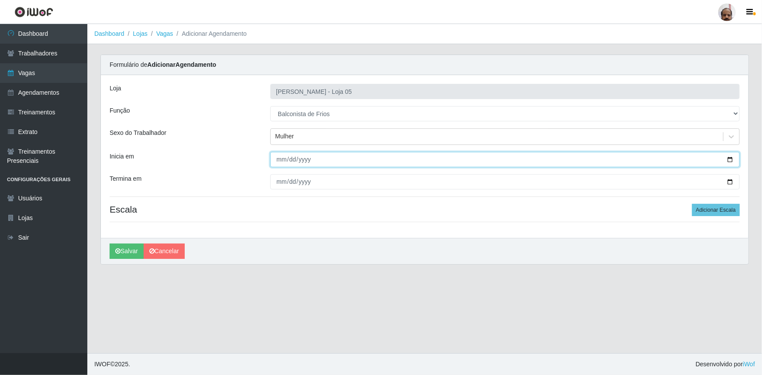
click at [734, 157] on input "Inicia em" at bounding box center [505, 159] width 470 height 15
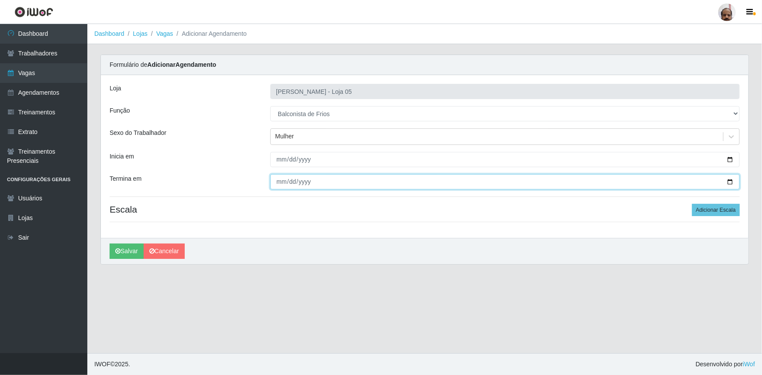
click at [730, 179] on input "Termina em" at bounding box center [505, 181] width 470 height 15
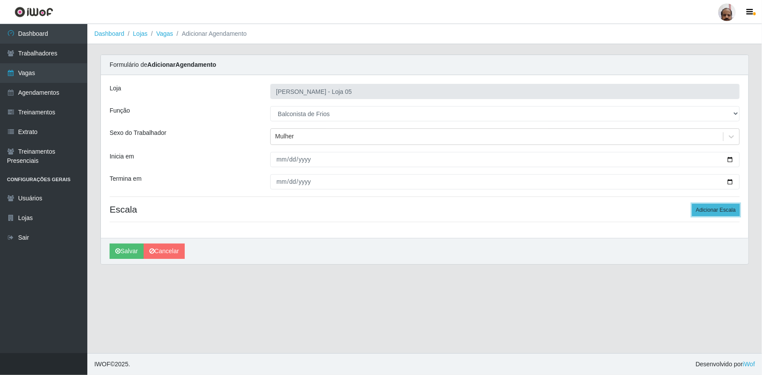
click at [732, 210] on button "Adicionar Escala" at bounding box center [716, 210] width 48 height 12
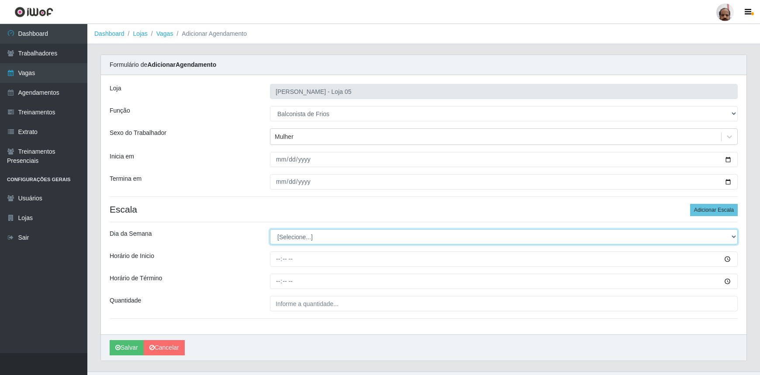
drag, startPoint x: 733, startPoint y: 237, endPoint x: 719, endPoint y: 244, distance: 15.4
click at [733, 237] on select "[Selecione...] Segunda Terça Quarta Quinta Sexta Sábado Domingo" at bounding box center [504, 236] width 468 height 15
click at [270, 229] on select "[Selecione...] Segunda Terça Quarta Quinta Sexta Sábado Domingo" at bounding box center [504, 236] width 468 height 15
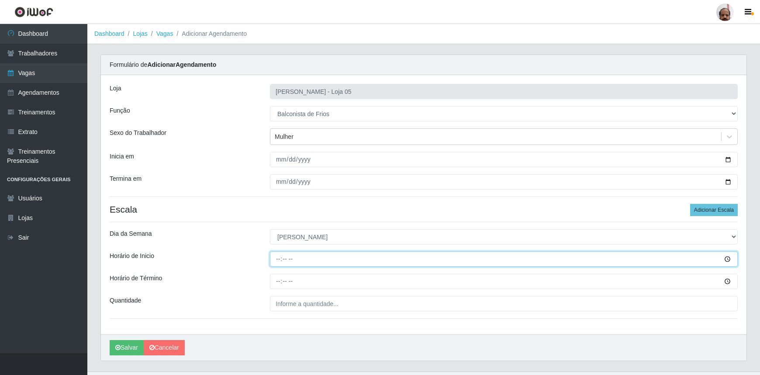
click at [276, 259] on input "Horário de Inicio" at bounding box center [504, 259] width 468 height 15
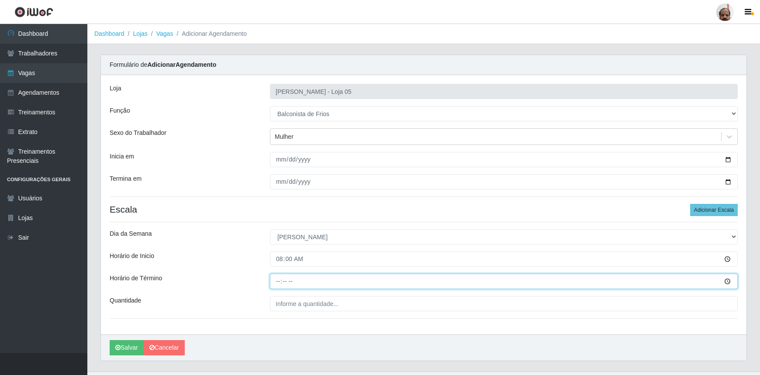
click at [277, 280] on input "Horário de Término" at bounding box center [504, 281] width 468 height 15
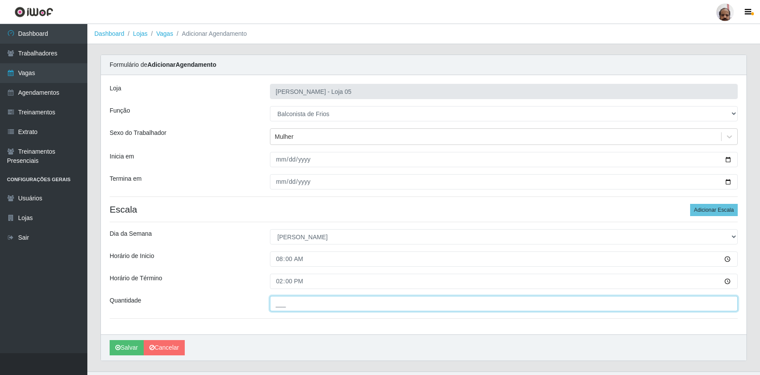
click at [280, 305] on input "___" at bounding box center [504, 303] width 468 height 15
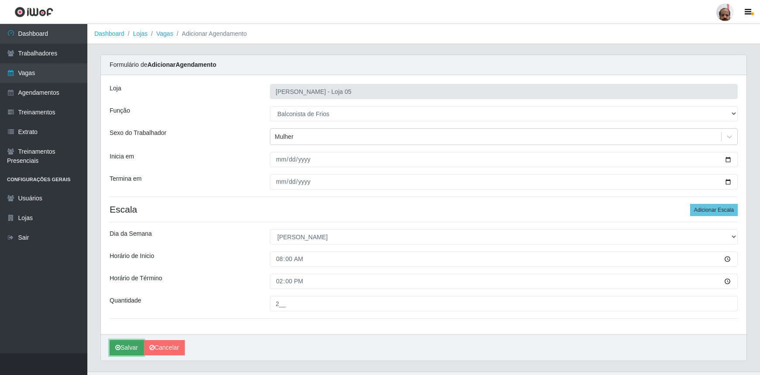
click at [128, 345] on button "Salvar" at bounding box center [127, 347] width 34 height 15
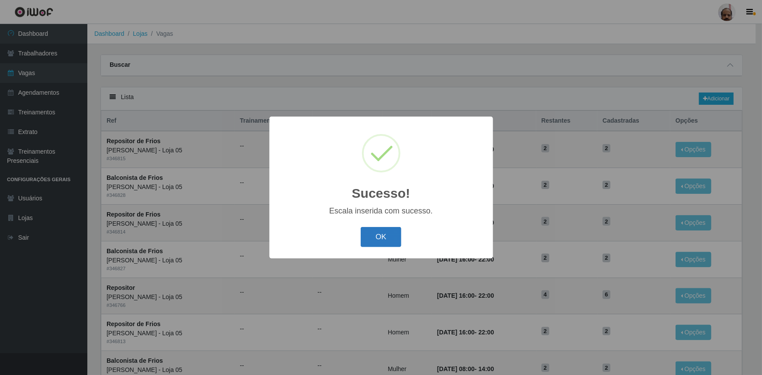
click at [399, 243] on button "OK" at bounding box center [381, 237] width 41 height 21
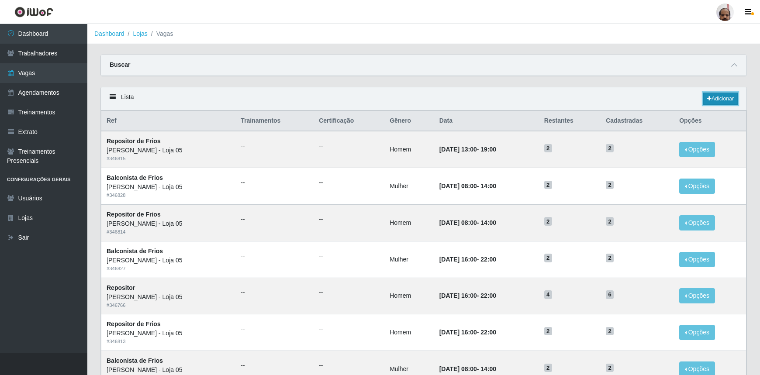
click at [713, 101] on link "Adicionar" at bounding box center [720, 99] width 35 height 12
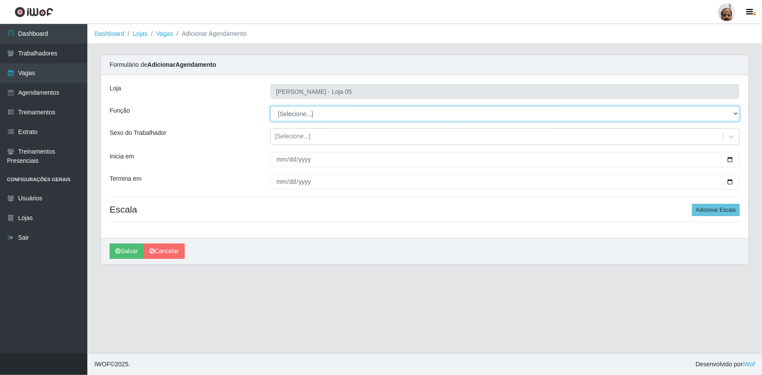
click at [734, 115] on select "[Selecione...] ASG ASG + ASG ++ Auxiliar de Depósito Auxiliar de Depósito + Aux…" at bounding box center [505, 113] width 470 height 15
click at [270, 106] on select "[Selecione...] ASG ASG + ASG ++ Auxiliar de Depósito Auxiliar de Depósito + Aux…" at bounding box center [505, 113] width 470 height 15
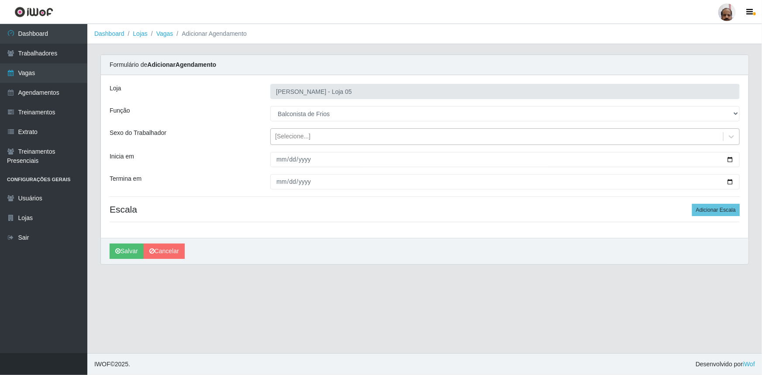
drag, startPoint x: 731, startPoint y: 135, endPoint x: 718, endPoint y: 143, distance: 15.1
click at [732, 135] on icon at bounding box center [731, 136] width 9 height 9
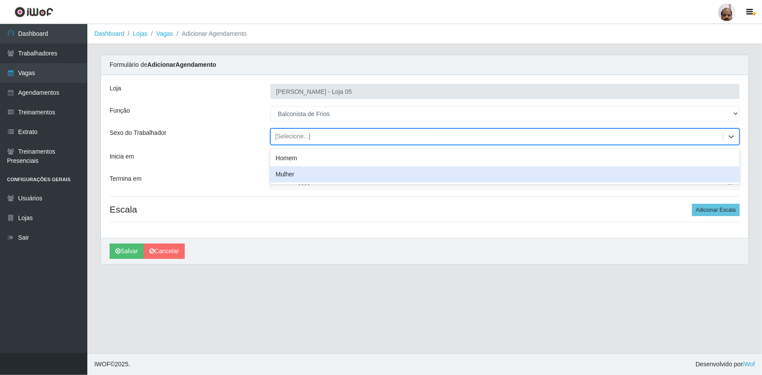
click at [293, 177] on div "Mulher" at bounding box center [505, 174] width 470 height 16
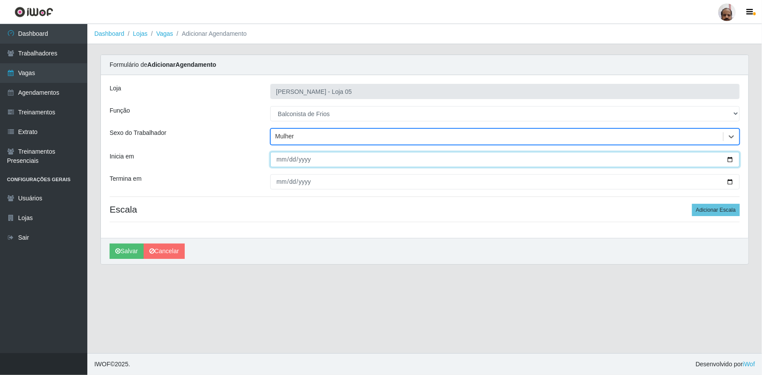
click at [732, 158] on input "Inicia em" at bounding box center [505, 159] width 470 height 15
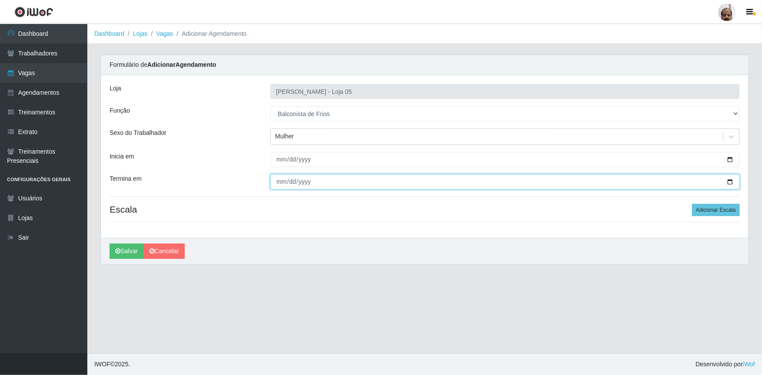
drag, startPoint x: 729, startPoint y: 182, endPoint x: 685, endPoint y: 196, distance: 45.4
click at [729, 182] on input "Termina em" at bounding box center [505, 181] width 470 height 15
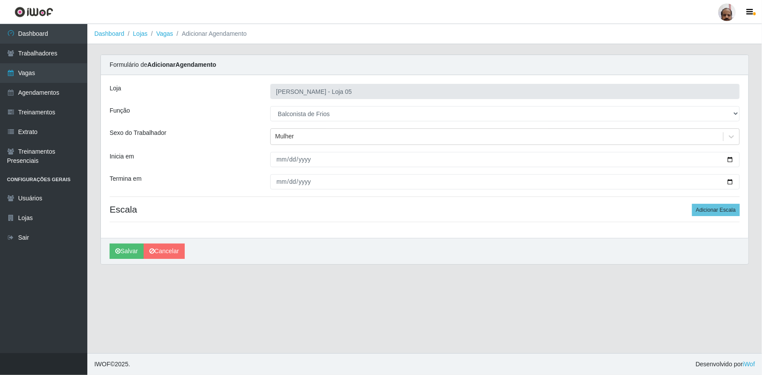
click at [712, 203] on div "Loja Mar Vermelho - Loja 05 Função [Selecione...] ASG ASG + ASG ++ Auxiliar de …" at bounding box center [425, 156] width 648 height 163
click at [717, 209] on button "Adicionar Escala" at bounding box center [716, 210] width 48 height 12
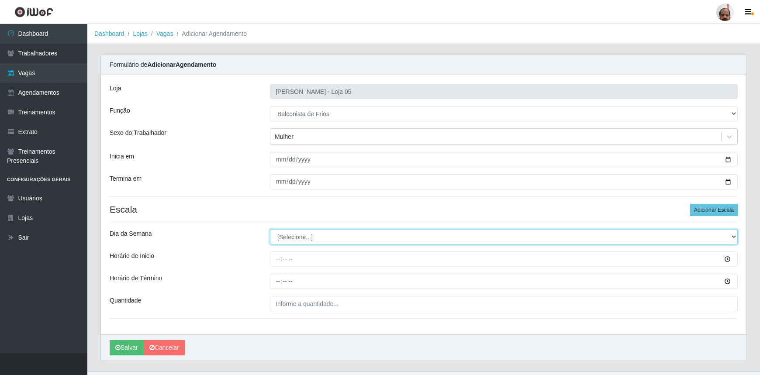
drag, startPoint x: 733, startPoint y: 235, endPoint x: 667, endPoint y: 242, distance: 66.0
click at [733, 235] on select "[Selecione...] Segunda Terça Quarta Quinta Sexta Sábado Domingo" at bounding box center [504, 236] width 468 height 15
click at [270, 229] on select "[Selecione...] Segunda Terça Quarta Quinta Sexta Sábado Domingo" at bounding box center [504, 236] width 468 height 15
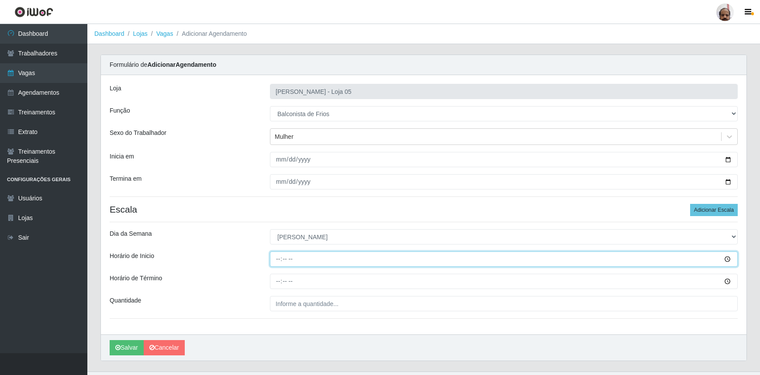
click at [276, 260] on input "Horário de Inicio" at bounding box center [504, 259] width 468 height 15
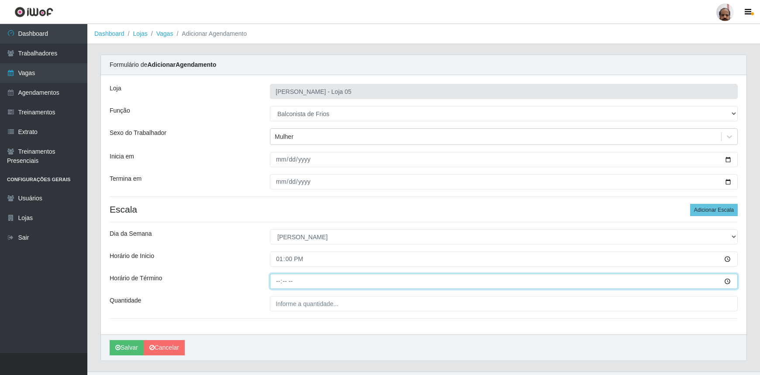
click at [277, 280] on input "Horário de Término" at bounding box center [504, 281] width 468 height 15
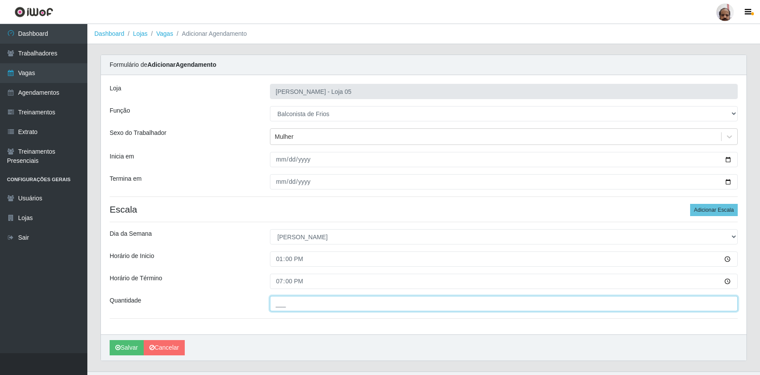
click at [280, 301] on input "___" at bounding box center [504, 303] width 468 height 15
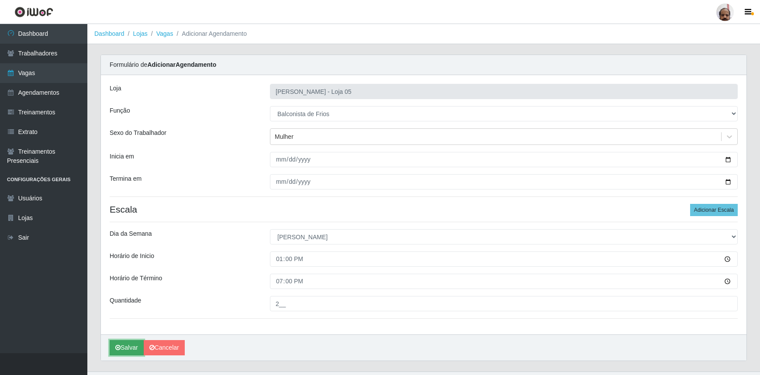
click at [131, 347] on button "Salvar" at bounding box center [127, 347] width 34 height 15
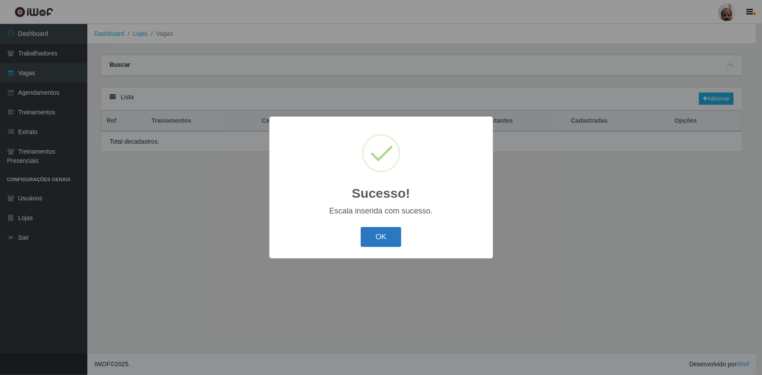
click at [379, 238] on button "OK" at bounding box center [381, 237] width 41 height 21
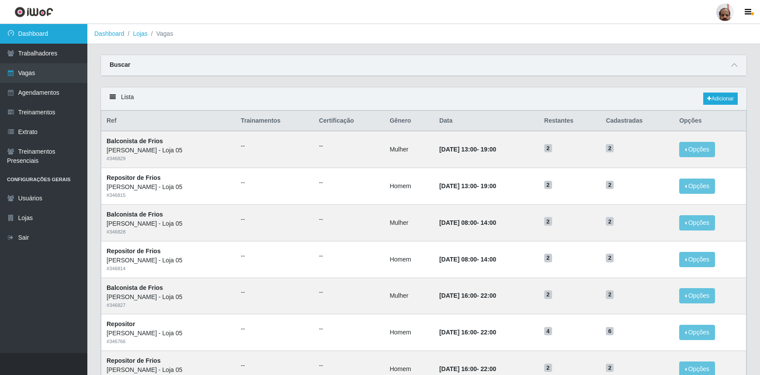
click at [73, 35] on link "Dashboard" at bounding box center [43, 34] width 87 height 20
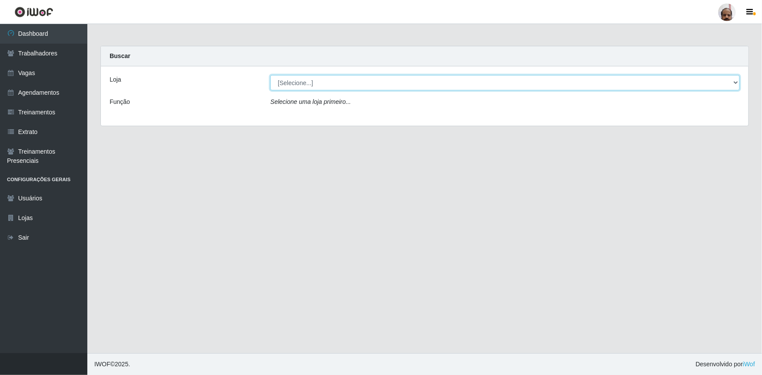
click at [736, 85] on select "[Selecione...] Mar Vermelho - Loja 05" at bounding box center [505, 82] width 470 height 15
click at [270, 75] on select "[Selecione...] Mar Vermelho - Loja 05" at bounding box center [505, 82] width 470 height 15
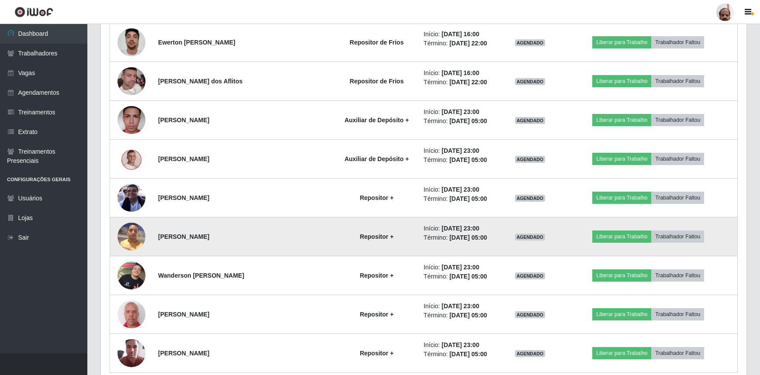
scroll to position [1174, 0]
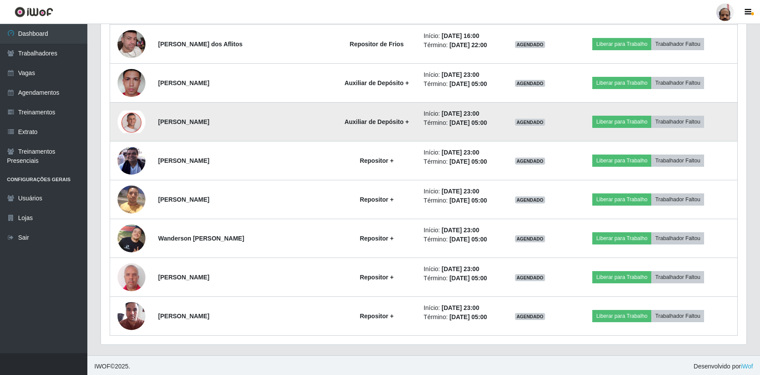
click at [138, 119] on img at bounding box center [131, 122] width 28 height 23
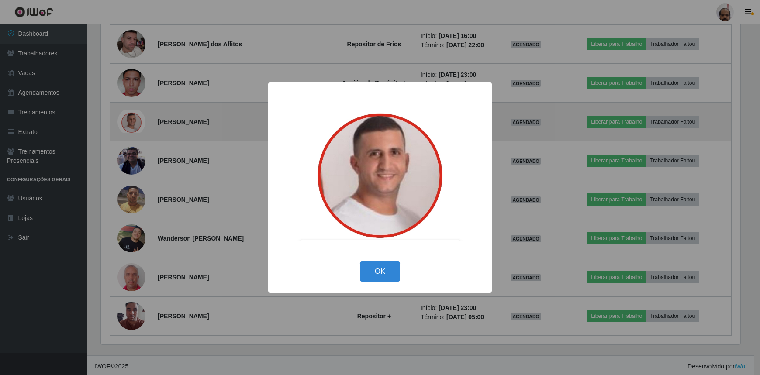
scroll to position [181, 642]
click at [138, 119] on div "× OK Cancel" at bounding box center [381, 187] width 762 height 375
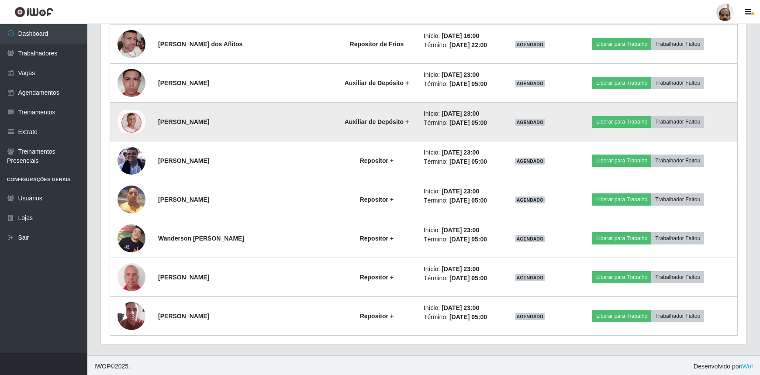
scroll to position [181, 646]
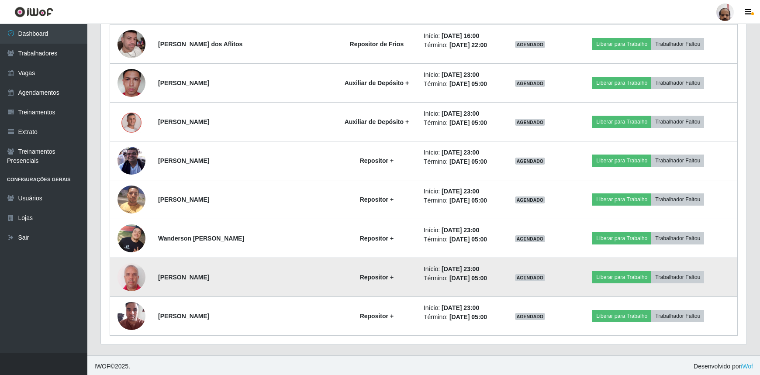
click at [136, 279] on img at bounding box center [131, 277] width 28 height 31
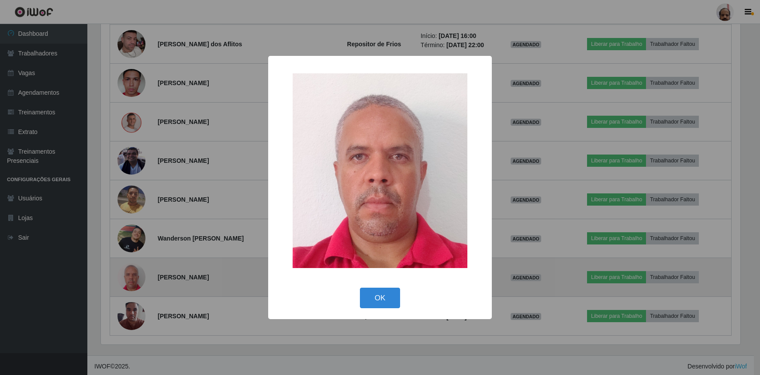
scroll to position [181, 642]
click at [136, 279] on div "× OK Cancel" at bounding box center [381, 187] width 762 height 375
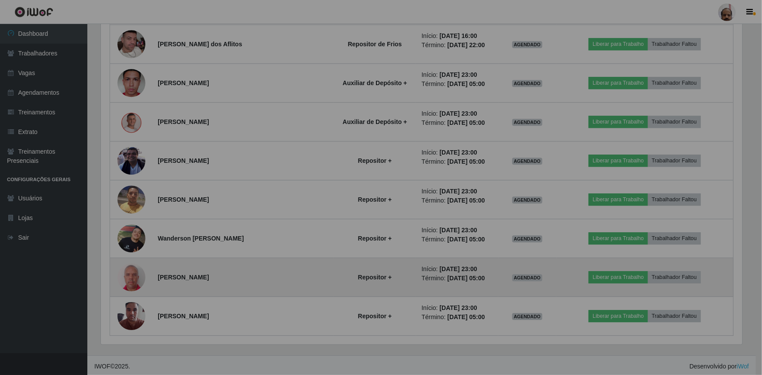
scroll to position [181, 646]
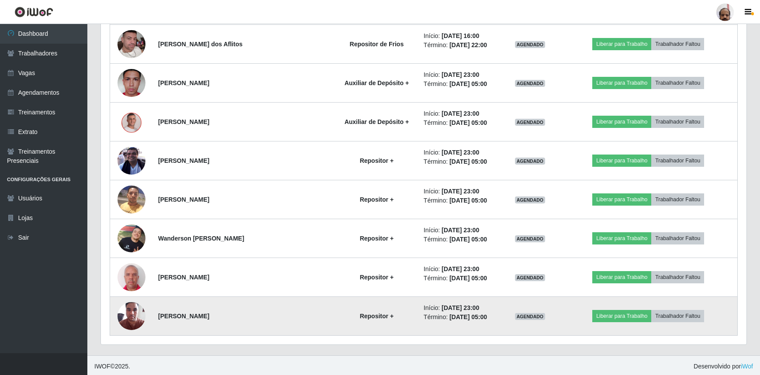
click at [135, 311] on img at bounding box center [131, 315] width 28 height 37
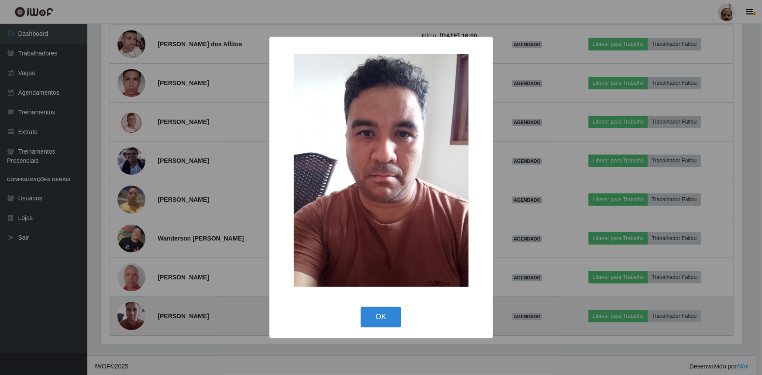
click at [135, 310] on div "× OK Cancel" at bounding box center [381, 187] width 762 height 375
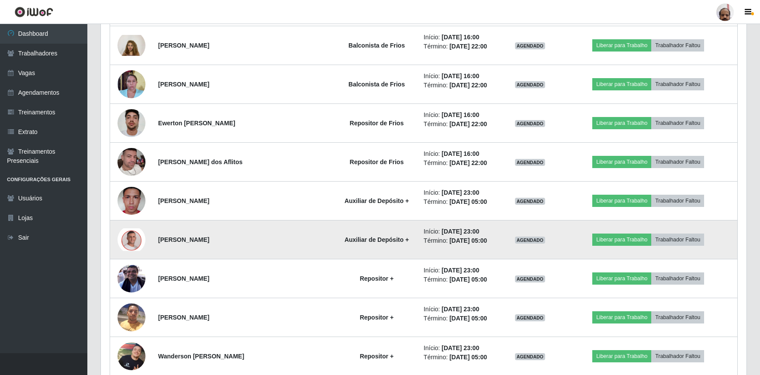
scroll to position [1055, 0]
